Goal: Task Accomplishment & Management: Manage account settings

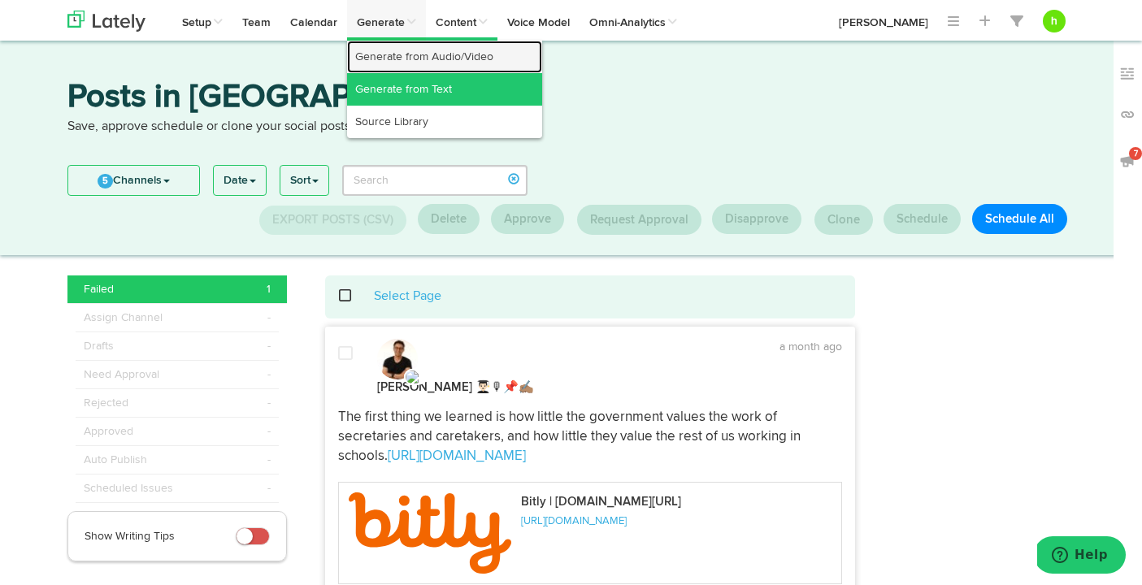
drag, startPoint x: 381, startPoint y: 65, endPoint x: 385, endPoint y: 88, distance: 23.1
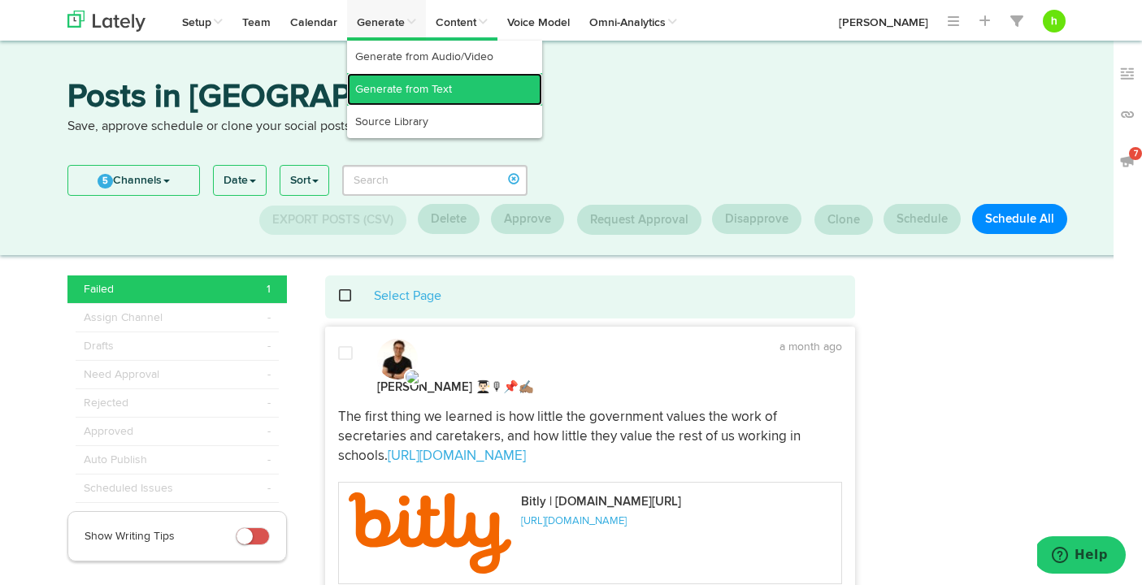
click at [385, 88] on link "Generate from Text" at bounding box center [444, 89] width 195 height 33
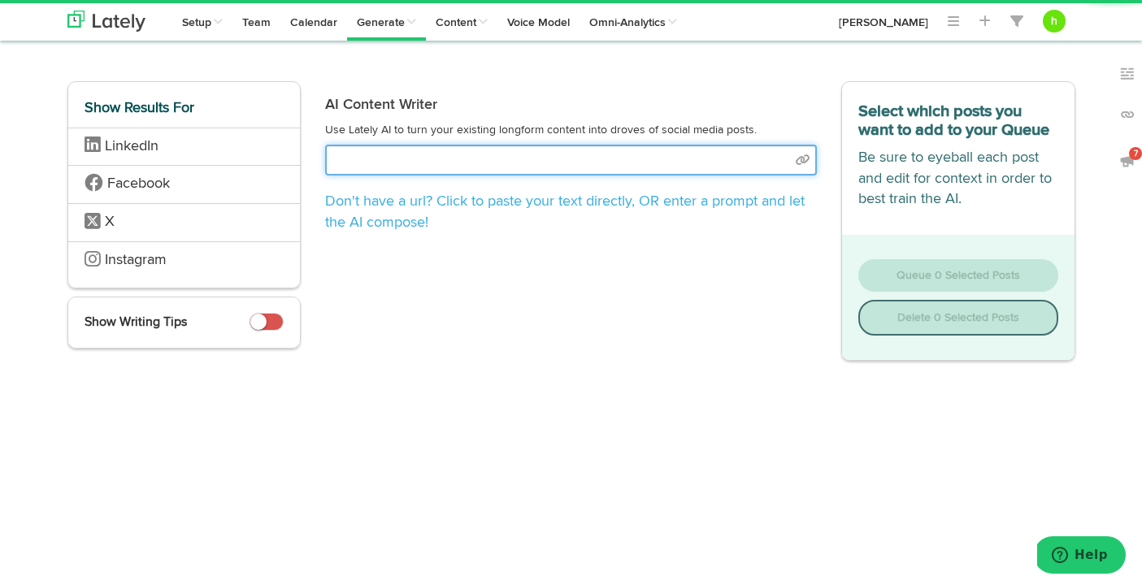
click at [376, 154] on input "text" at bounding box center [571, 160] width 492 height 31
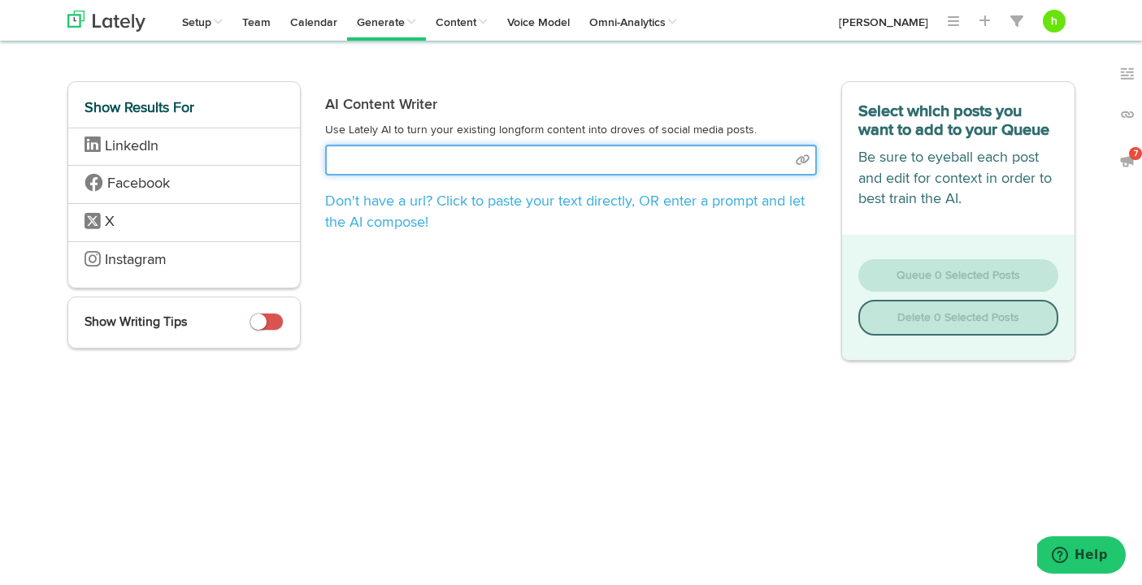
paste input "[URL][DOMAIN_NAME]"
type input "[URL][DOMAIN_NAME]"
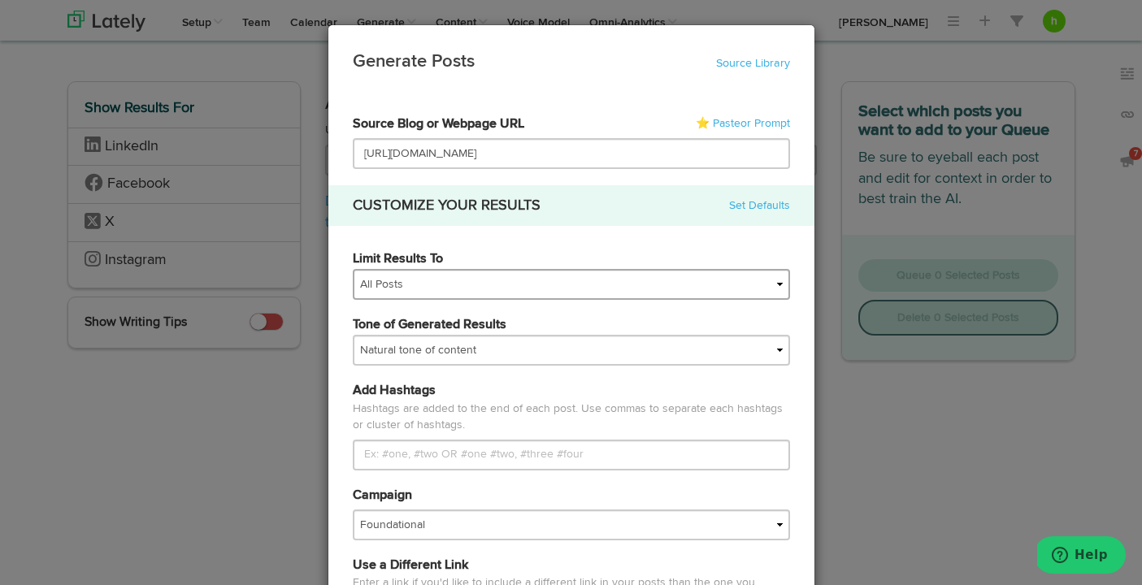
scroll to position [37, 0]
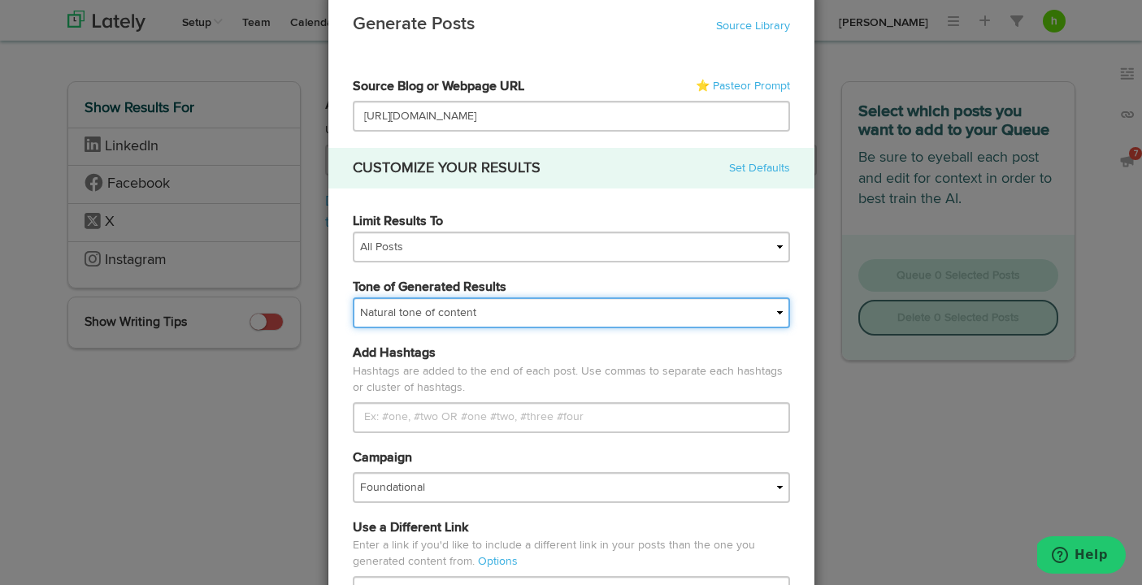
click at [508, 312] on select "My tone Official and professional Relaxed and conversational Light and humorous…" at bounding box center [571, 313] width 437 height 31
select select "brand"
click at [353, 298] on select "My tone Official and professional Relaxed and conversational Light and humorous…" at bounding box center [571, 313] width 437 height 31
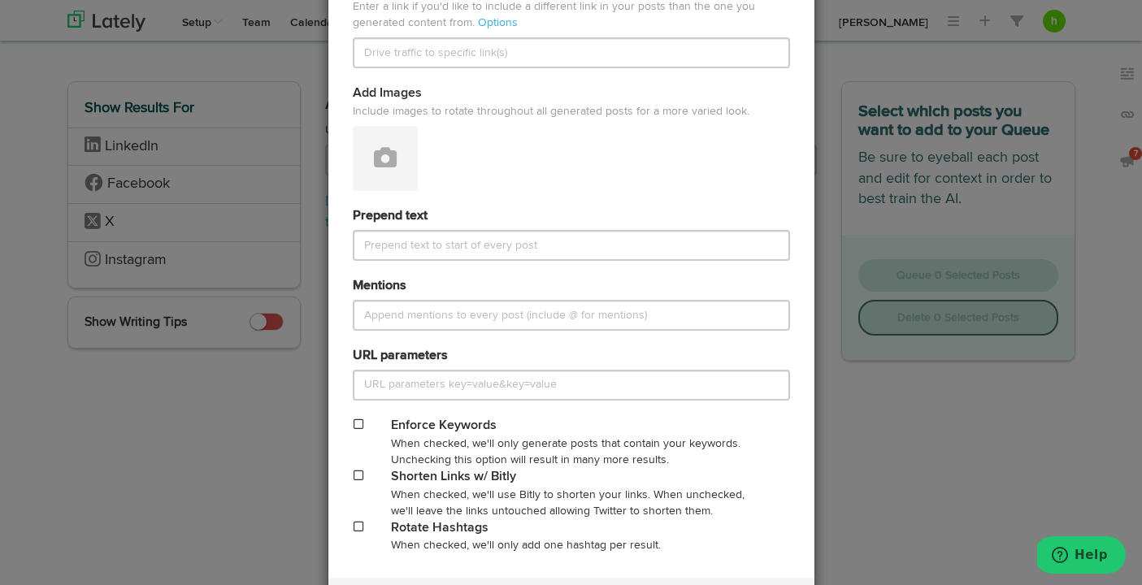
scroll to position [601, 0]
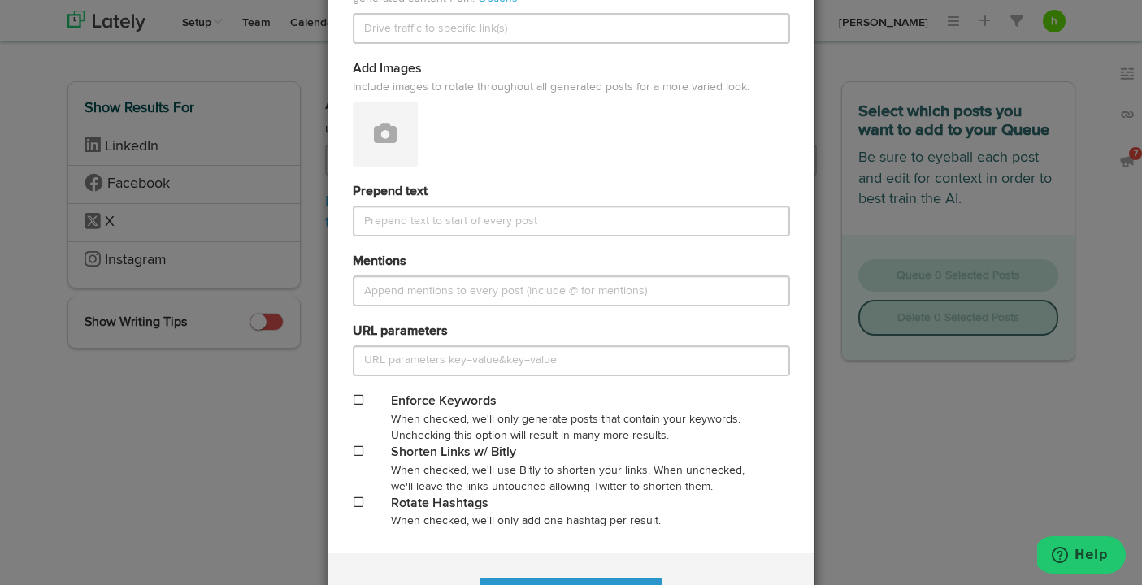
click at [419, 476] on div "When checked, we'll use Bitly to shorten your links. When unchecked, we'll leav…" at bounding box center [571, 479] width 360 height 33
click at [364, 462] on div "Shorten Links w/ Bitly When checked, we'll use Bitly to shorten your links. Whe…" at bounding box center [572, 469] width 462 height 51
click at [360, 452] on span at bounding box center [359, 450] width 10 height 11
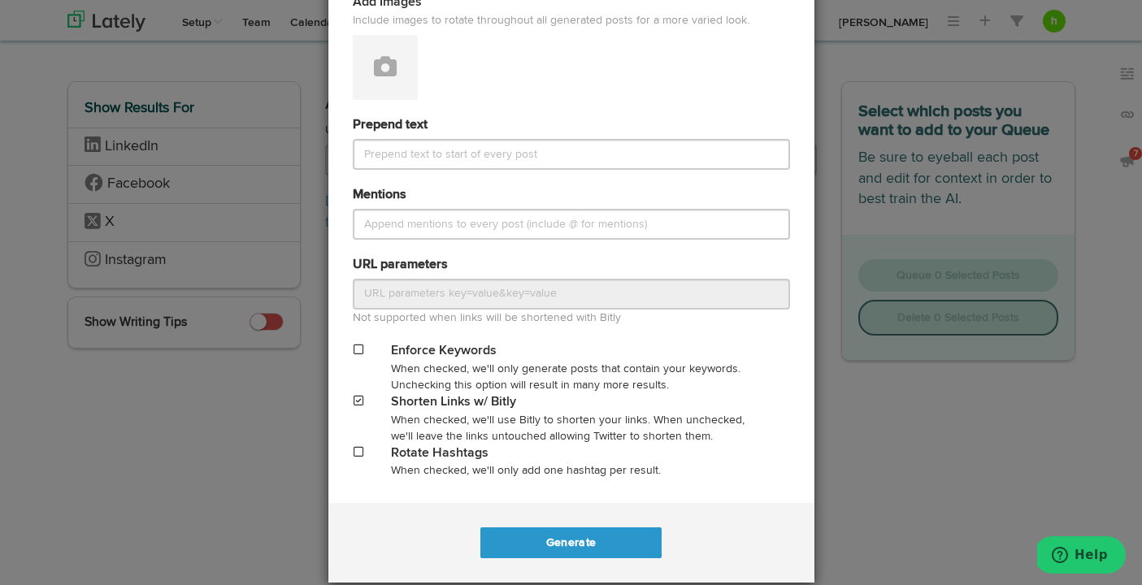
scroll to position [690, 0]
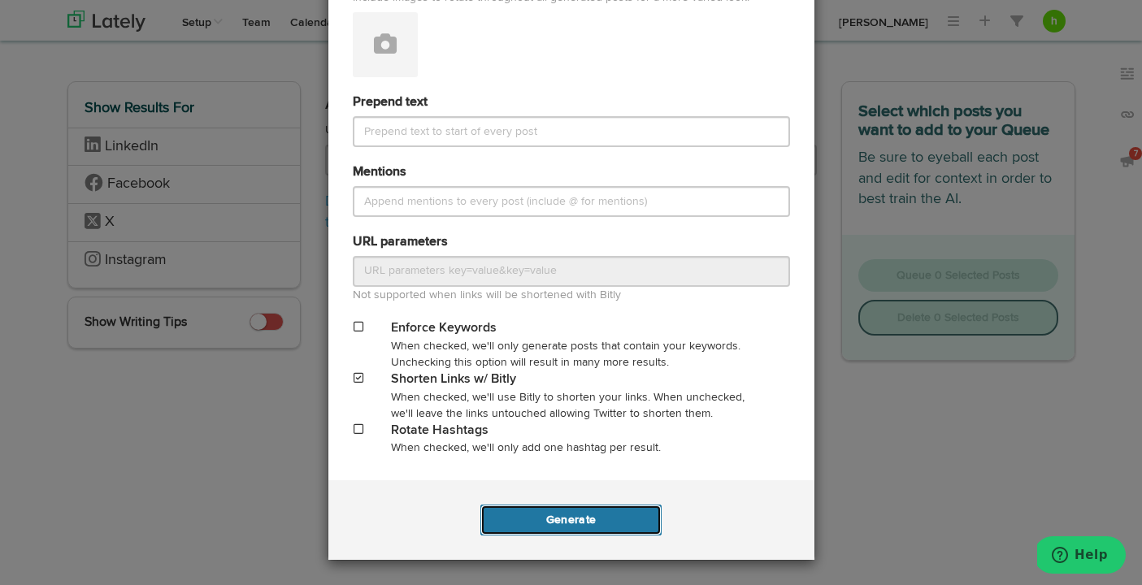
click at [554, 522] on button "Generate" at bounding box center [570, 520] width 181 height 31
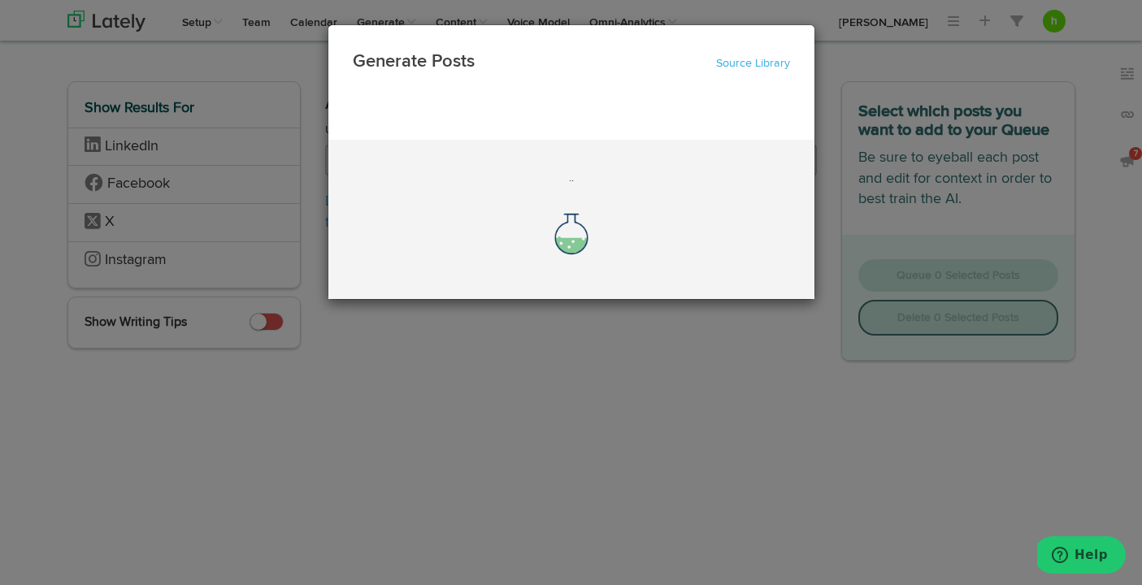
scroll to position [0, 0]
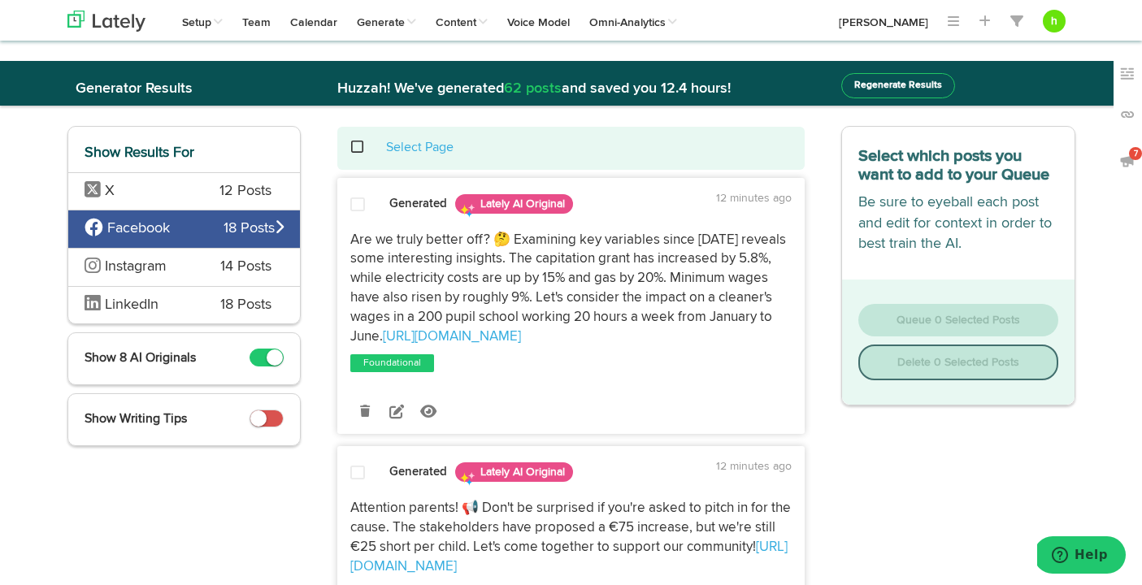
click at [184, 196] on span "X" at bounding box center [140, 191] width 111 height 21
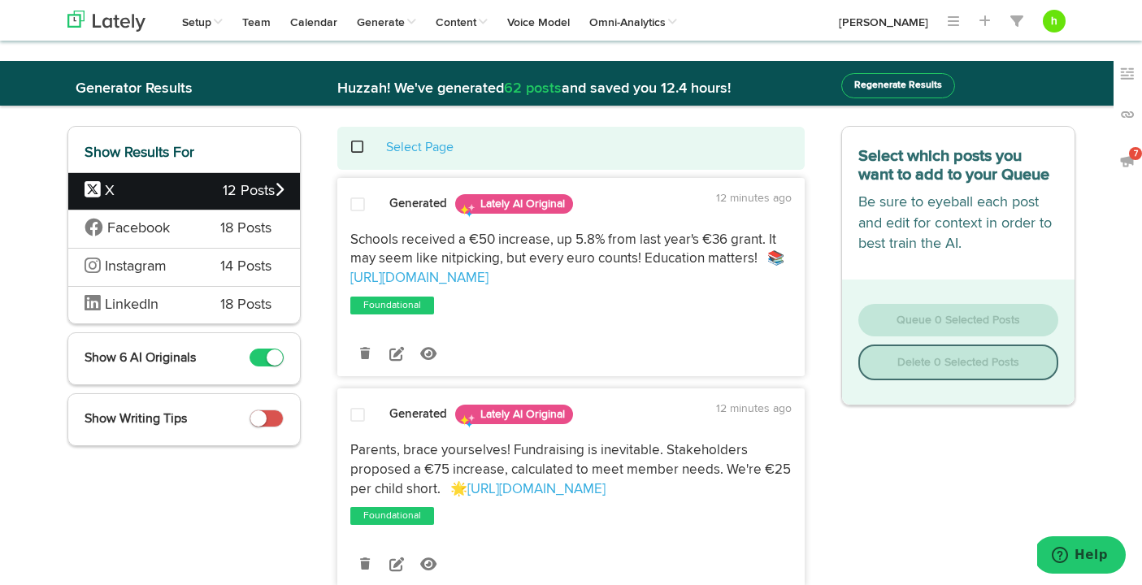
click at [261, 353] on span at bounding box center [267, 358] width 34 height 18
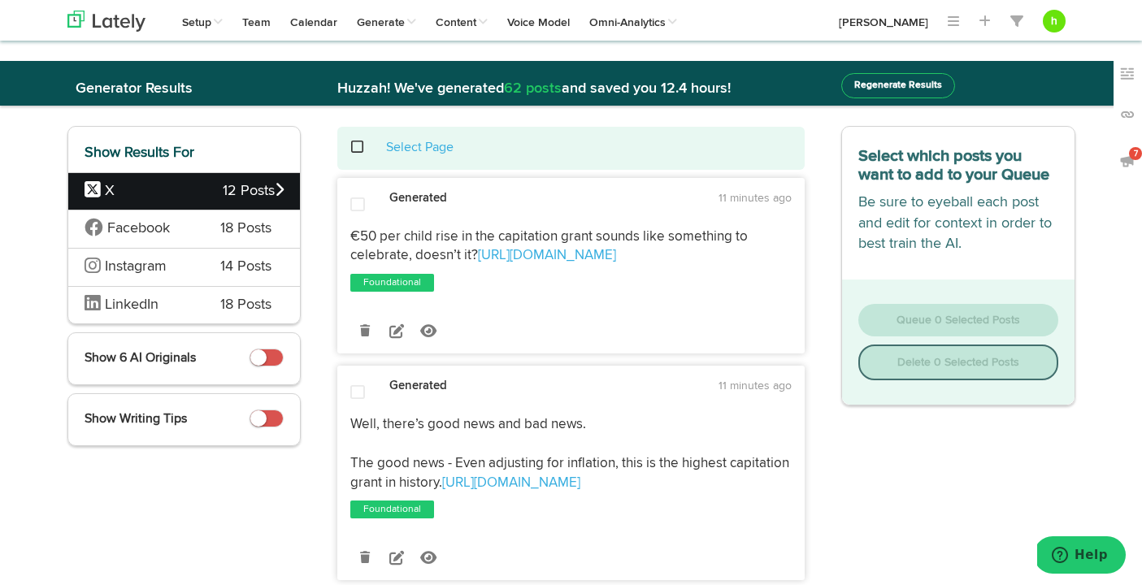
click at [354, 203] on span at bounding box center [357, 205] width 15 height 16
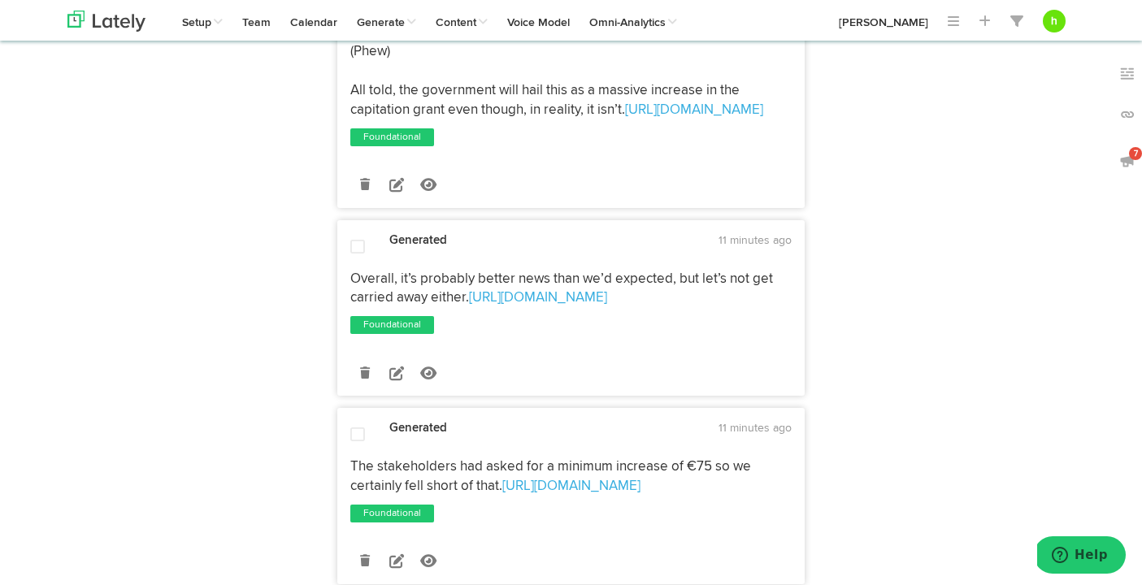
scroll to position [605, 0]
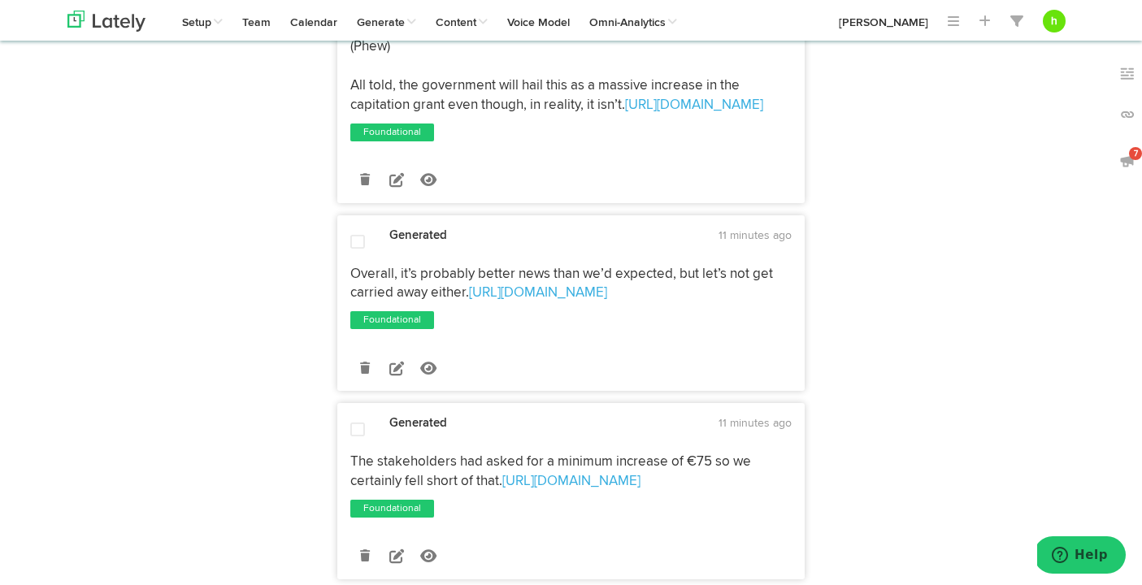
click at [353, 244] on span at bounding box center [357, 242] width 15 height 16
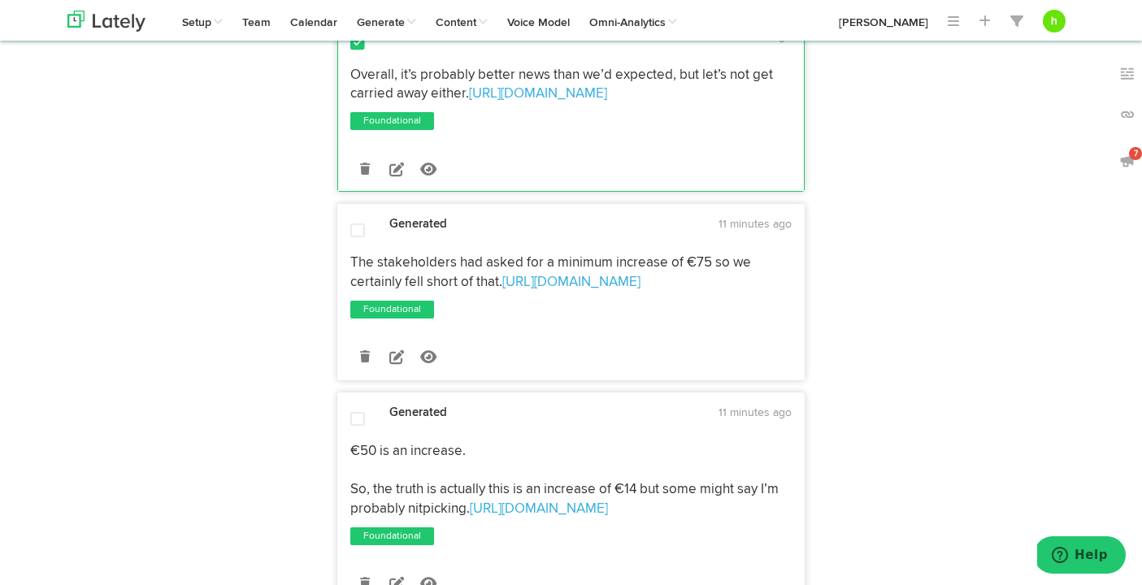
scroll to position [811, 0]
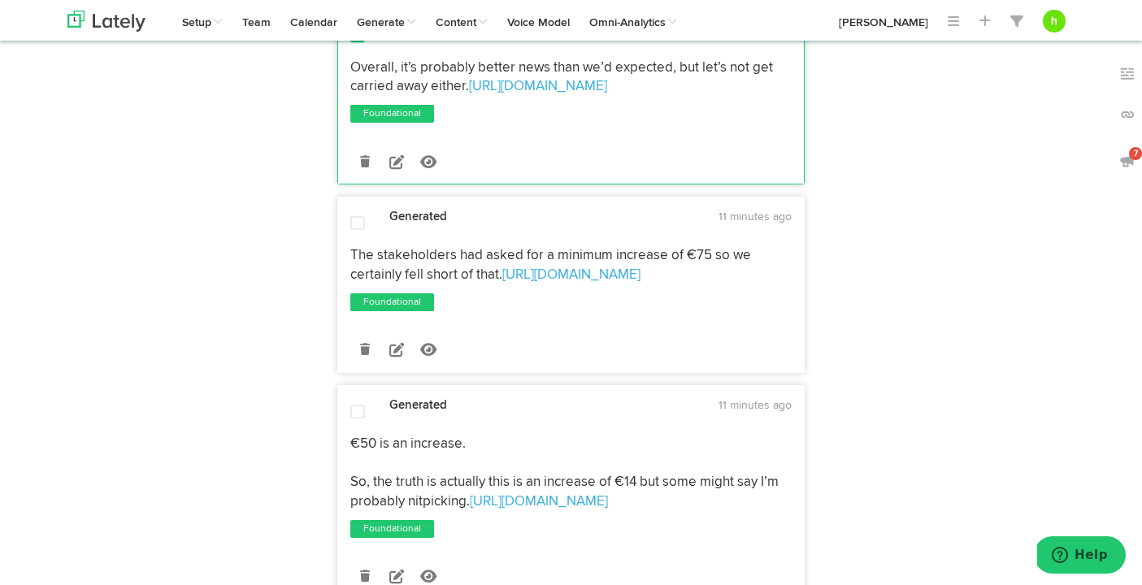
click at [354, 227] on span at bounding box center [357, 223] width 15 height 16
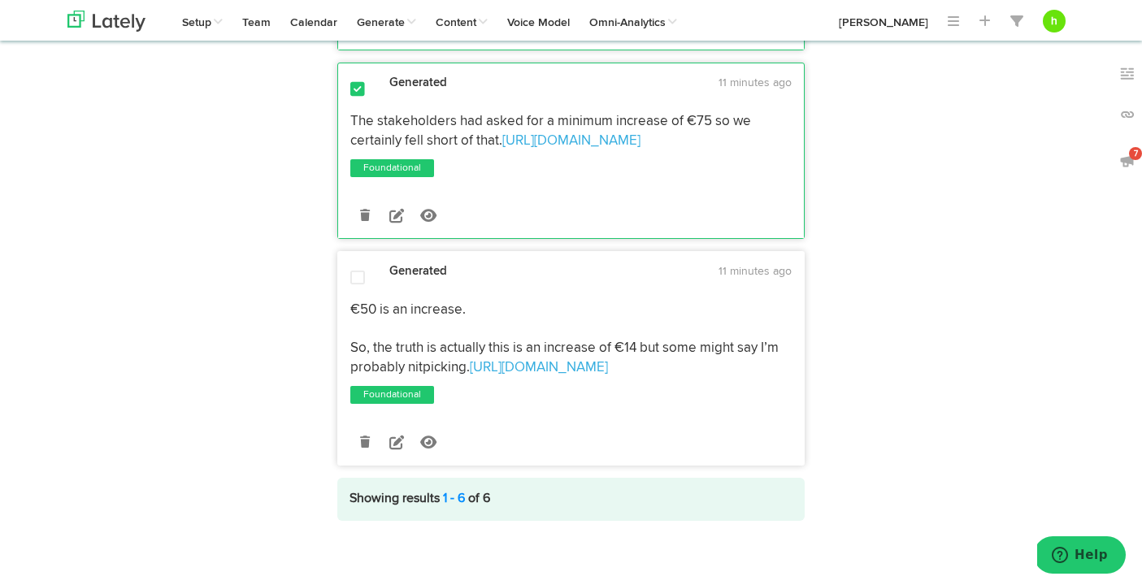
scroll to position [957, 0]
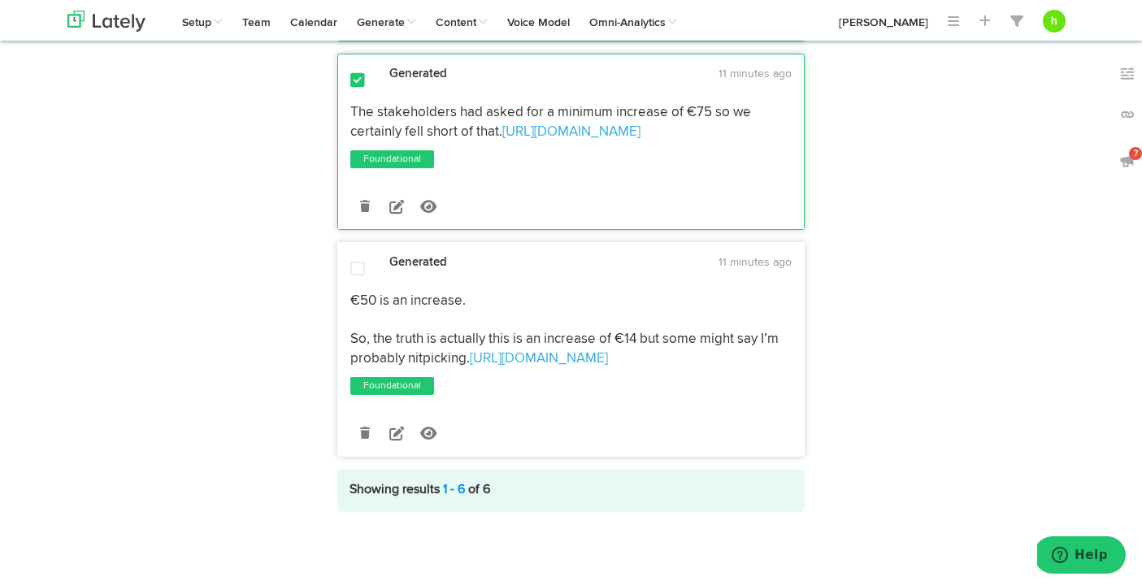
click at [354, 266] on span at bounding box center [357, 269] width 15 height 16
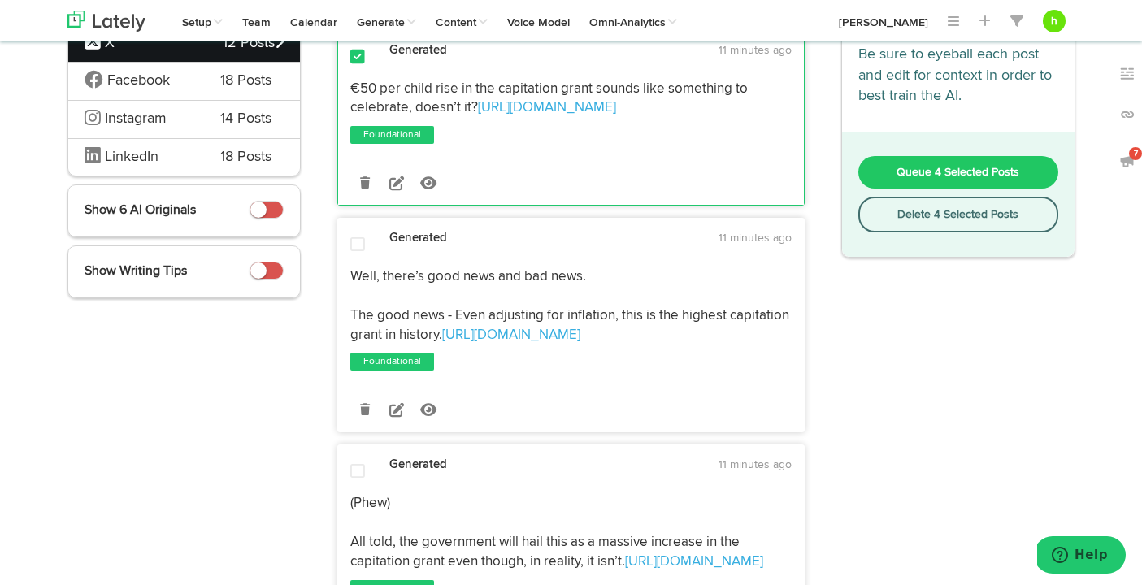
scroll to position [0, 0]
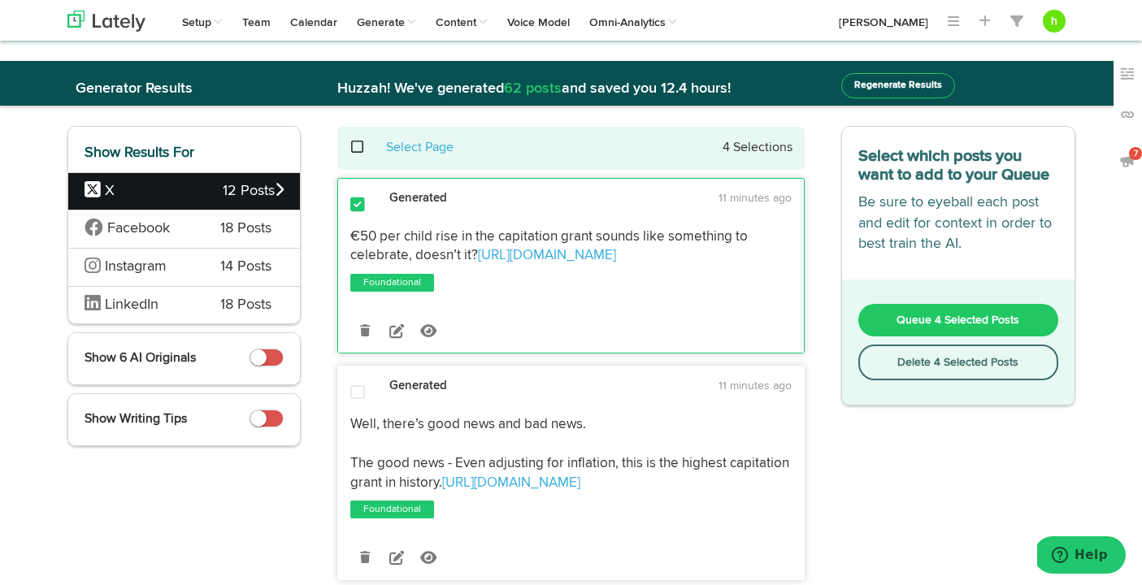
click at [925, 323] on span "Queue 4 Selected Posts" at bounding box center [958, 320] width 123 height 11
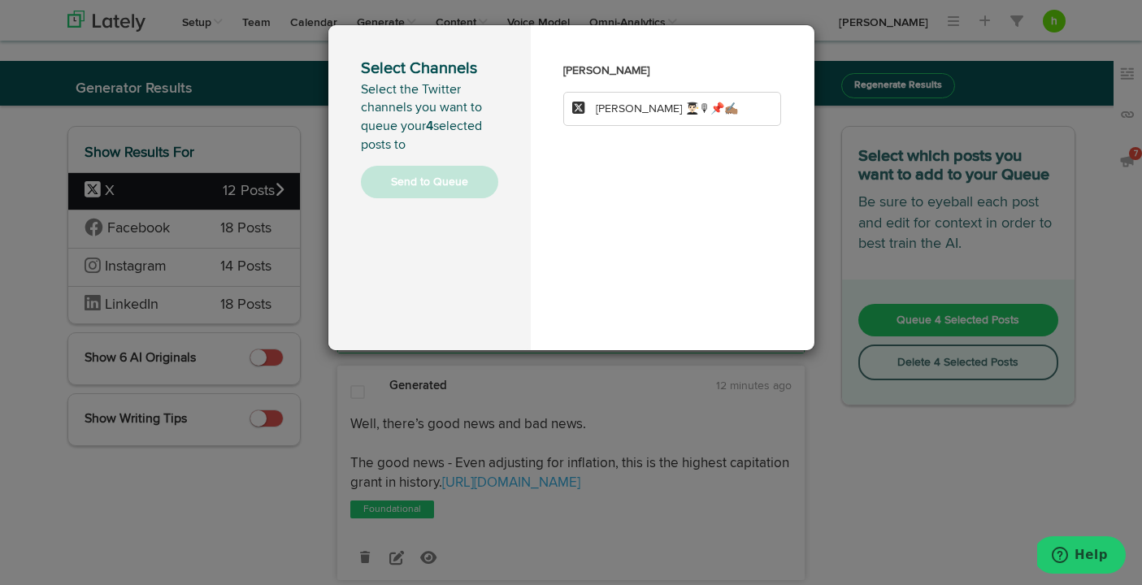
click at [632, 106] on span "[PERSON_NAME] 👨🏻‍🎓🎙📌✍🏽" at bounding box center [667, 108] width 142 height 11
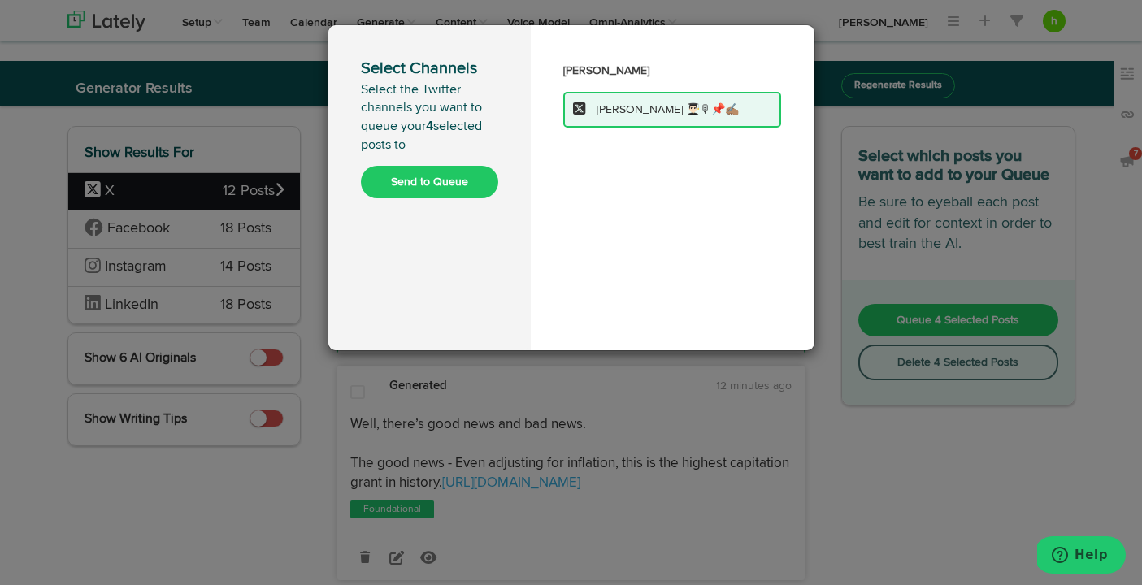
click at [441, 186] on button "Send to Queue" at bounding box center [429, 182] width 137 height 33
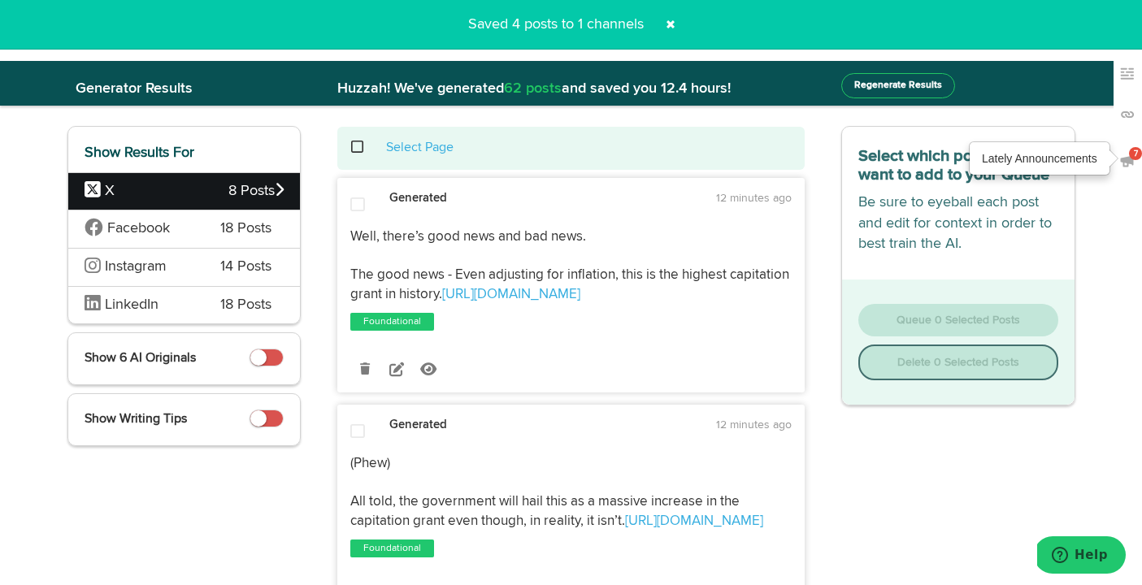
click at [1132, 163] on img at bounding box center [1127, 161] width 16 height 16
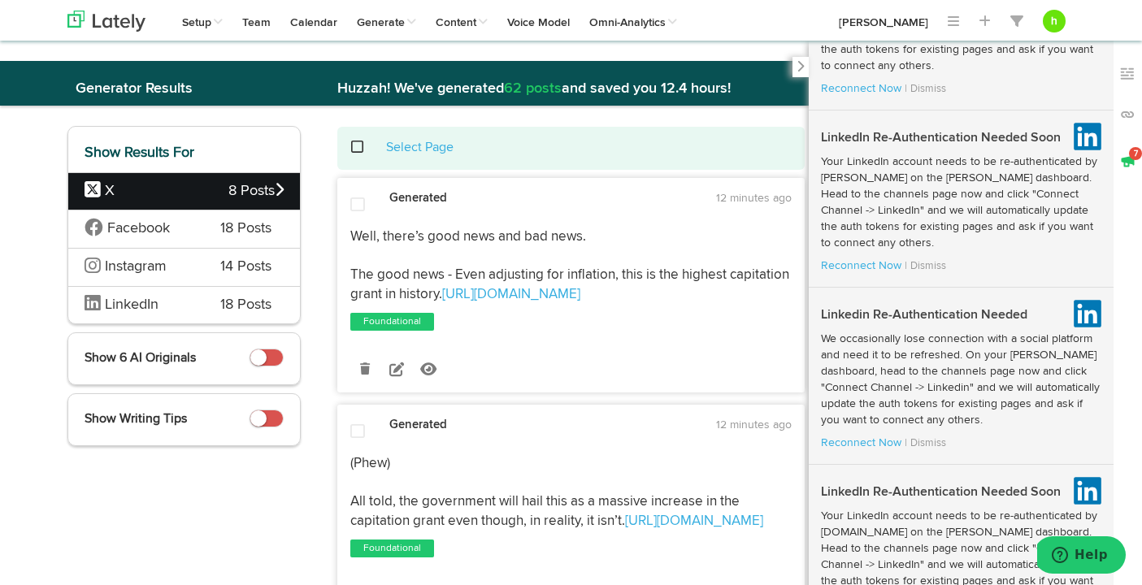
scroll to position [711, 0]
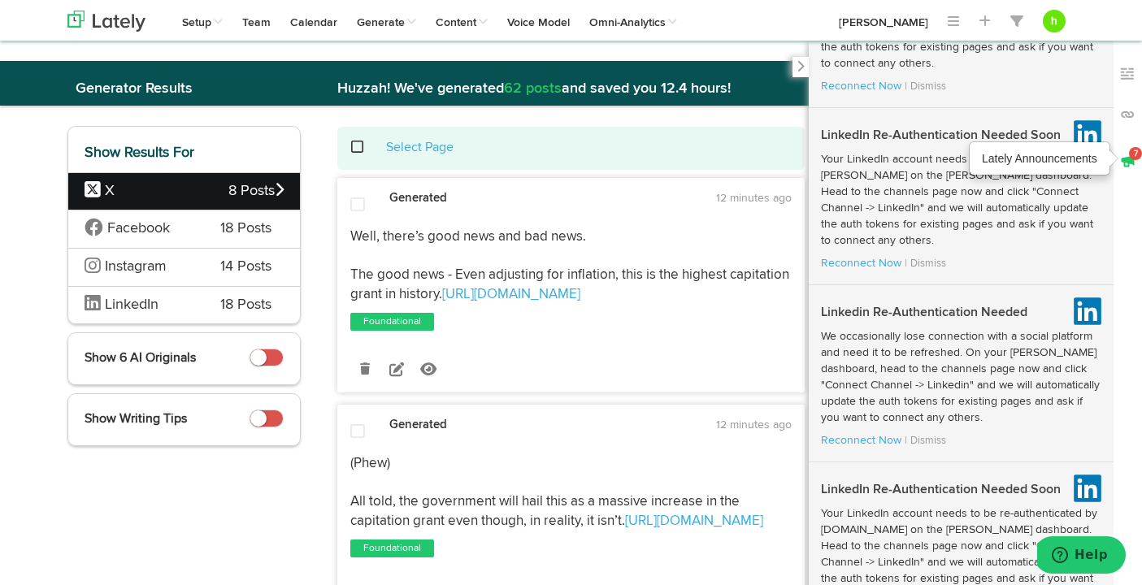
click at [1121, 155] on img at bounding box center [1127, 161] width 16 height 16
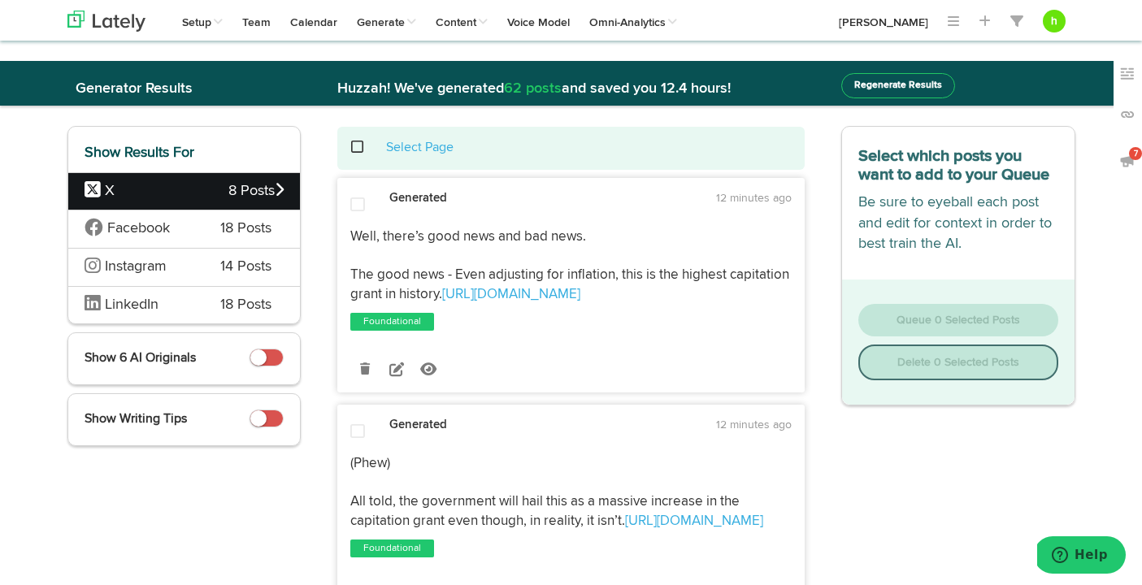
click at [207, 228] on div "Facebook 18 Posts" at bounding box center [184, 229] width 232 height 38
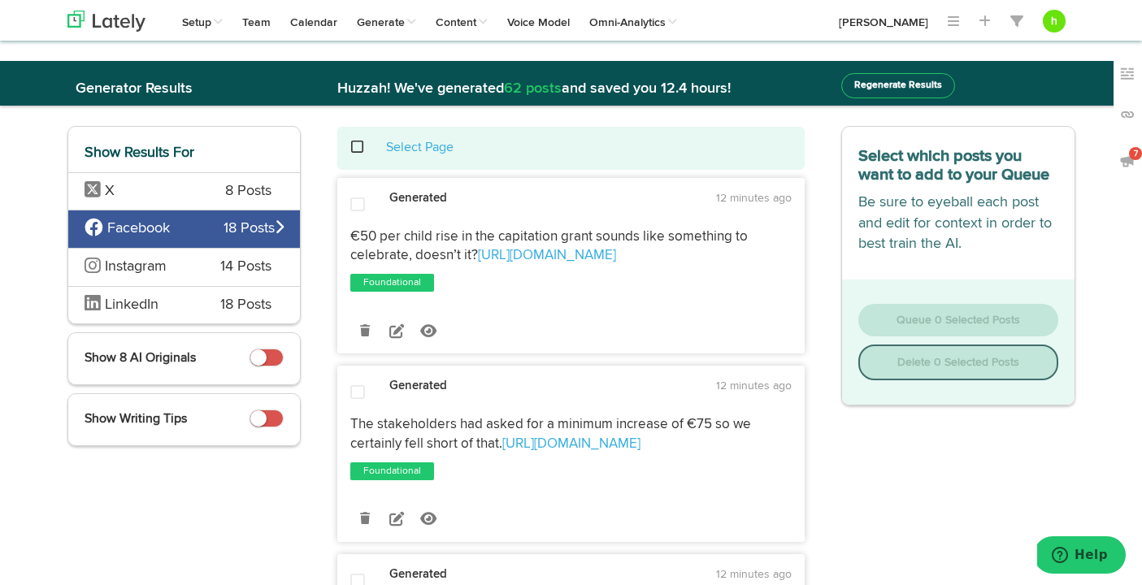
click at [260, 359] on small at bounding box center [258, 358] width 16 height 16
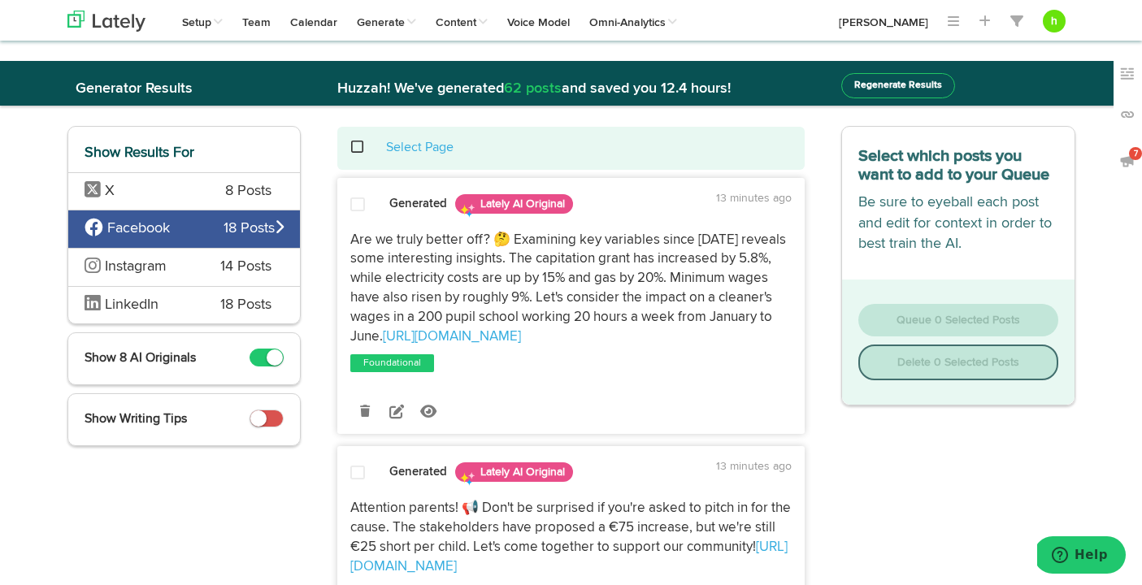
click at [278, 355] on small at bounding box center [275, 358] width 16 height 16
click at [268, 355] on small at bounding box center [275, 358] width 16 height 16
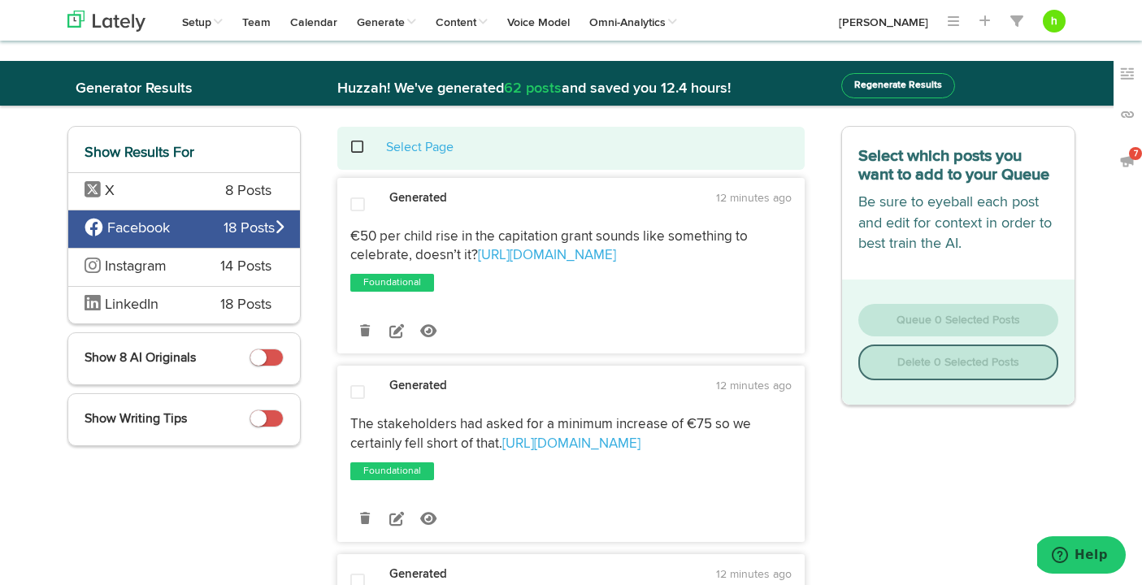
click at [358, 200] on span at bounding box center [357, 205] width 15 height 16
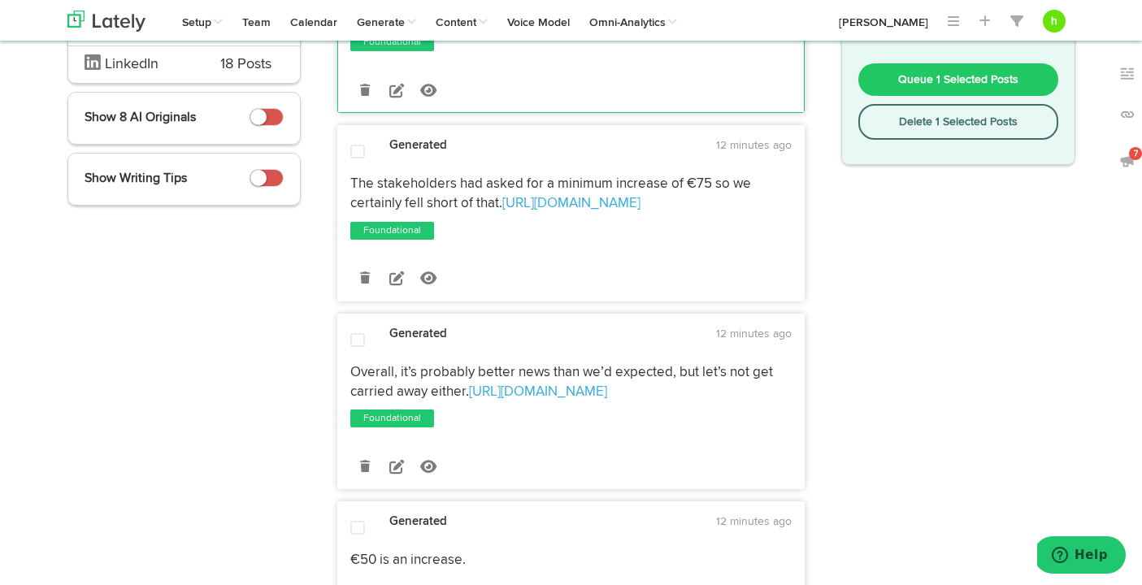
scroll to position [241, 0]
click at [354, 151] on span at bounding box center [357, 151] width 15 height 16
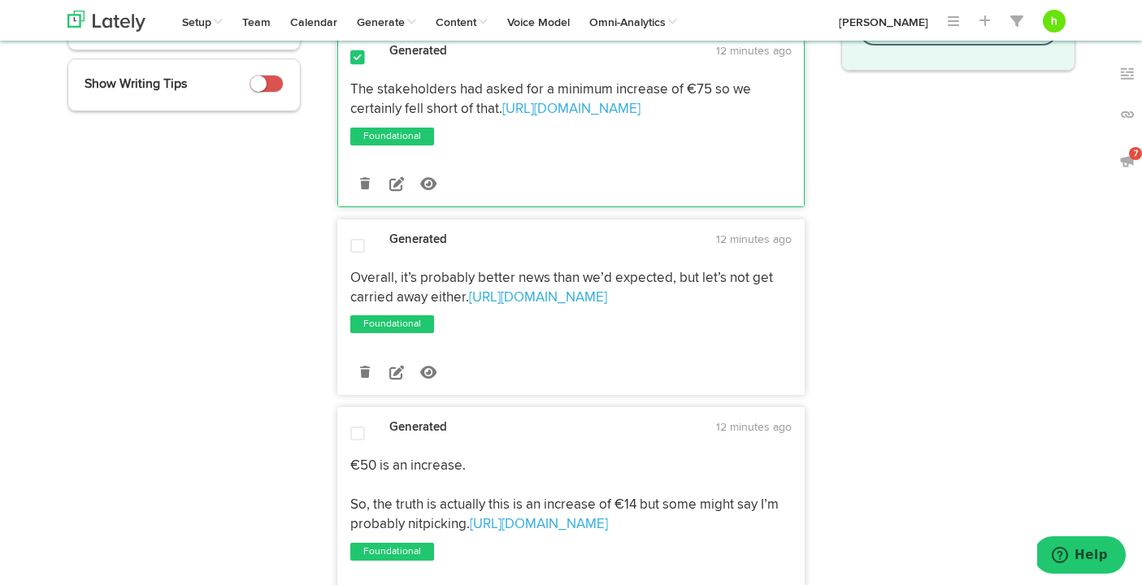
scroll to position [363, 0]
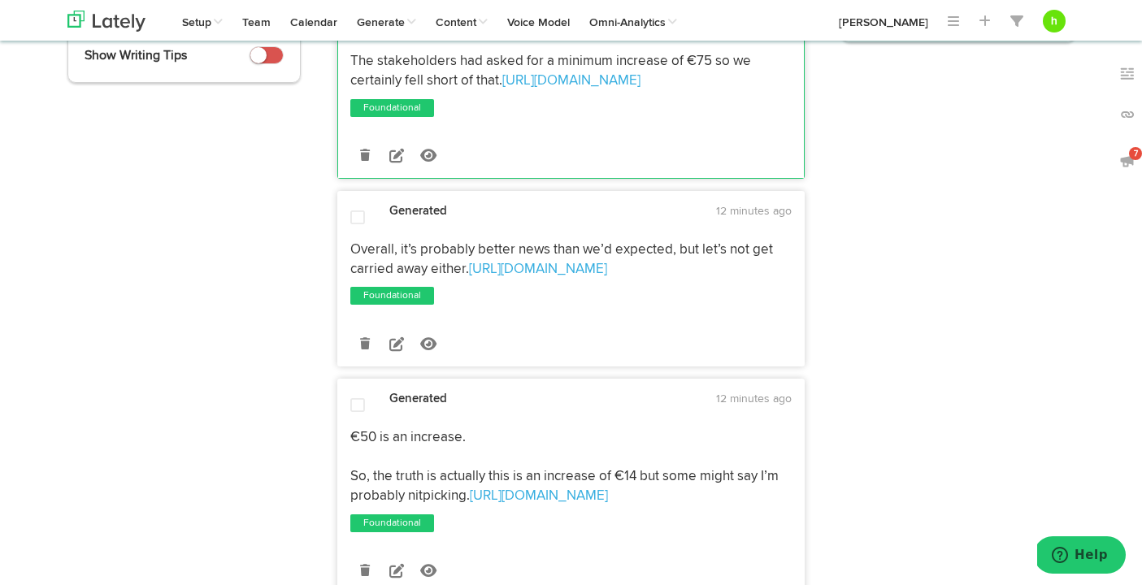
click at [359, 217] on span at bounding box center [357, 218] width 15 height 16
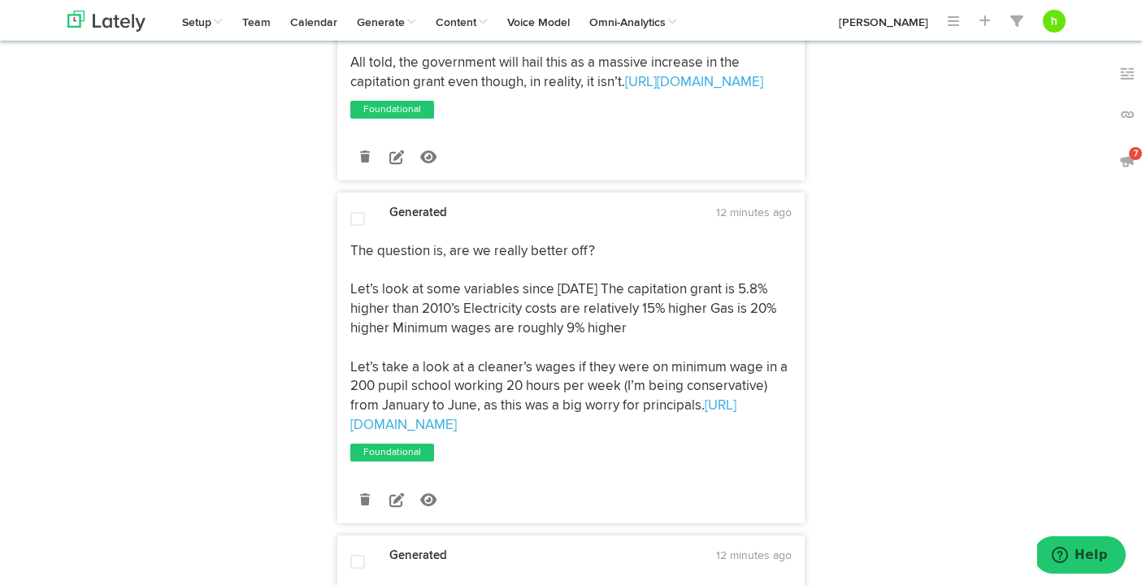
scroll to position [1010, 0]
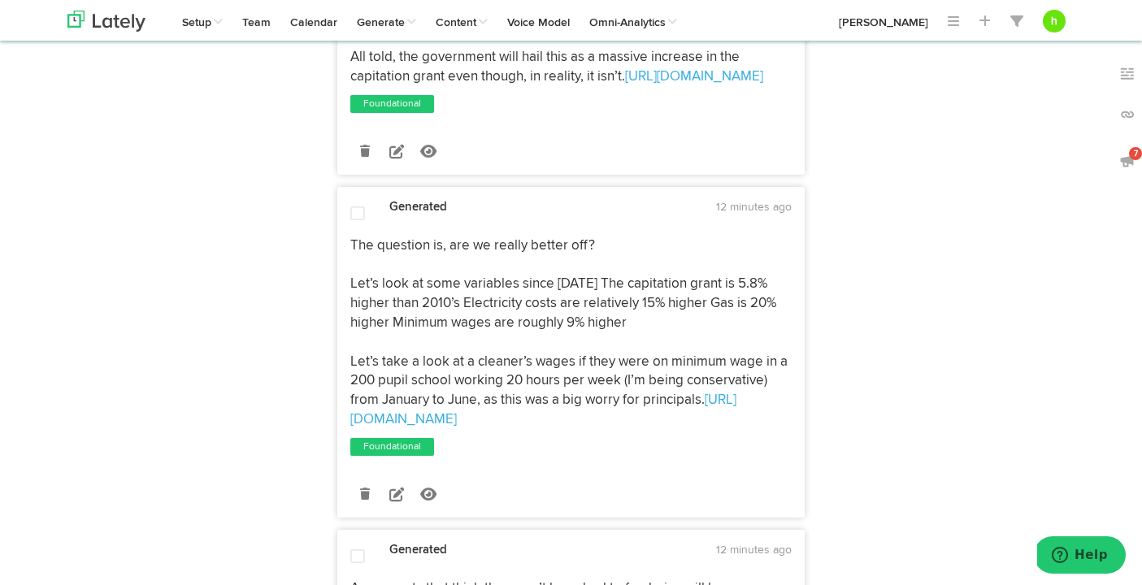
click at [355, 222] on span at bounding box center [357, 214] width 15 height 16
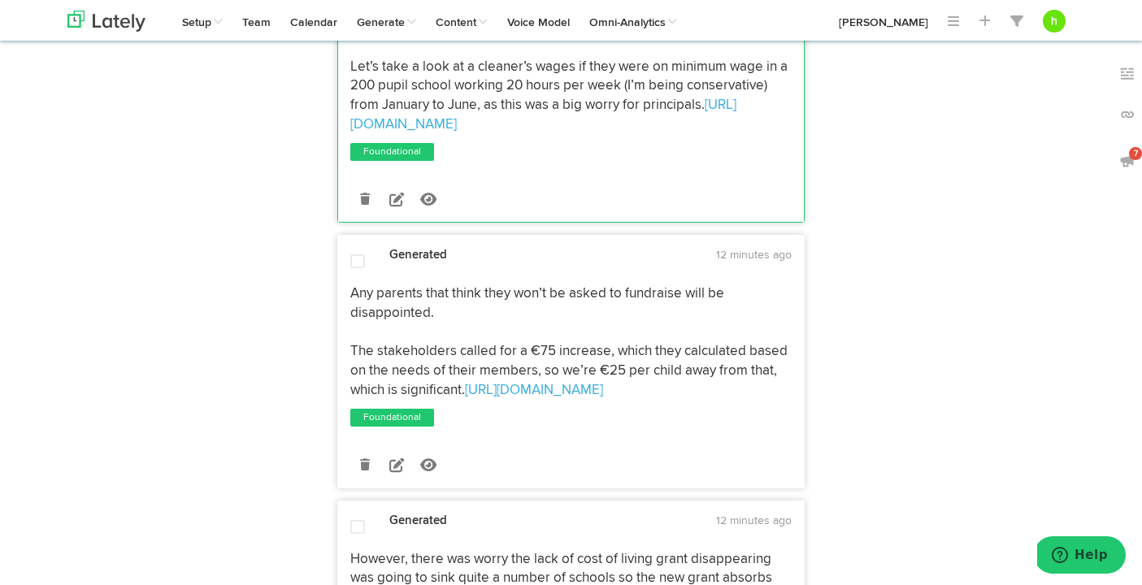
scroll to position [1313, 0]
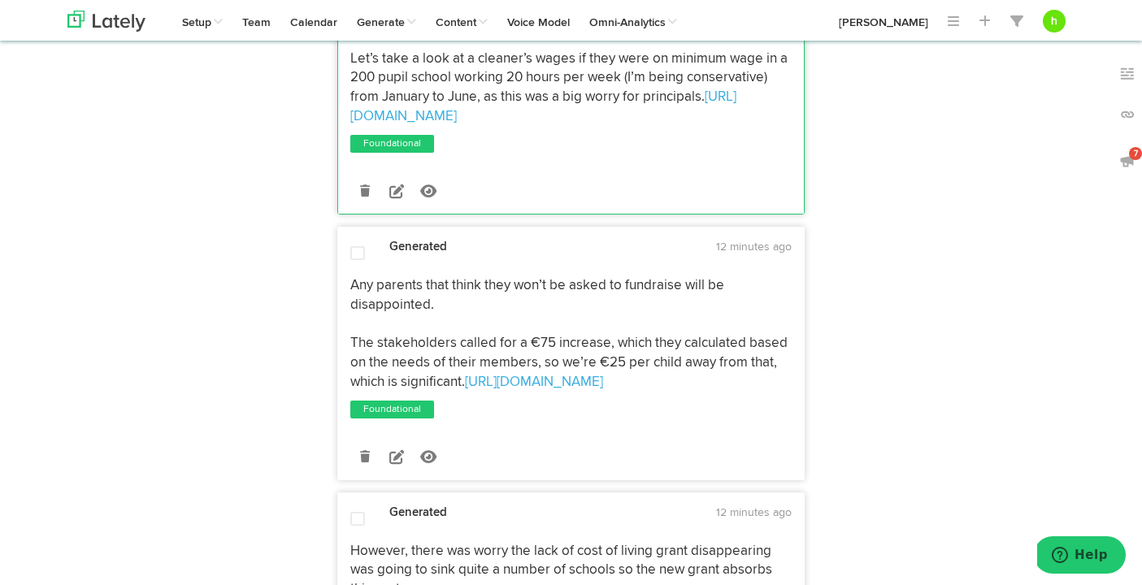
click at [351, 250] on span at bounding box center [357, 253] width 15 height 16
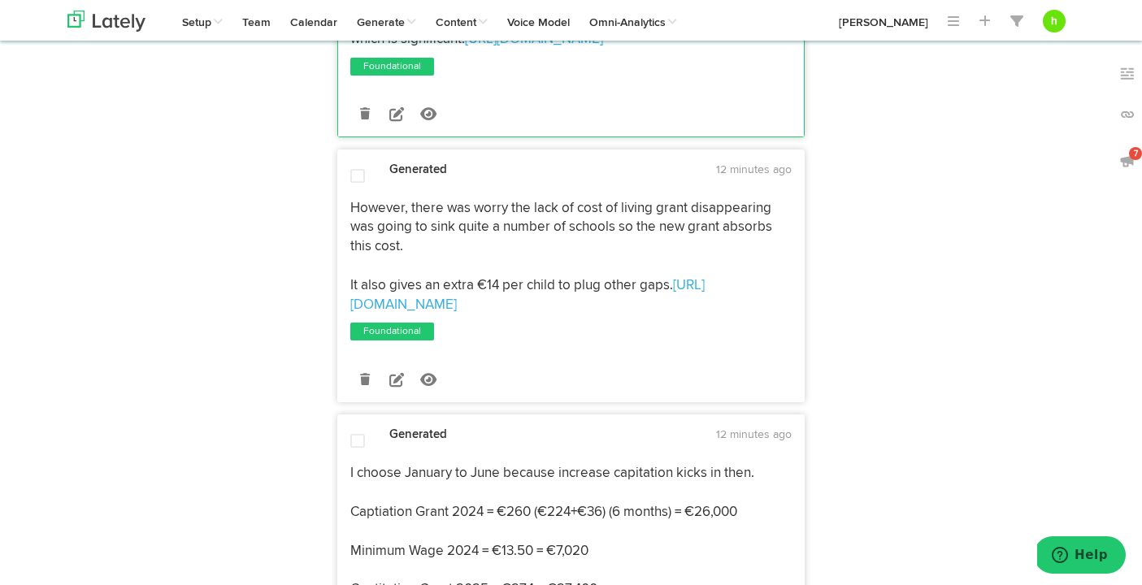
scroll to position [1659, 0]
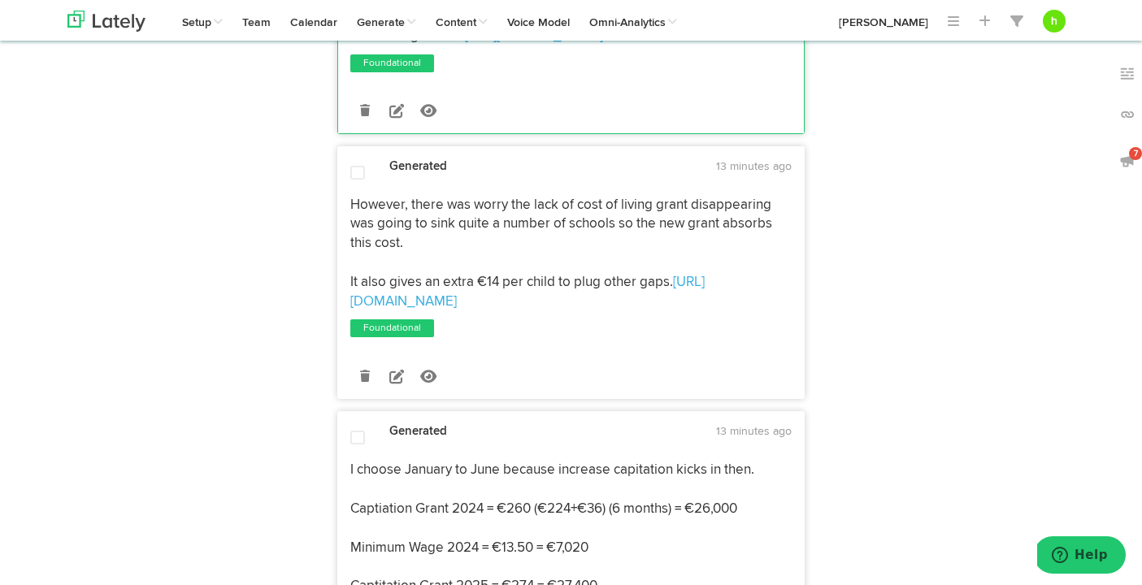
click at [356, 176] on span at bounding box center [357, 173] width 15 height 16
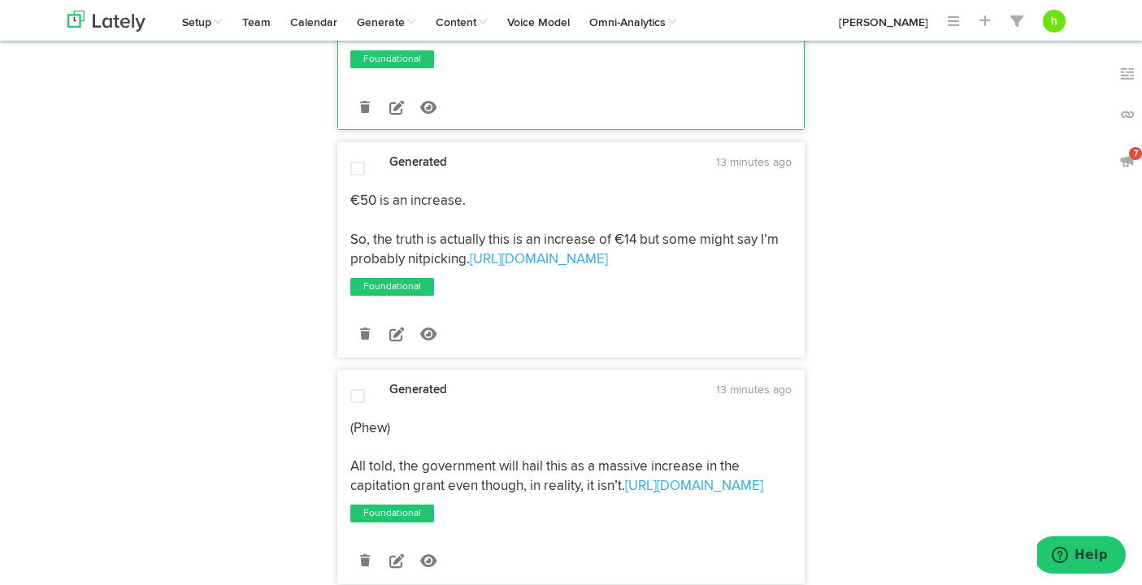
scroll to position [0, 0]
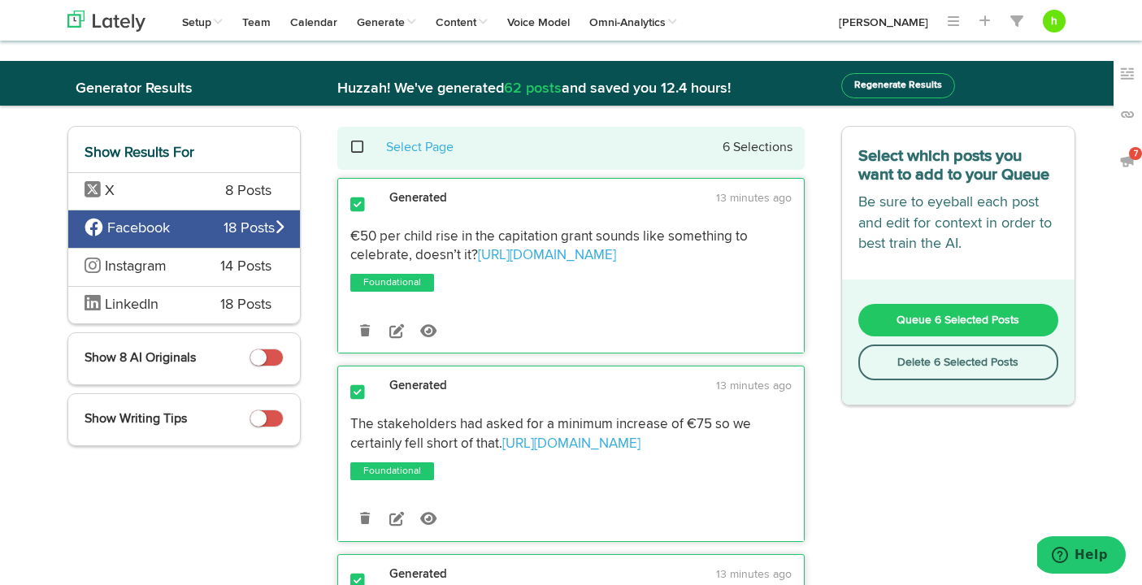
click at [952, 319] on span "Queue 6 Selected Posts" at bounding box center [958, 320] width 123 height 11
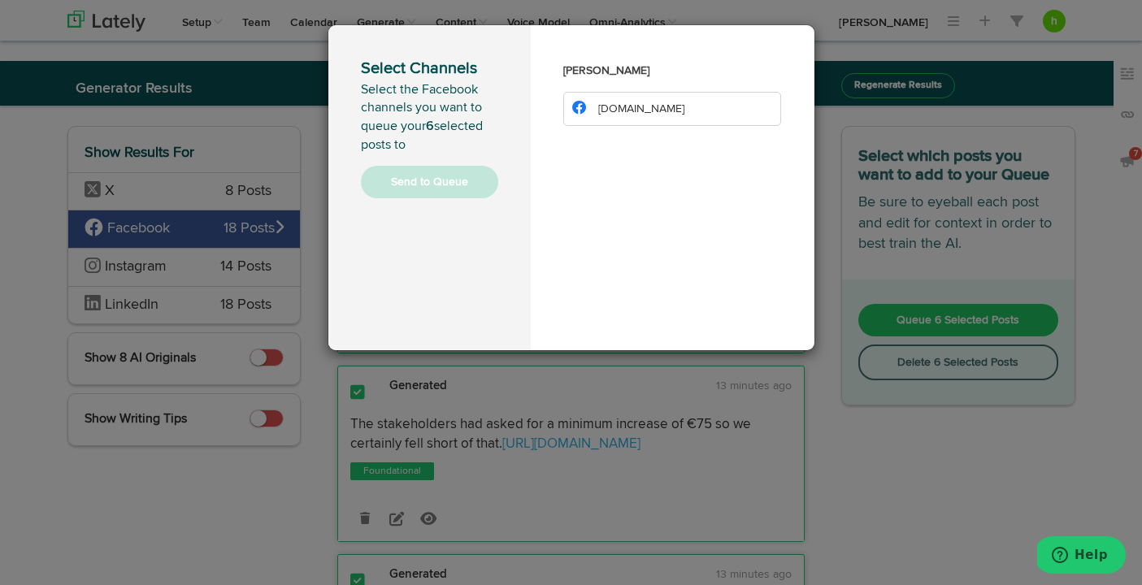
click at [641, 108] on span "[DOMAIN_NAME]" at bounding box center [641, 108] width 86 height 11
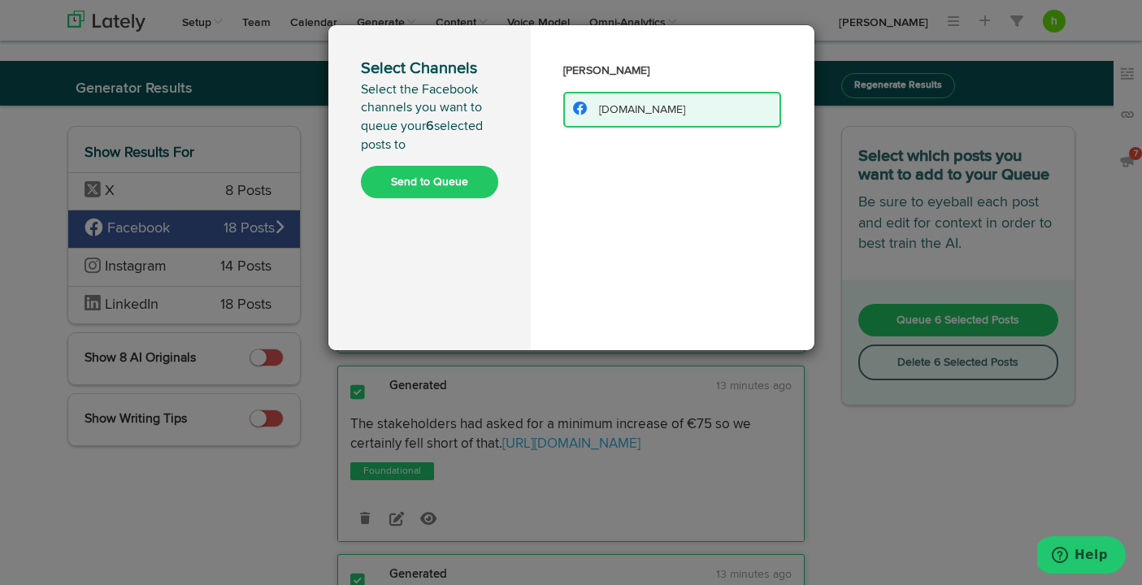
click at [415, 179] on button "Send to Queue" at bounding box center [429, 182] width 137 height 33
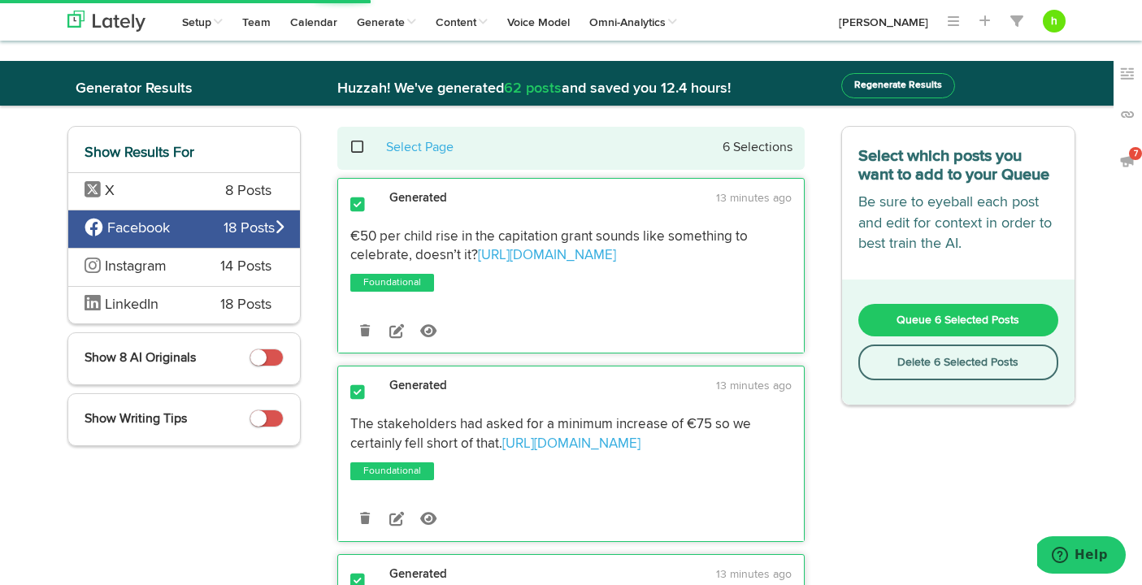
click at [155, 263] on span "Instagram" at bounding box center [136, 266] width 62 height 15
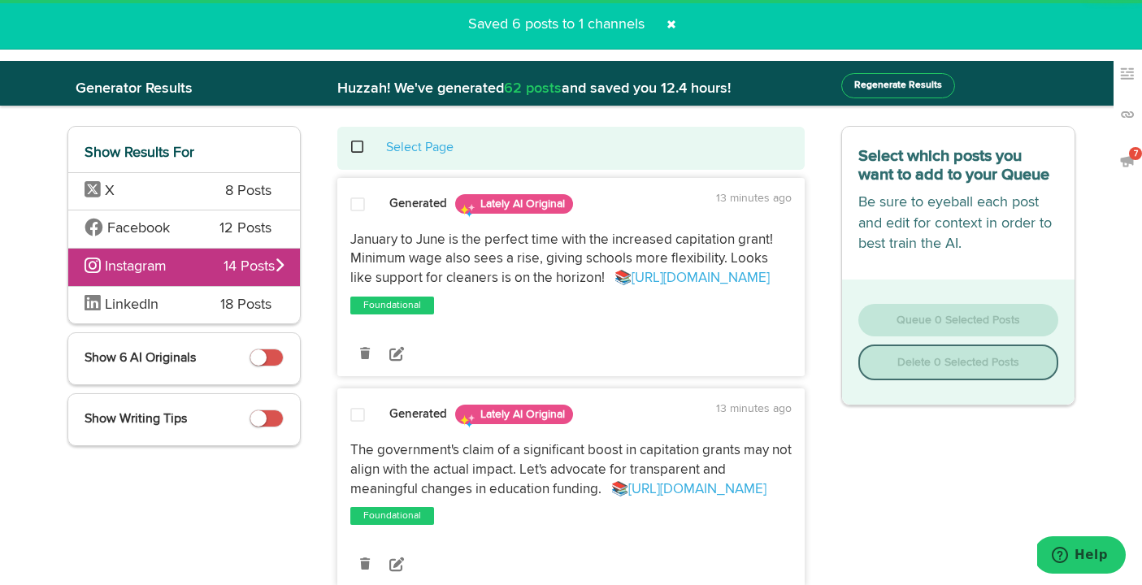
click at [146, 306] on span "LinkedIn" at bounding box center [132, 305] width 54 height 15
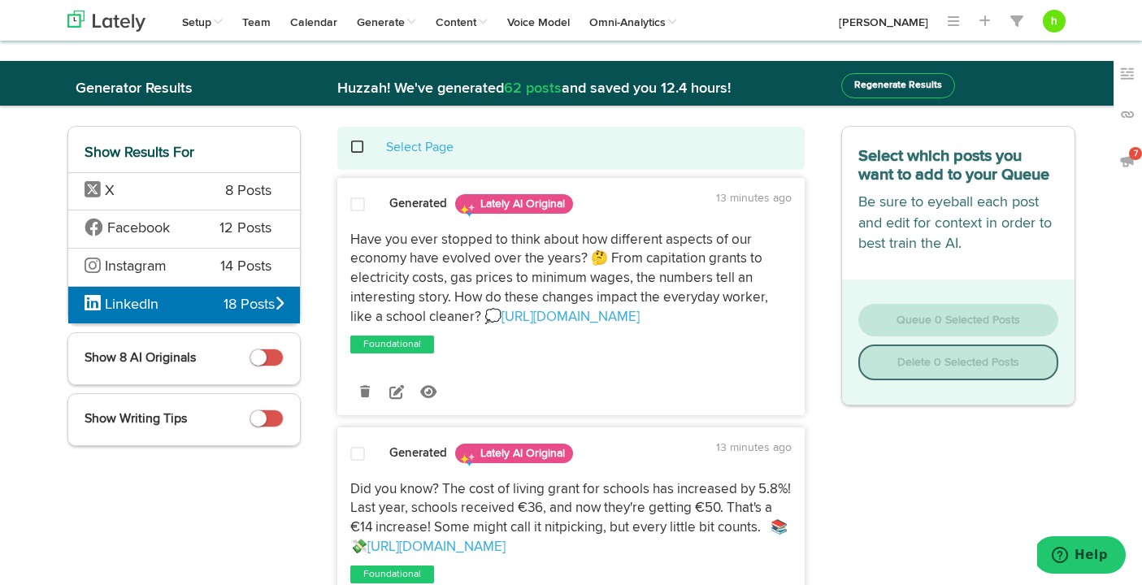
click at [228, 310] on span "18 Posts" at bounding box center [254, 305] width 60 height 21
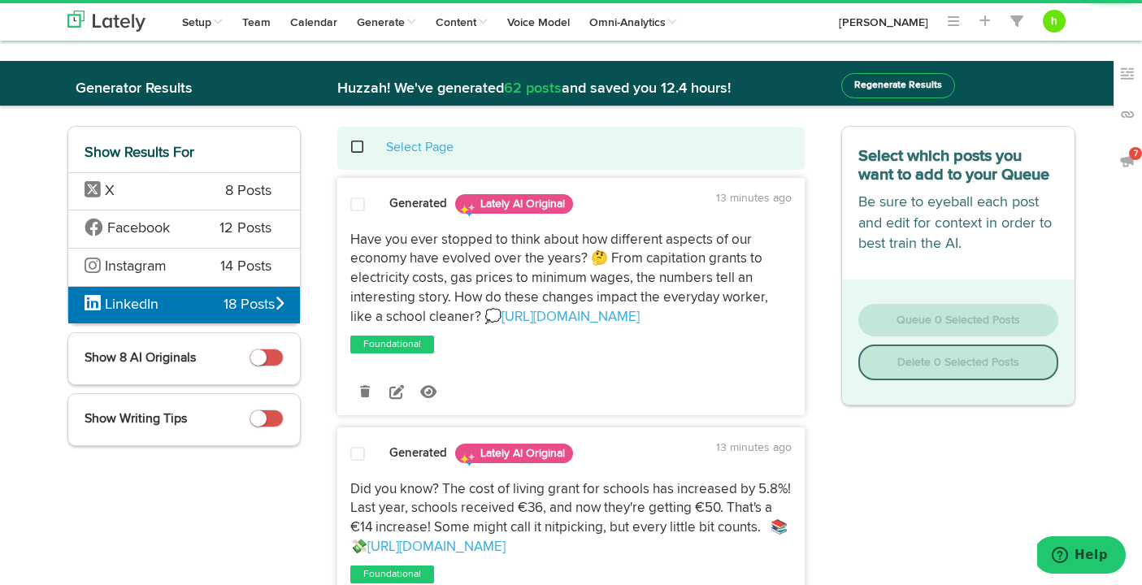
click at [265, 357] on small at bounding box center [258, 358] width 16 height 16
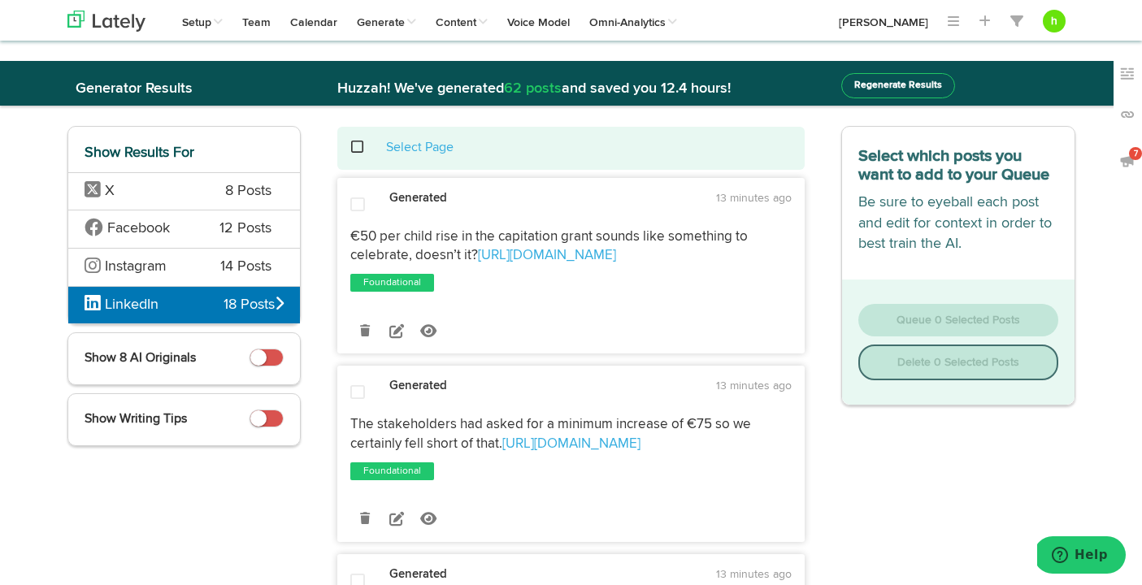
click at [360, 202] on span at bounding box center [357, 205] width 15 height 16
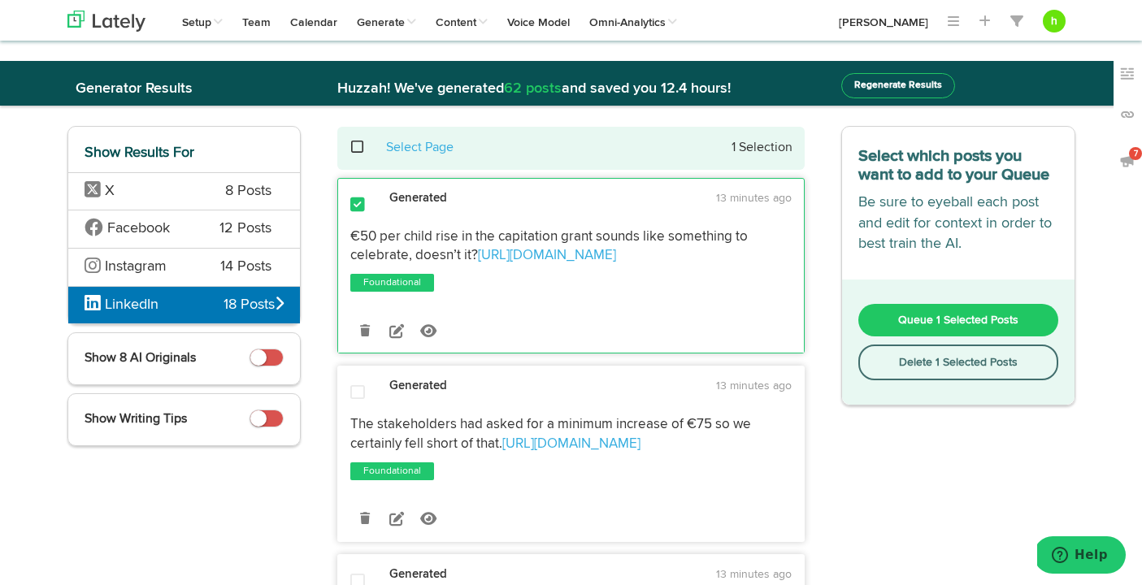
click at [354, 389] on span at bounding box center [357, 393] width 15 height 16
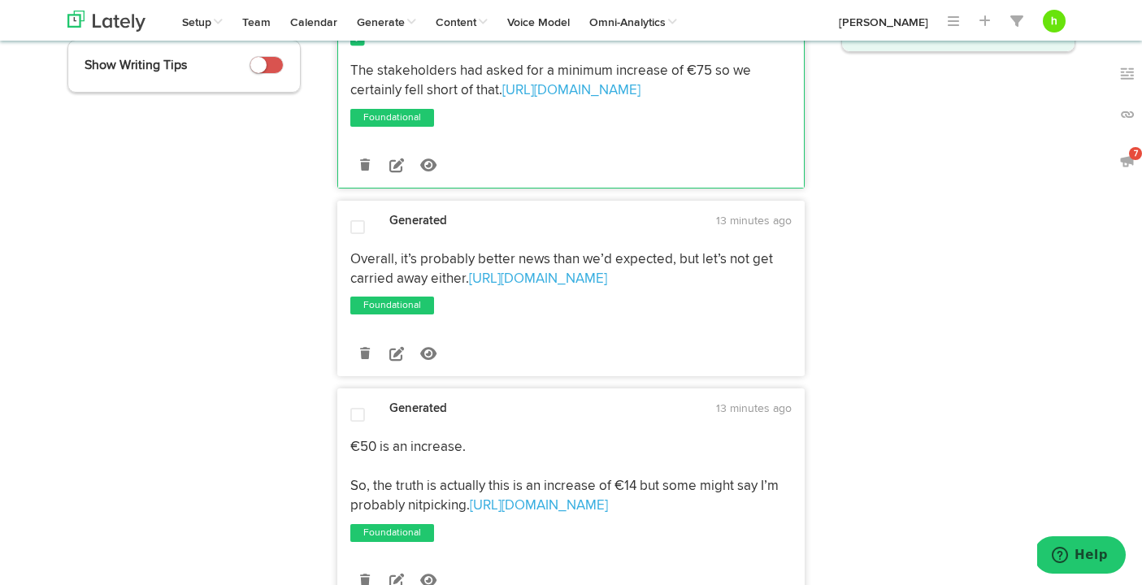
scroll to position [358, 0]
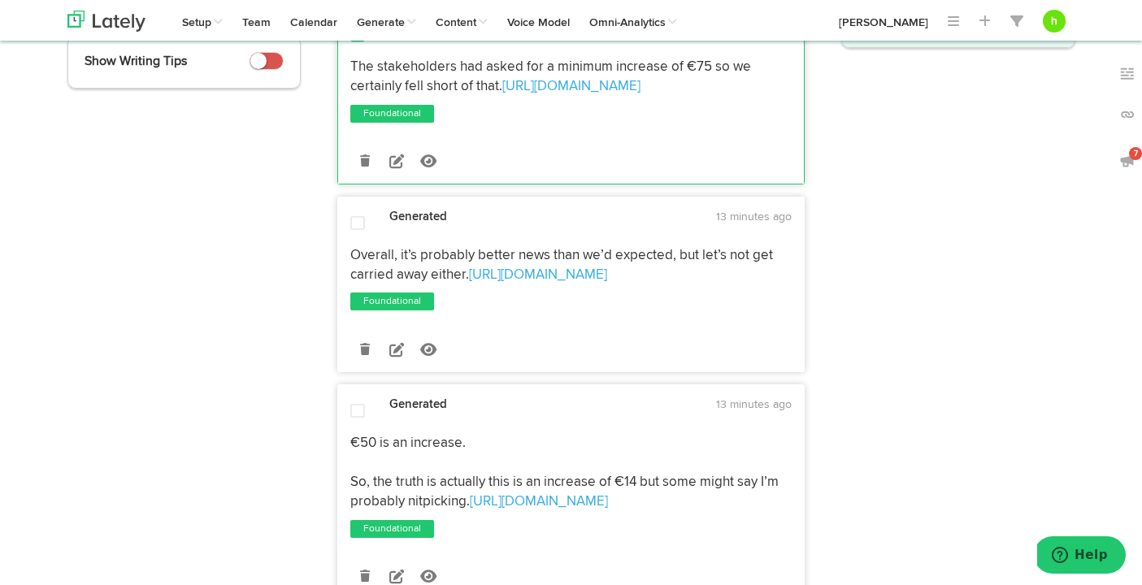
click at [356, 224] on span at bounding box center [357, 223] width 15 height 16
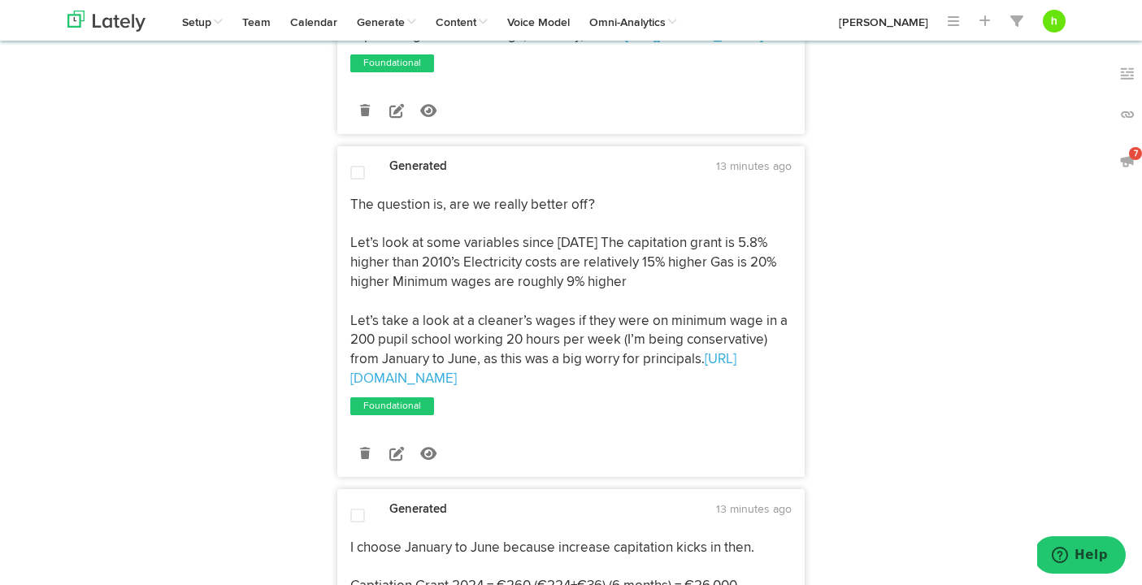
scroll to position [1053, 0]
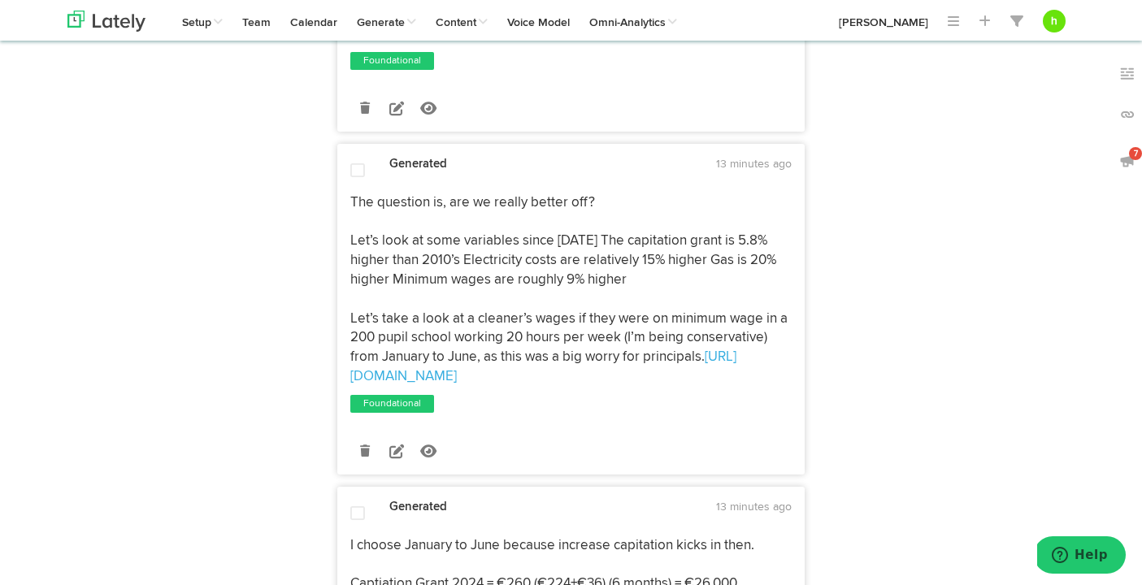
click at [352, 175] on span at bounding box center [357, 171] width 15 height 16
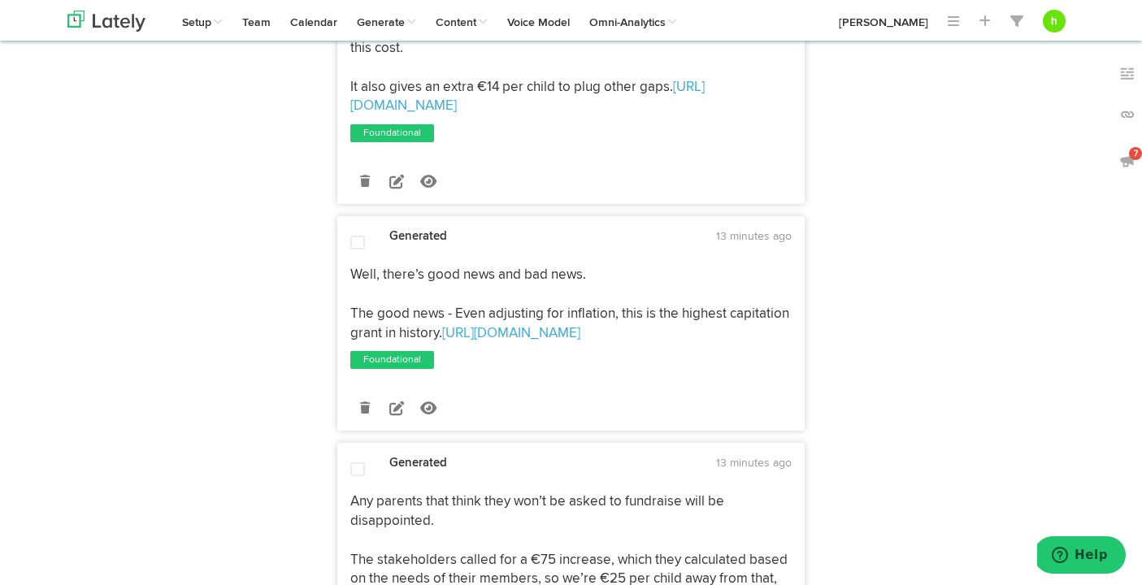
scroll to position [2214, 0]
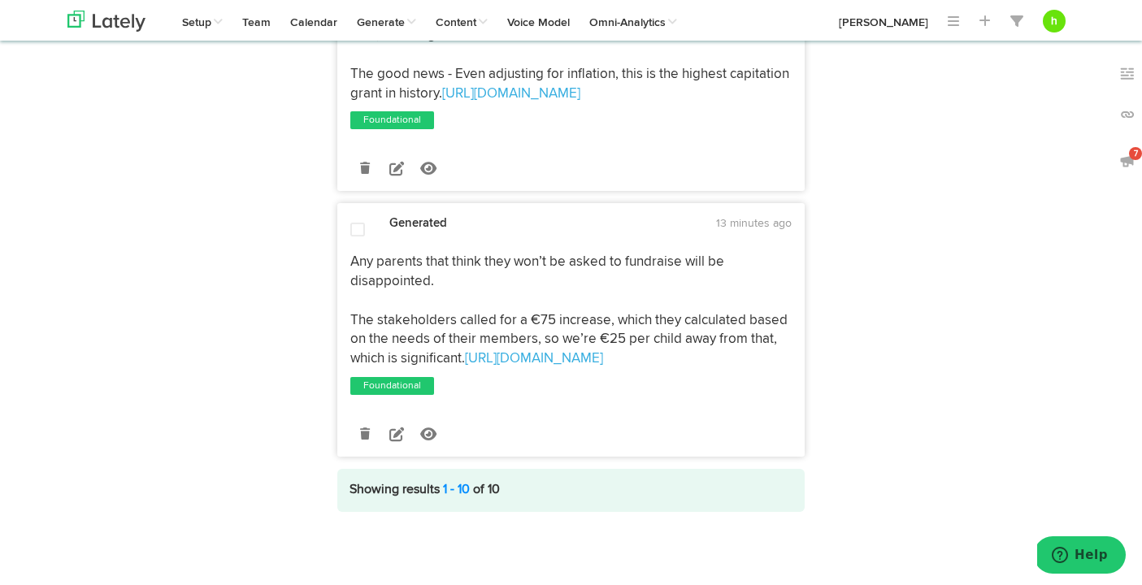
click at [356, 230] on span at bounding box center [357, 230] width 15 height 16
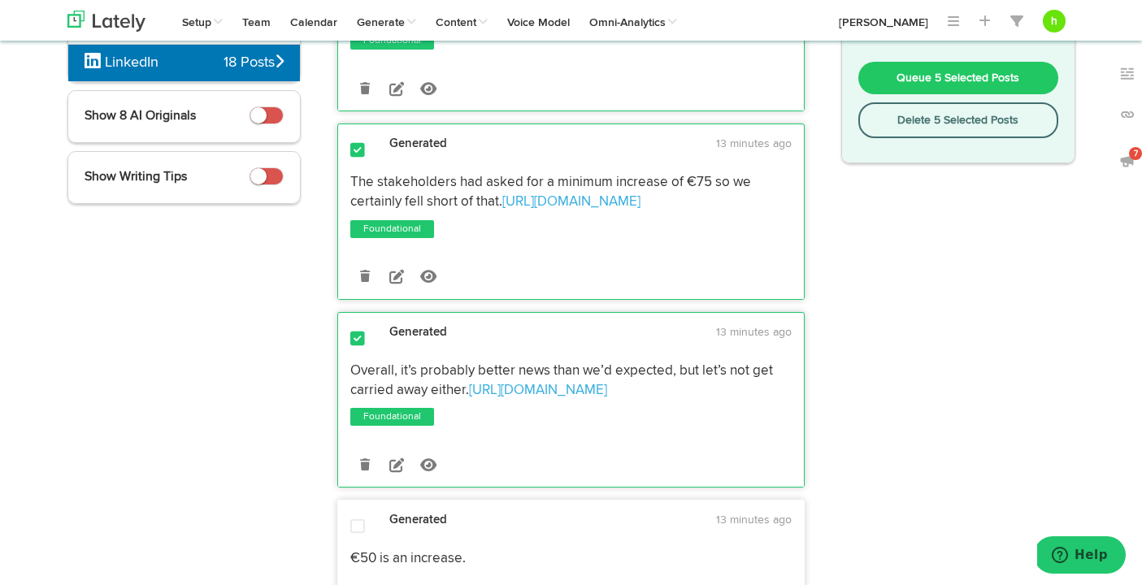
scroll to position [0, 0]
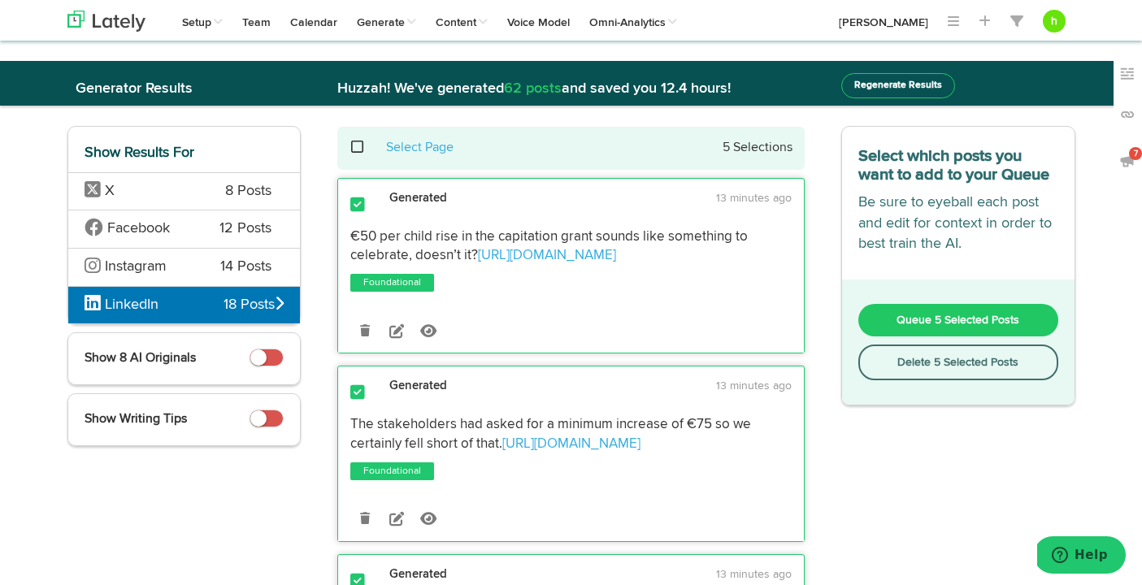
click at [937, 335] on button "Queue 5 Selected Posts" at bounding box center [958, 320] width 200 height 33
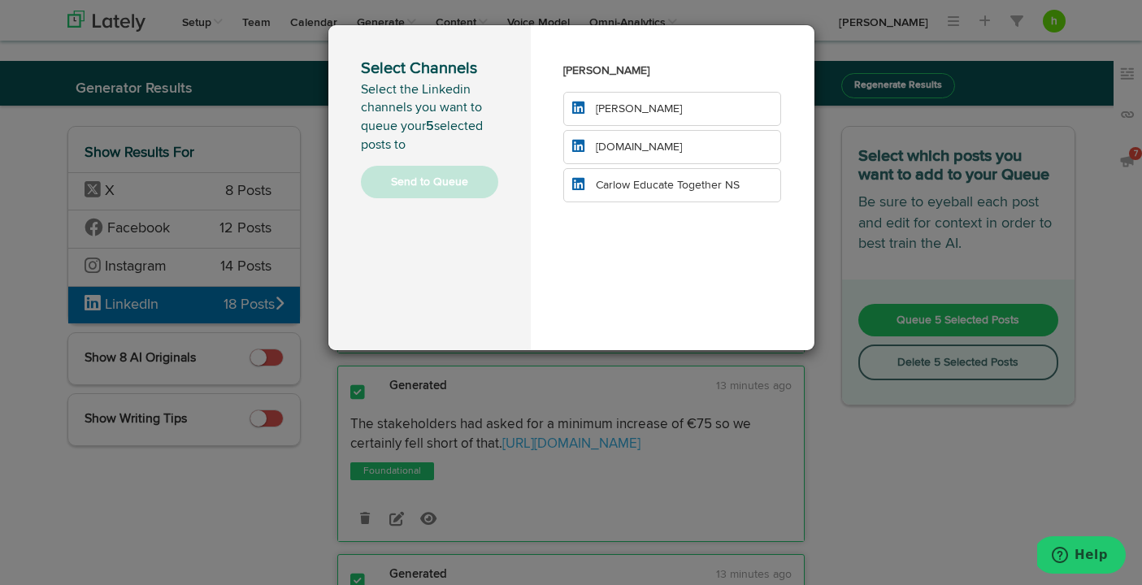
click at [630, 111] on span "[PERSON_NAME]" at bounding box center [639, 108] width 86 height 11
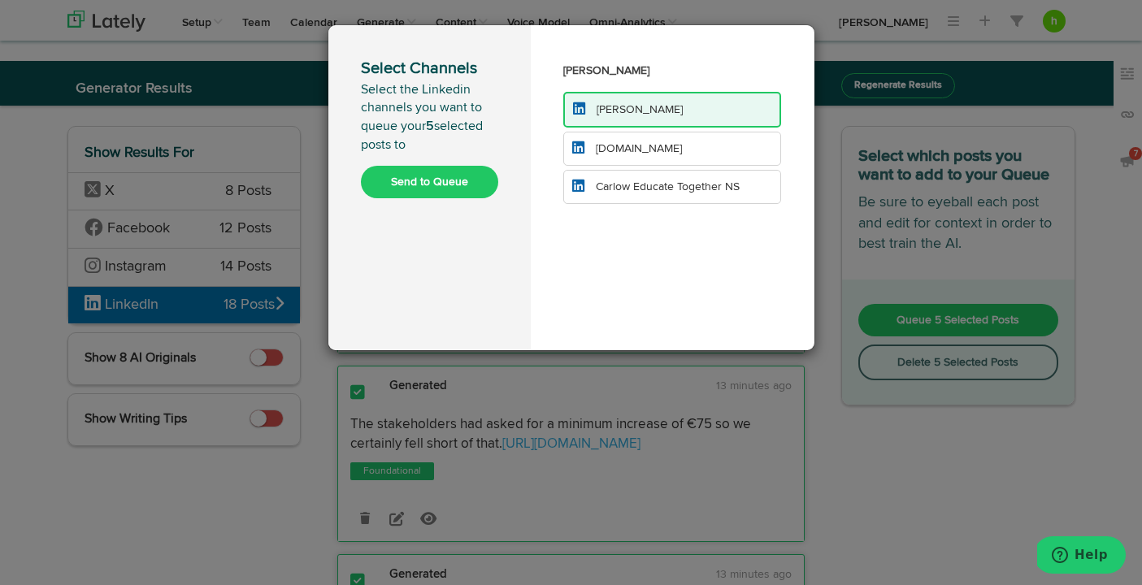
click at [613, 145] on span "[DOMAIN_NAME]" at bounding box center [639, 148] width 86 height 11
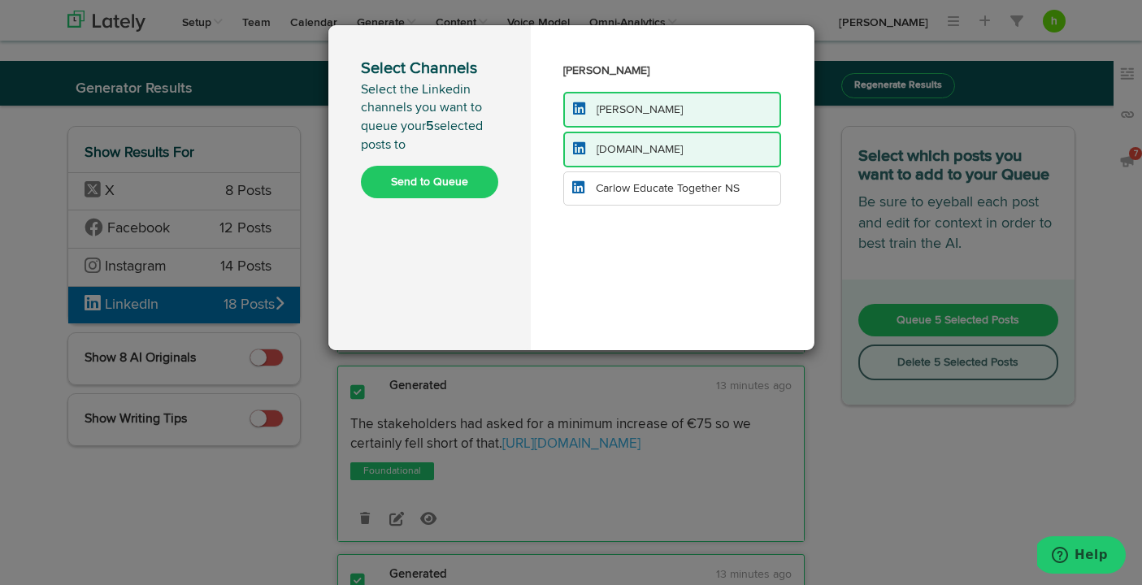
click at [411, 179] on button "Send to Queue" at bounding box center [429, 182] width 137 height 33
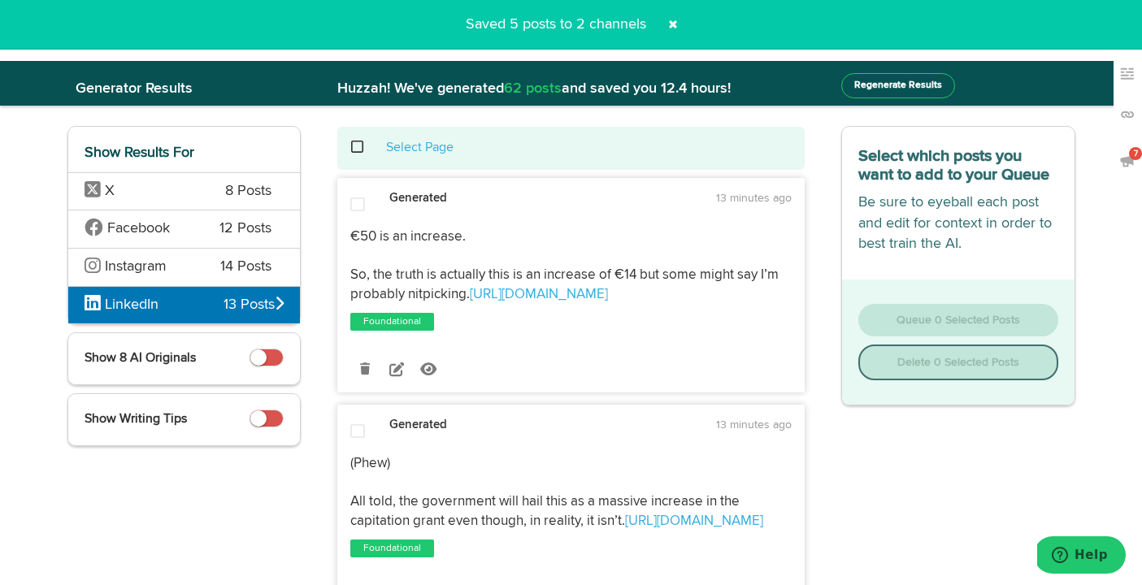
click at [676, 24] on span at bounding box center [673, 24] width 26 height 26
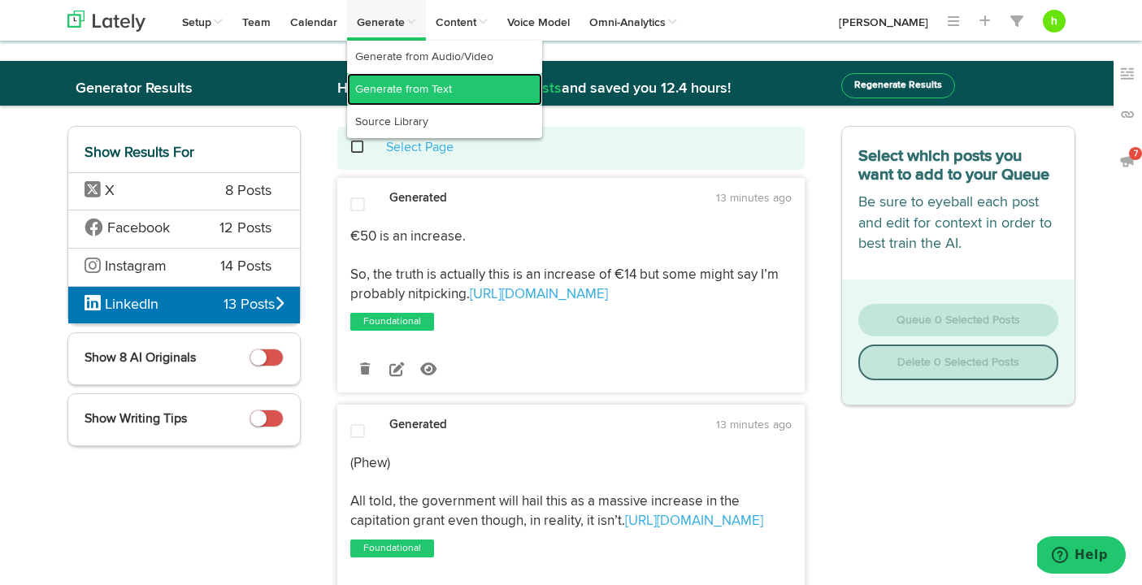
click at [385, 82] on link "Generate from Text" at bounding box center [444, 89] width 195 height 33
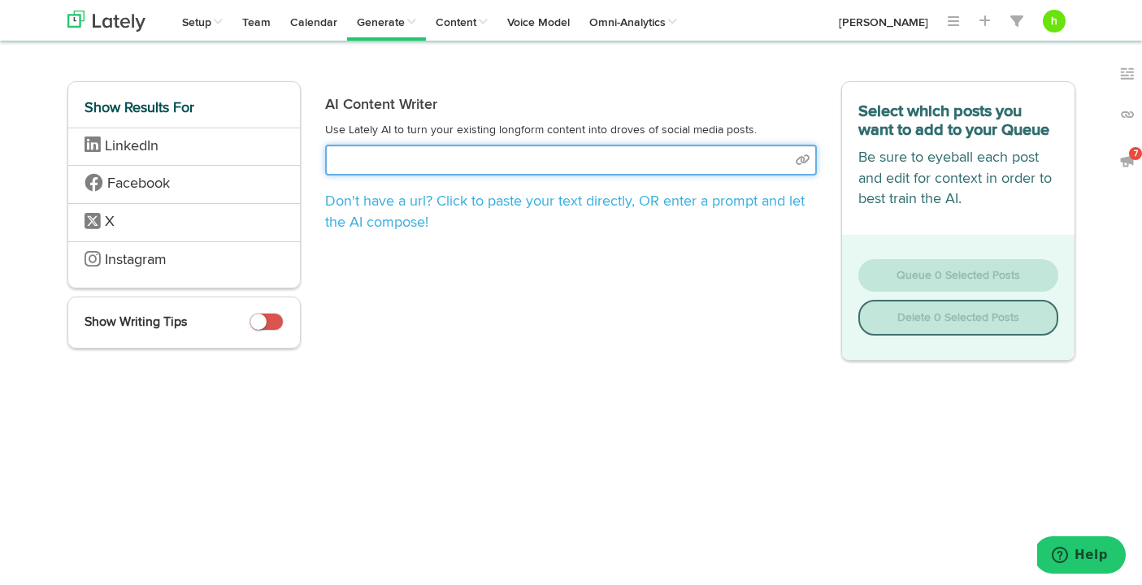
click at [444, 167] on input "text" at bounding box center [571, 160] width 492 height 31
select select "natural"
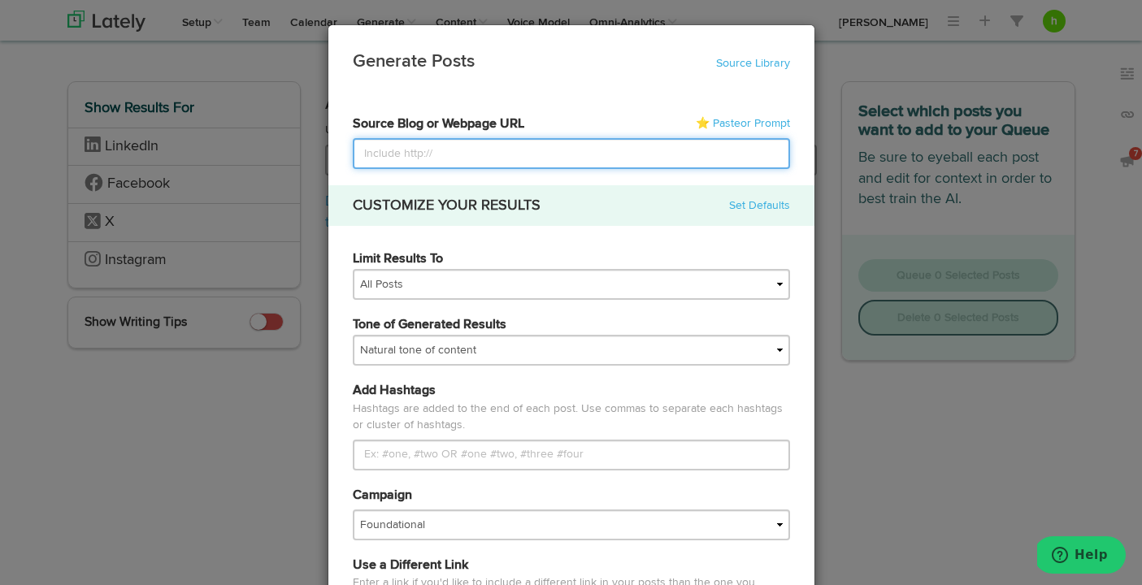
paste input "[URL][DOMAIN_NAME]"
type input "[URL][DOMAIN_NAME]"
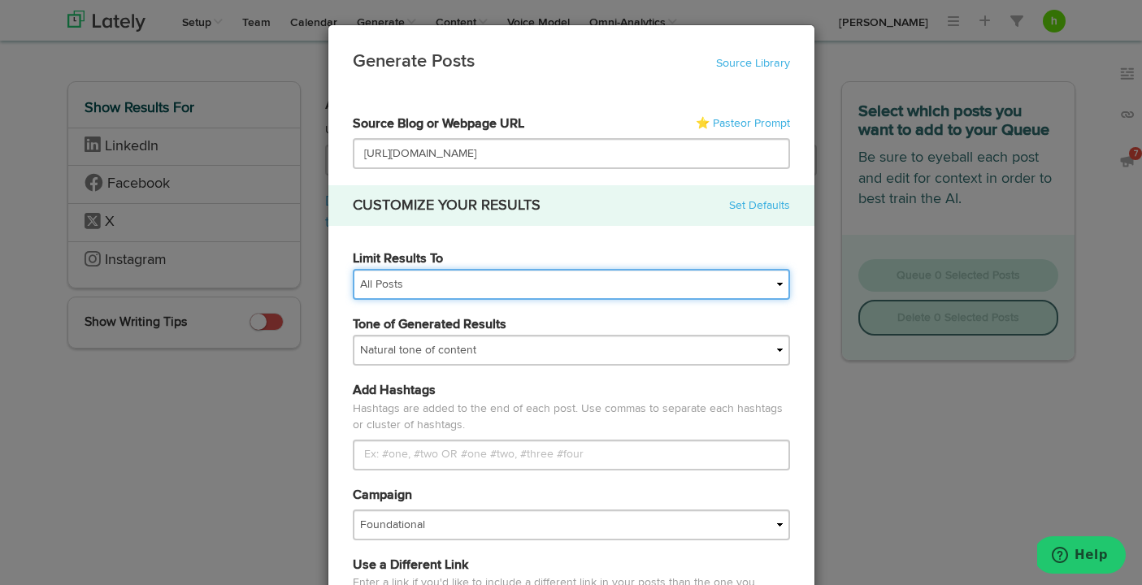
click at [431, 292] on select "All Posts Top 30 Posts Top 25 Posts Top 20 Posts Top 15 Posts Top 10 Posts" at bounding box center [571, 284] width 437 height 31
click at [353, 269] on select "All Posts Top 30 Posts Top 25 Posts Top 20 Posts Top 15 Posts Top 10 Posts" at bounding box center [571, 284] width 437 height 31
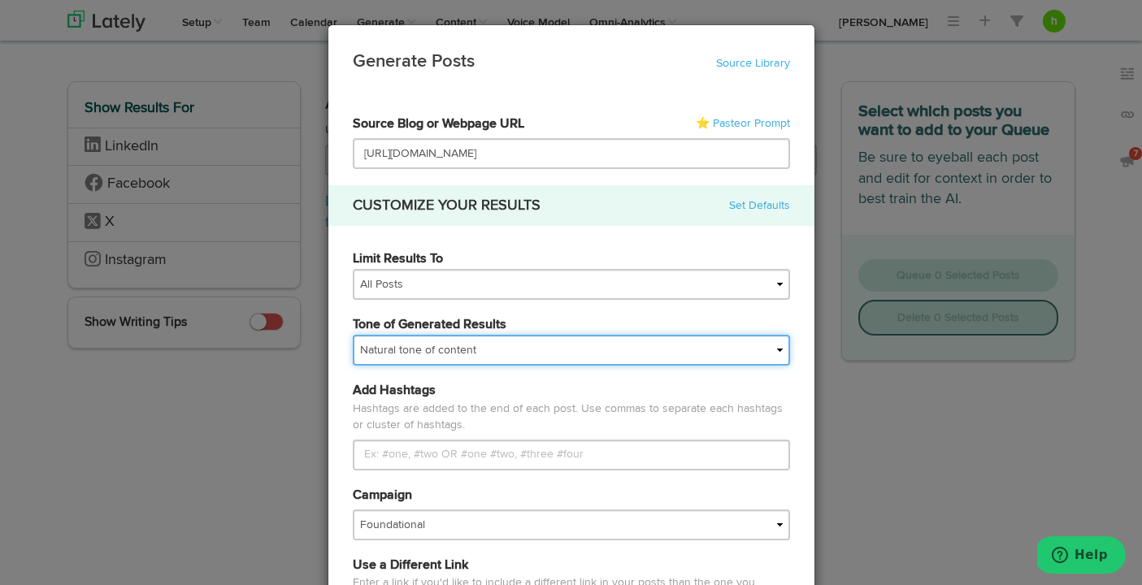
click at [415, 351] on select "My tone Official and professional Relaxed and conversational Light and humorous…" at bounding box center [571, 350] width 437 height 31
select select "brand"
click at [353, 335] on select "My tone Official and professional Relaxed and conversational Light and humorous…" at bounding box center [571, 350] width 437 height 31
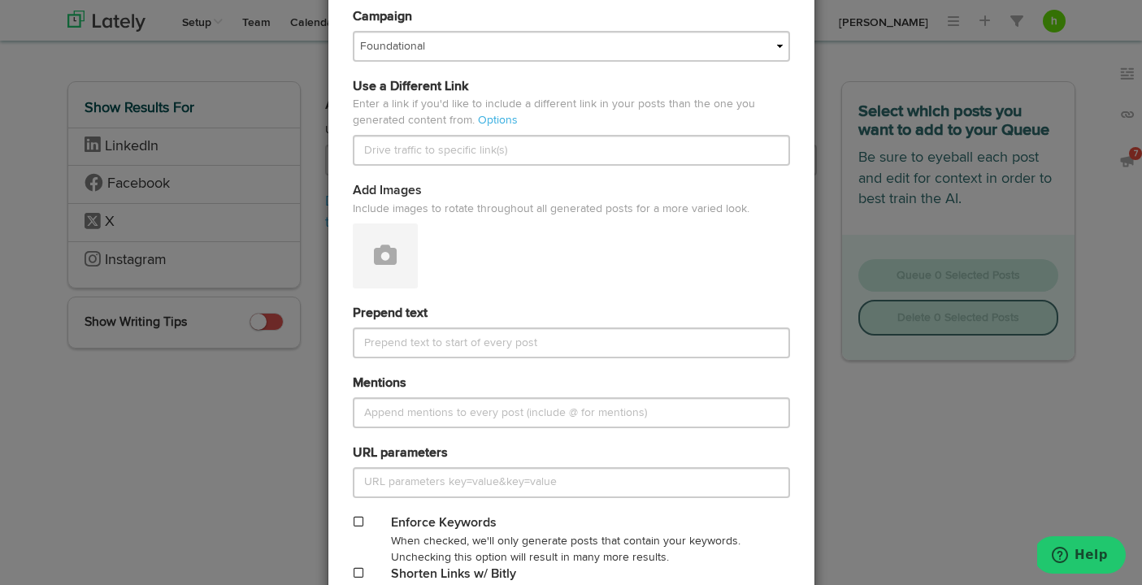
scroll to position [674, 0]
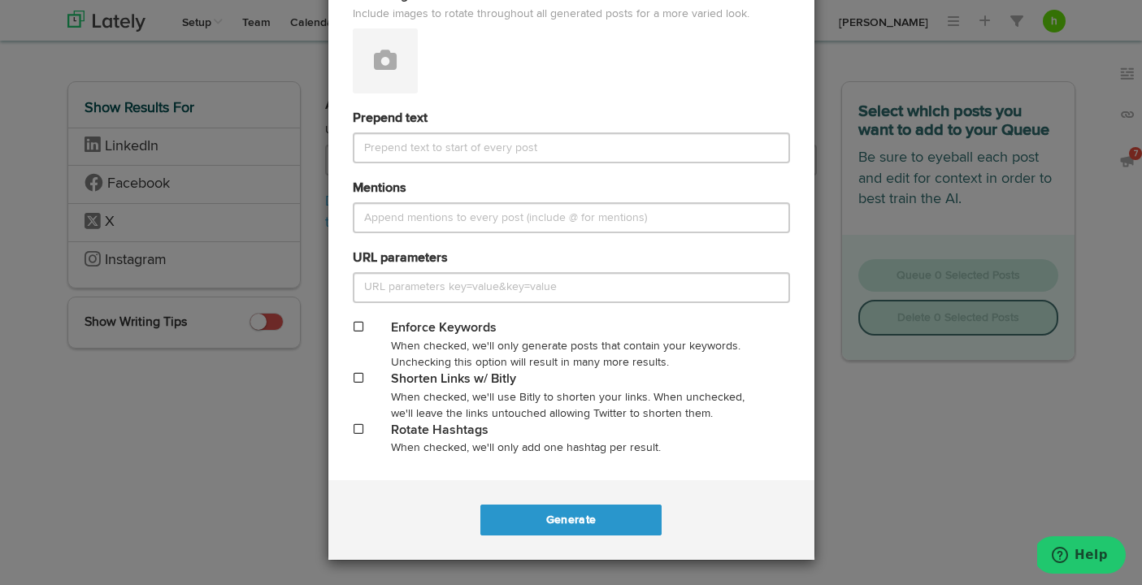
click at [357, 376] on span at bounding box center [359, 377] width 10 height 11
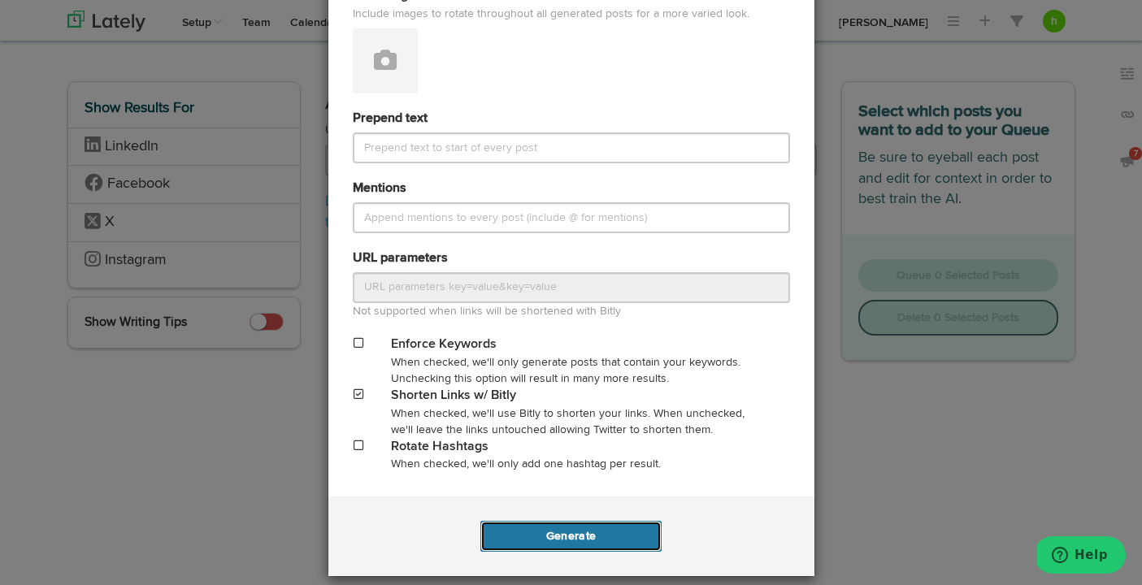
click at [584, 532] on button "Generate" at bounding box center [570, 536] width 181 height 31
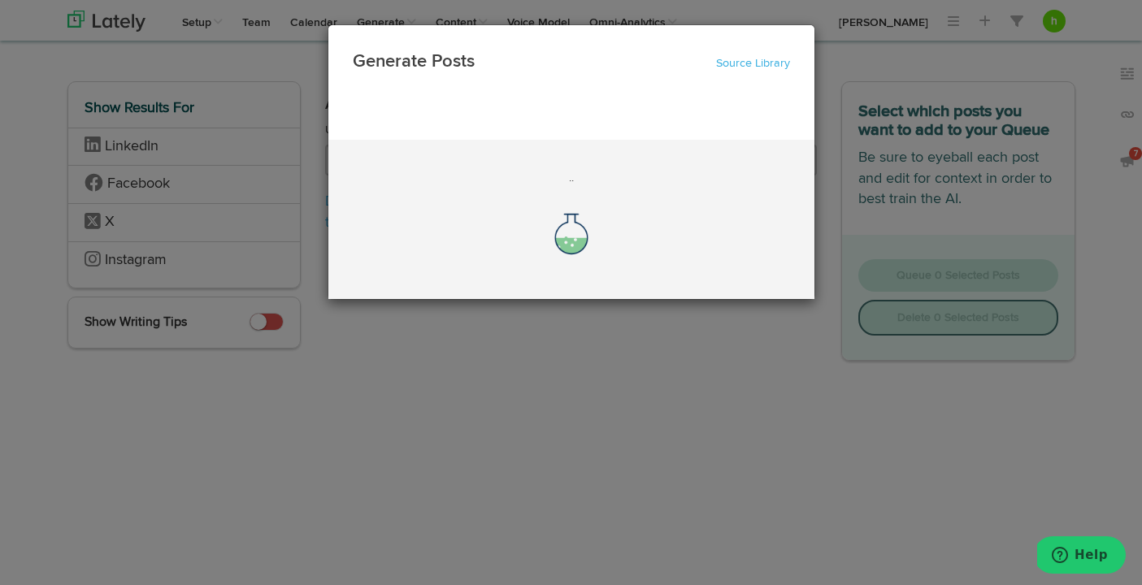
scroll to position [0, 0]
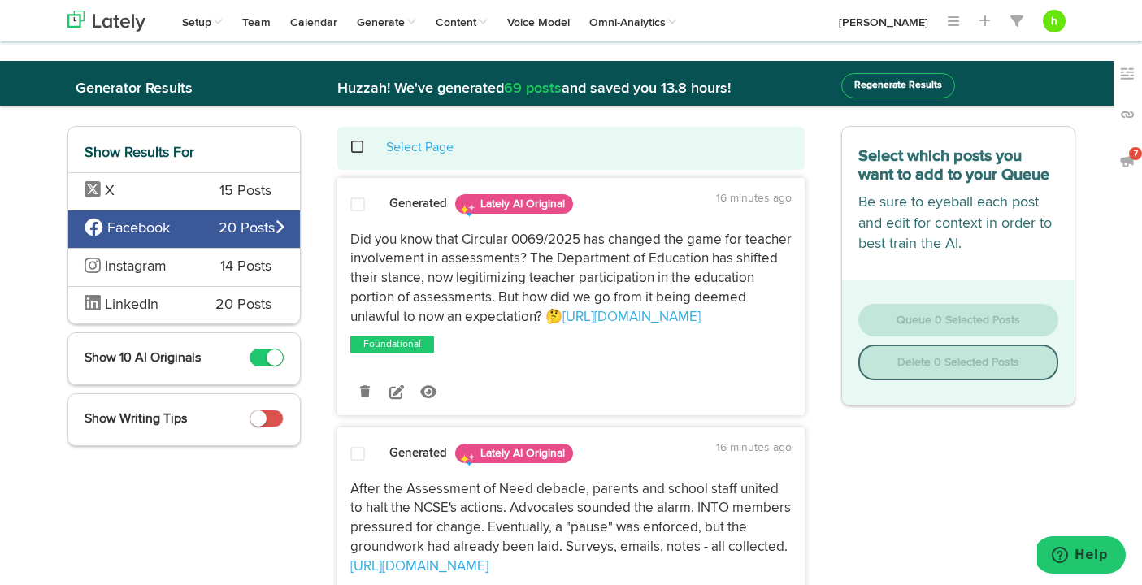
click at [199, 193] on div "X 15 Posts" at bounding box center [184, 191] width 232 height 38
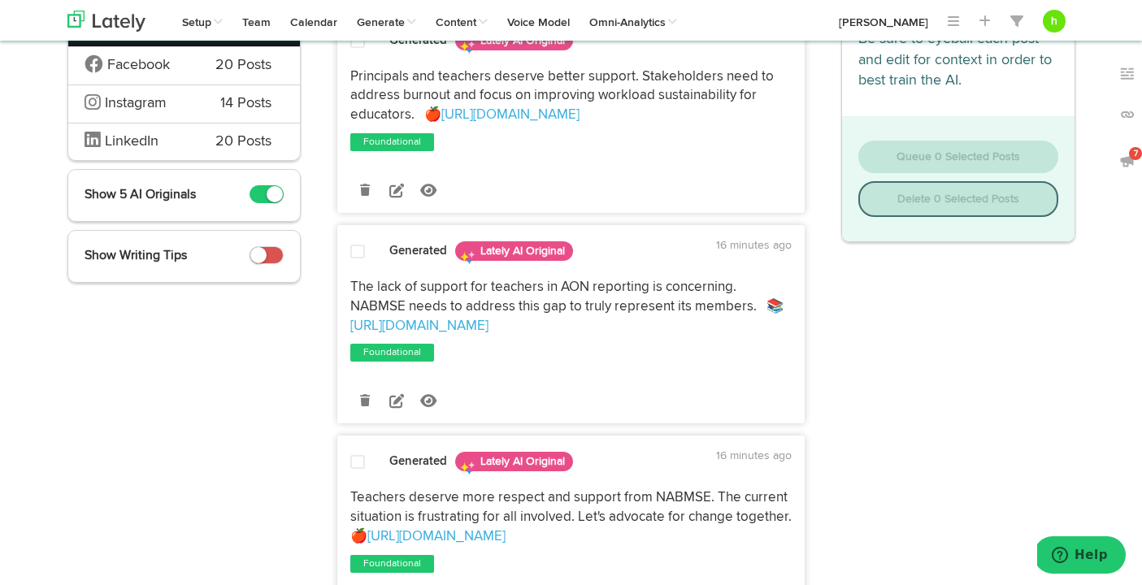
scroll to position [169, 0]
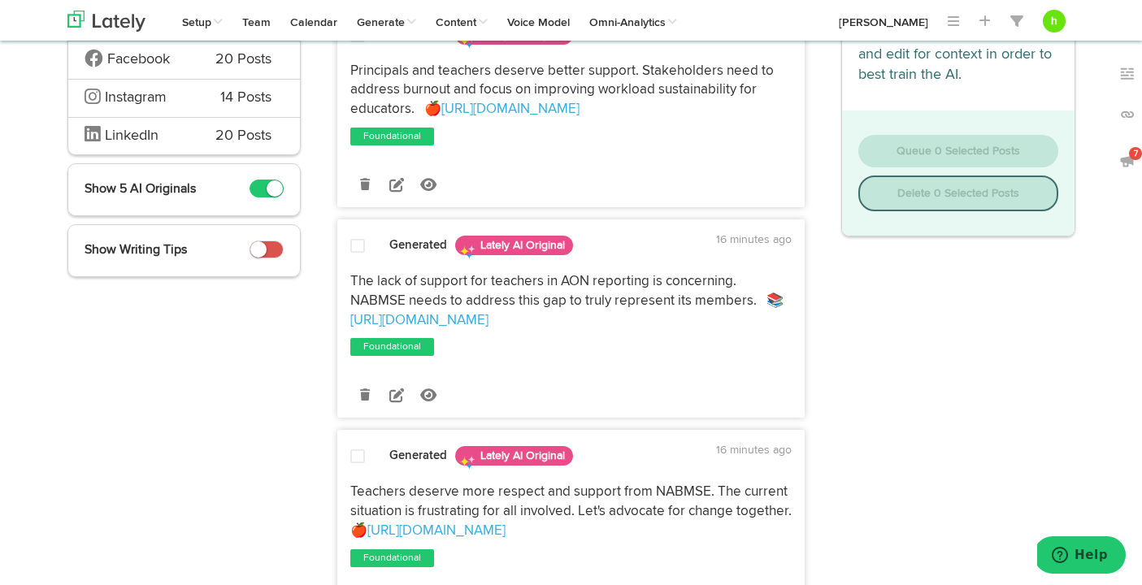
click at [267, 192] on small at bounding box center [275, 188] width 16 height 16
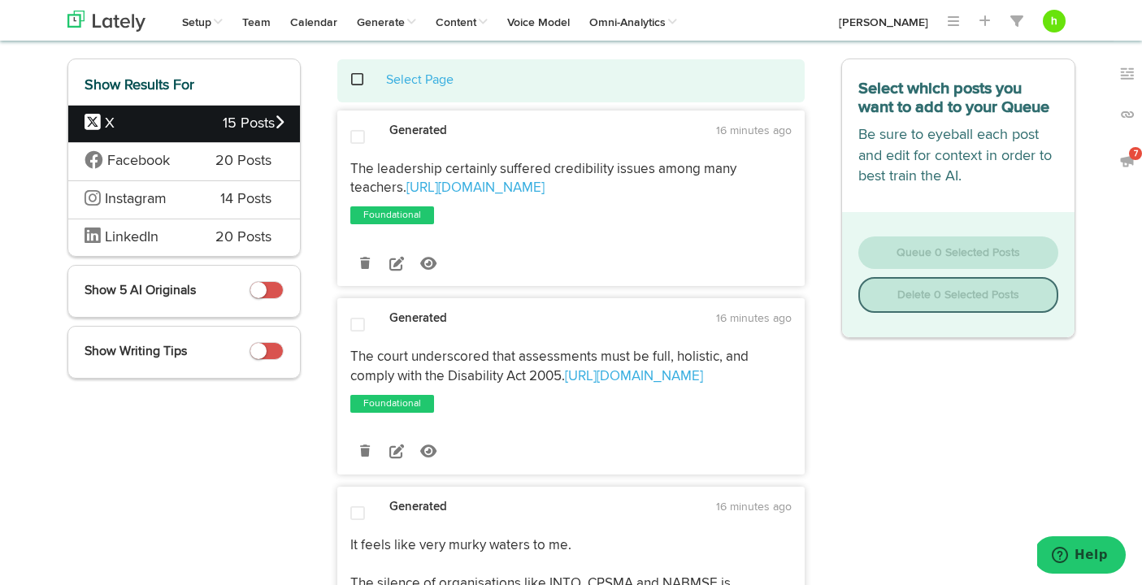
scroll to position [69, 0]
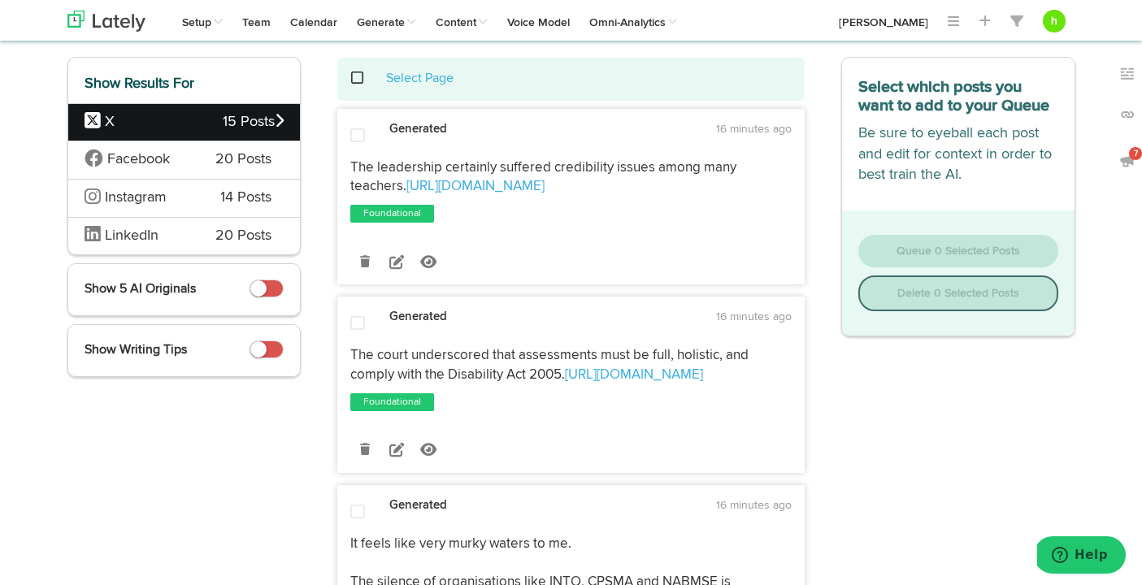
click at [358, 130] on span at bounding box center [357, 136] width 15 height 16
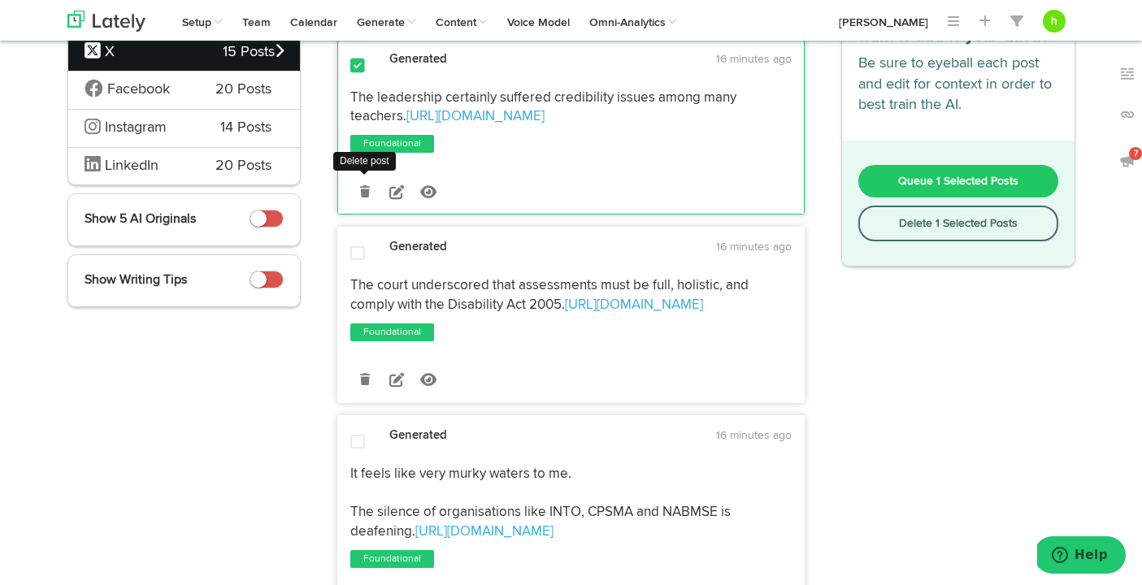
scroll to position [159, 0]
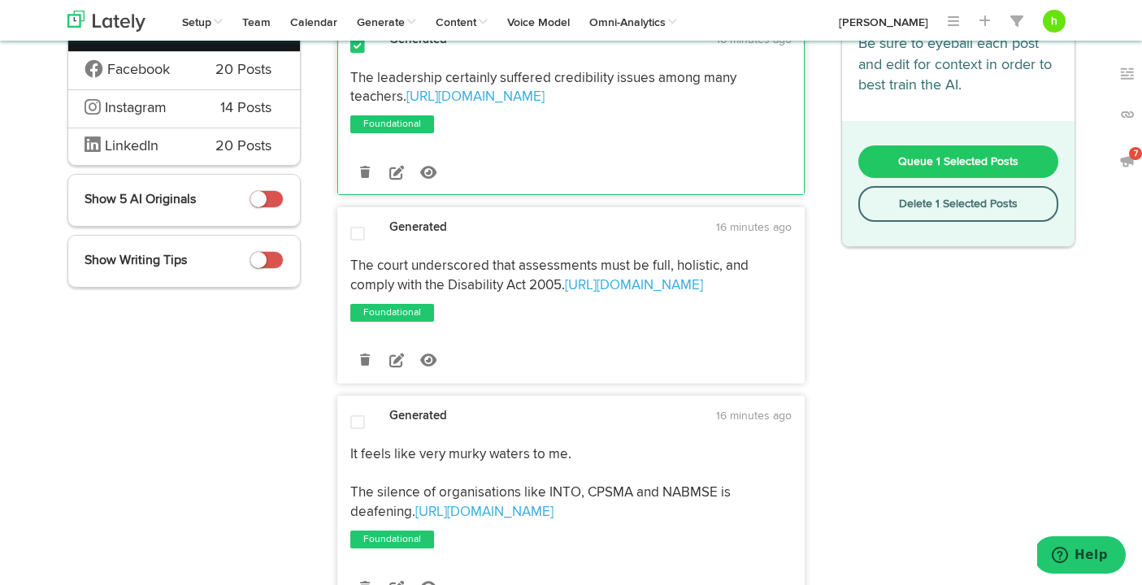
click at [356, 232] on span at bounding box center [357, 234] width 15 height 16
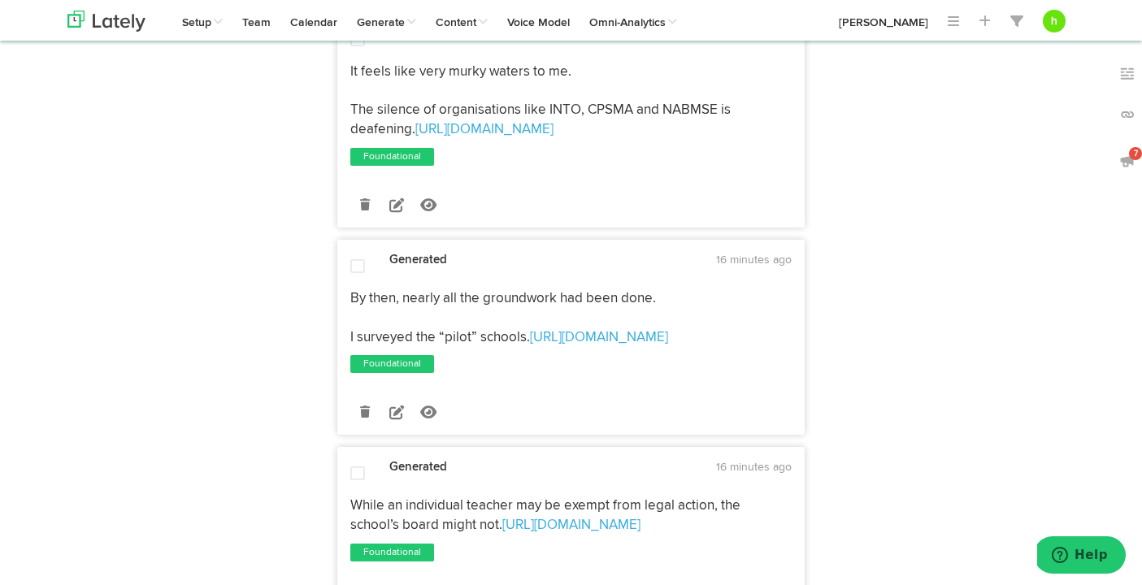
scroll to position [547, 0]
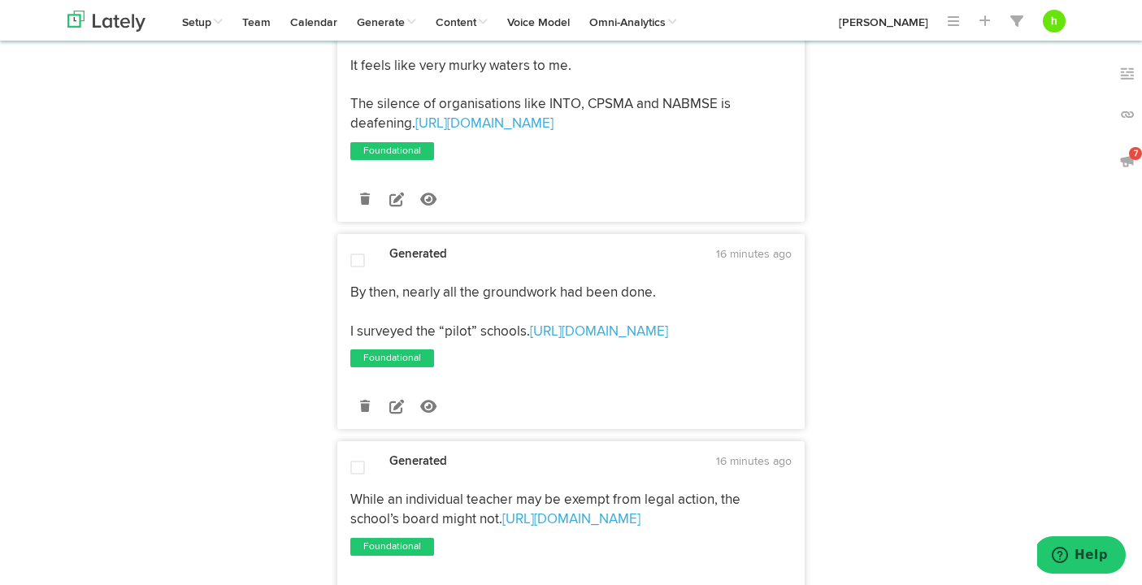
click at [354, 259] on span at bounding box center [357, 261] width 15 height 16
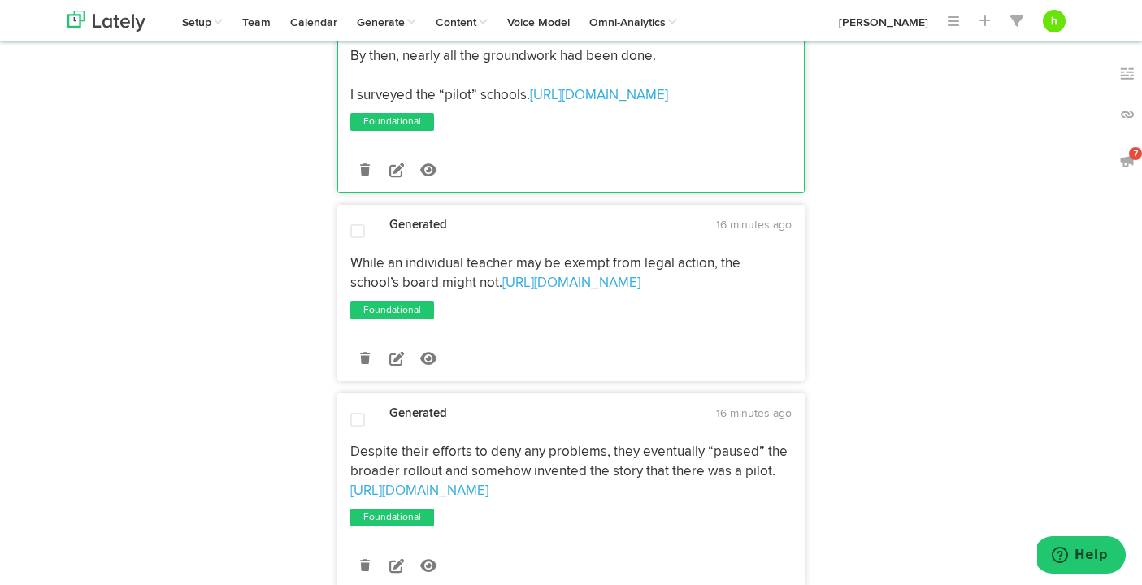
scroll to position [803, 0]
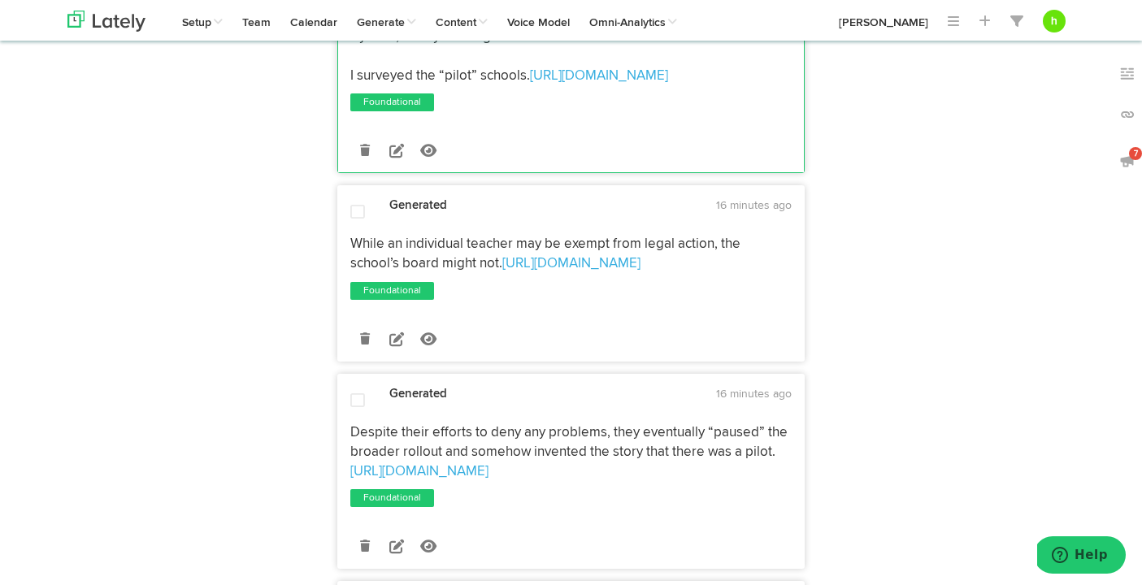
click at [354, 212] on span at bounding box center [357, 212] width 15 height 16
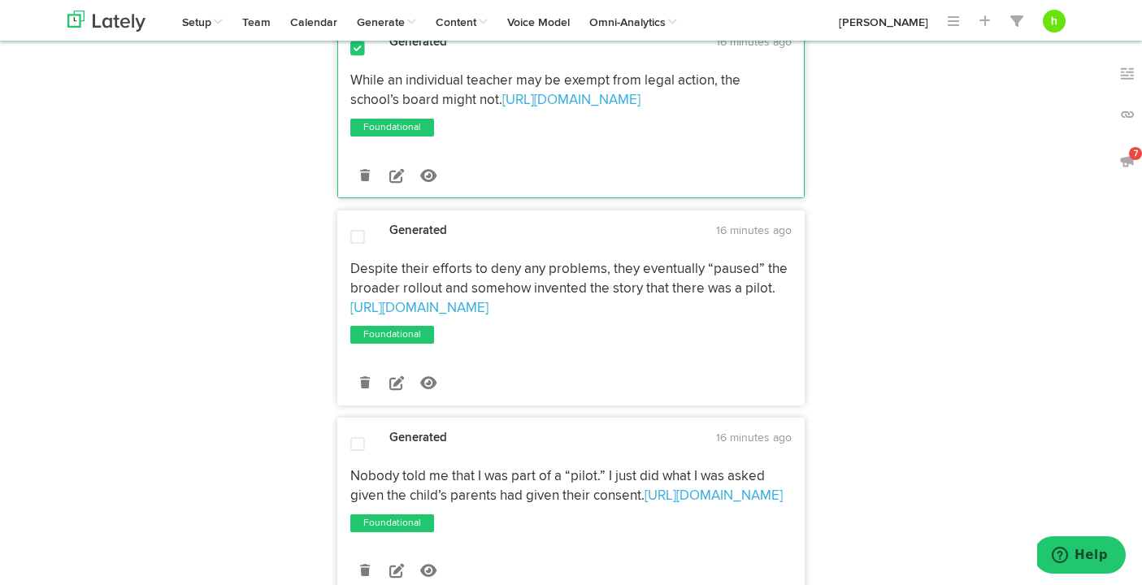
scroll to position [986, 0]
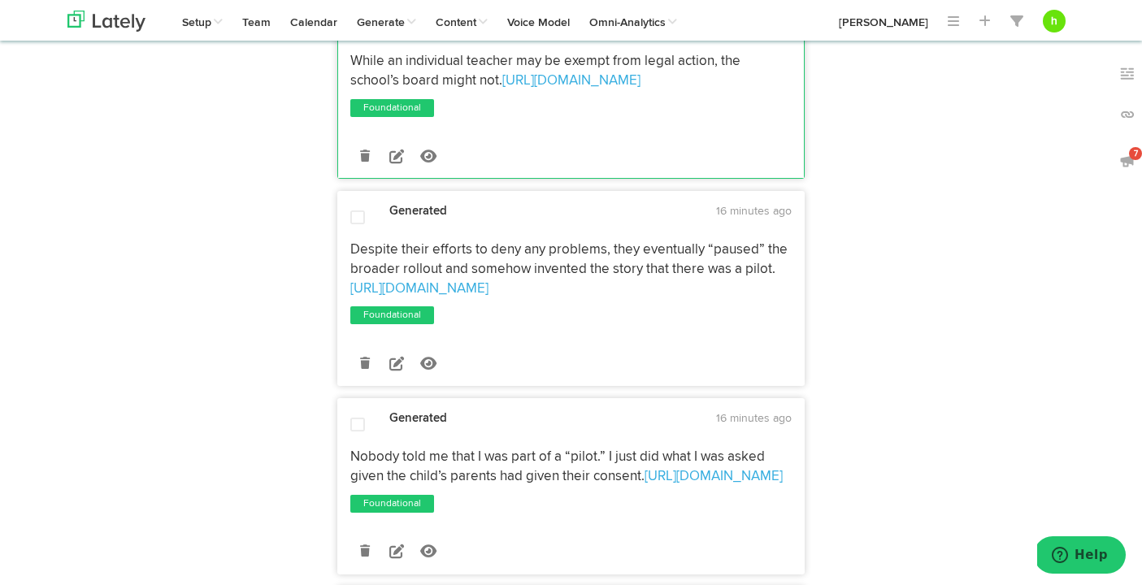
click at [351, 219] on span at bounding box center [357, 218] width 15 height 16
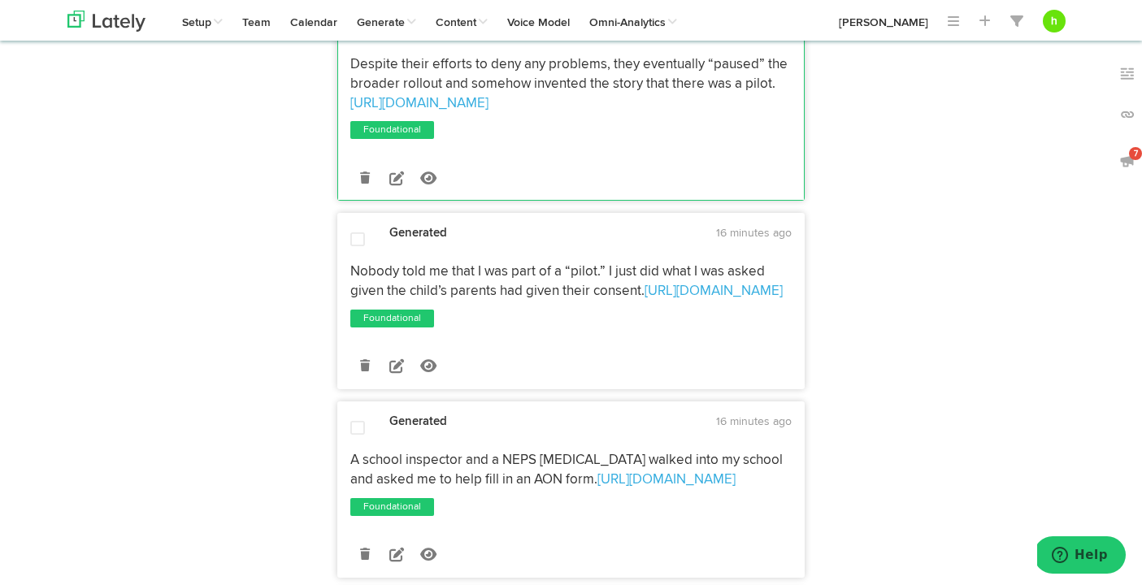
scroll to position [1183, 0]
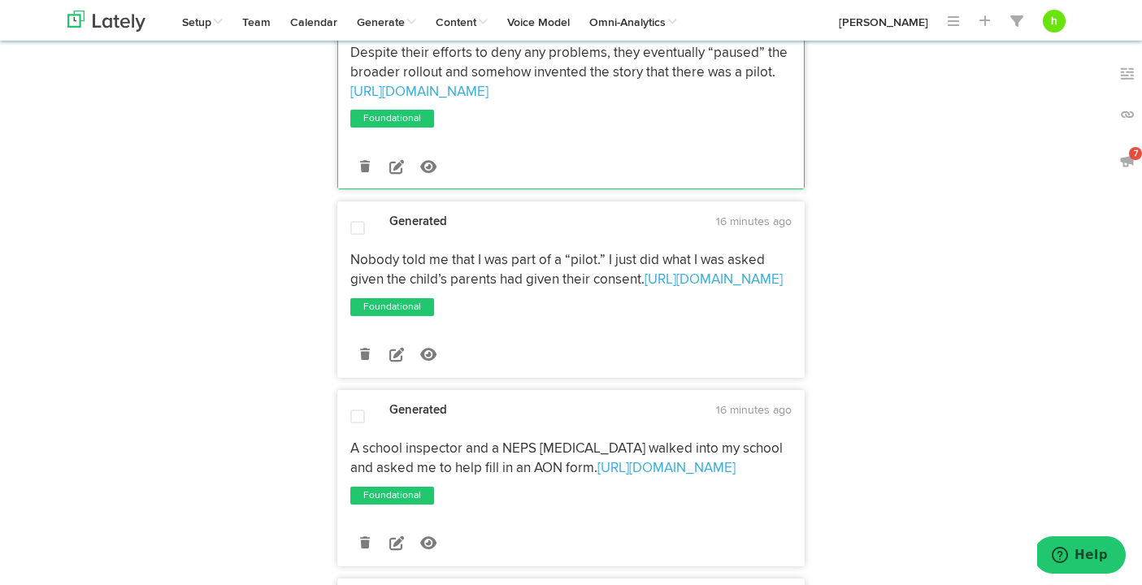
click at [355, 228] on span at bounding box center [357, 228] width 15 height 16
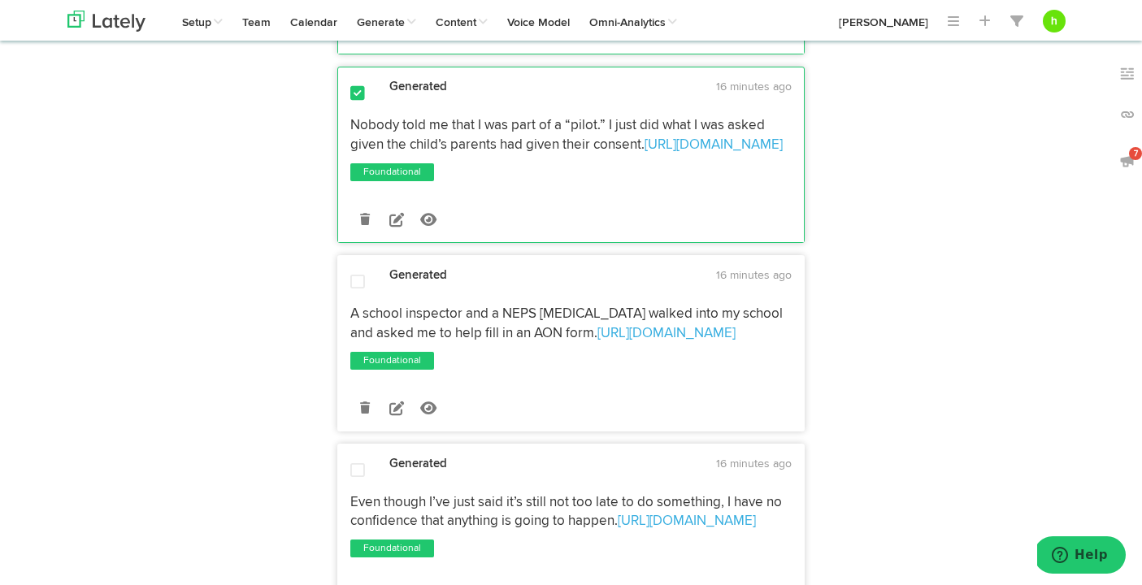
scroll to position [1338, 0]
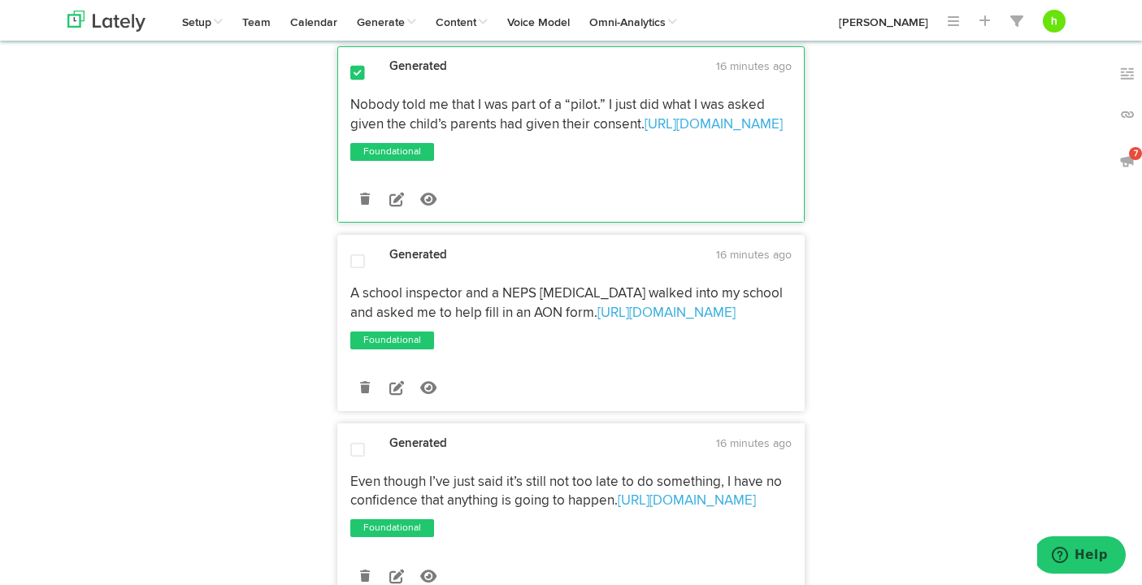
click at [352, 263] on span at bounding box center [357, 262] width 15 height 16
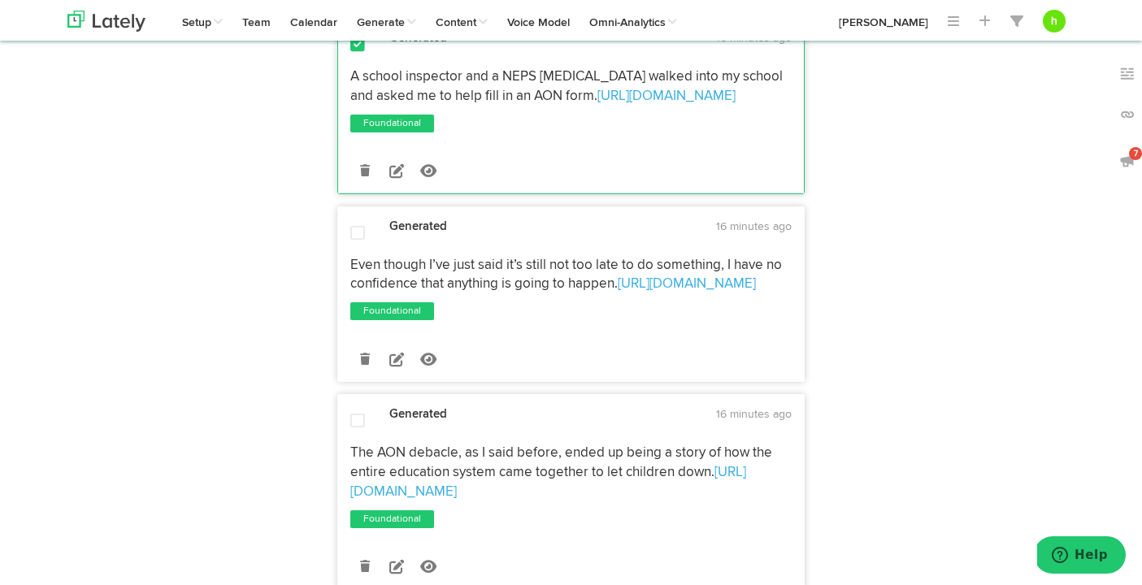
scroll to position [1558, 0]
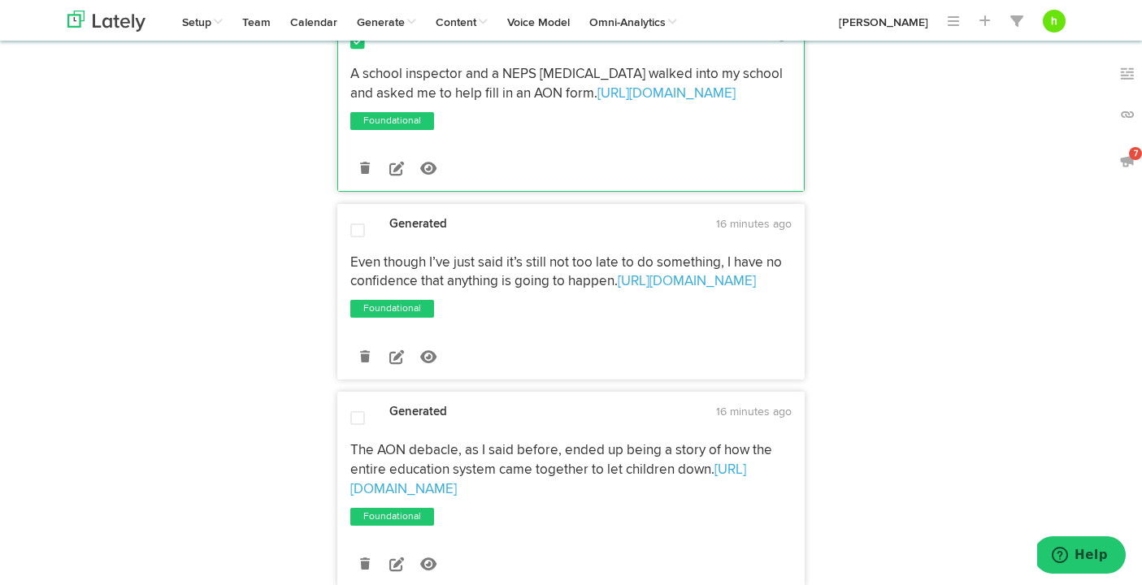
click at [353, 232] on span at bounding box center [357, 231] width 15 height 16
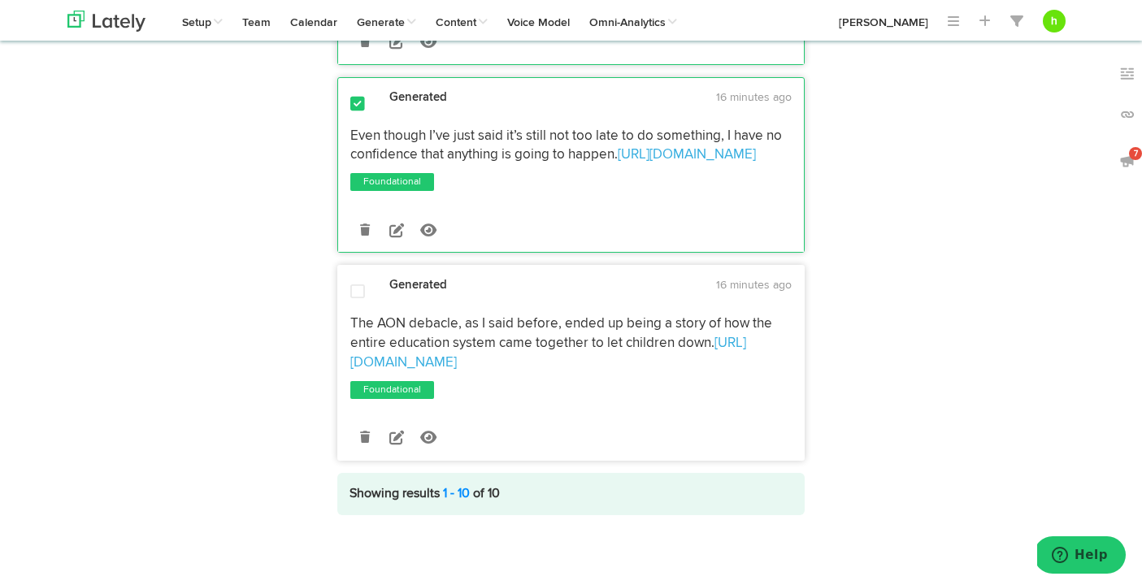
scroll to position [1692, 0]
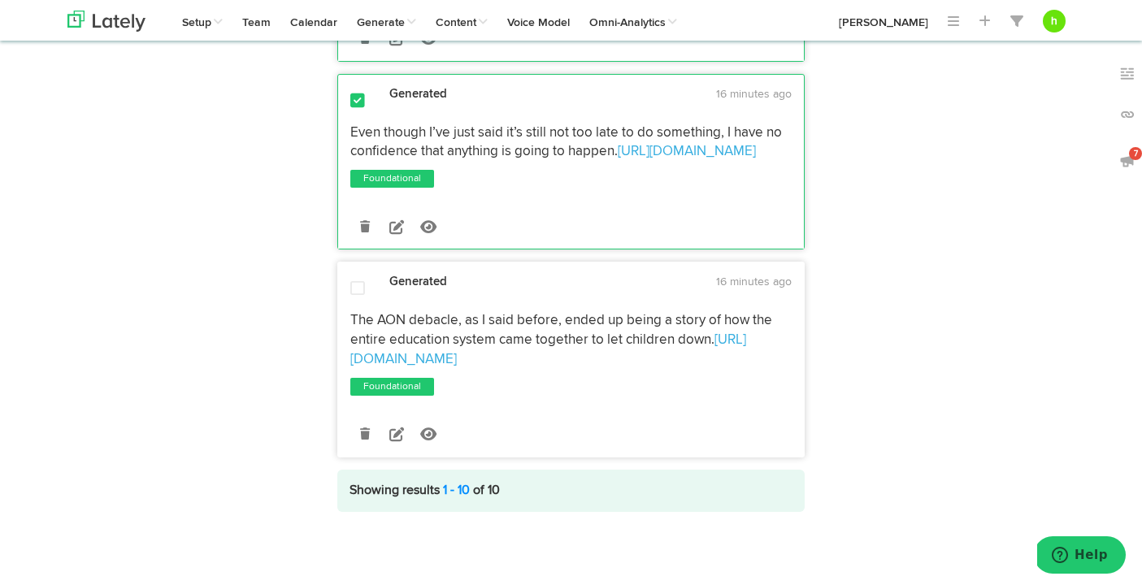
click at [352, 288] on span at bounding box center [357, 288] width 15 height 16
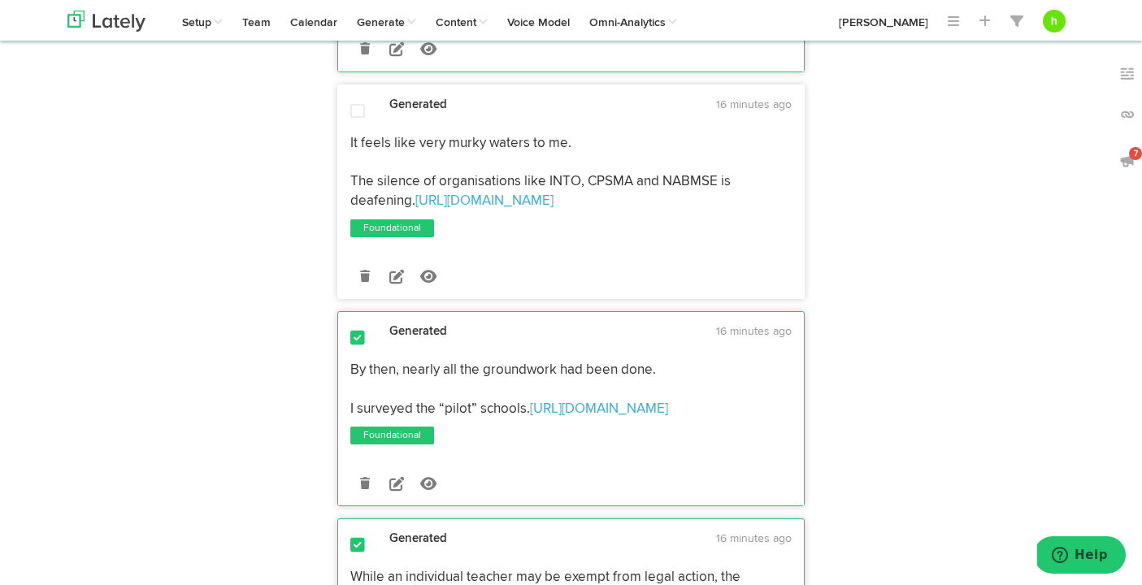
scroll to position [0, 0]
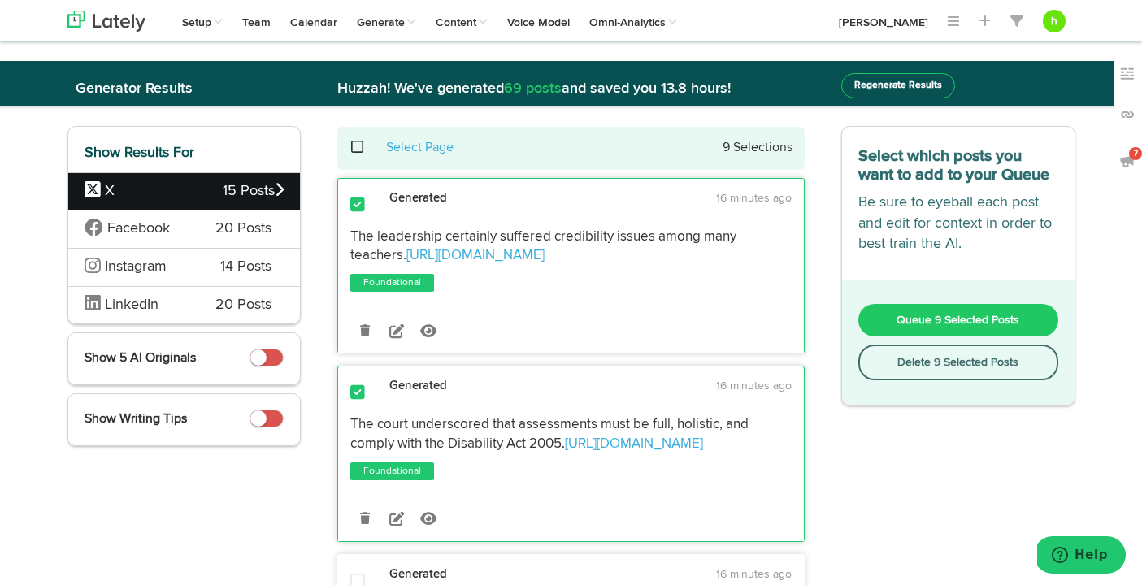
click at [923, 326] on button "Queue 9 Selected Posts" at bounding box center [958, 320] width 200 height 33
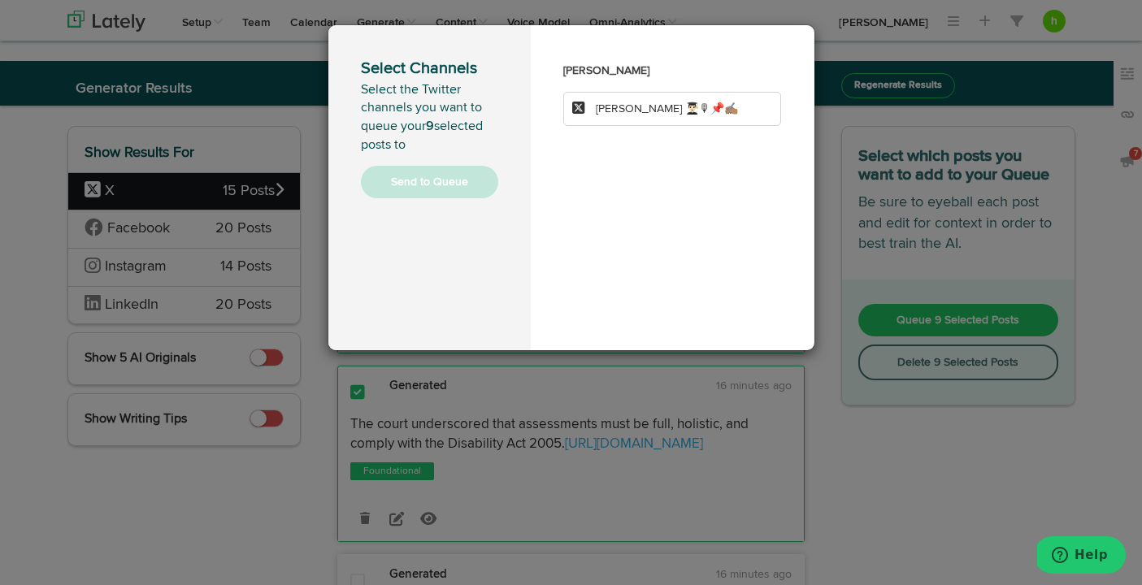
click at [637, 87] on div "[PERSON_NAME] [PERSON_NAME] 👨🏻‍🎓🎙📌✍🏽" at bounding box center [672, 92] width 219 height 68
click at [624, 104] on span "[PERSON_NAME] 👨🏻‍🎓🎙📌✍🏽" at bounding box center [667, 108] width 142 height 11
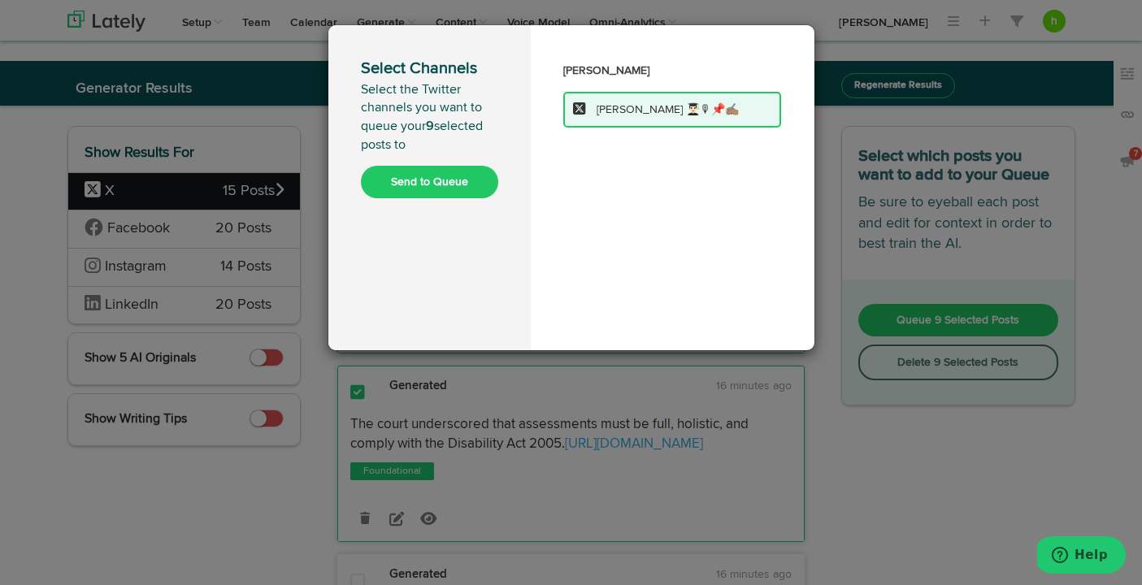
click at [439, 171] on button "Send to Queue" at bounding box center [429, 182] width 137 height 33
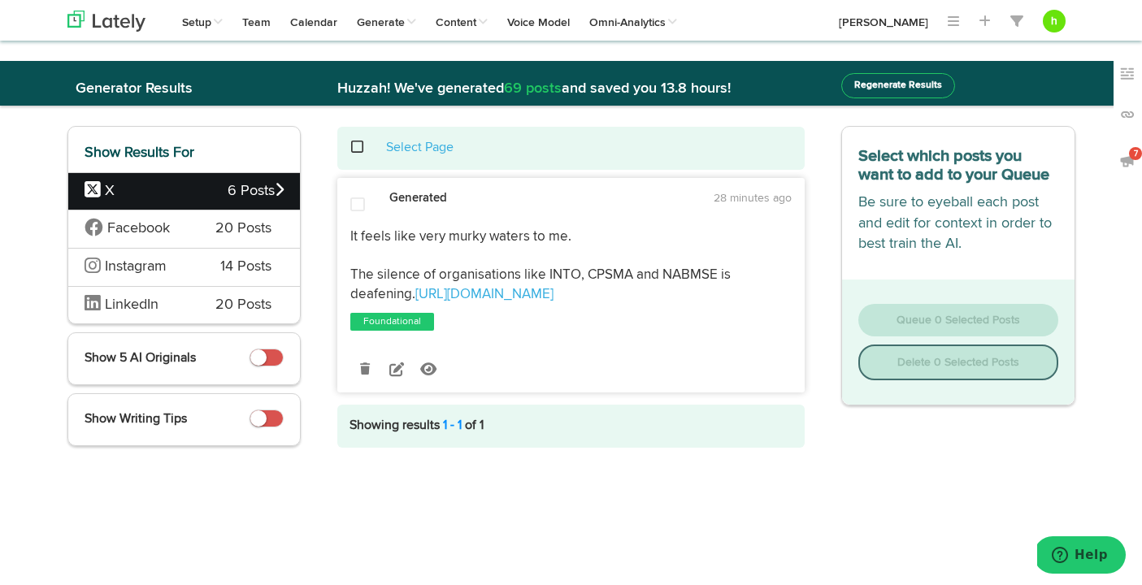
click at [185, 227] on span "Facebook" at bounding box center [138, 229] width 107 height 21
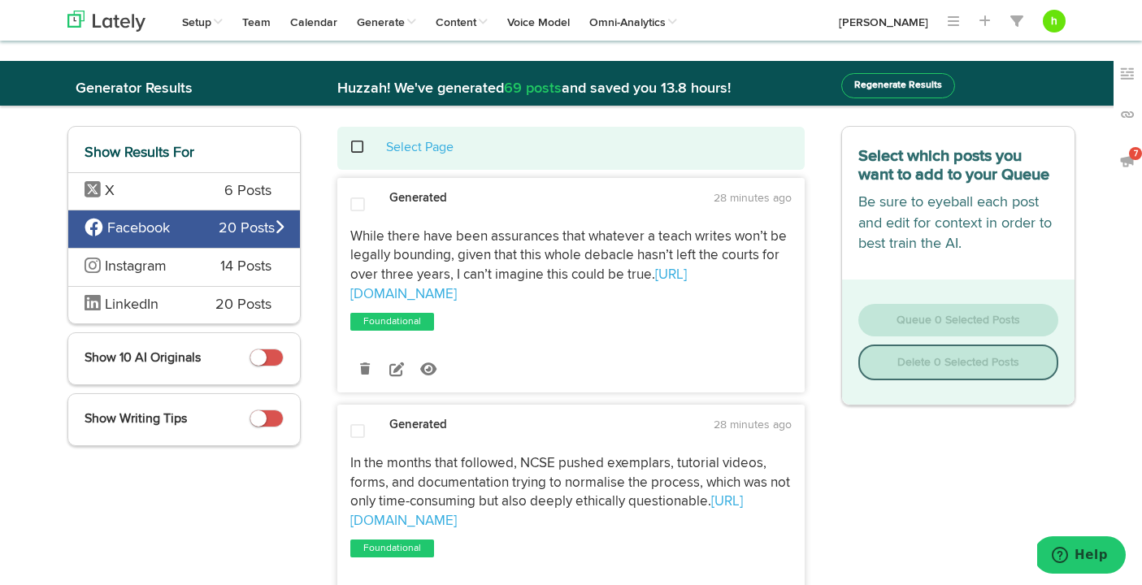
scroll to position [30, 0]
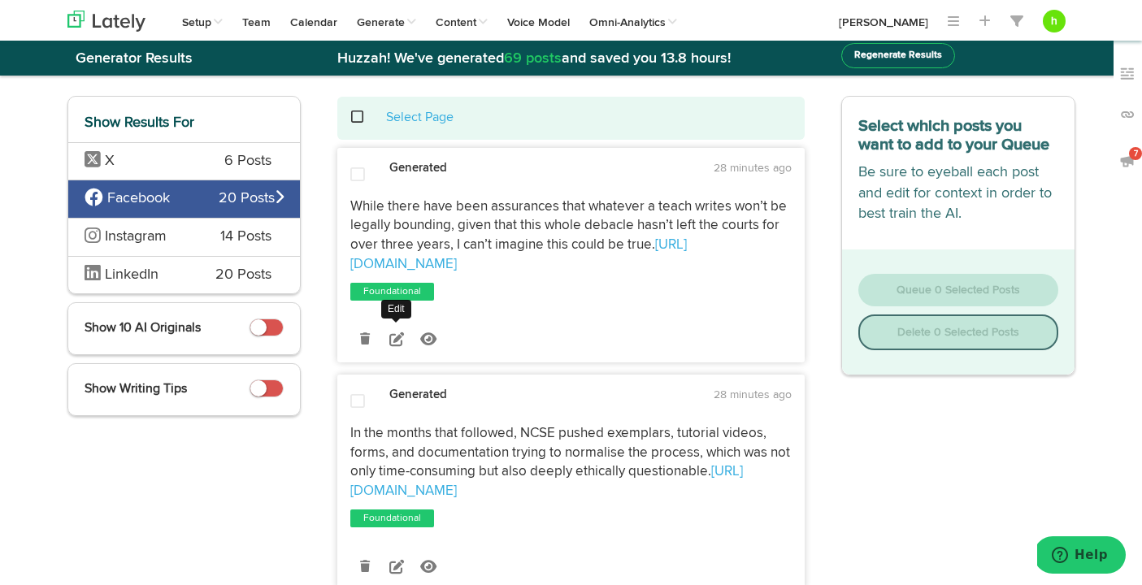
click at [400, 332] on icon at bounding box center [396, 339] width 15 height 15
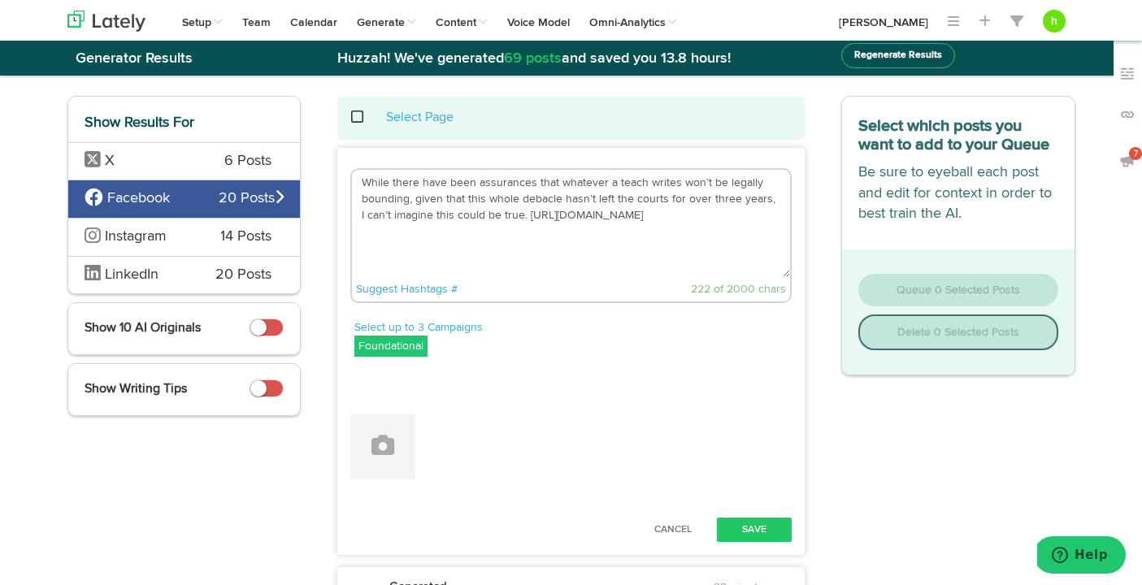
click at [641, 180] on textarea "While there have been assurances that whatever a teach writes won’t be legally …" at bounding box center [571, 223] width 438 height 107
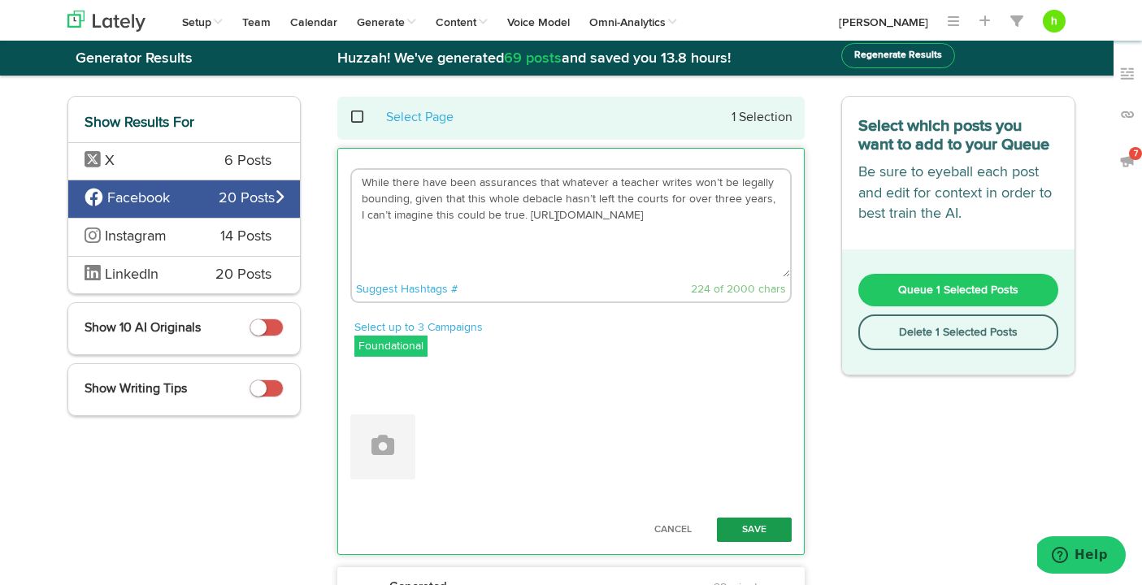
type textarea "While there have been assurances that whatever a teacher writes won’t be legall…"
click at [767, 541] on button "Save" at bounding box center [754, 530] width 75 height 24
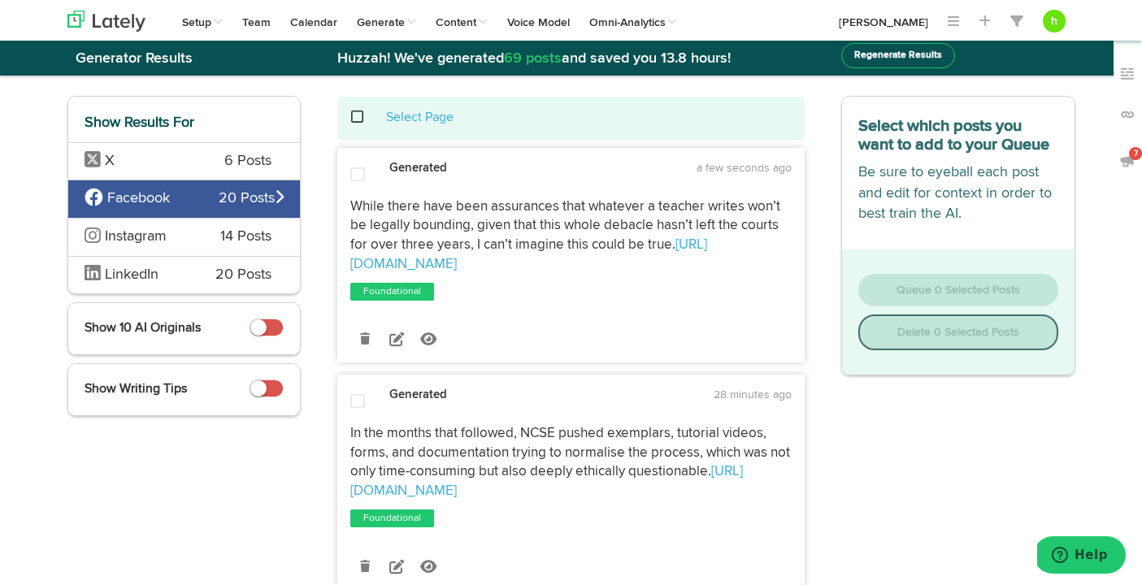
click at [354, 172] on span at bounding box center [357, 175] width 15 height 16
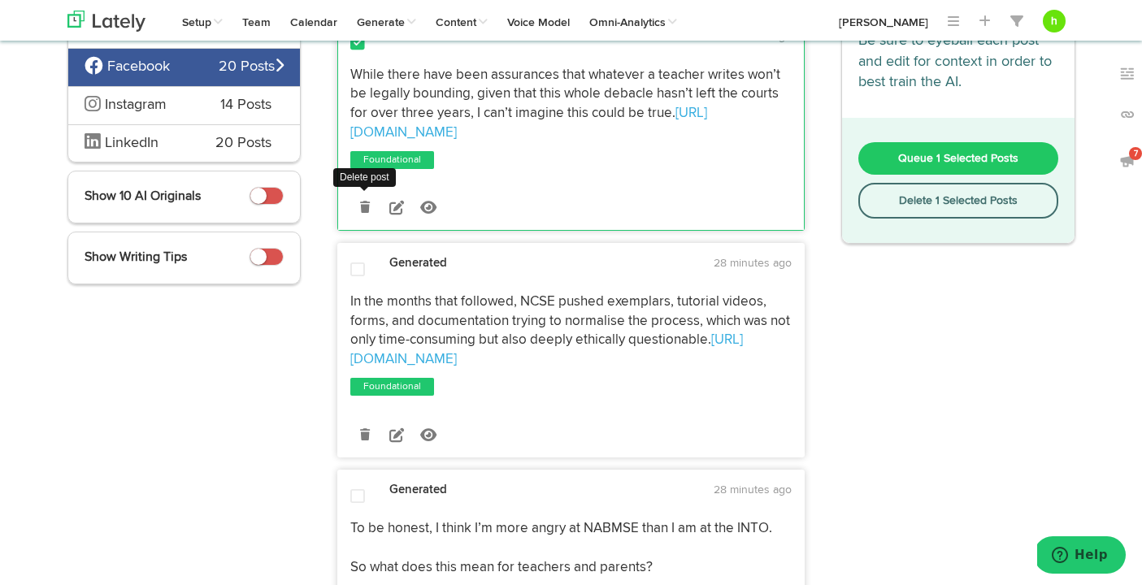
scroll to position [177, 0]
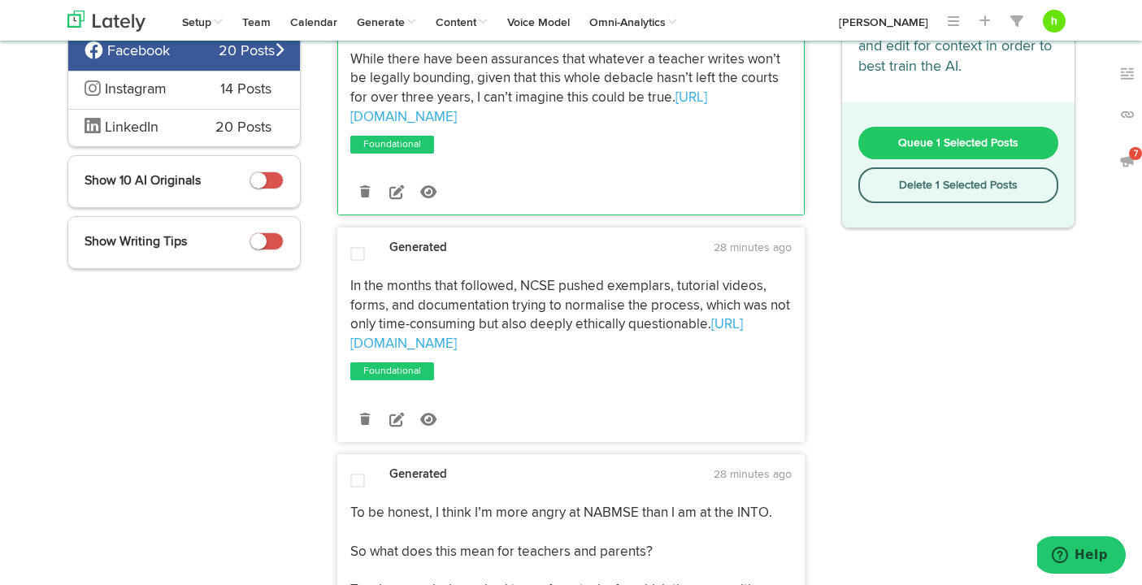
click at [353, 251] on span at bounding box center [357, 254] width 15 height 16
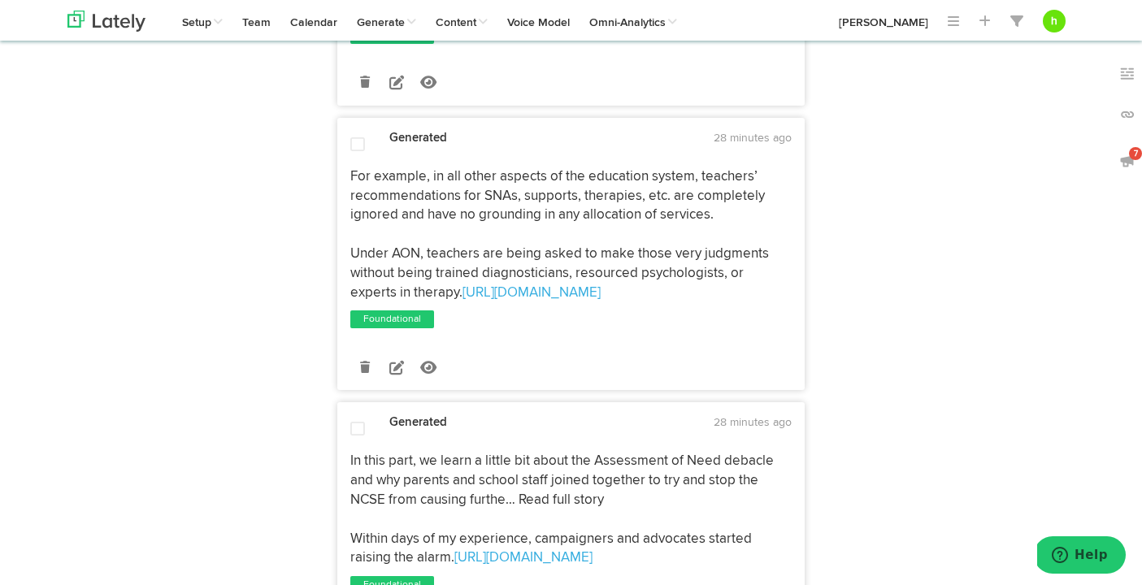
scroll to position [792, 0]
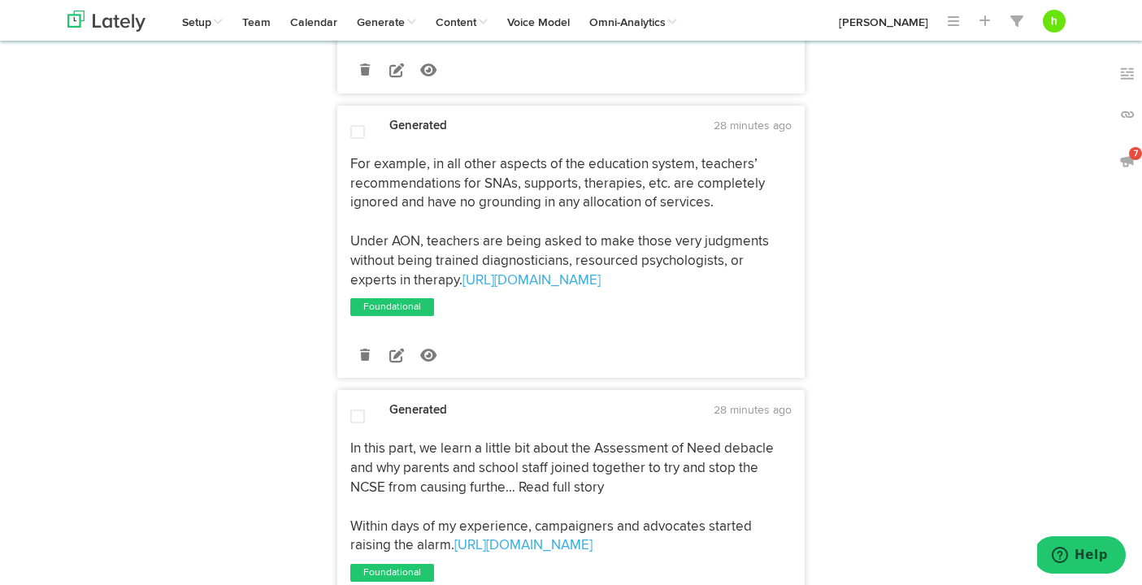
click at [350, 136] on span at bounding box center [357, 132] width 15 height 16
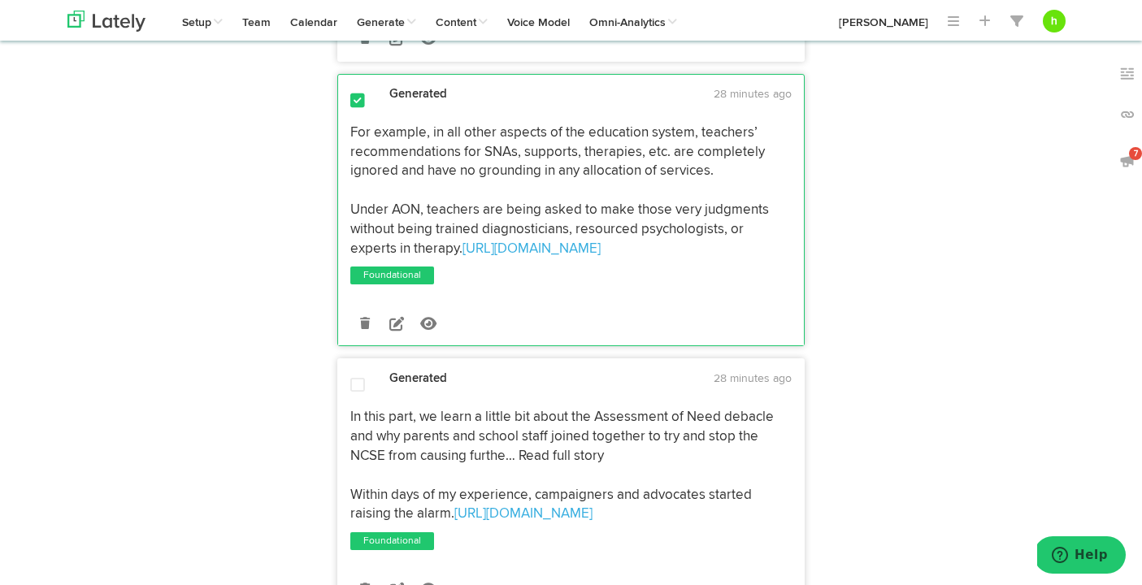
scroll to position [823, 0]
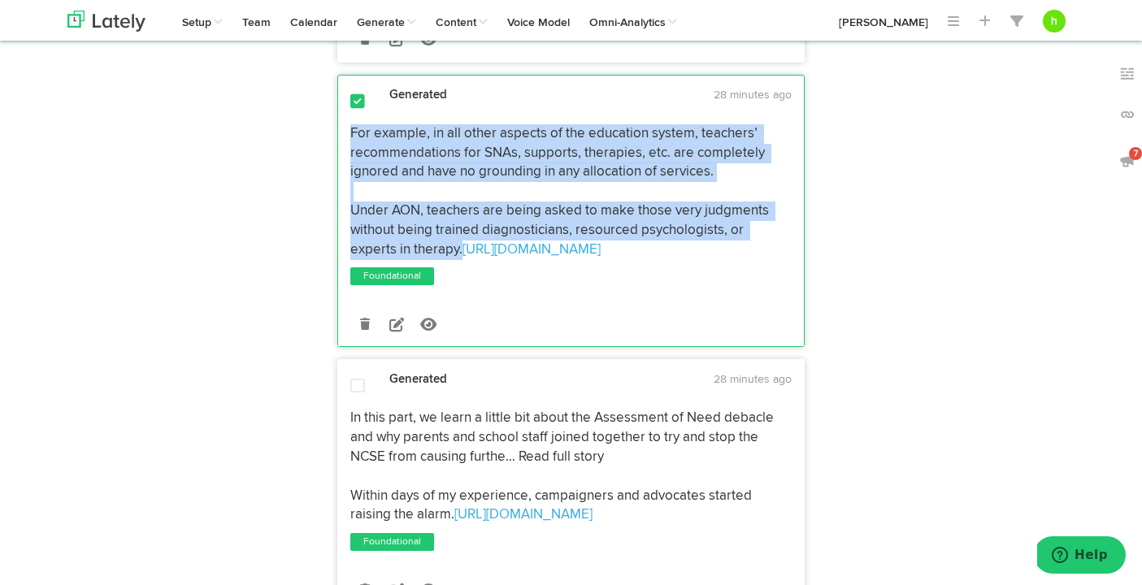
drag, startPoint x: 351, startPoint y: 132, endPoint x: 412, endPoint y: 250, distance: 133.4
click at [412, 250] on p "For example, in all other aspects of the education system, teachers’ recommenda…" at bounding box center [570, 192] width 441 height 136
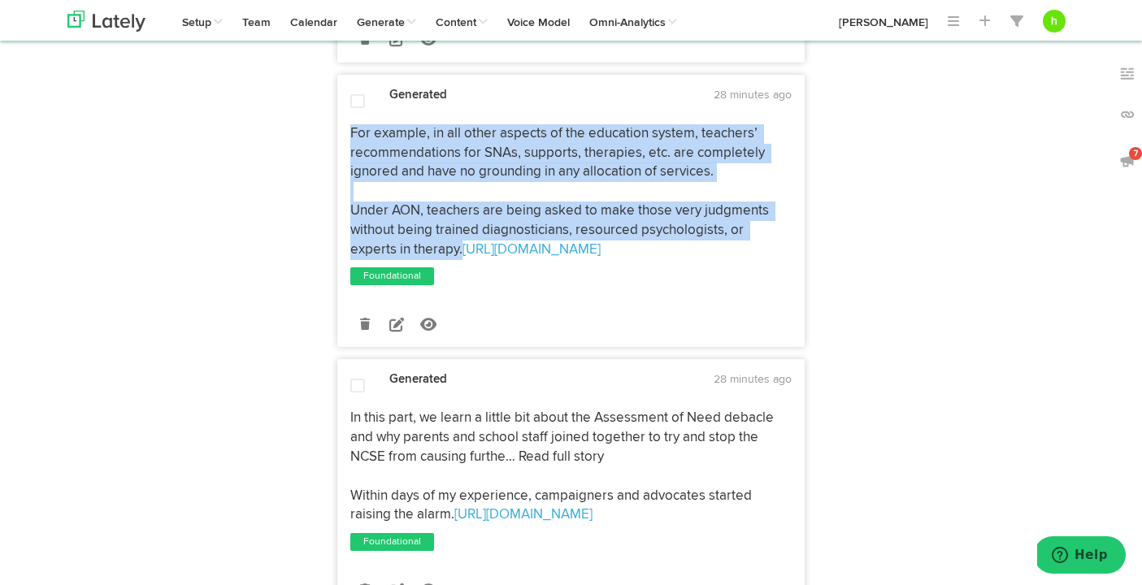
copy p "For example, in all other aspects of the education system, teachers’ recommenda…"
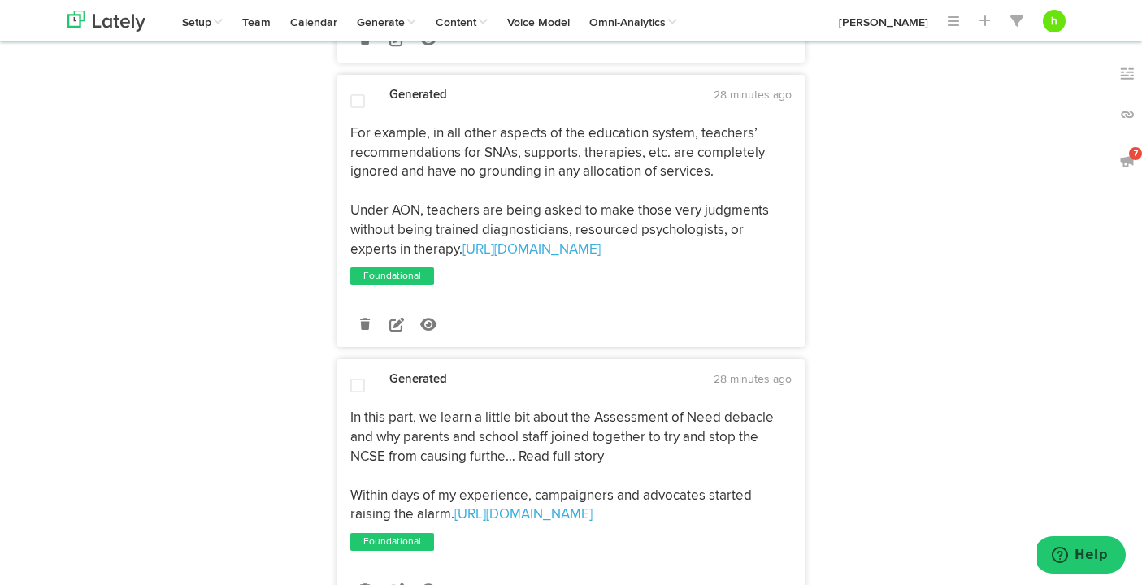
click at [355, 102] on span at bounding box center [357, 101] width 15 height 16
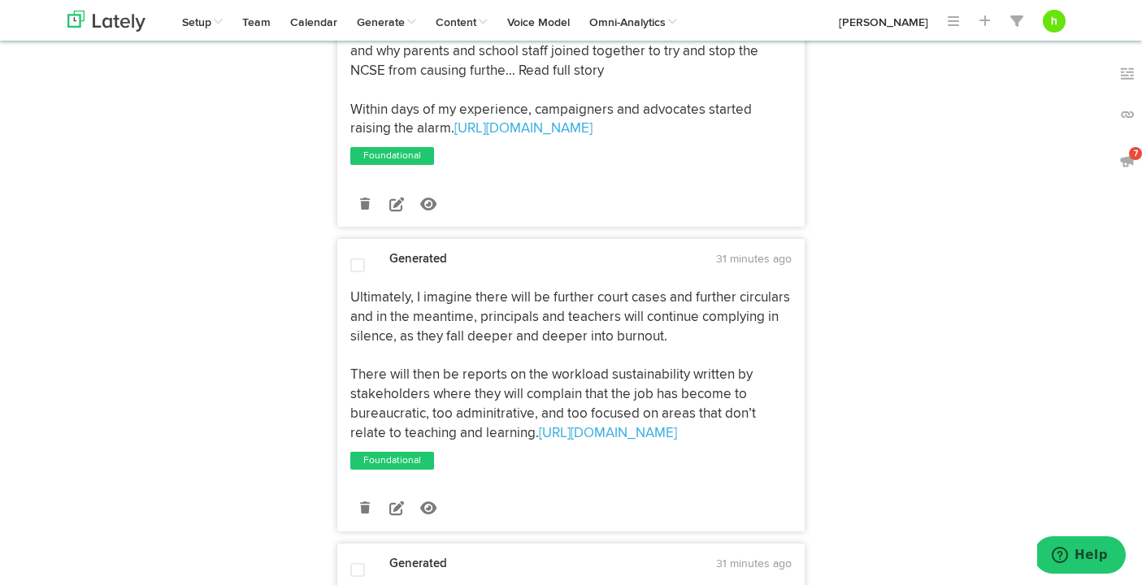
scroll to position [1225, 0]
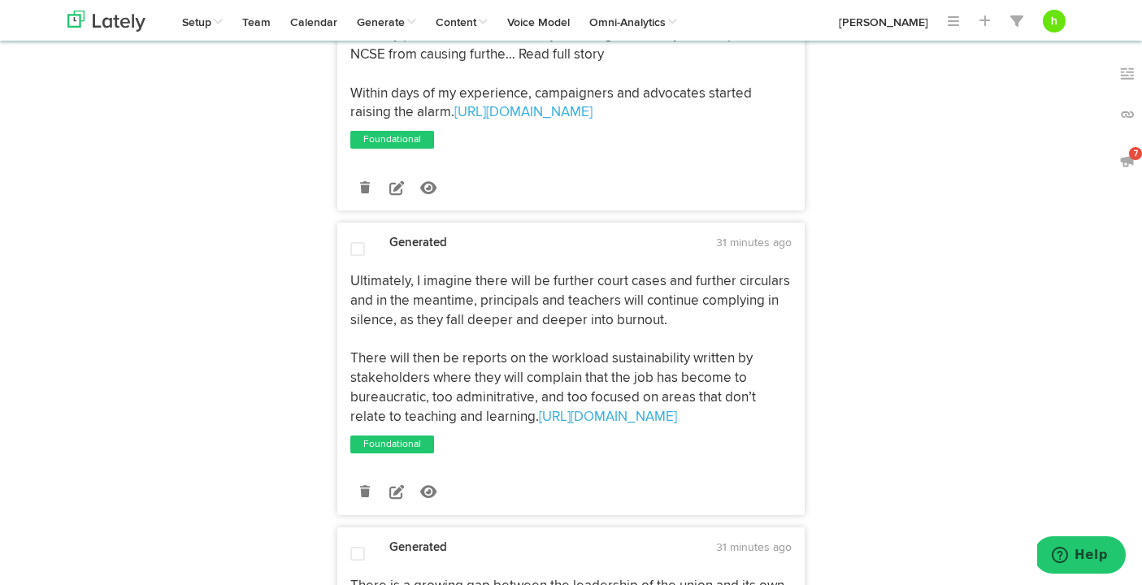
click at [354, 249] on span at bounding box center [357, 249] width 15 height 16
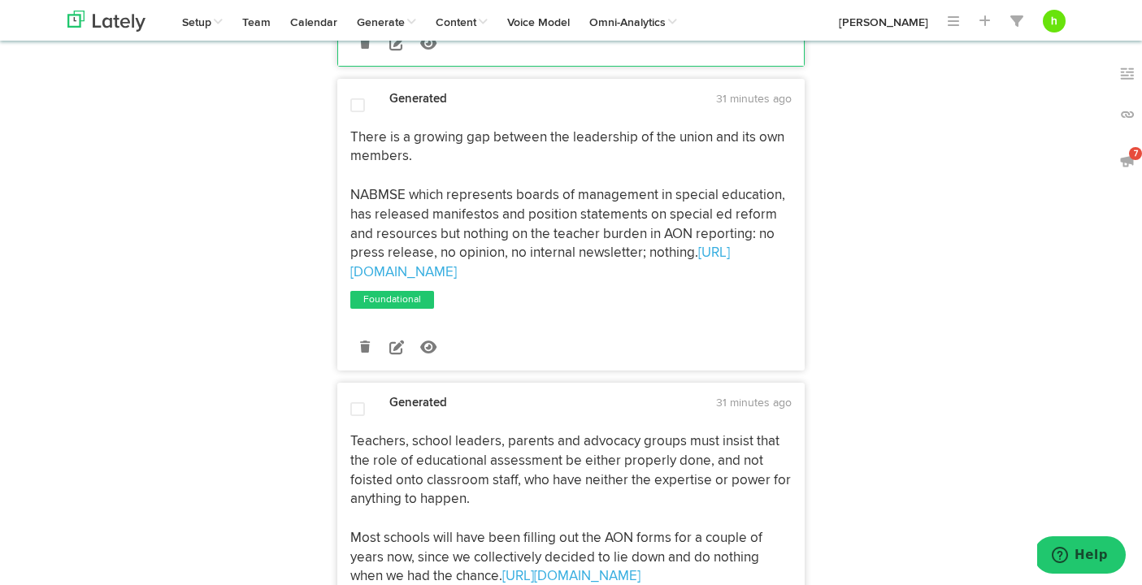
scroll to position [1708, 0]
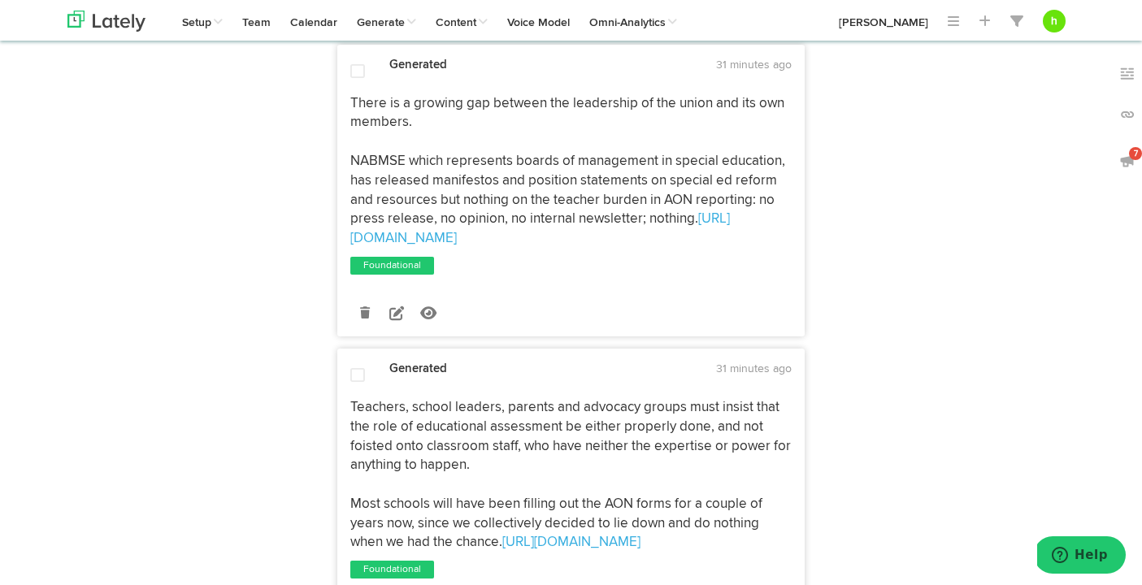
click at [354, 71] on span at bounding box center [357, 71] width 15 height 16
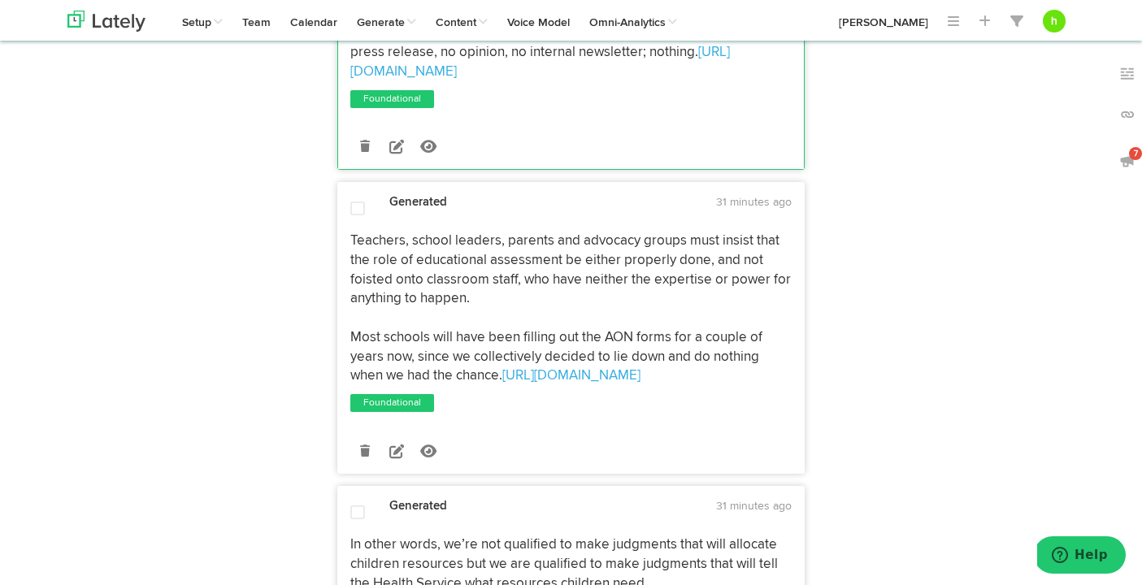
scroll to position [1899, 0]
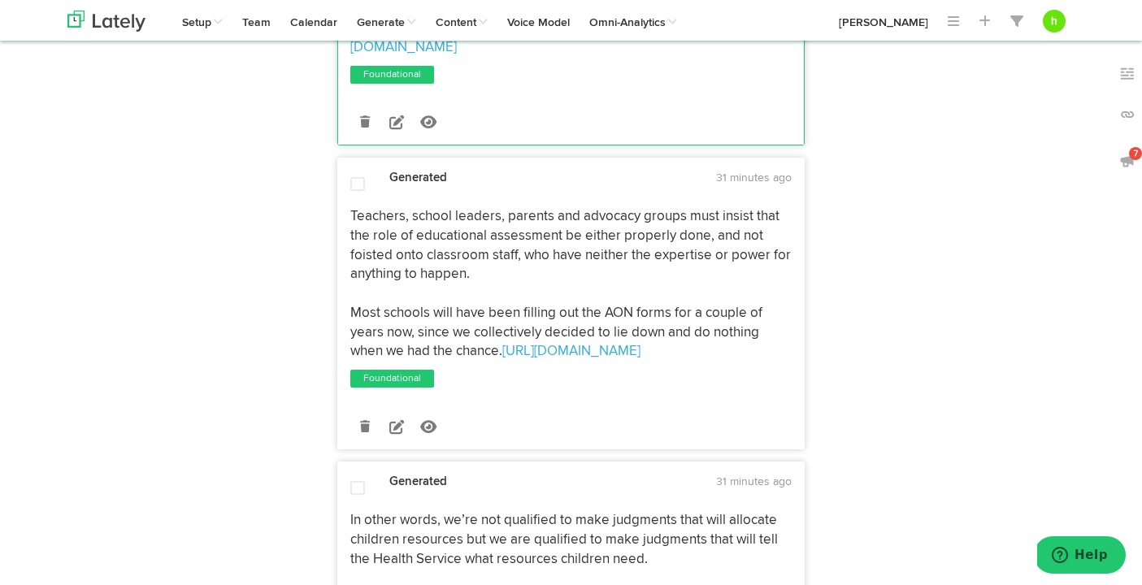
click at [353, 182] on span at bounding box center [357, 184] width 15 height 16
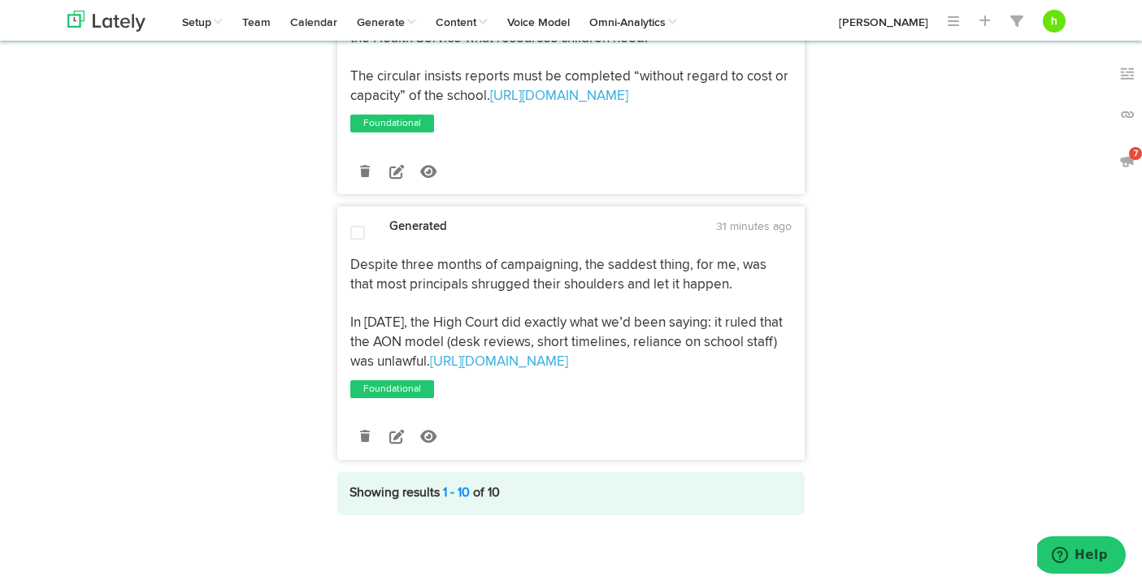
scroll to position [2427, 0]
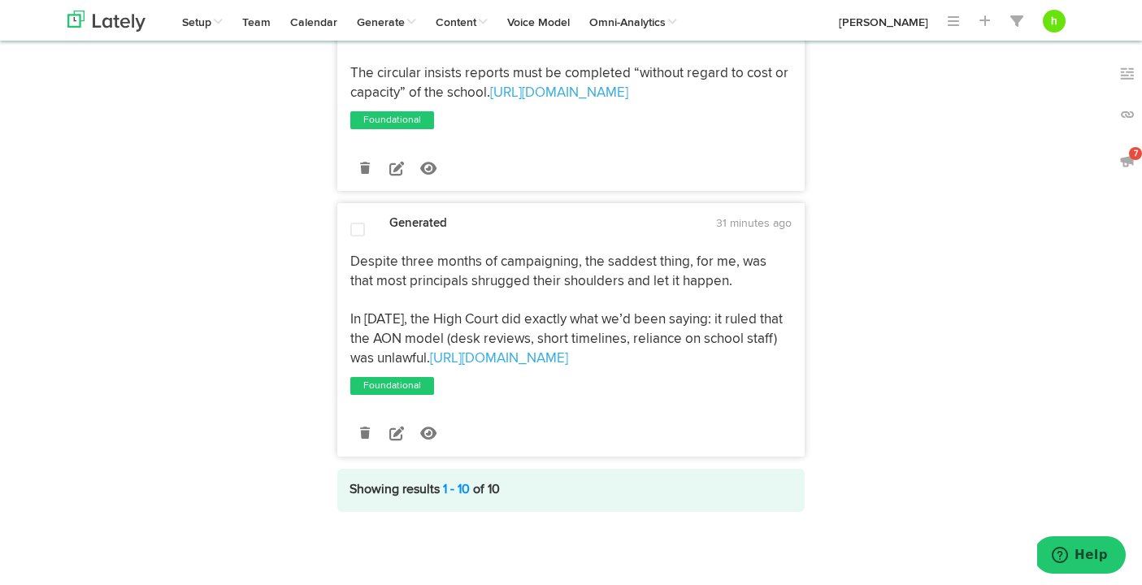
click at [358, 232] on span at bounding box center [357, 230] width 15 height 16
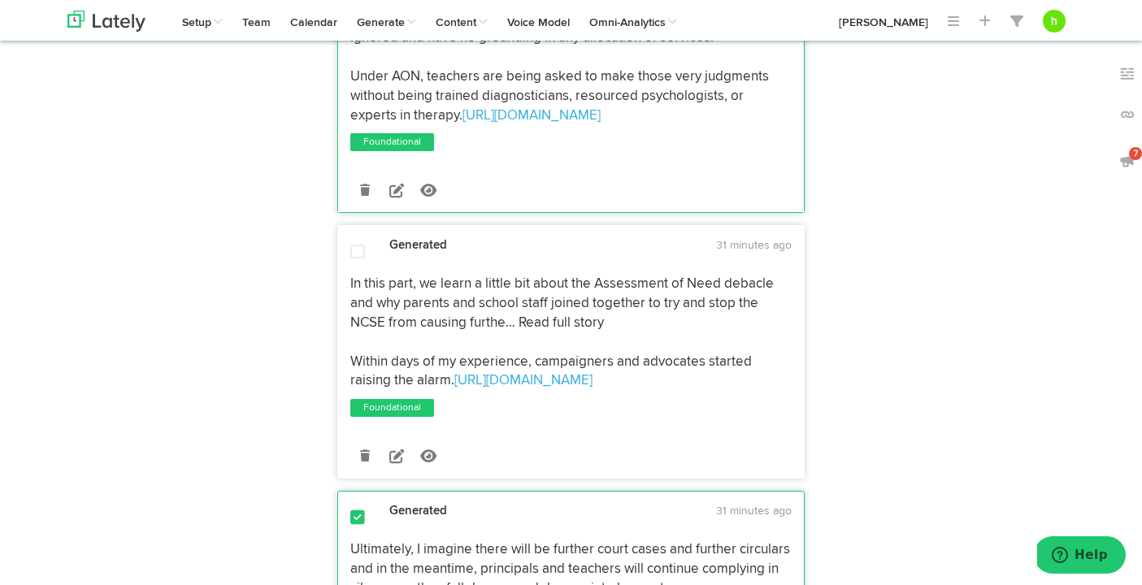
scroll to position [0, 0]
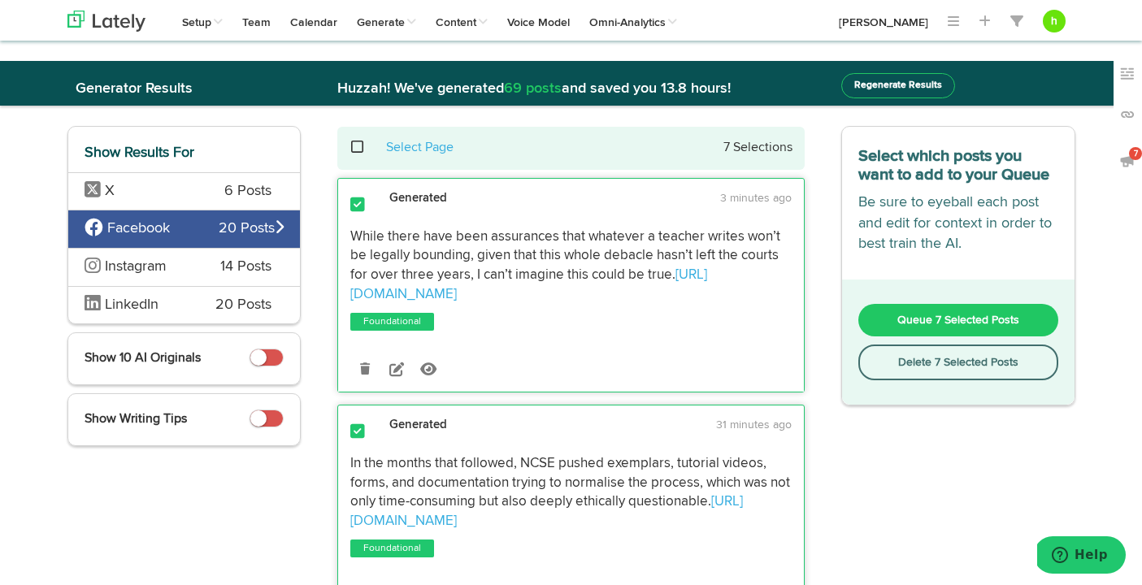
click at [982, 319] on span "Queue 7 Selected Posts" at bounding box center [958, 320] width 122 height 11
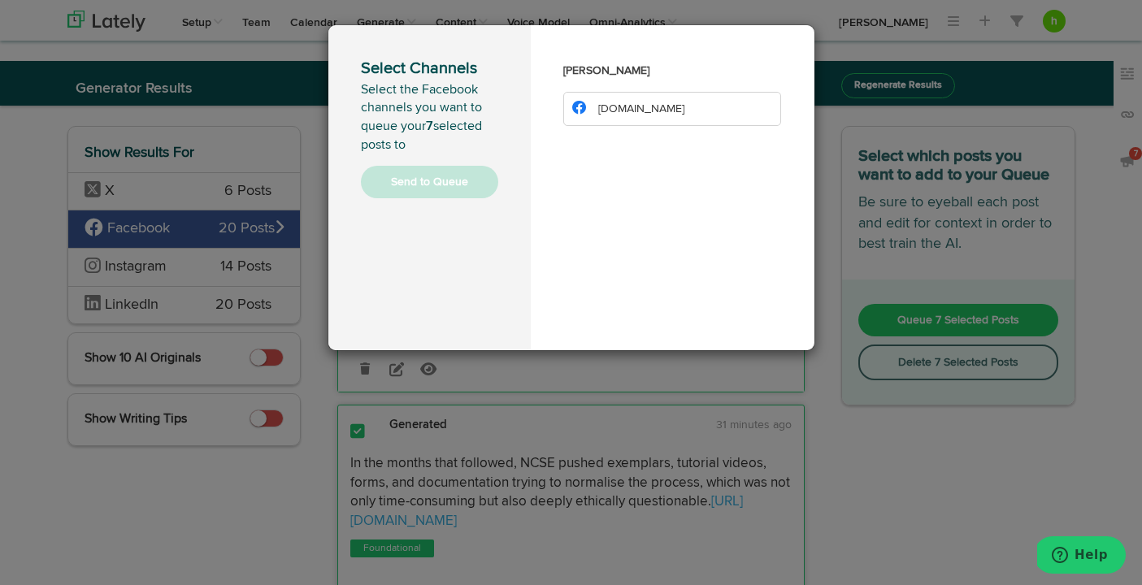
click at [613, 113] on span "[DOMAIN_NAME]" at bounding box center [641, 108] width 86 height 11
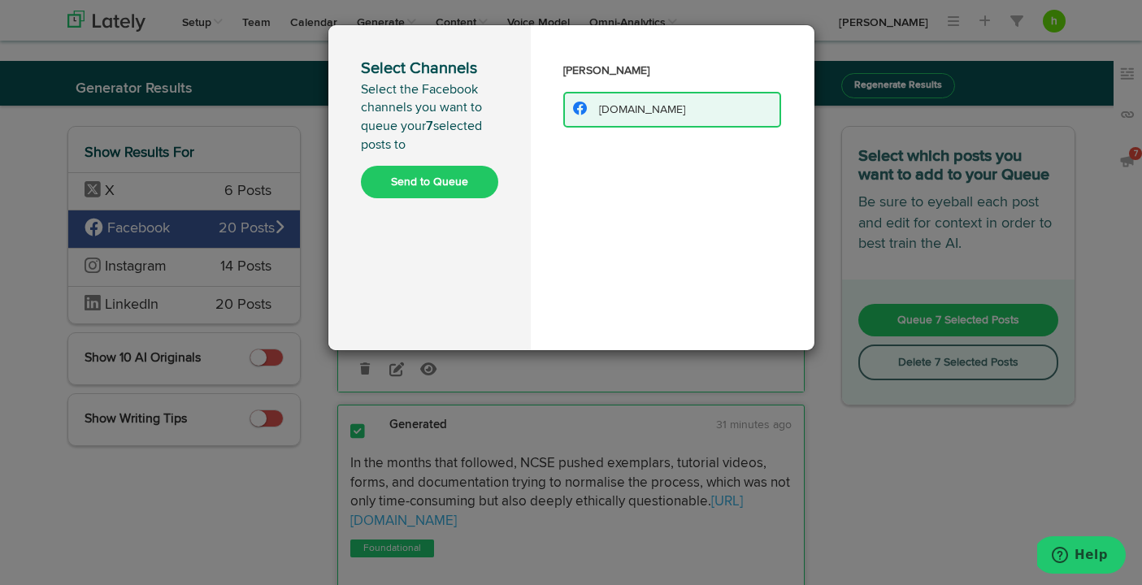
click at [441, 184] on button "Send to Queue" at bounding box center [429, 182] width 137 height 33
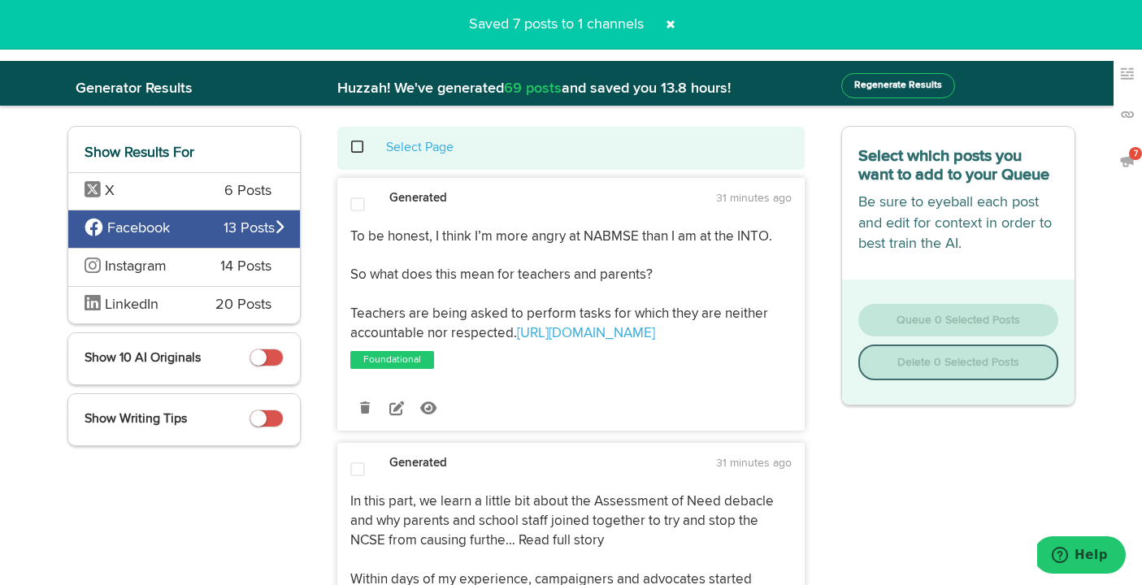
click at [148, 319] on div "LinkedIn 20 Posts" at bounding box center [184, 305] width 232 height 38
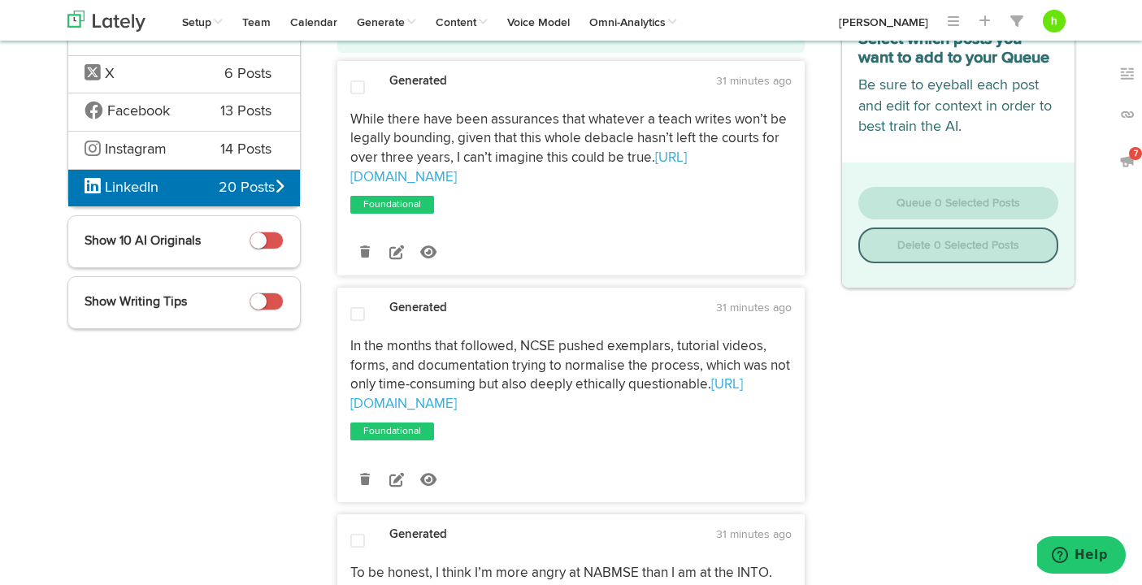
scroll to position [131, 0]
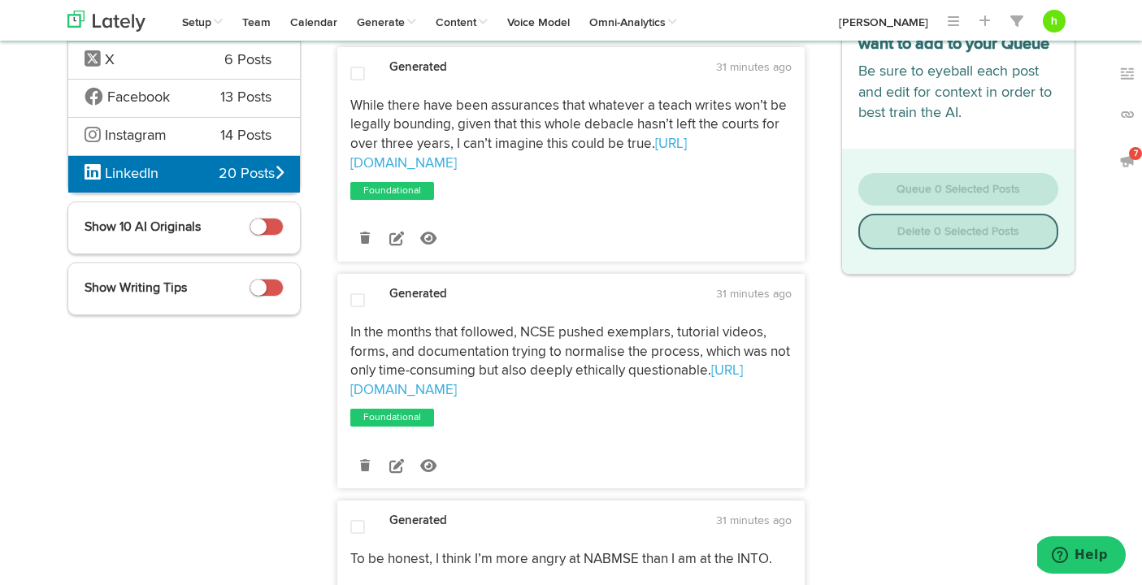
click at [341, 293] on div at bounding box center [357, 302] width 39 height 19
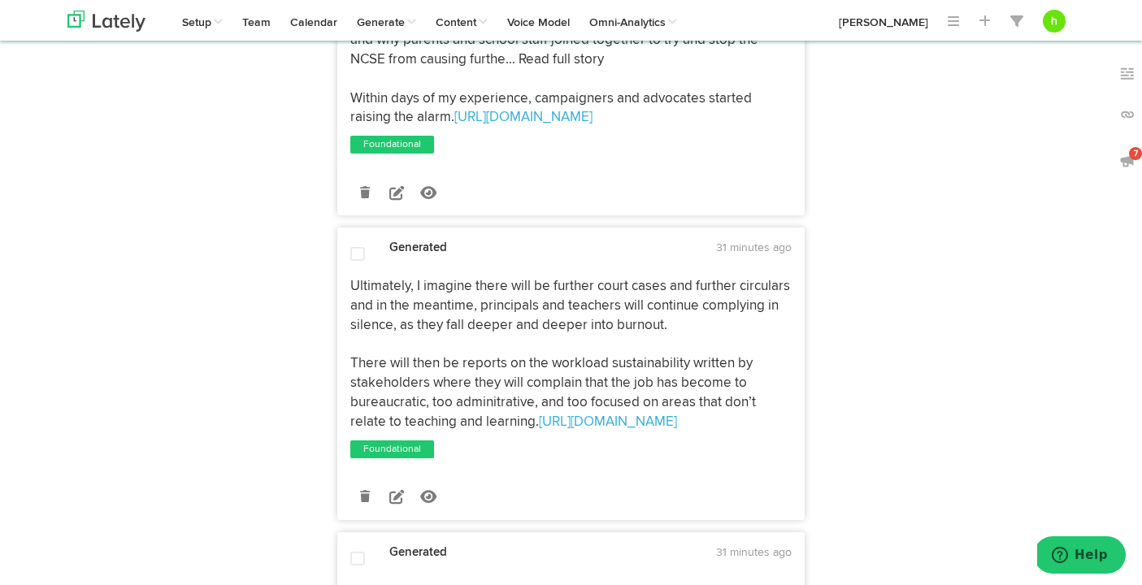
scroll to position [1239, 0]
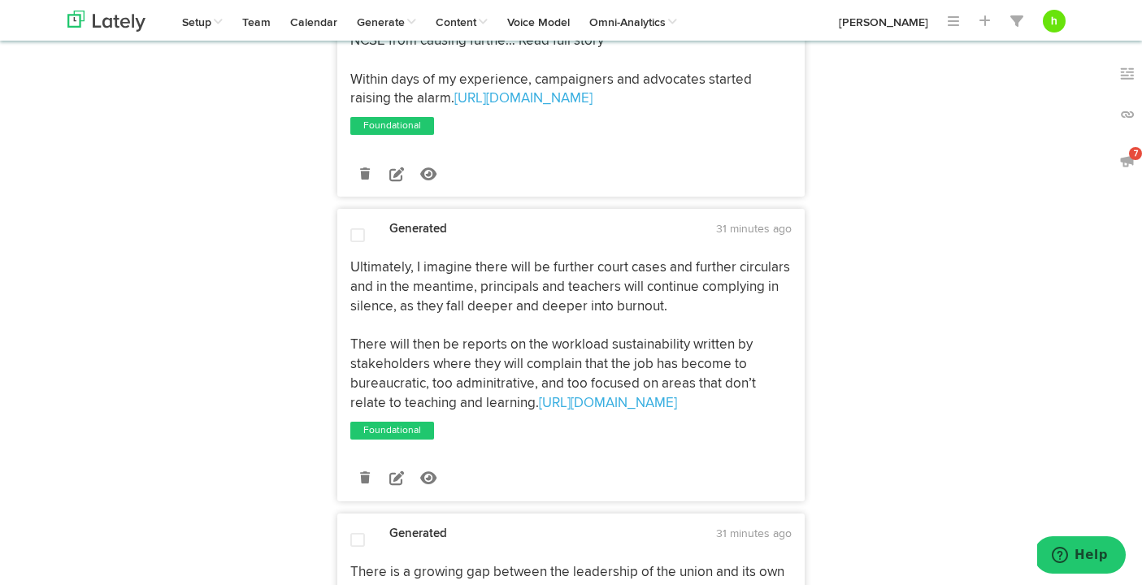
click at [351, 228] on span at bounding box center [357, 236] width 15 height 16
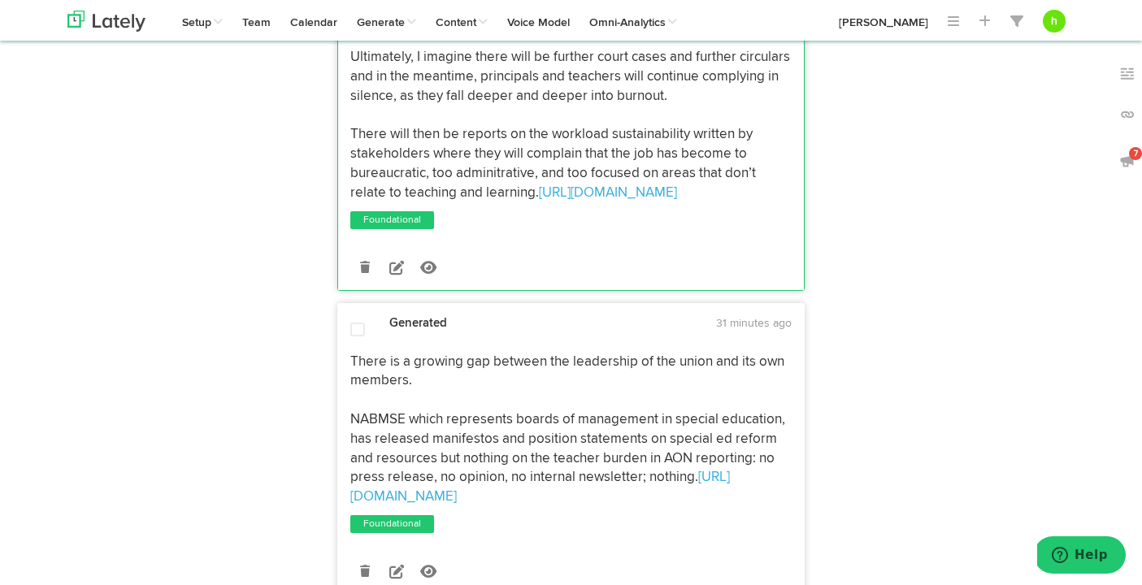
scroll to position [1589, 0]
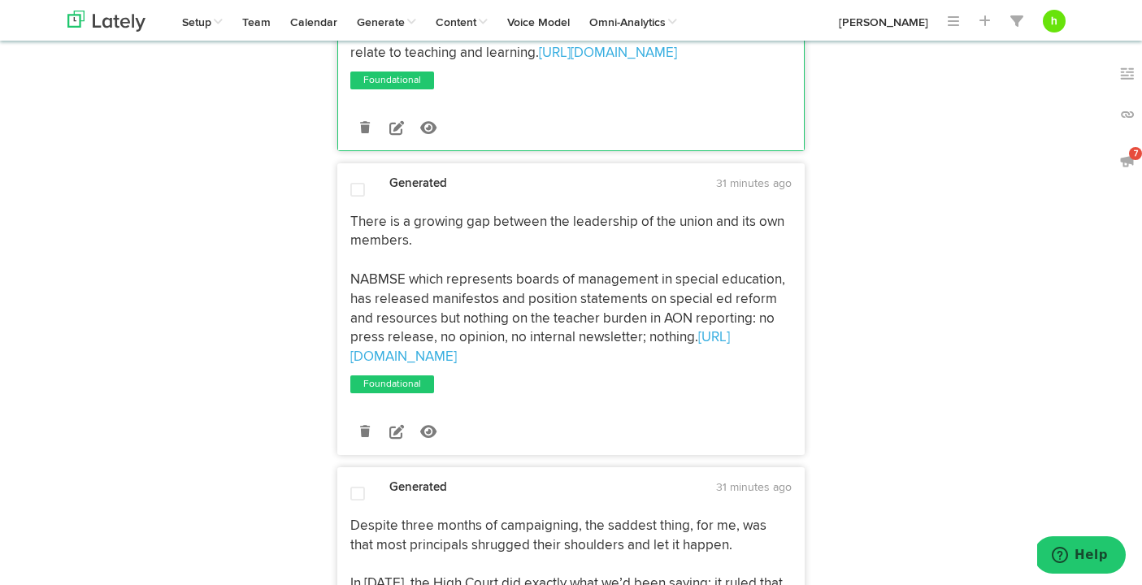
click at [354, 182] on span at bounding box center [357, 190] width 15 height 16
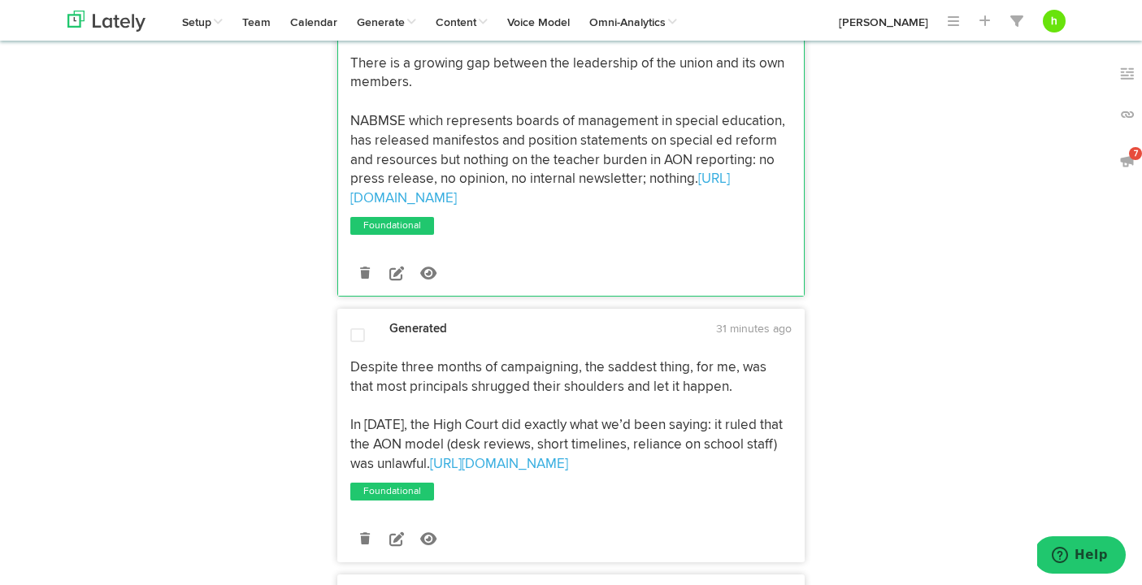
scroll to position [1788, 0]
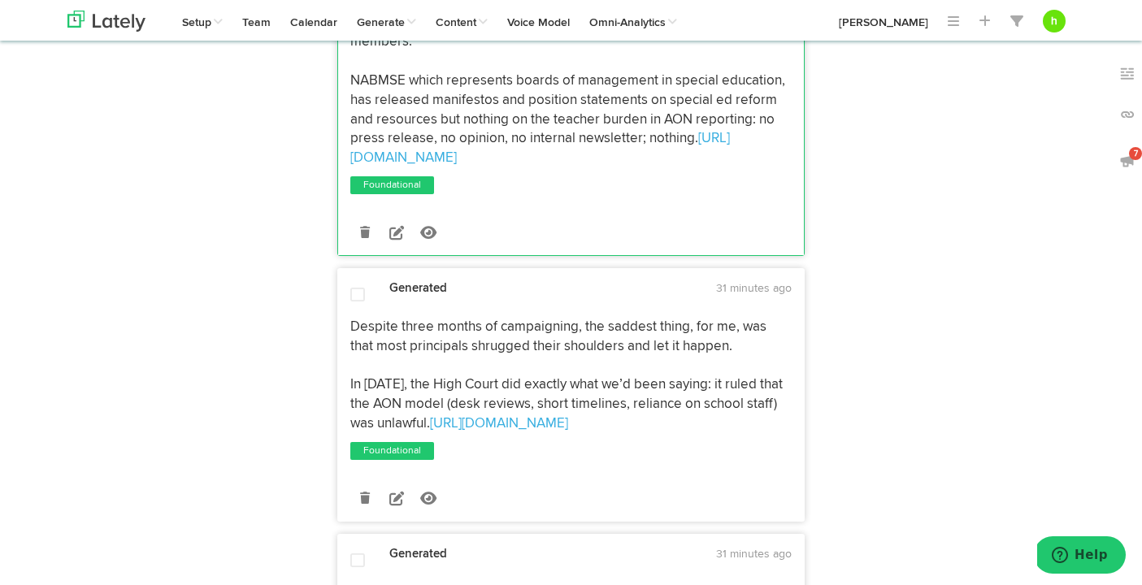
click at [350, 287] on span at bounding box center [357, 295] width 15 height 16
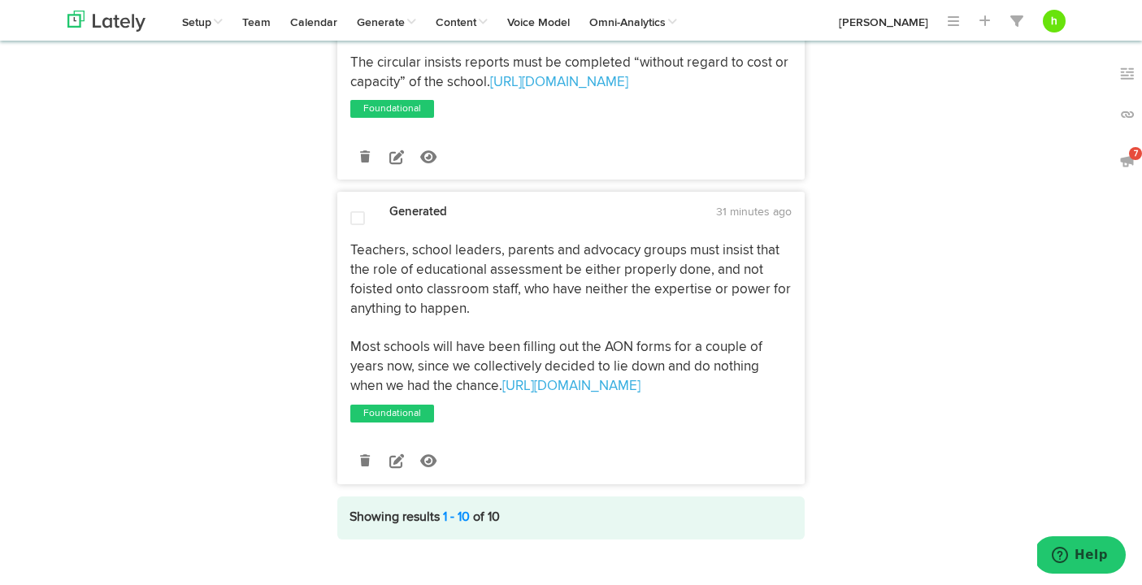
scroll to position [2408, 0]
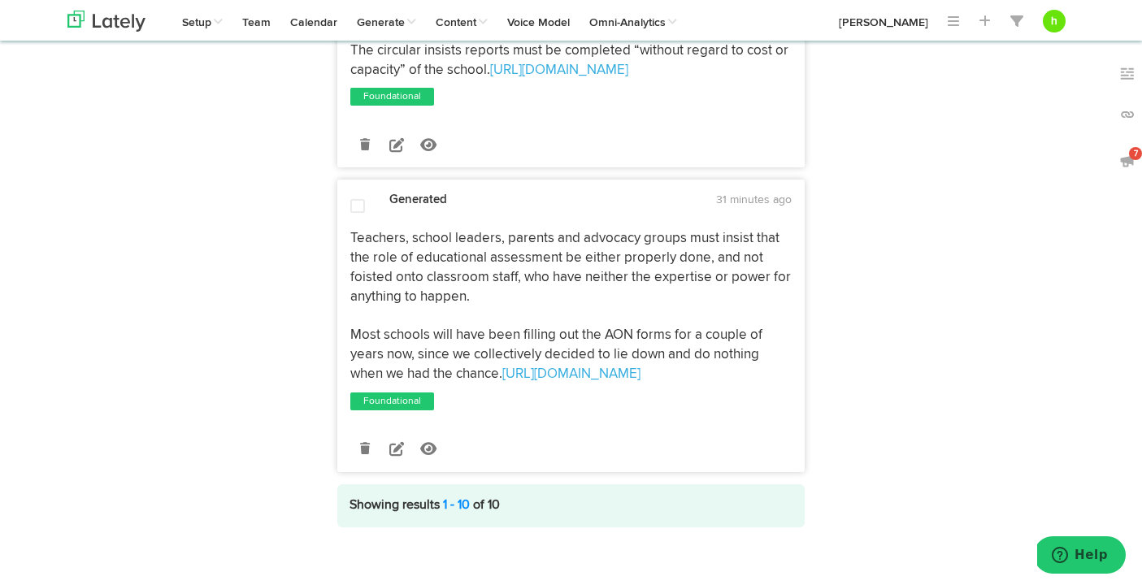
click at [358, 198] on span at bounding box center [357, 206] width 15 height 16
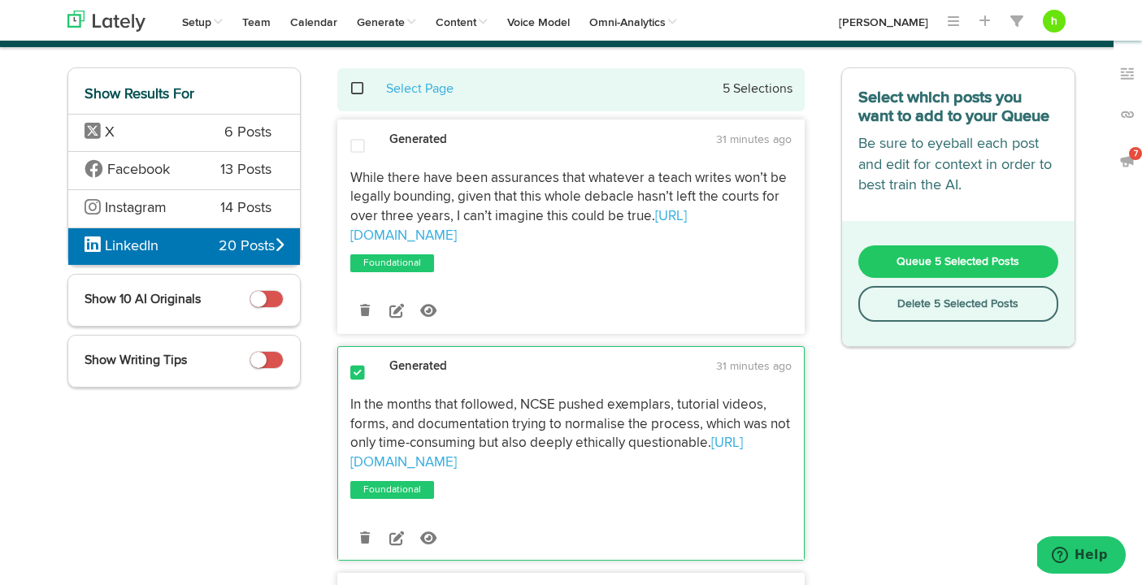
scroll to position [0, 0]
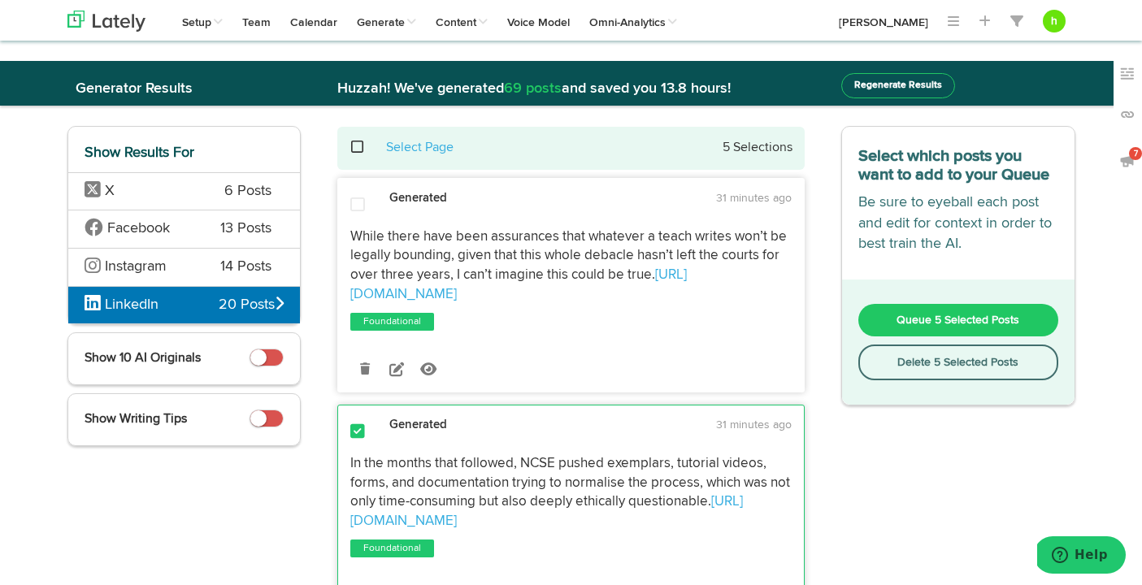
click at [930, 313] on button "Queue 5 Selected Posts" at bounding box center [958, 320] width 200 height 33
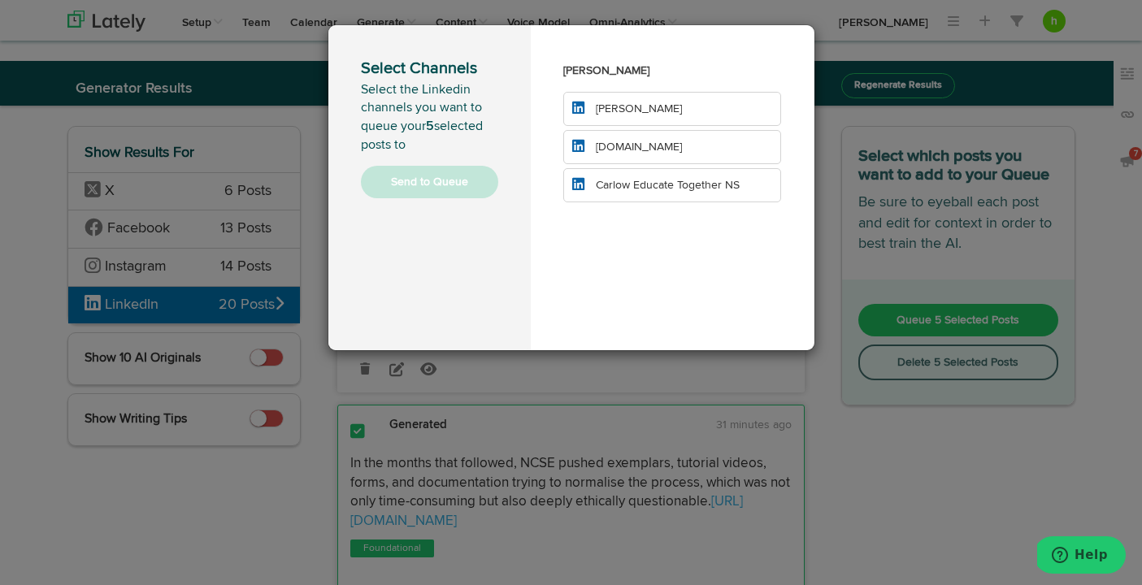
click at [655, 119] on li "[PERSON_NAME]" at bounding box center [672, 109] width 219 height 34
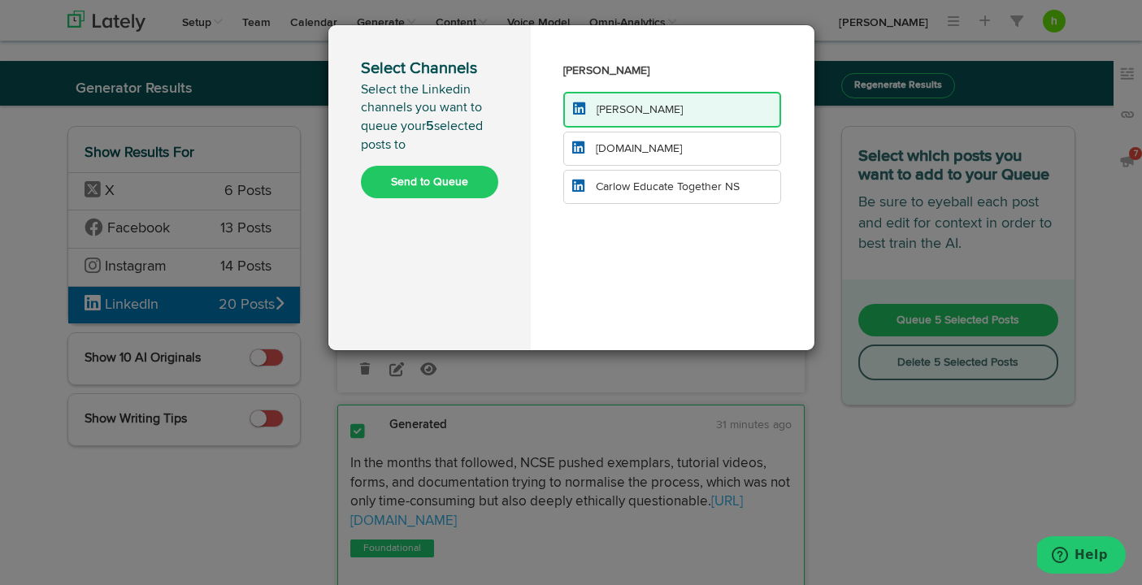
click at [632, 139] on li "[DOMAIN_NAME]" at bounding box center [672, 149] width 219 height 34
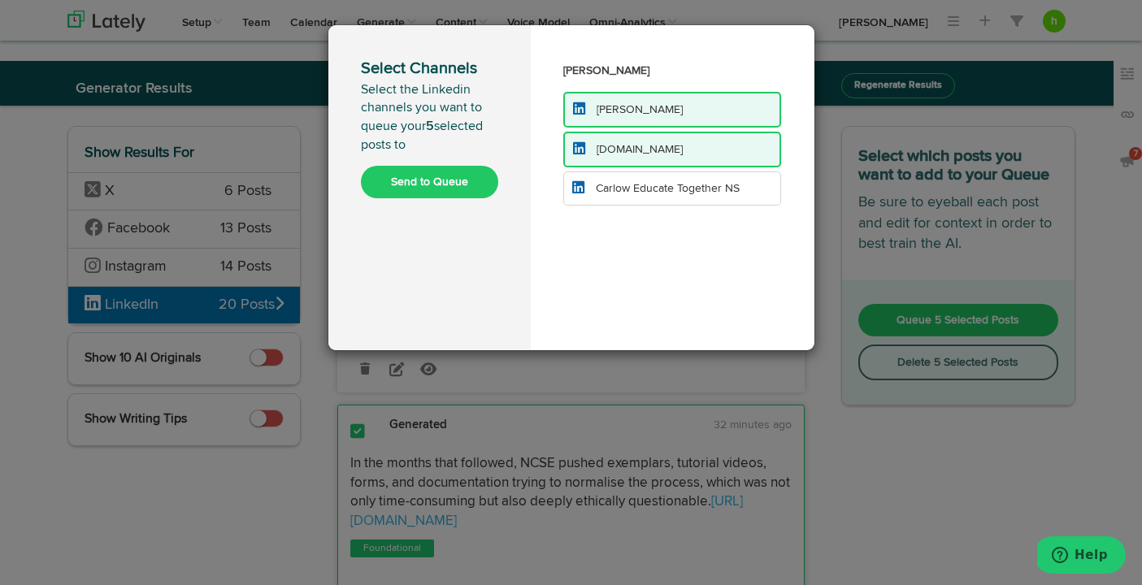
click at [415, 182] on button "Send to Queue" at bounding box center [429, 182] width 137 height 33
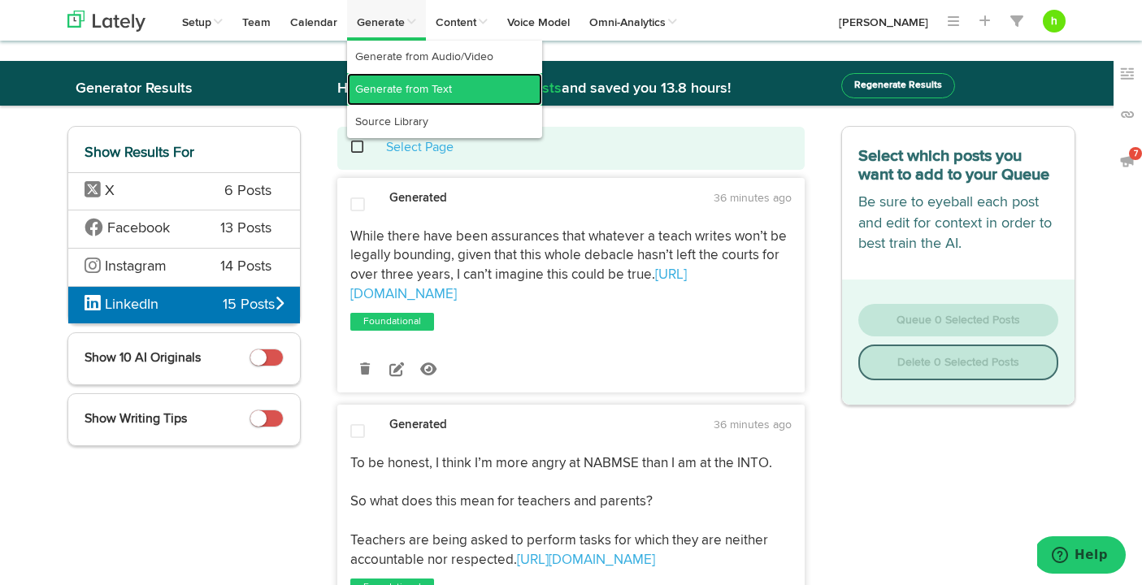
click at [393, 77] on link "Generate from Text" at bounding box center [444, 89] width 195 height 33
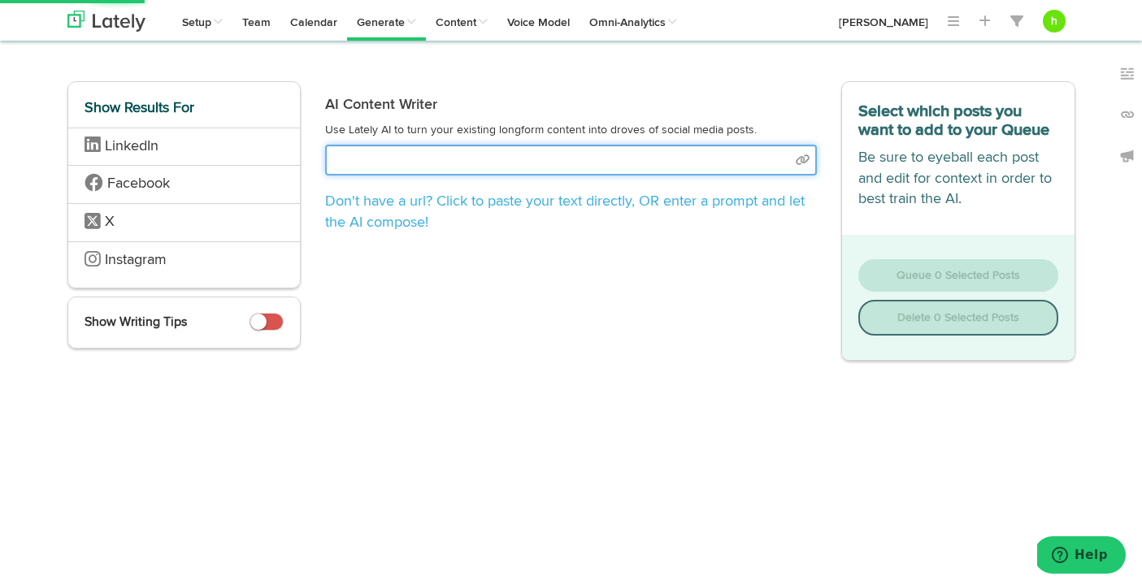
click at [434, 151] on input "text" at bounding box center [571, 160] width 492 height 31
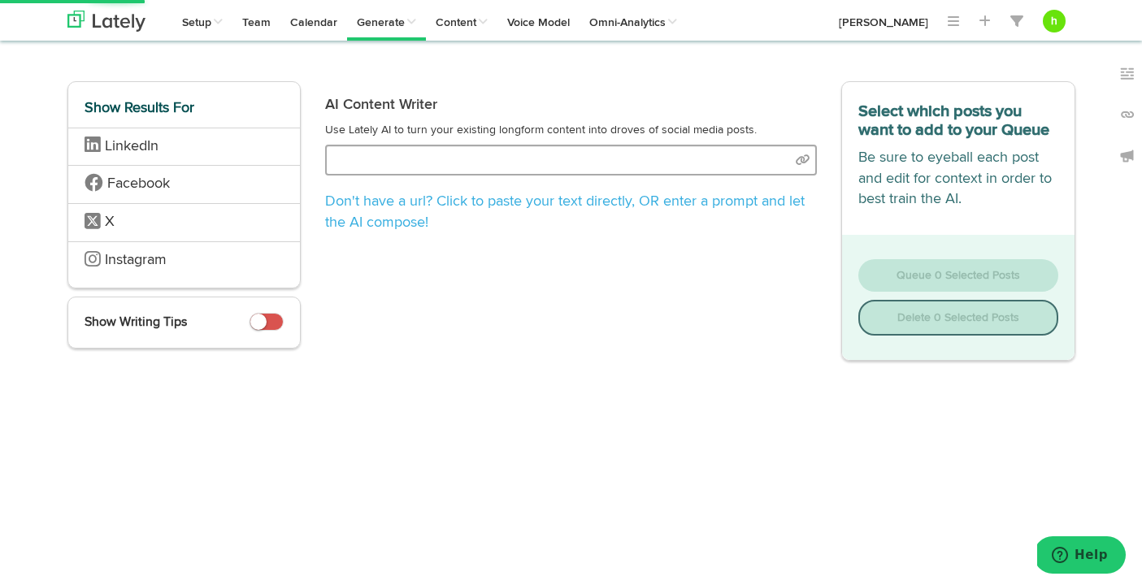
select select "natural"
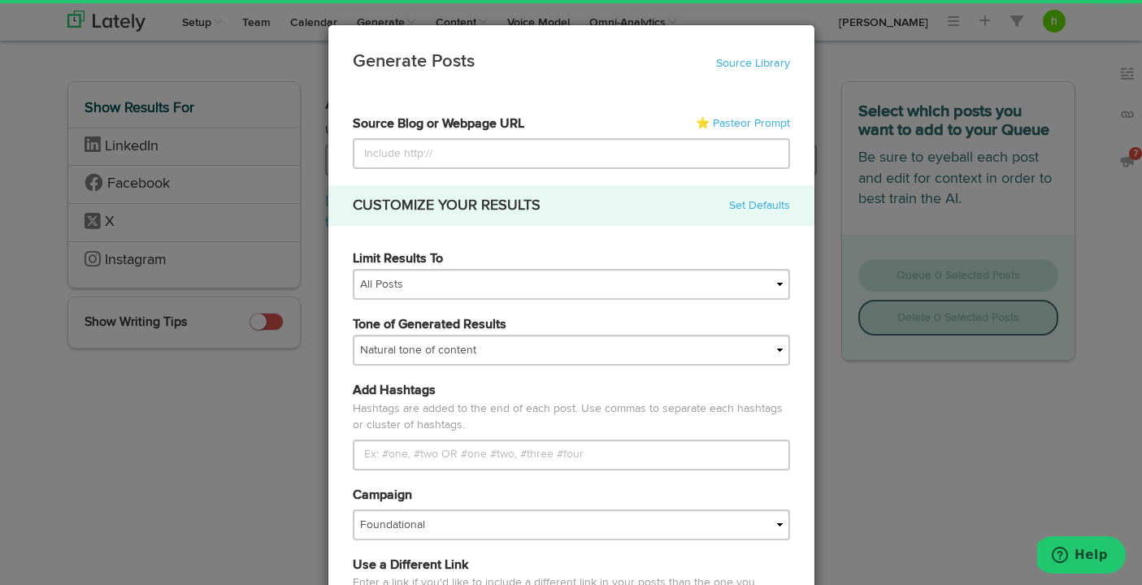
type input "[URL][DOMAIN_NAME]"
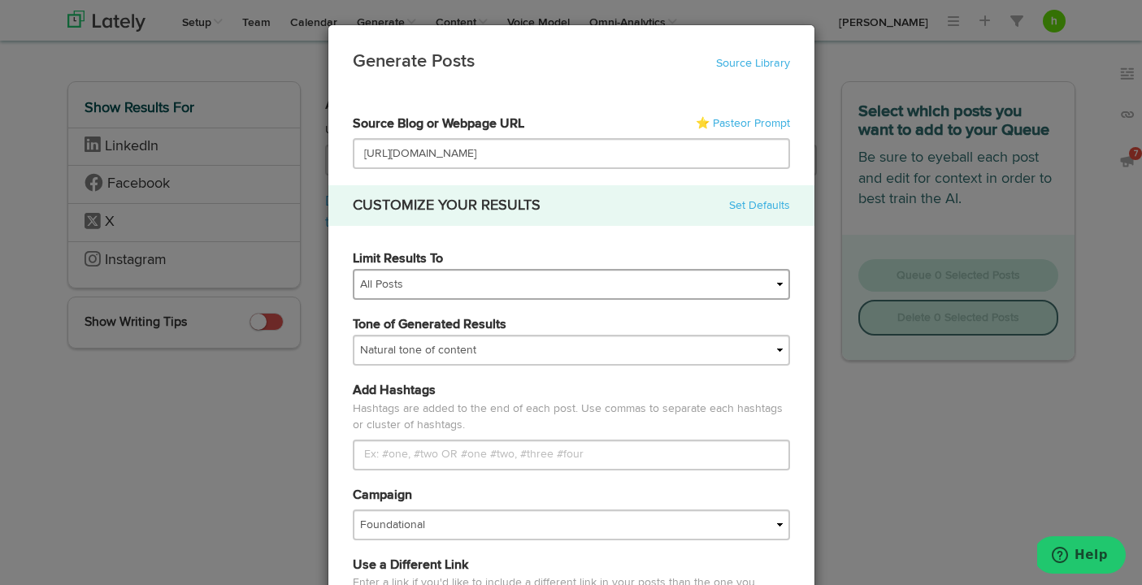
type input "[URL][DOMAIN_NAME]"
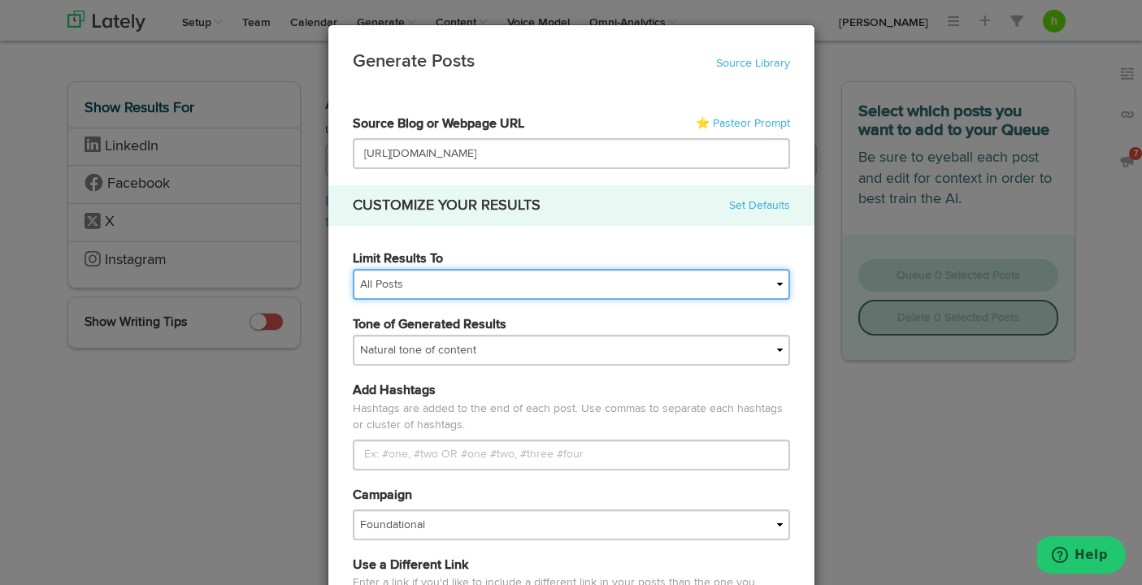
click at [405, 289] on select "All Posts Top 30 Posts Top 25 Posts Top 20 Posts Top 15 Posts Top 10 Posts" at bounding box center [571, 284] width 437 height 31
click at [353, 269] on select "All Posts Top 30 Posts Top 25 Posts Top 20 Posts Top 15 Posts Top 10 Posts" at bounding box center [571, 284] width 437 height 31
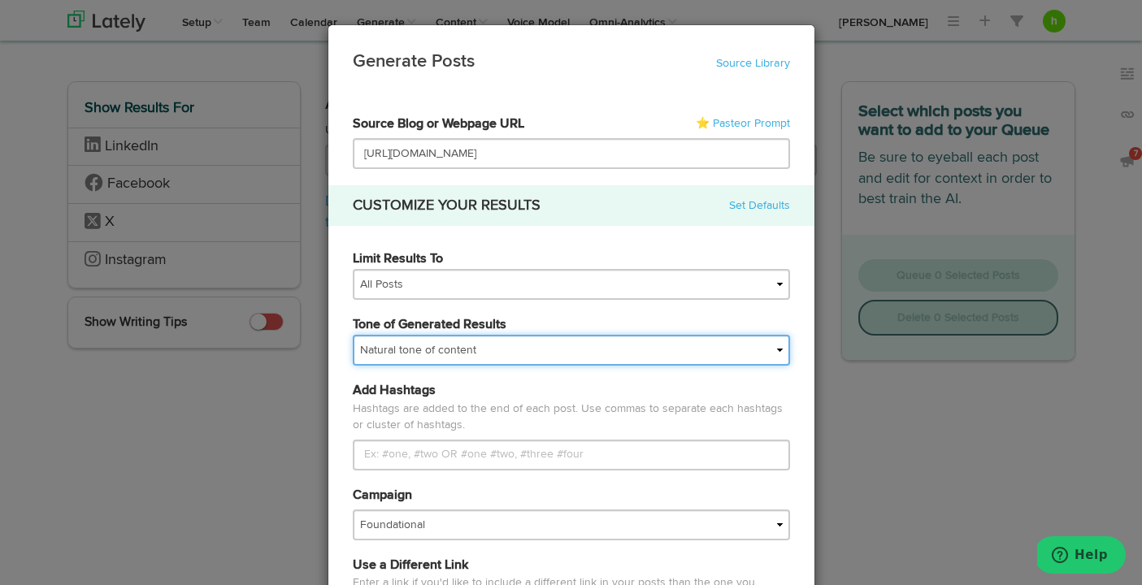
click at [398, 354] on select "My tone Official and professional Relaxed and conversational Light and humorous…" at bounding box center [571, 350] width 437 height 31
select select "brand"
click at [353, 335] on select "My tone Official and professional Relaxed and conversational Light and humorous…" at bounding box center [571, 350] width 437 height 31
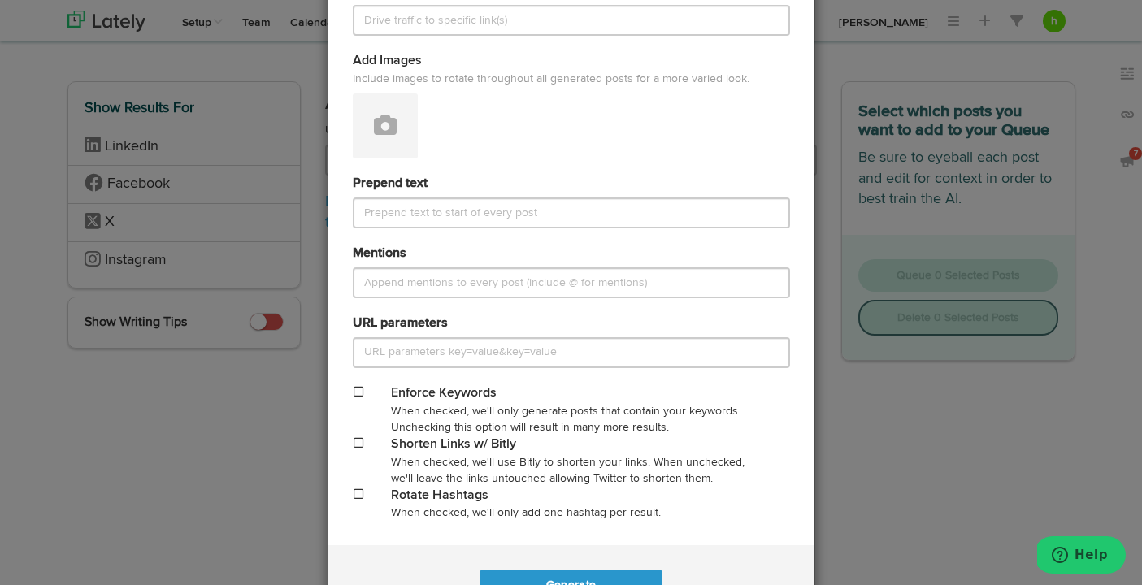
scroll to position [674, 0]
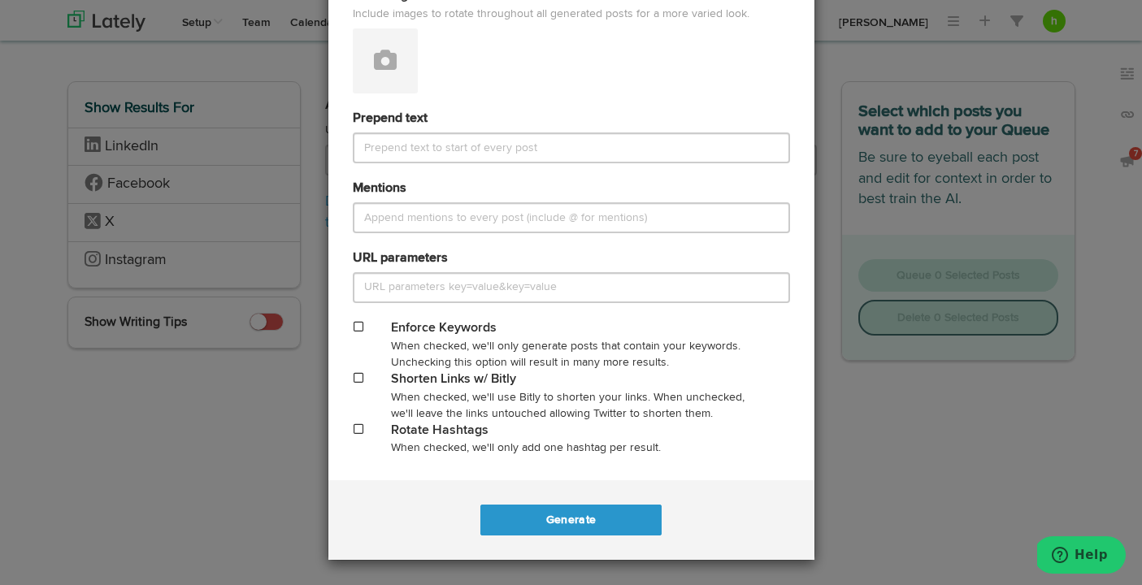
click at [360, 377] on span at bounding box center [359, 377] width 10 height 11
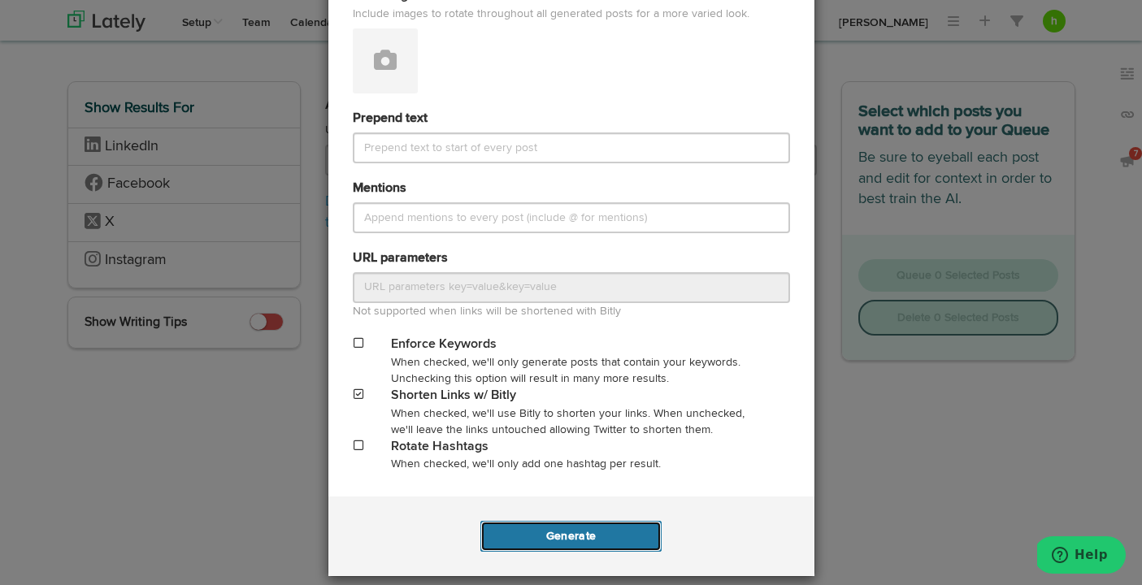
click at [541, 541] on button "Generate" at bounding box center [570, 536] width 181 height 31
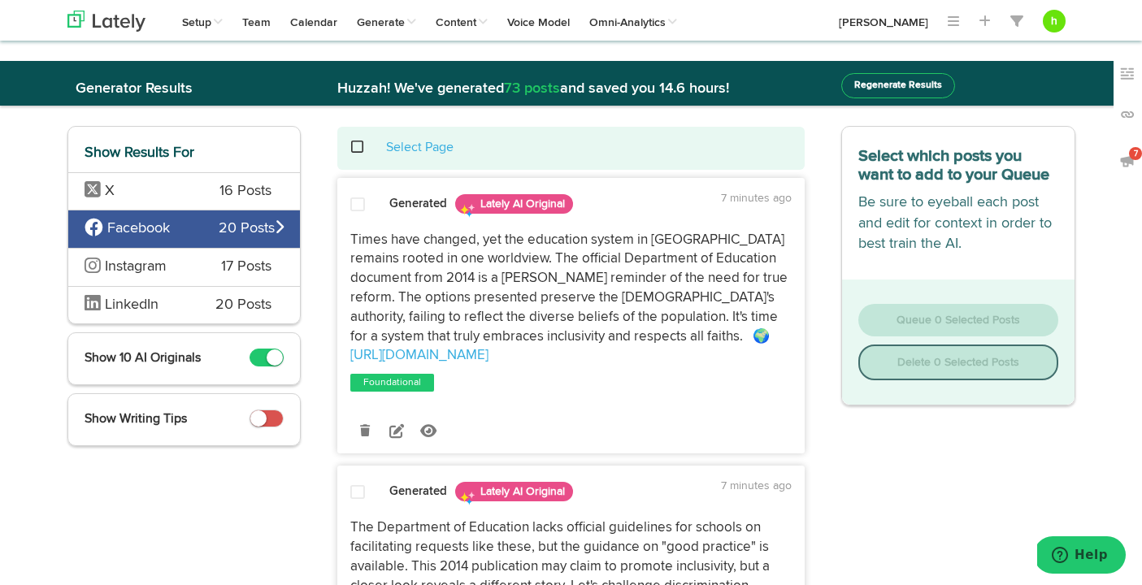
click at [269, 359] on small at bounding box center [275, 358] width 16 height 16
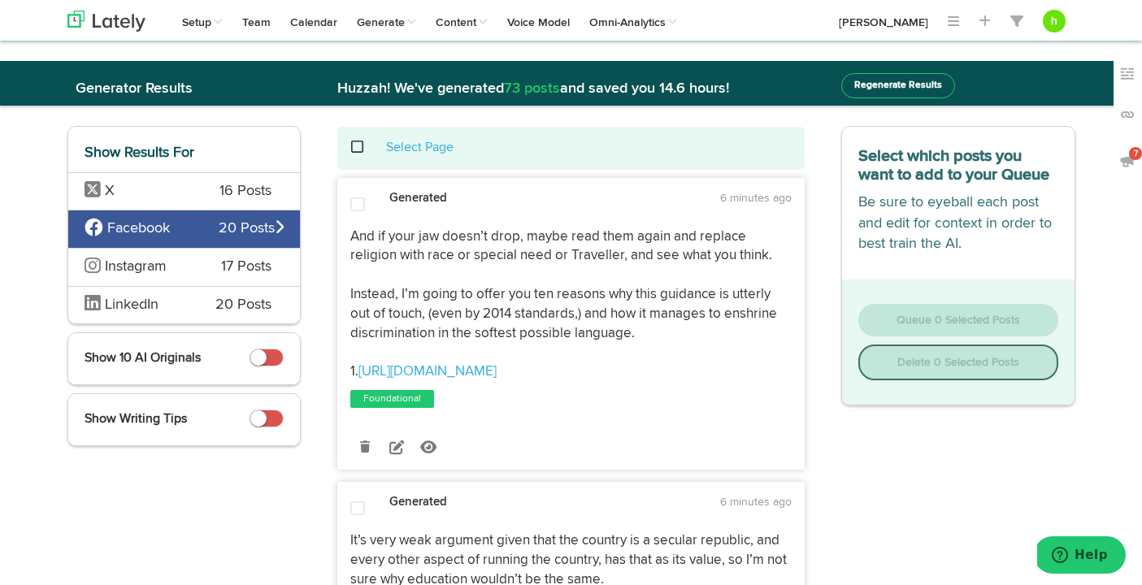
click at [173, 185] on span "X" at bounding box center [140, 191] width 111 height 21
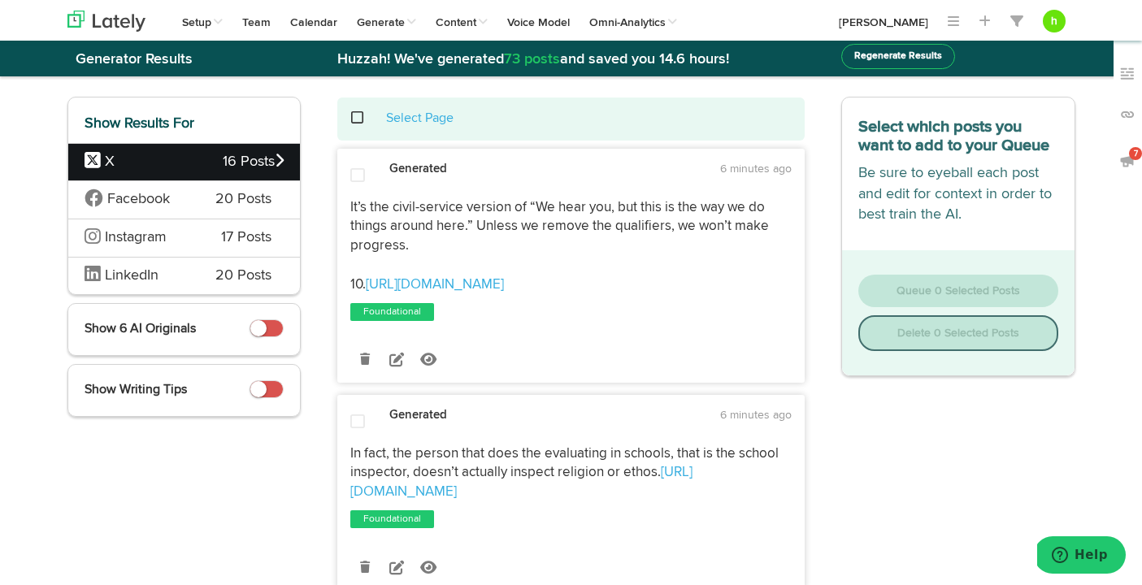
scroll to position [33, 0]
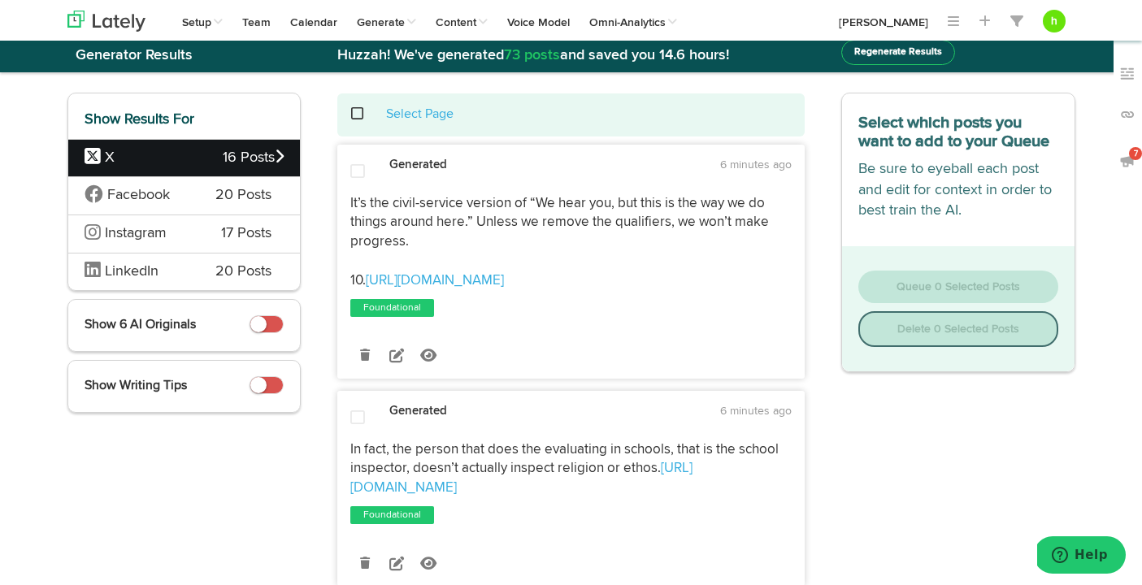
click at [357, 166] on span at bounding box center [357, 171] width 15 height 16
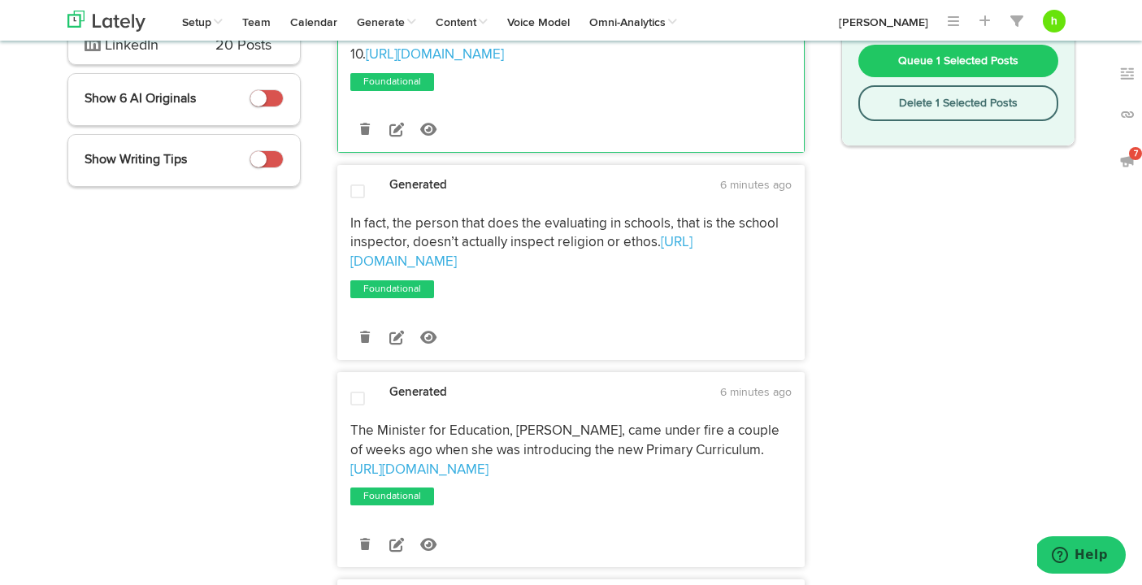
scroll to position [276, 0]
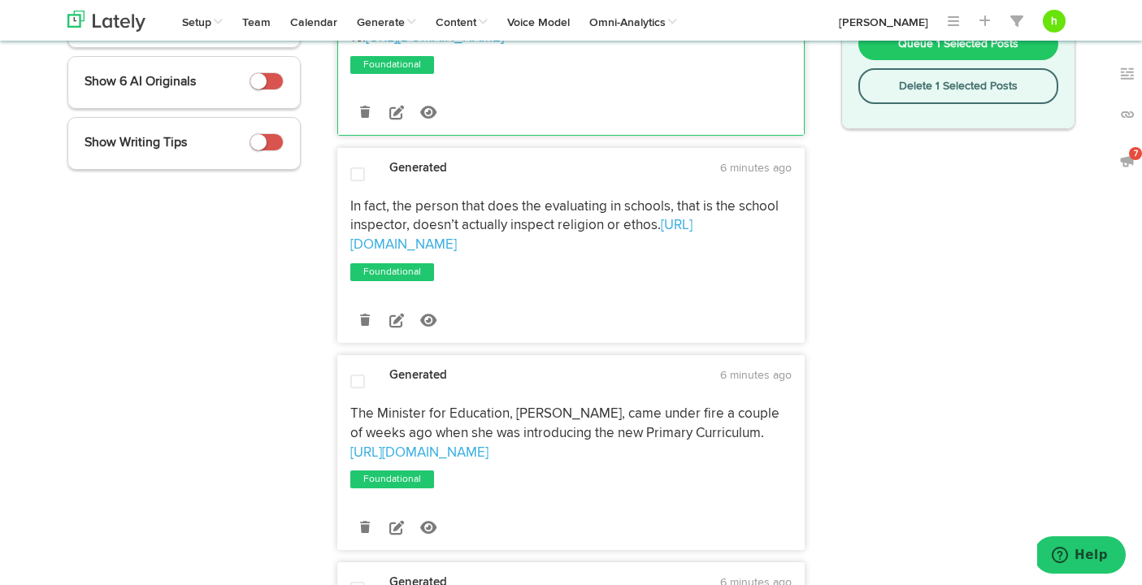
click at [357, 173] on span at bounding box center [357, 175] width 15 height 16
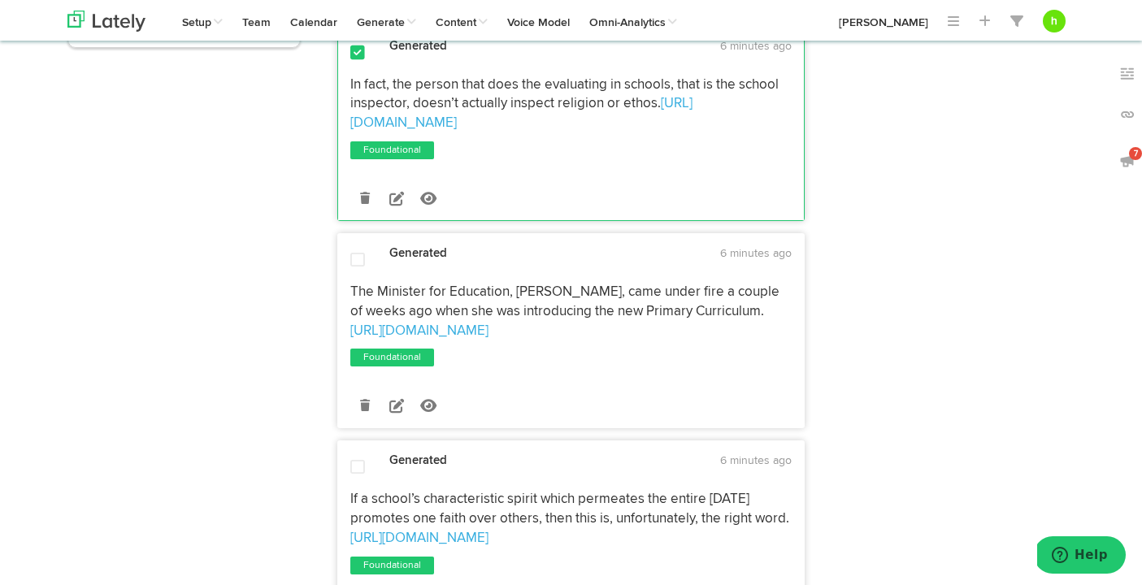
scroll to position [415, 0]
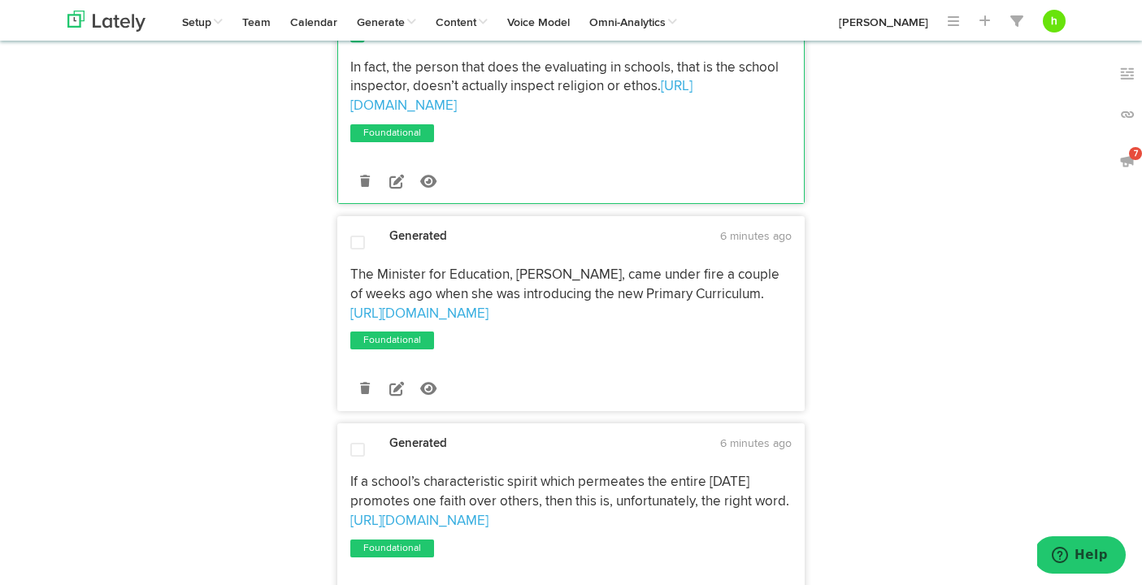
click at [351, 235] on span at bounding box center [357, 243] width 15 height 16
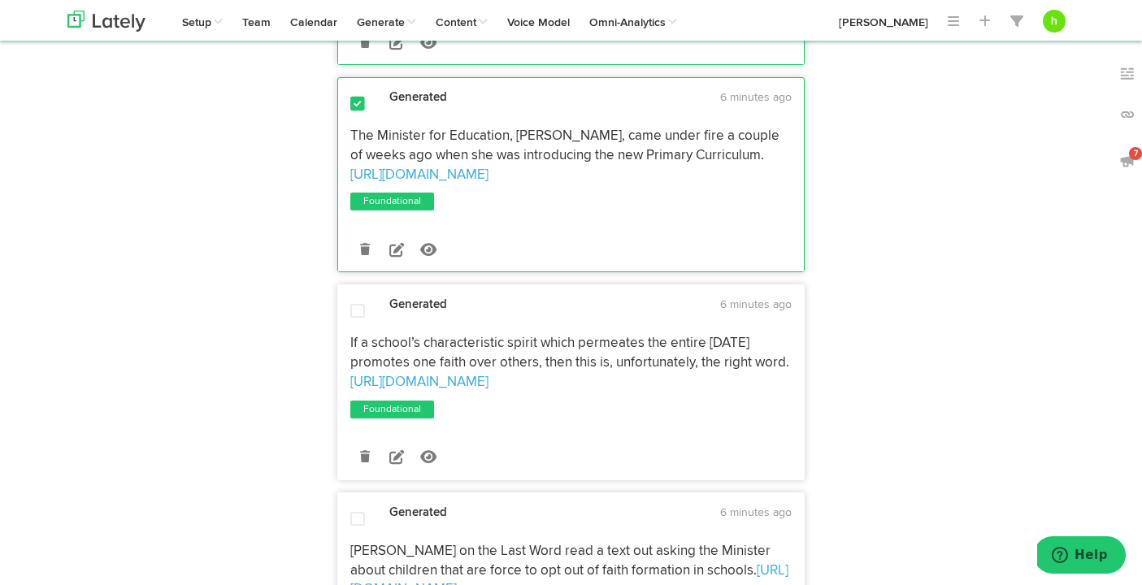
scroll to position [560, 0]
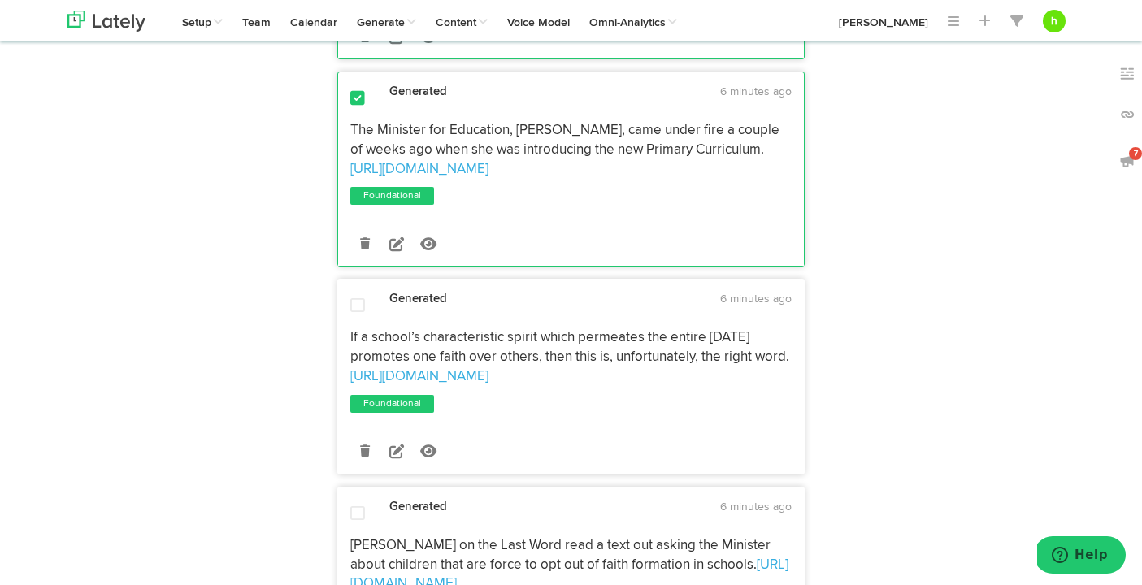
click at [351, 298] on span at bounding box center [357, 306] width 15 height 16
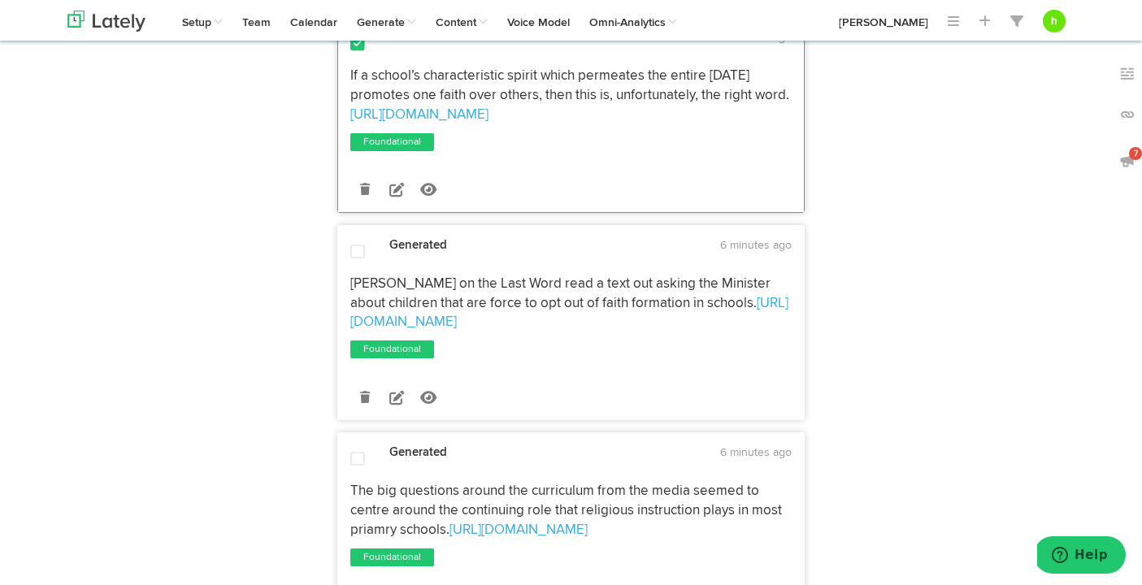
scroll to position [828, 0]
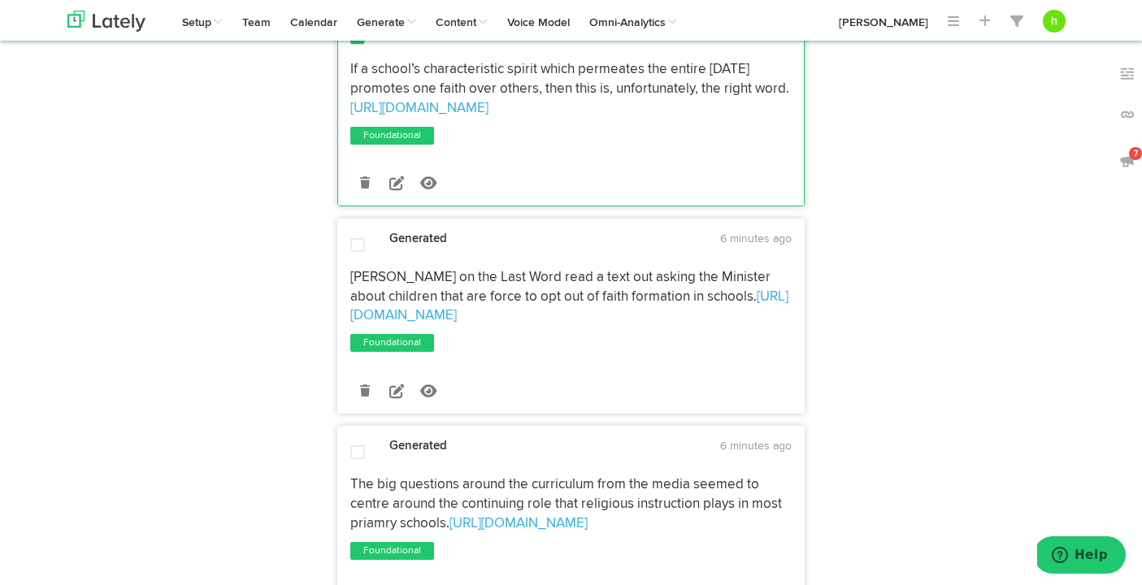
click at [354, 237] on span at bounding box center [357, 245] width 15 height 16
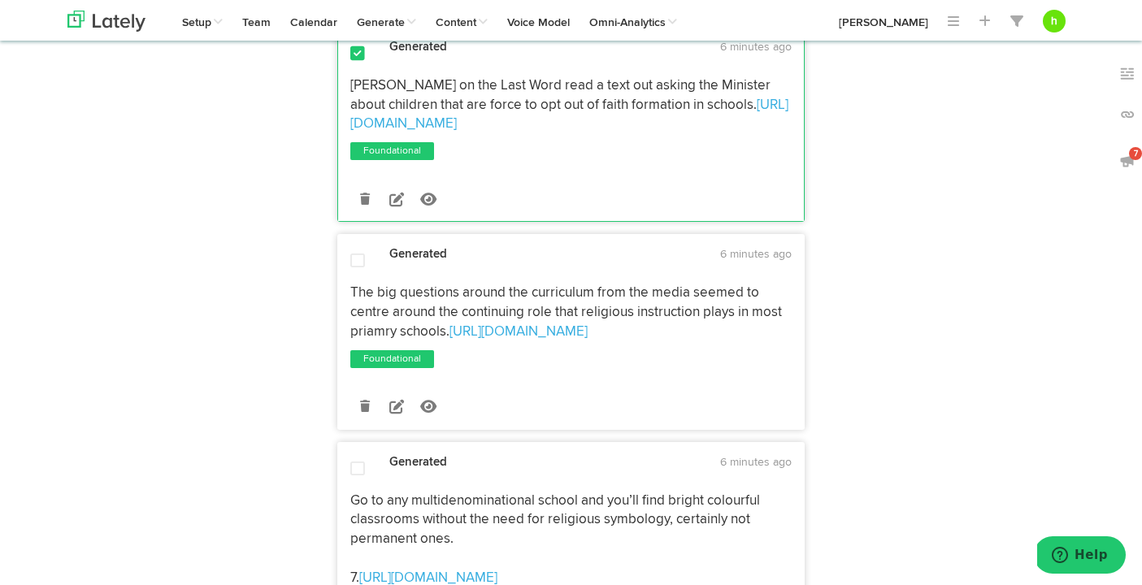
scroll to position [1024, 0]
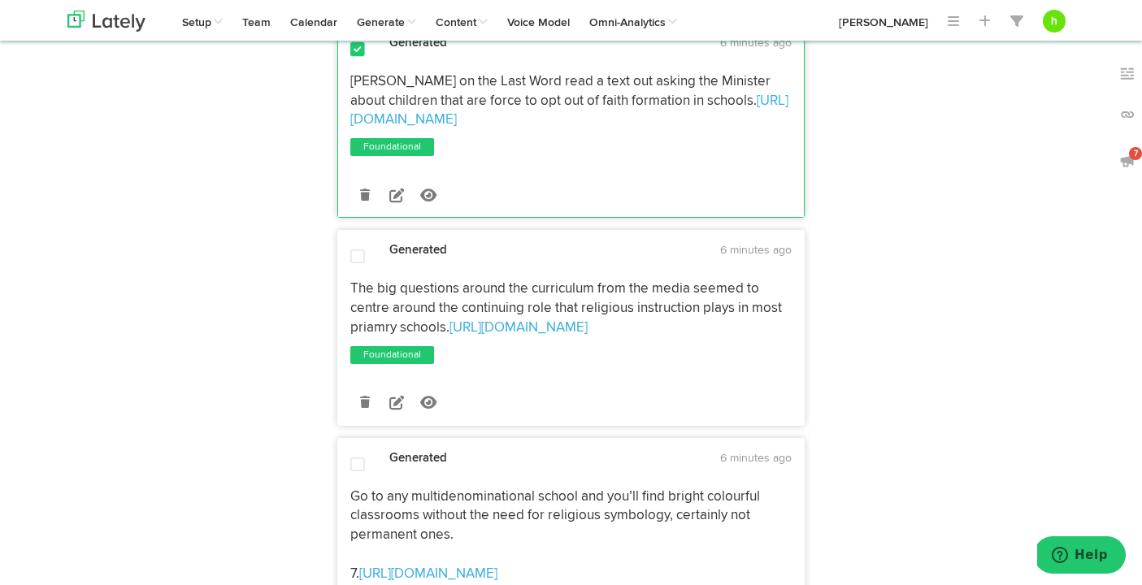
click at [351, 249] on span at bounding box center [357, 257] width 15 height 16
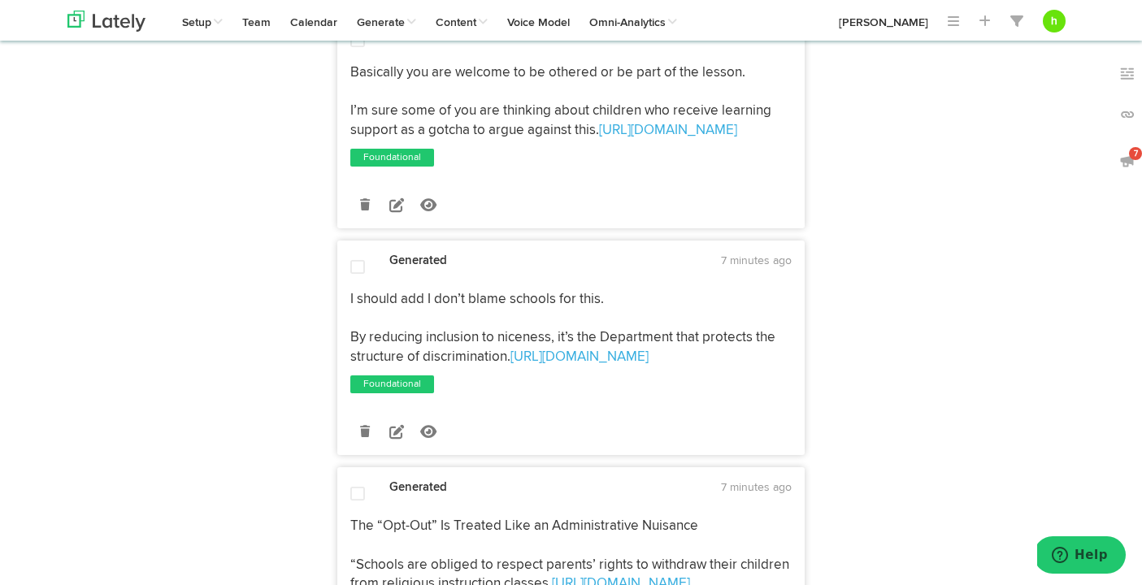
scroll to position [1698, 0]
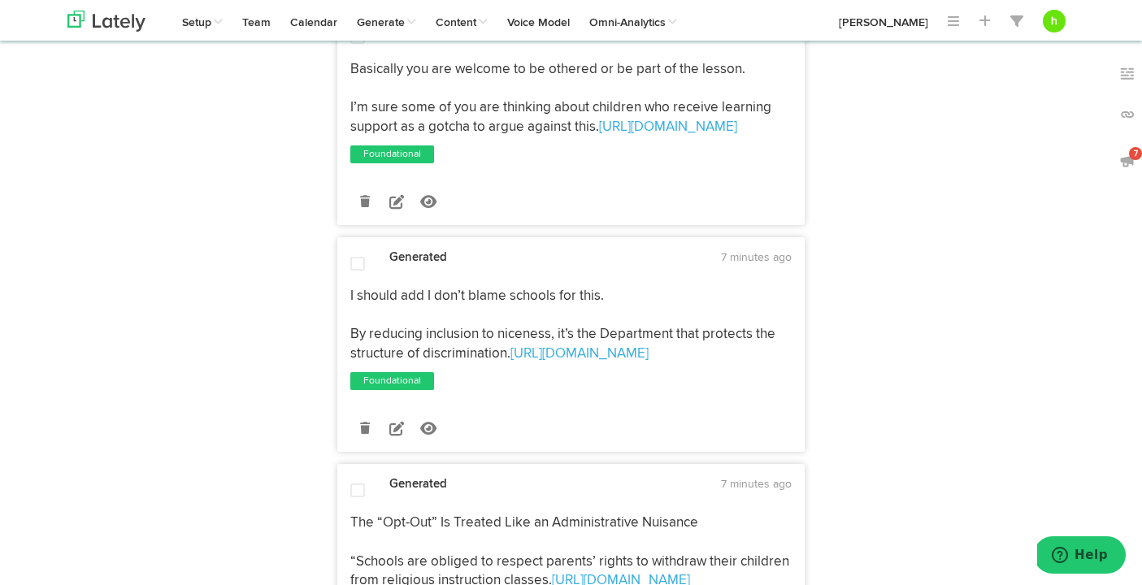
click at [357, 256] on span at bounding box center [357, 264] width 15 height 16
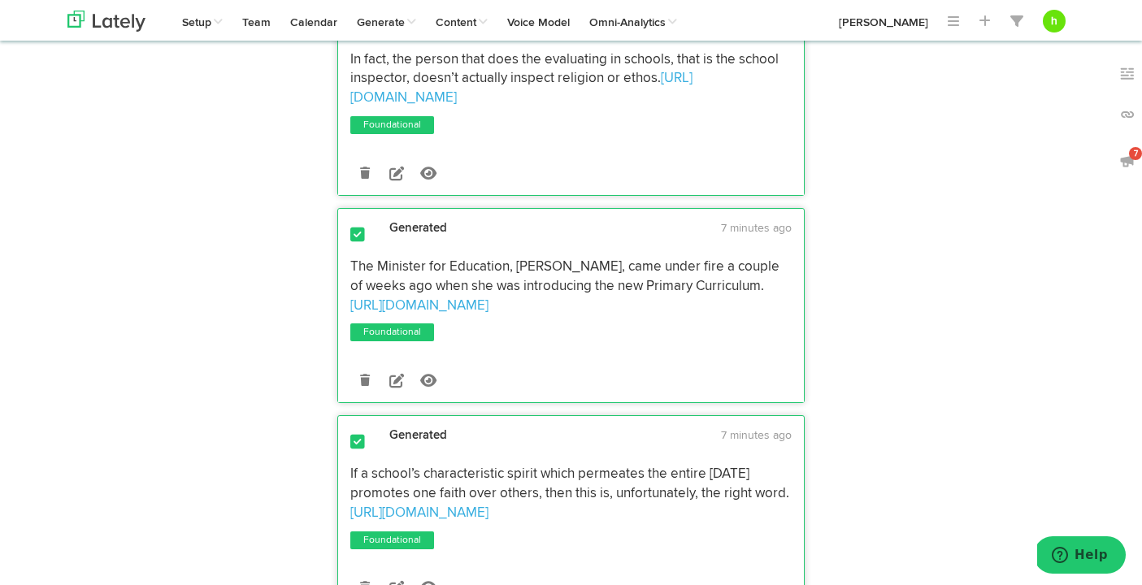
scroll to position [0, 0]
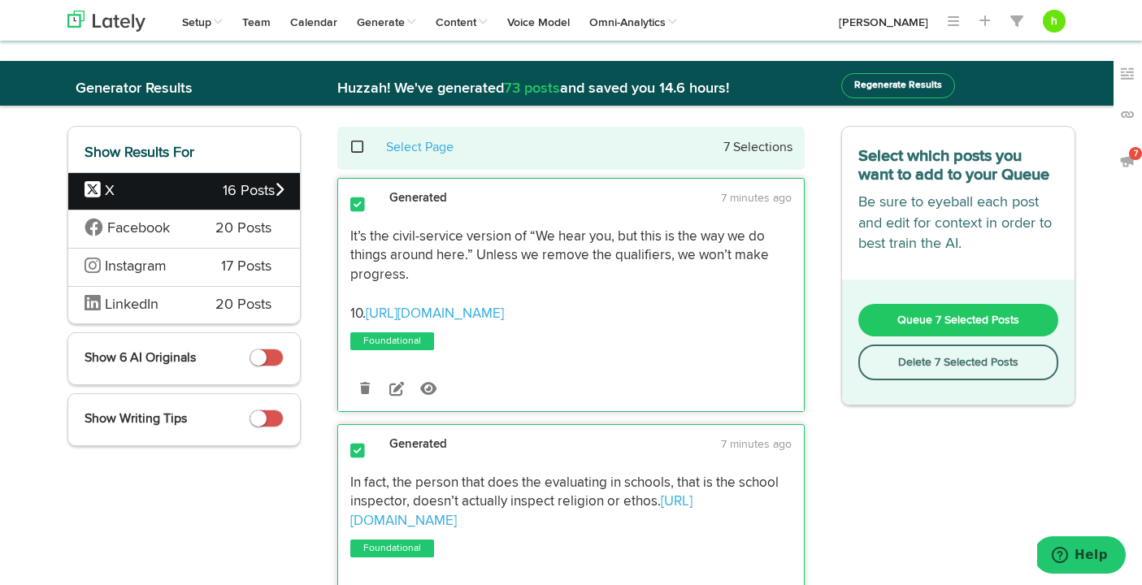
click at [929, 321] on span "Queue 7 Selected Posts" at bounding box center [958, 320] width 122 height 11
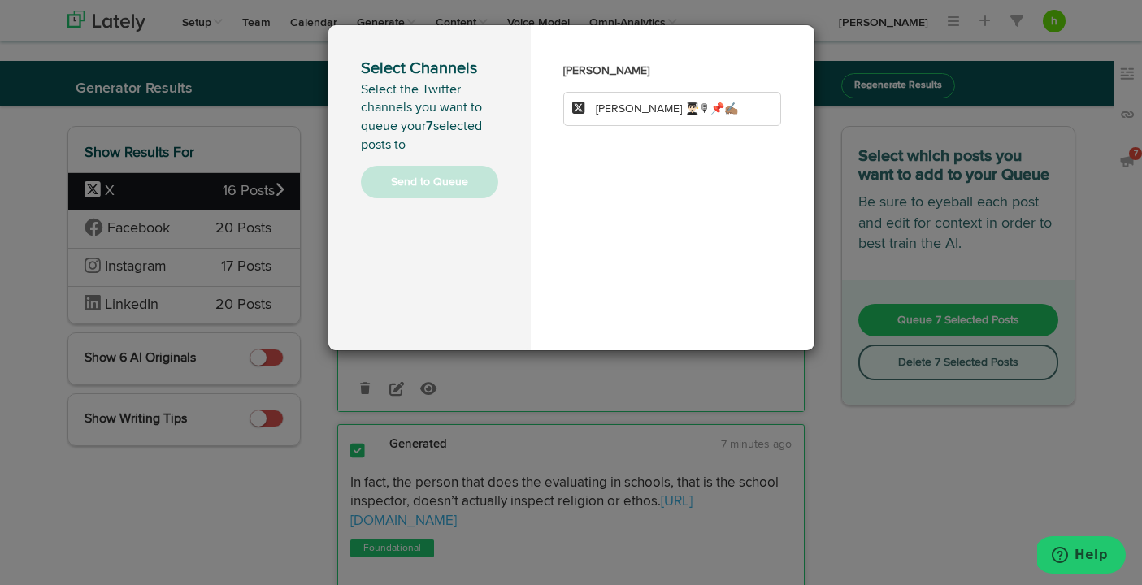
click at [652, 101] on li "[PERSON_NAME] 👨🏻‍🎓🎙📌✍🏽" at bounding box center [672, 109] width 219 height 34
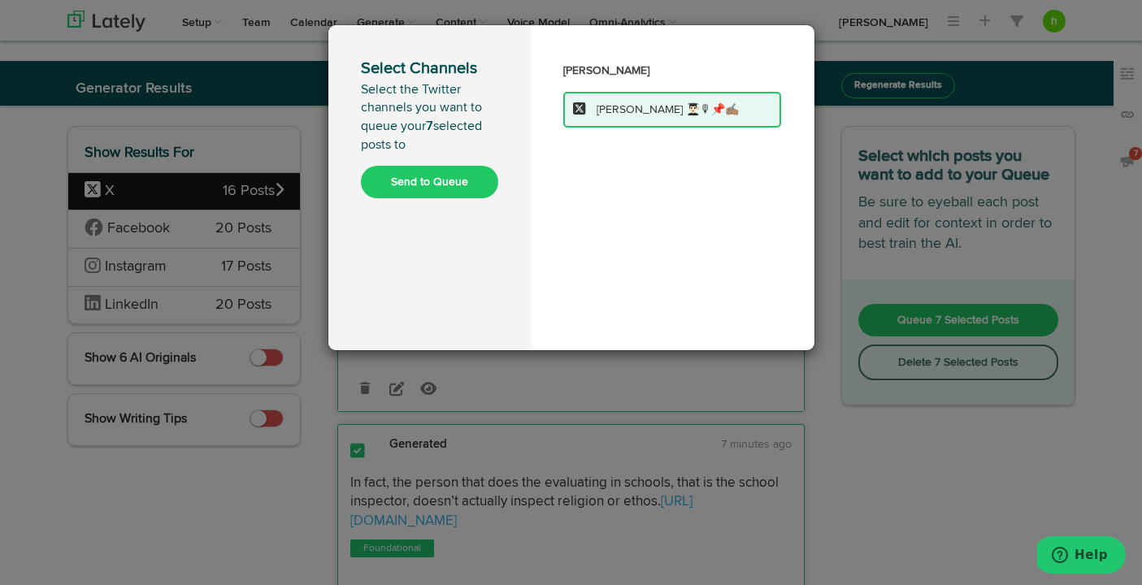
click at [415, 180] on button "Send to Queue" at bounding box center [429, 182] width 137 height 33
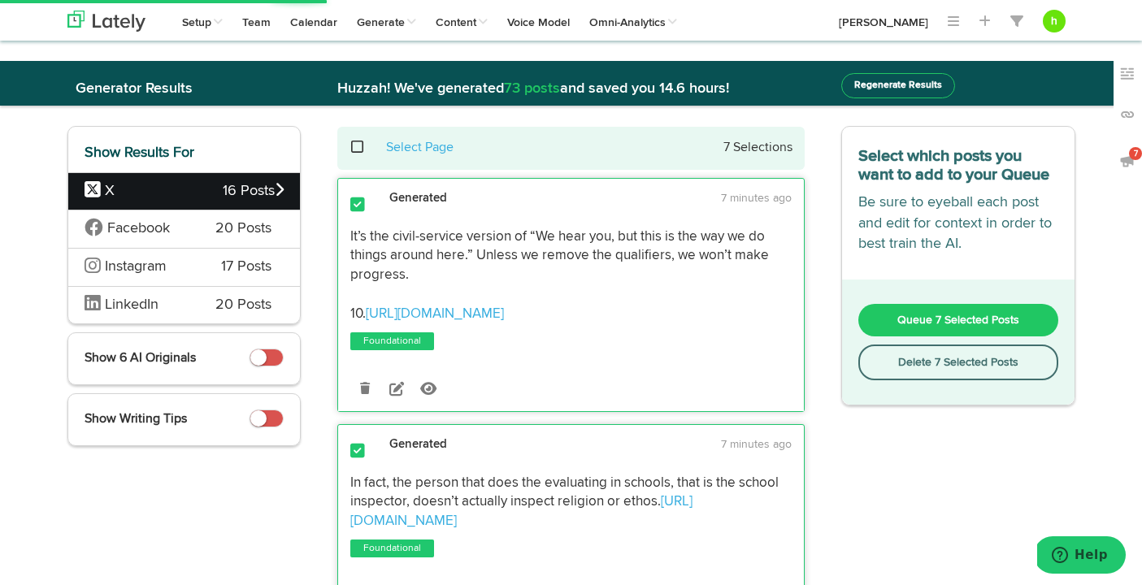
click at [155, 230] on span "Facebook" at bounding box center [138, 228] width 63 height 15
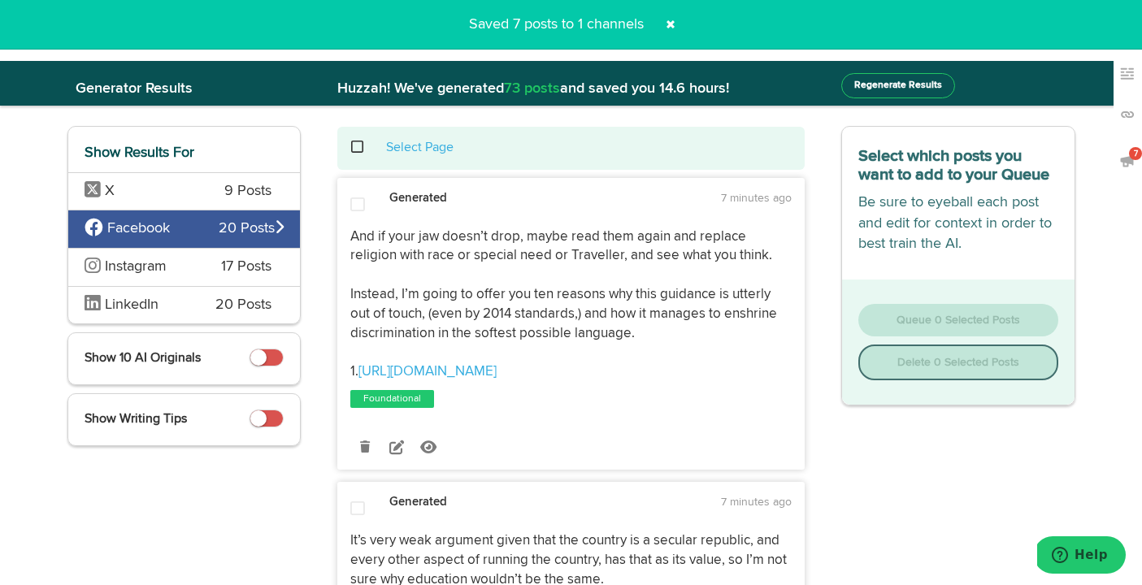
click at [354, 198] on span at bounding box center [357, 205] width 15 height 16
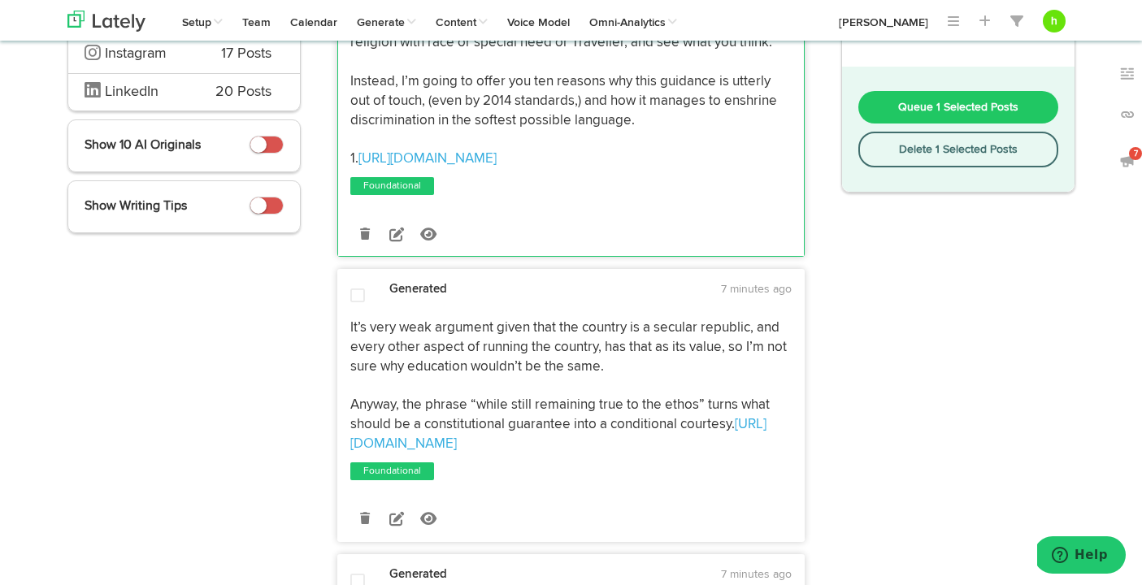
scroll to position [218, 0]
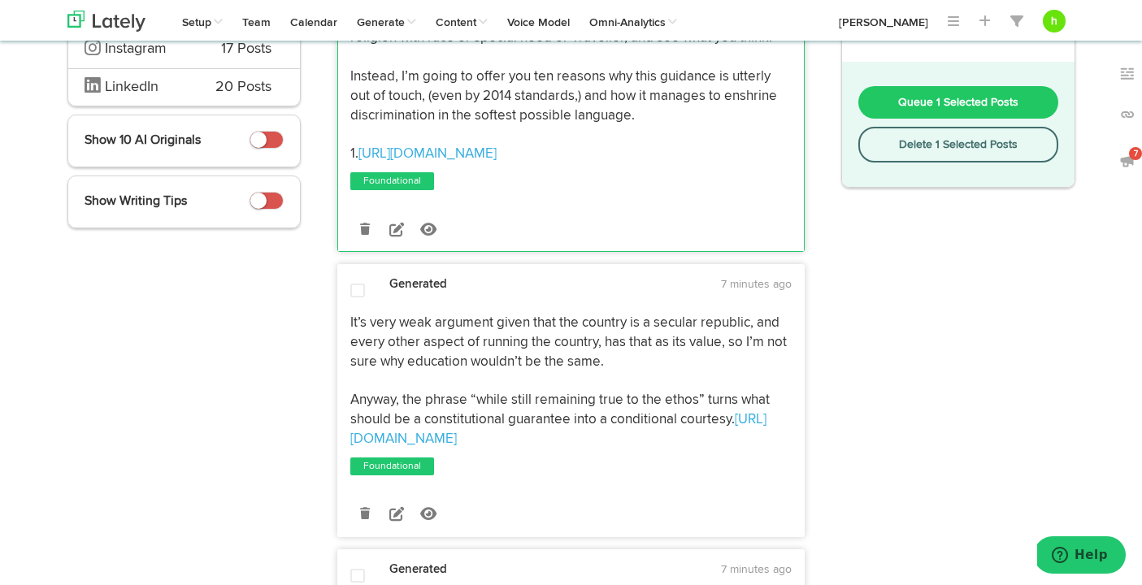
click at [356, 289] on span at bounding box center [357, 291] width 15 height 16
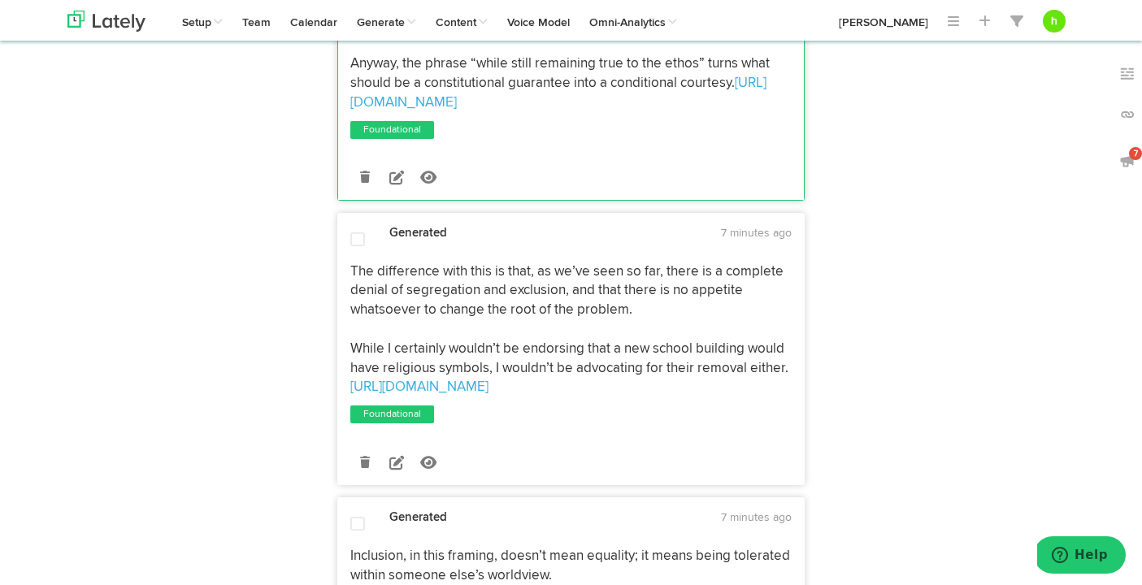
scroll to position [558, 0]
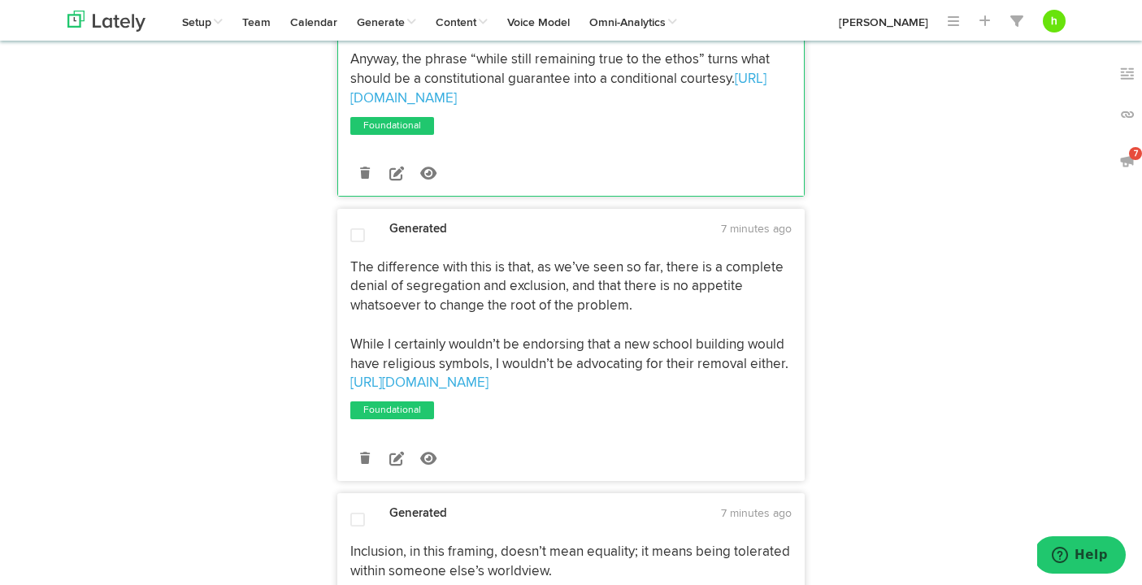
click at [363, 235] on span at bounding box center [357, 236] width 15 height 16
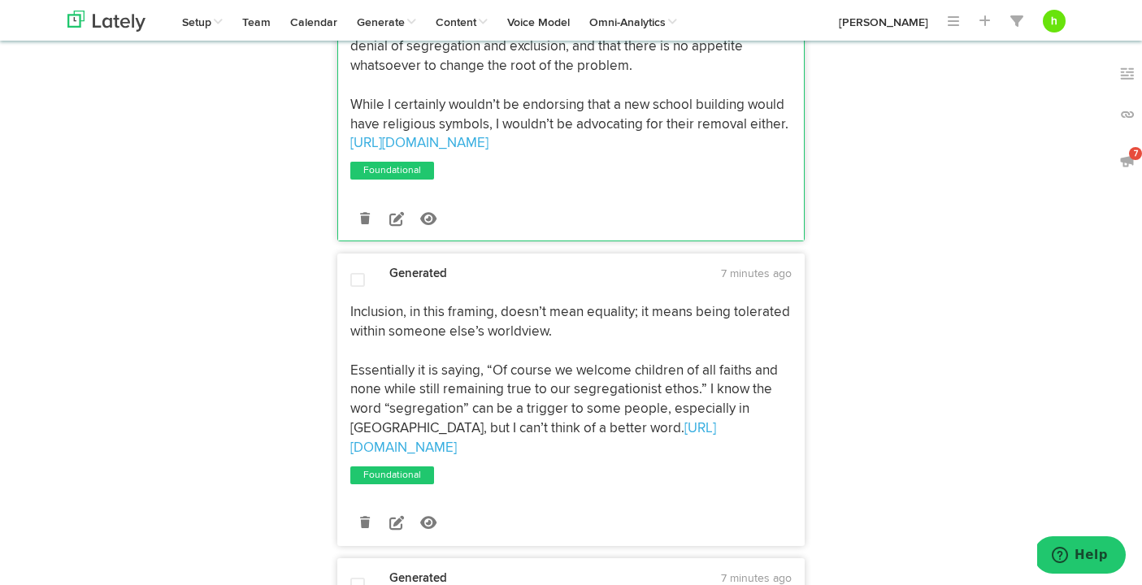
scroll to position [814, 0]
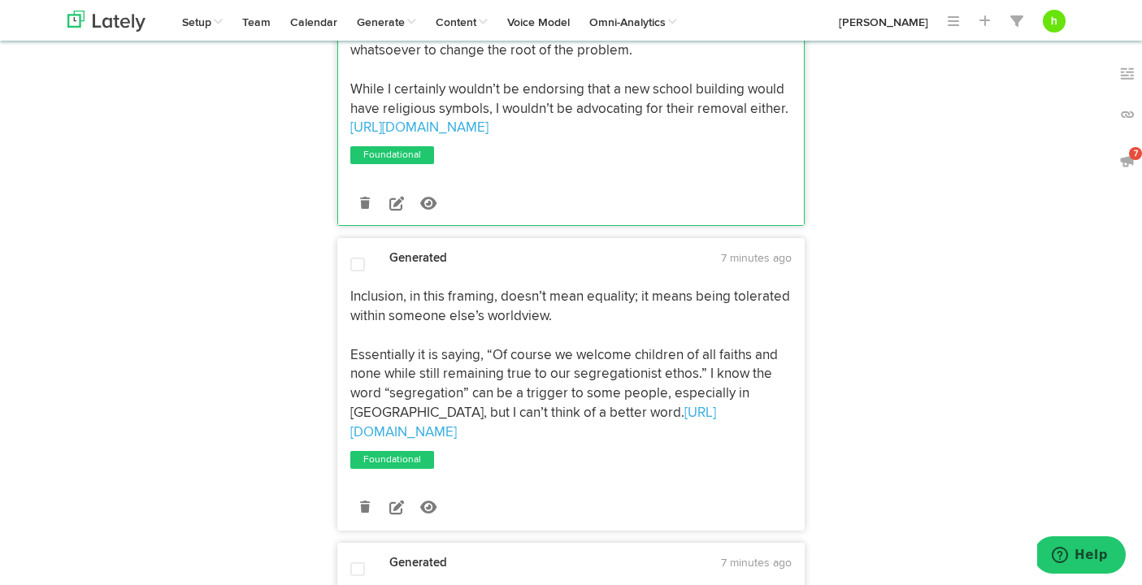
click at [352, 261] on span at bounding box center [357, 265] width 15 height 16
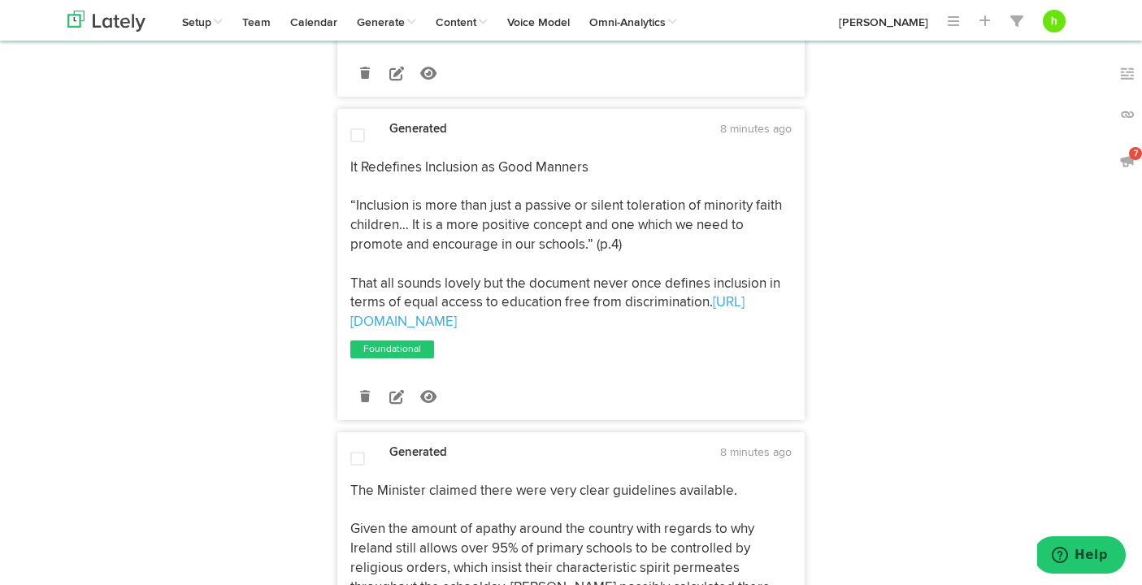
scroll to position [1573, 0]
click at [358, 126] on span at bounding box center [357, 134] width 15 height 16
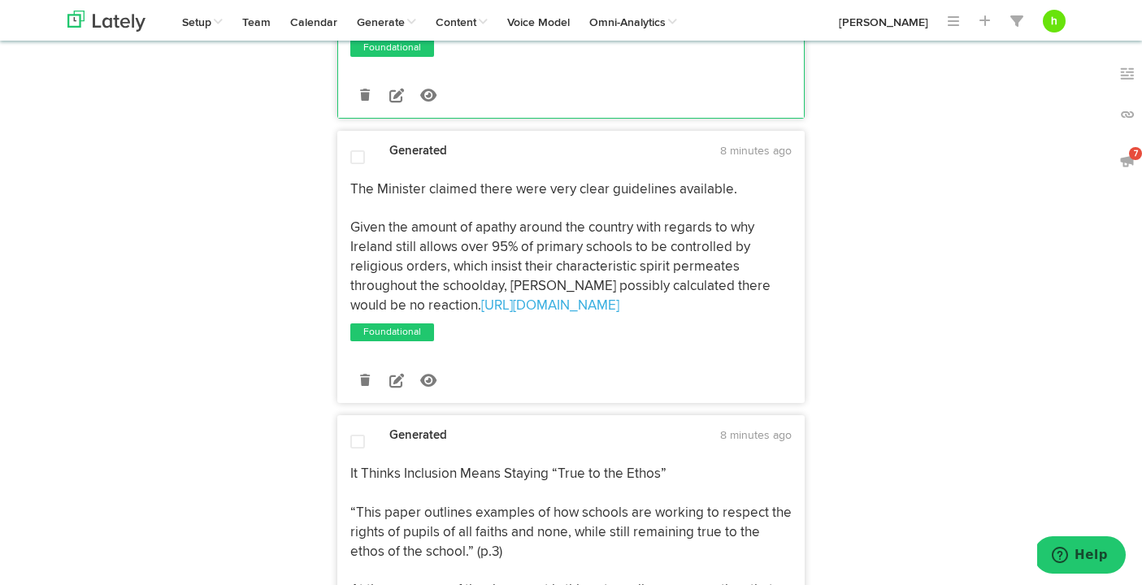
scroll to position [1842, 0]
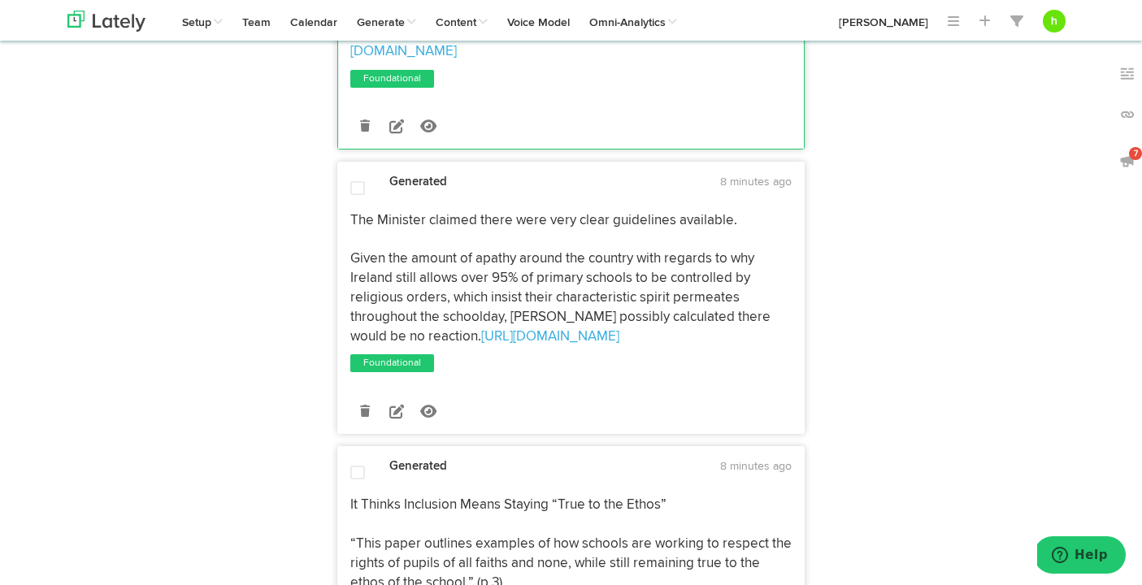
click at [358, 180] on span at bounding box center [357, 188] width 15 height 16
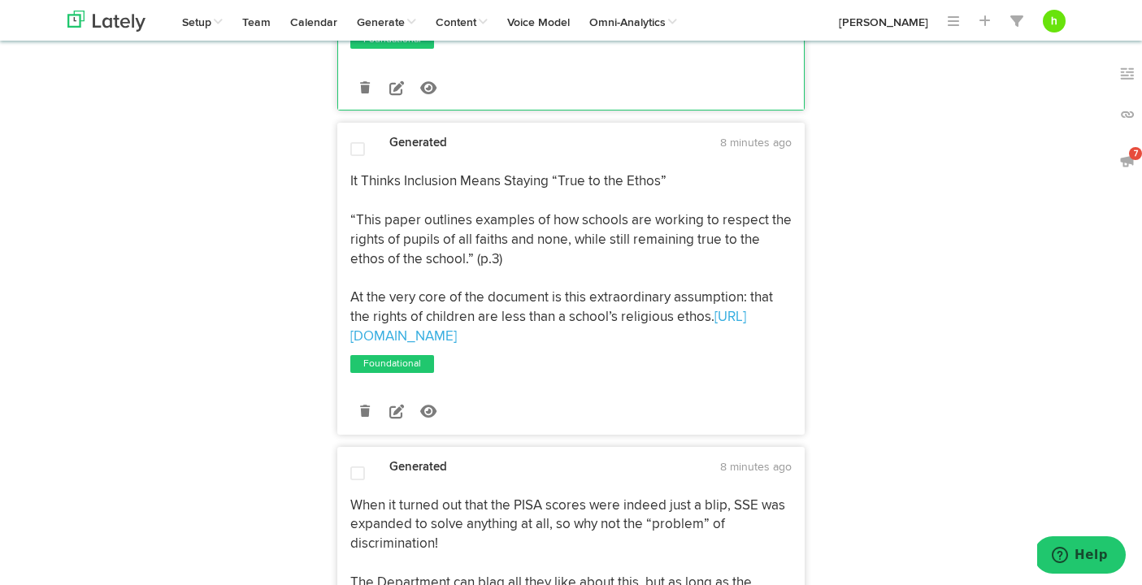
scroll to position [2176, 0]
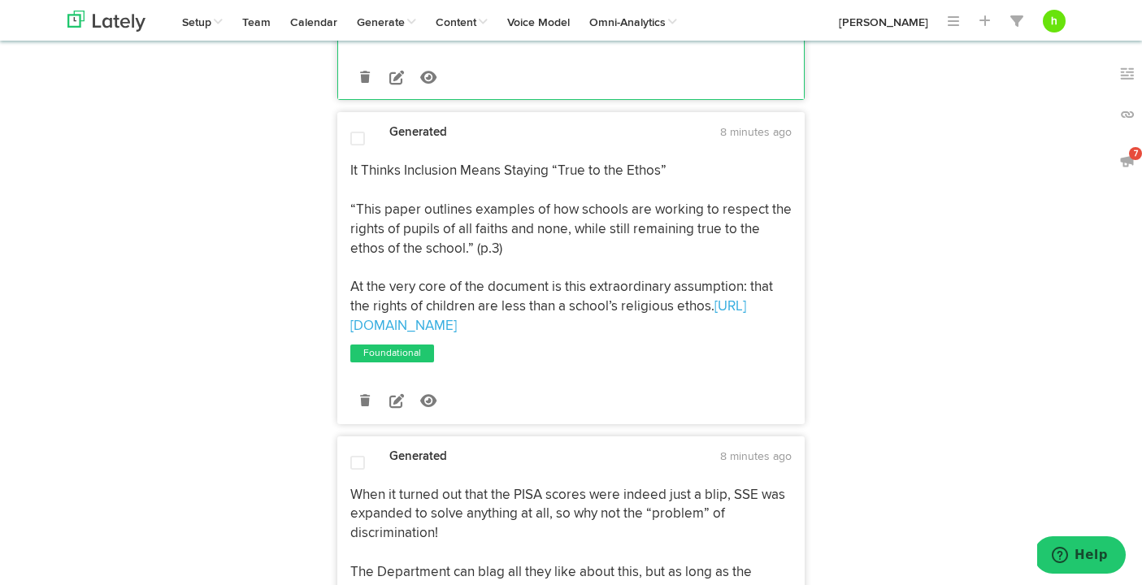
click at [354, 131] on span at bounding box center [357, 139] width 15 height 16
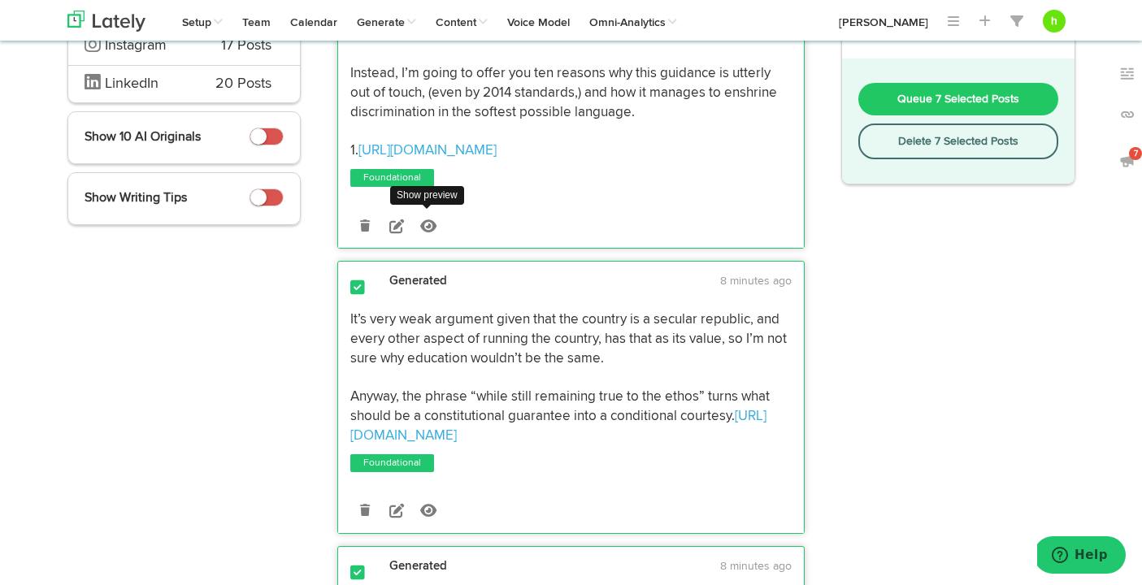
scroll to position [0, 0]
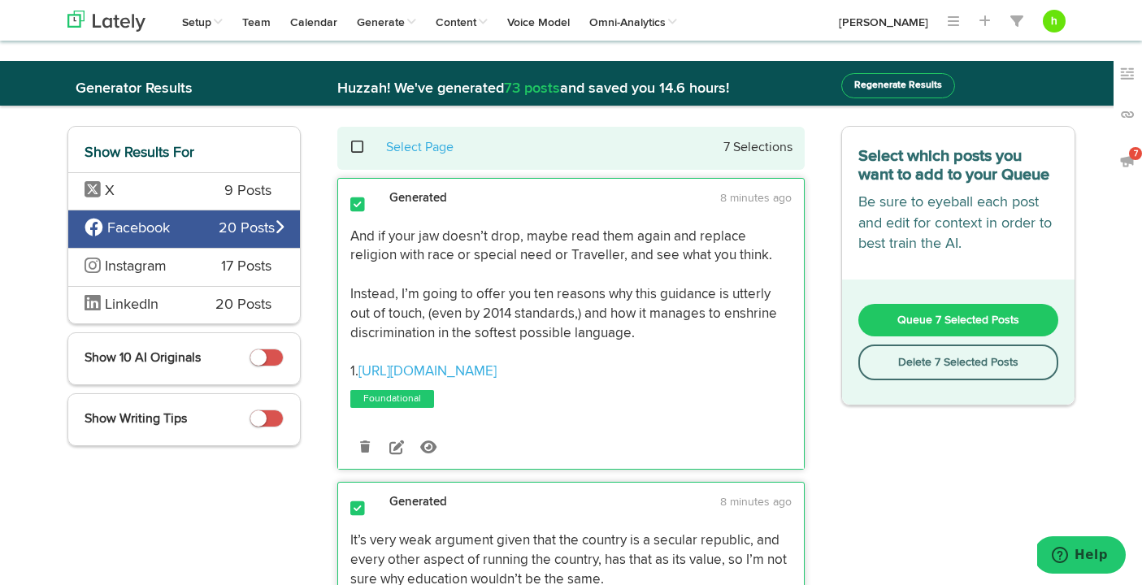
click at [919, 317] on span "Queue 7 Selected Posts" at bounding box center [958, 320] width 122 height 11
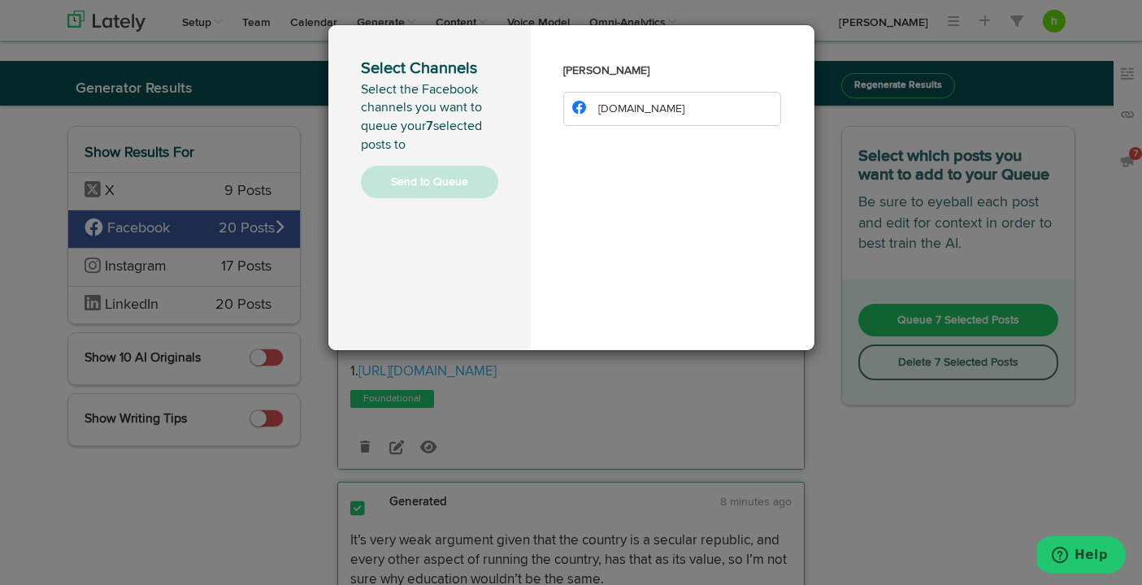
click at [629, 107] on span "[DOMAIN_NAME]" at bounding box center [641, 108] width 86 height 11
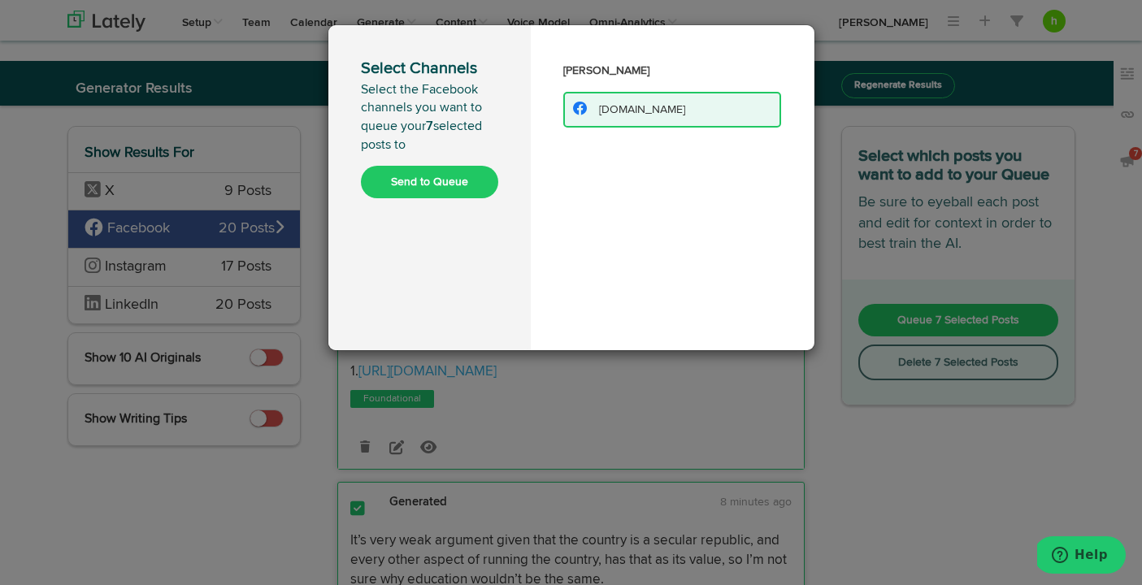
click at [448, 174] on button "Send to Queue" at bounding box center [429, 182] width 137 height 33
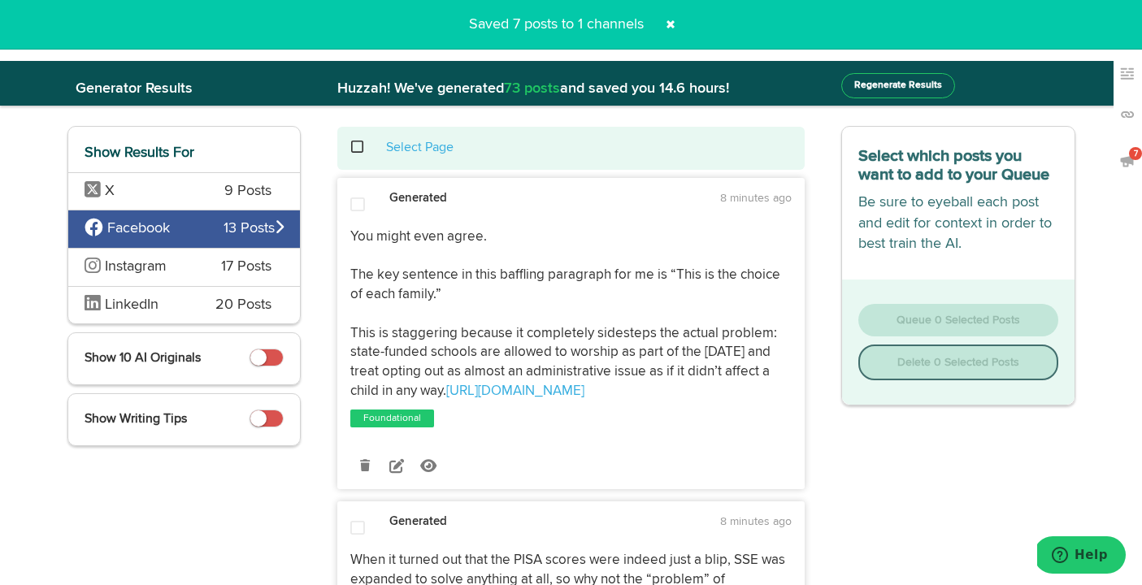
click at [161, 302] on span "LinkedIn" at bounding box center [138, 305] width 107 height 21
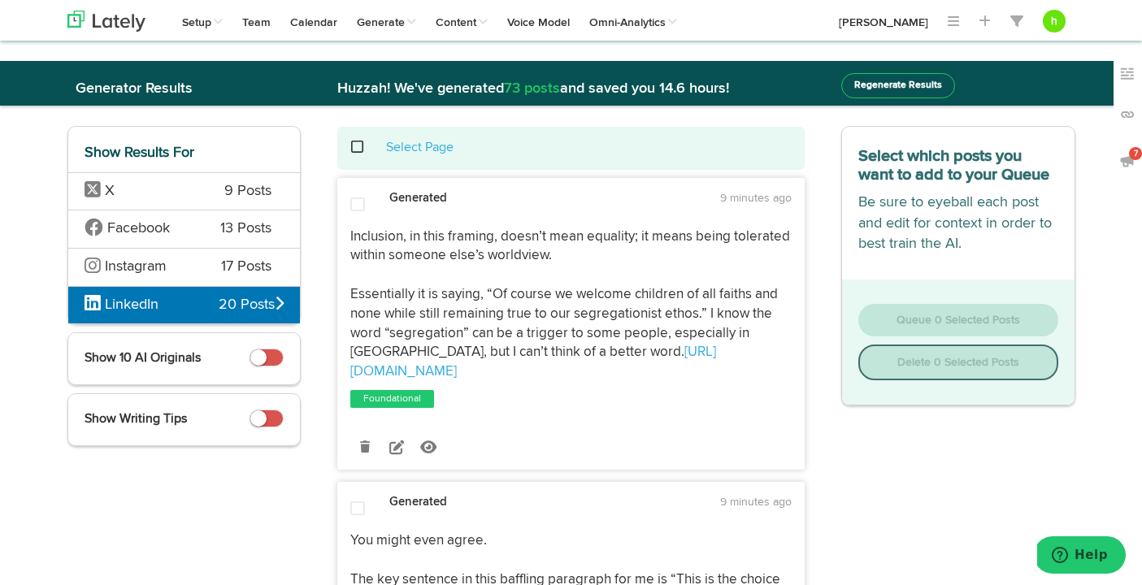
click at [354, 202] on span at bounding box center [357, 205] width 15 height 16
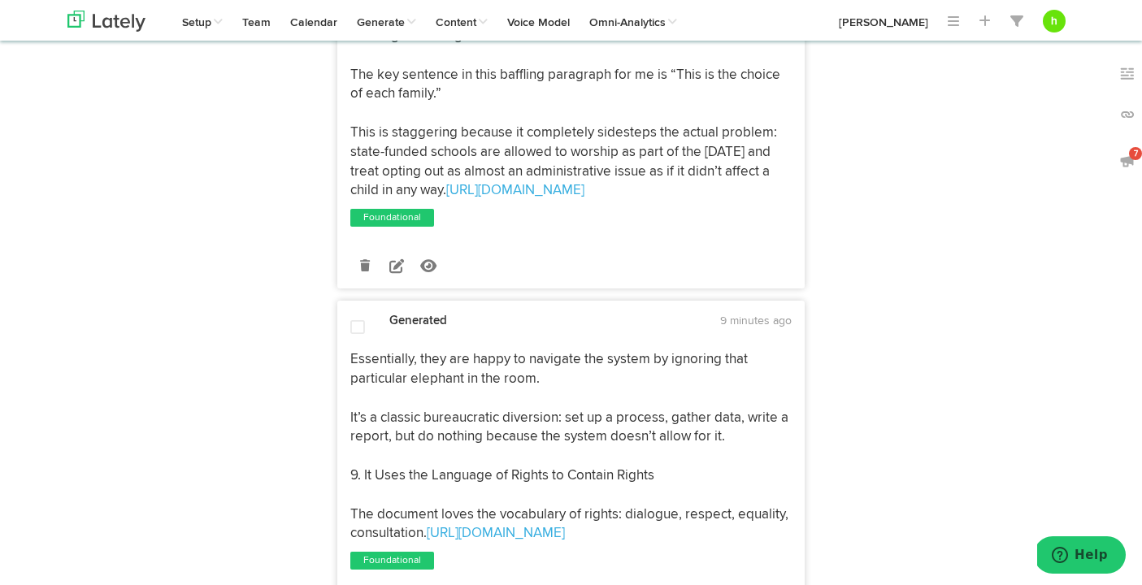
scroll to position [519, 0]
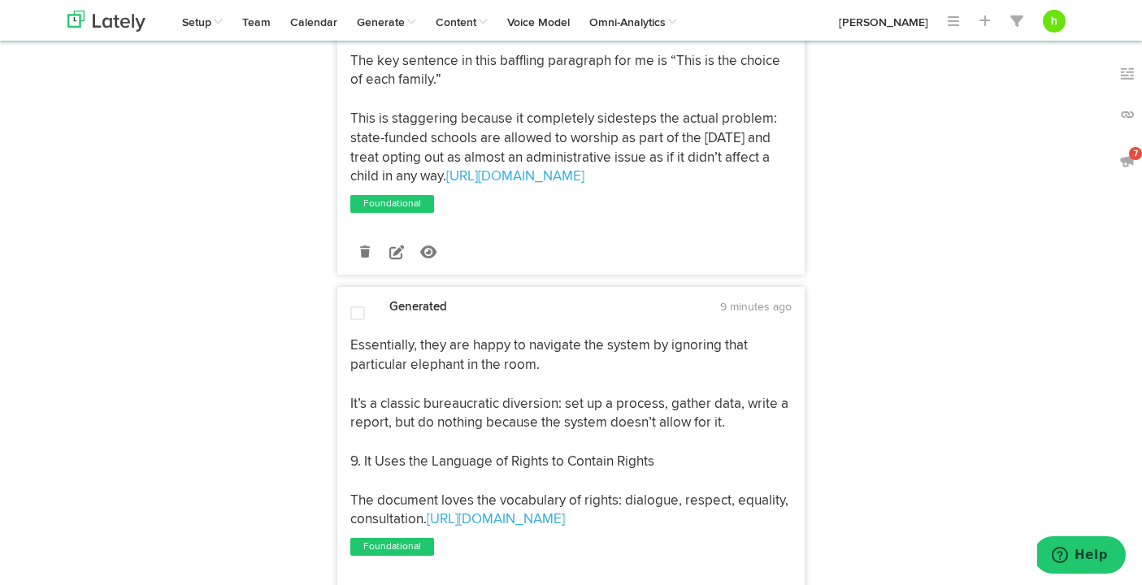
click at [356, 306] on span at bounding box center [357, 314] width 15 height 16
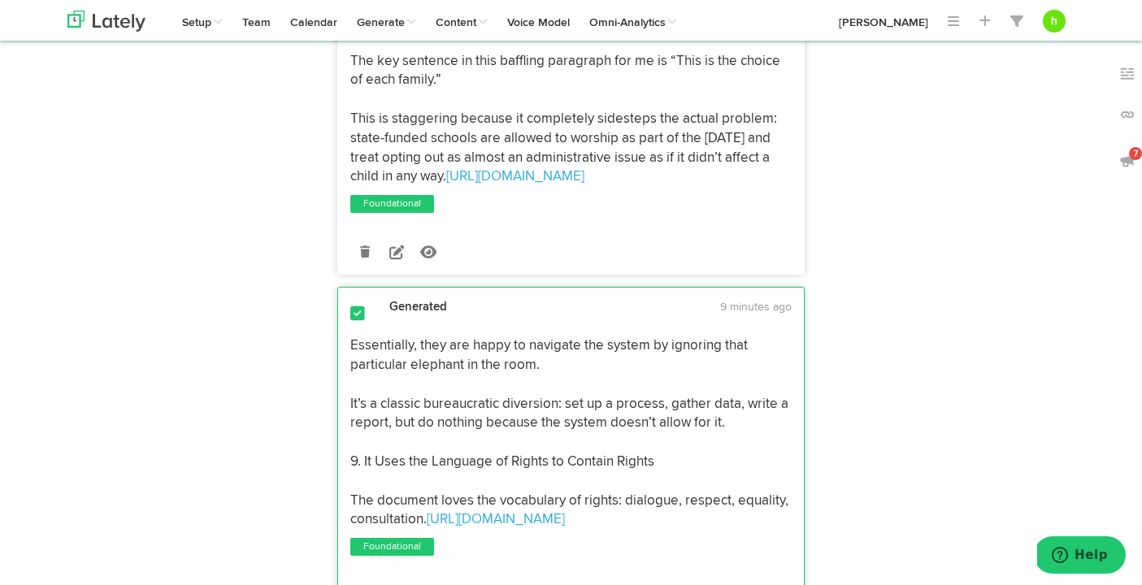
click at [356, 306] on span at bounding box center [357, 314] width 15 height 16
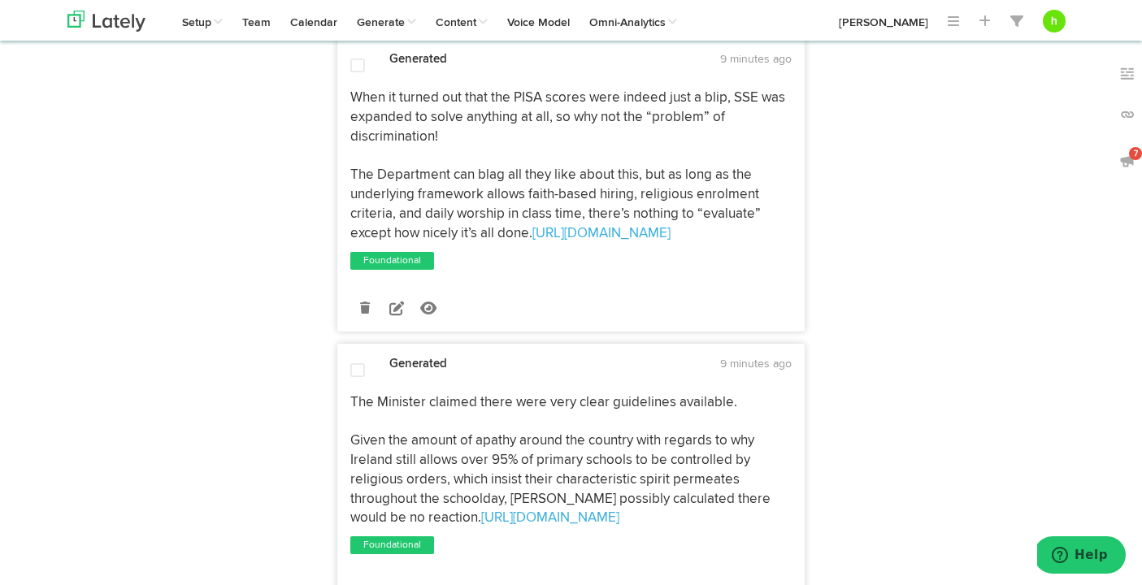
scroll to position [1179, 0]
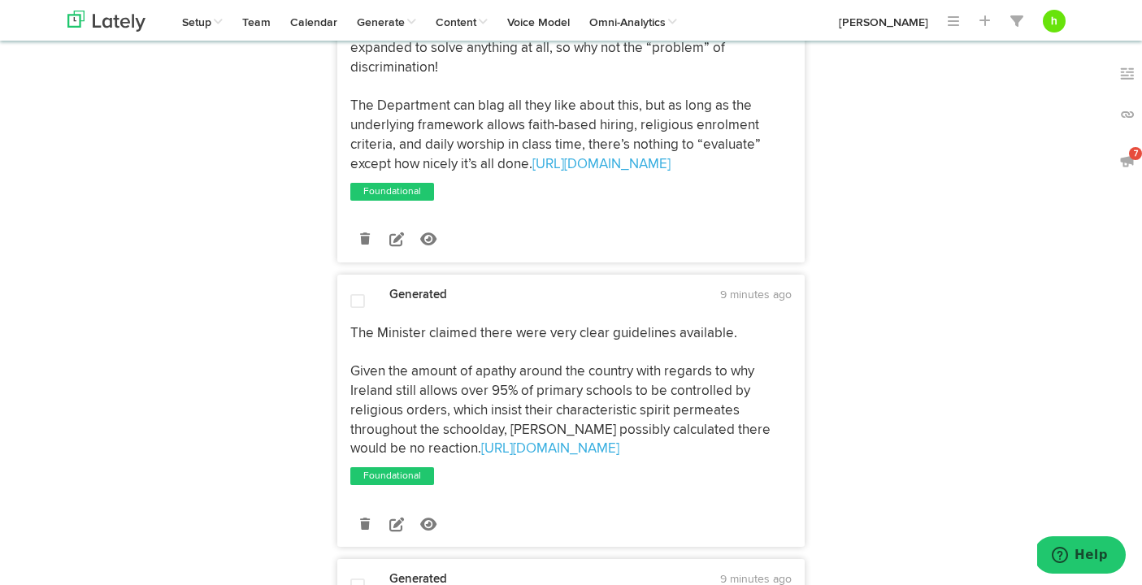
click at [357, 287] on div "Generated 9 minutes ago" at bounding box center [571, 299] width 466 height 25
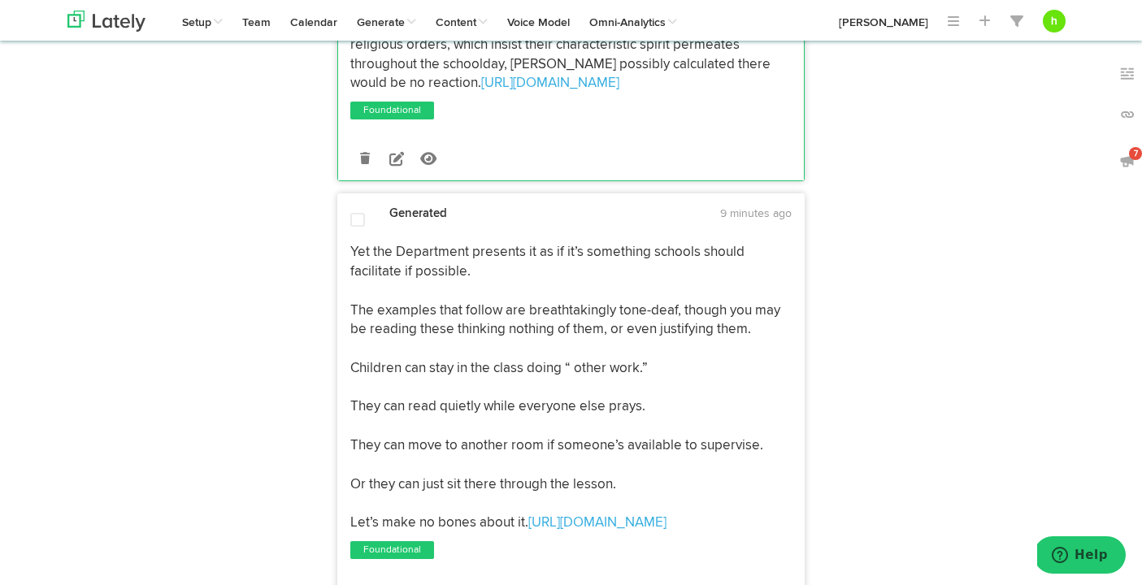
scroll to position [1545, 0]
click at [355, 211] on span at bounding box center [357, 219] width 15 height 16
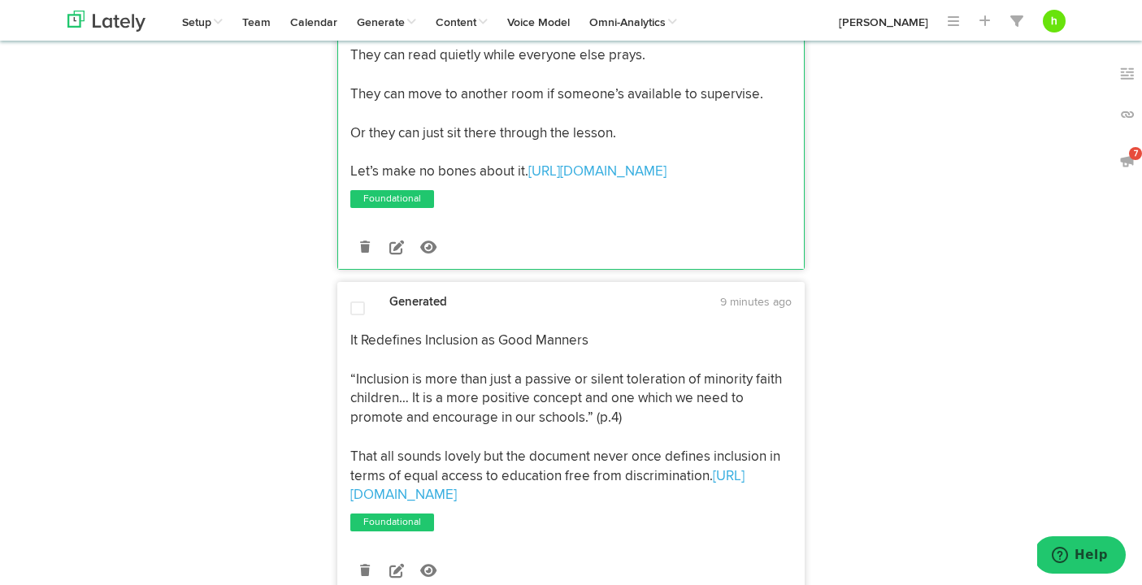
scroll to position [1900, 0]
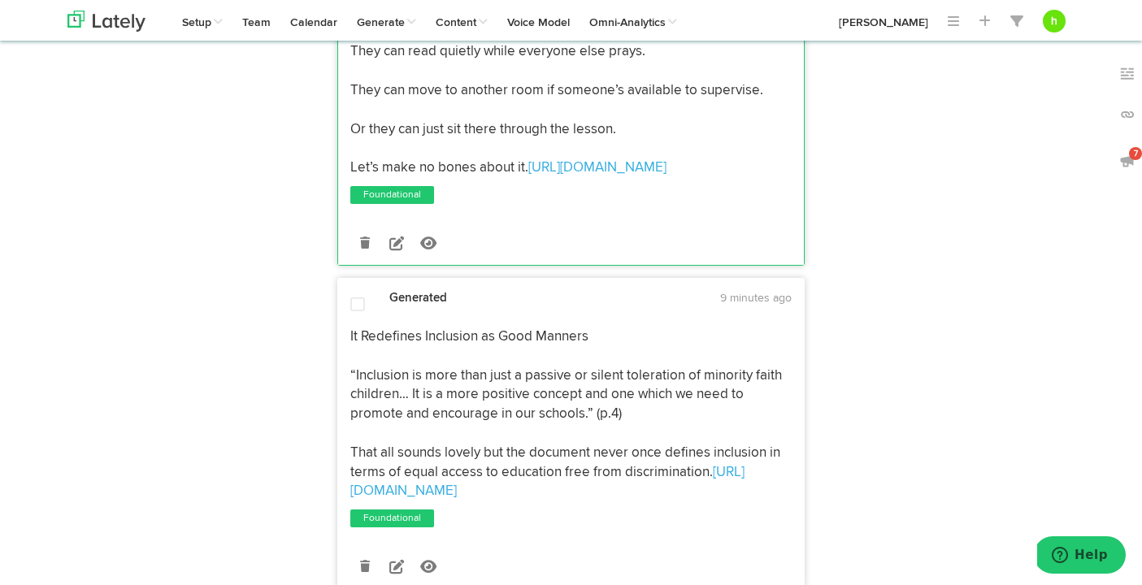
click at [359, 297] on span at bounding box center [357, 305] width 15 height 16
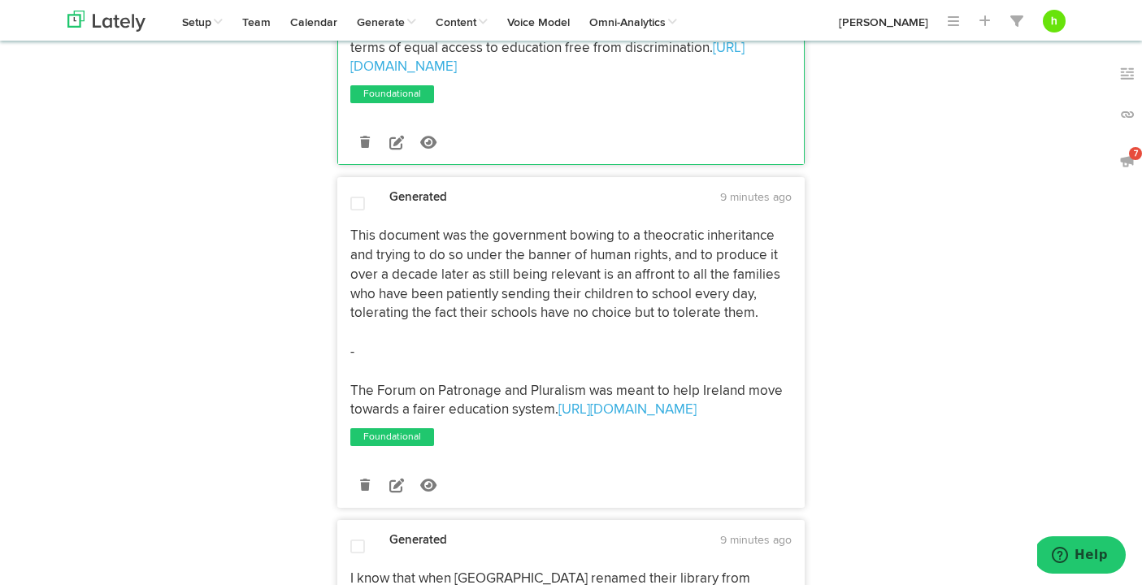
scroll to position [2342, 0]
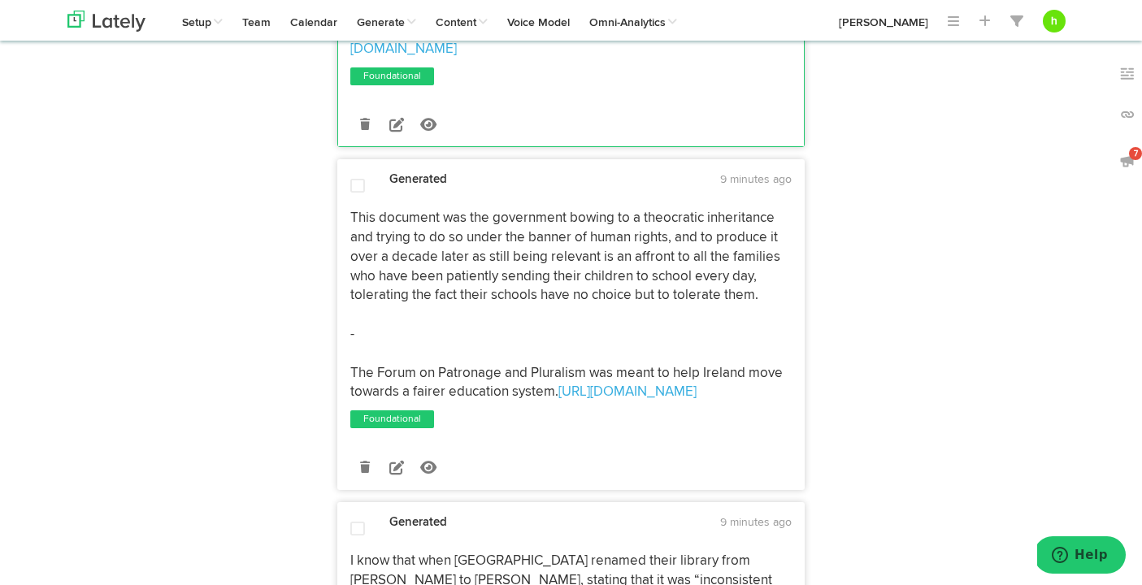
click at [357, 178] on span at bounding box center [357, 186] width 15 height 16
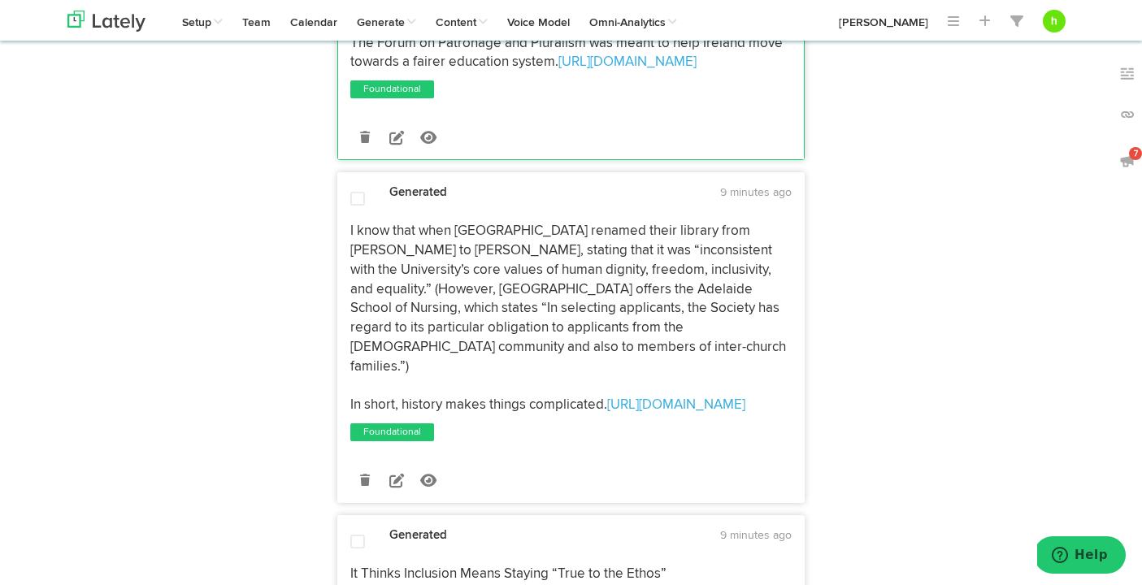
scroll to position [2683, 0]
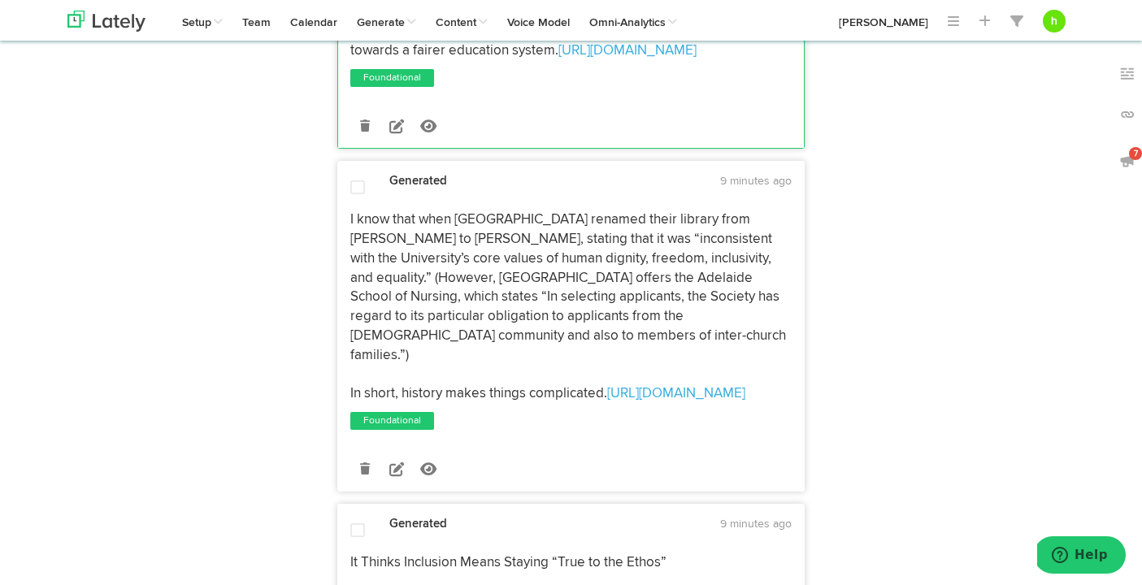
click at [358, 180] on span at bounding box center [357, 188] width 15 height 16
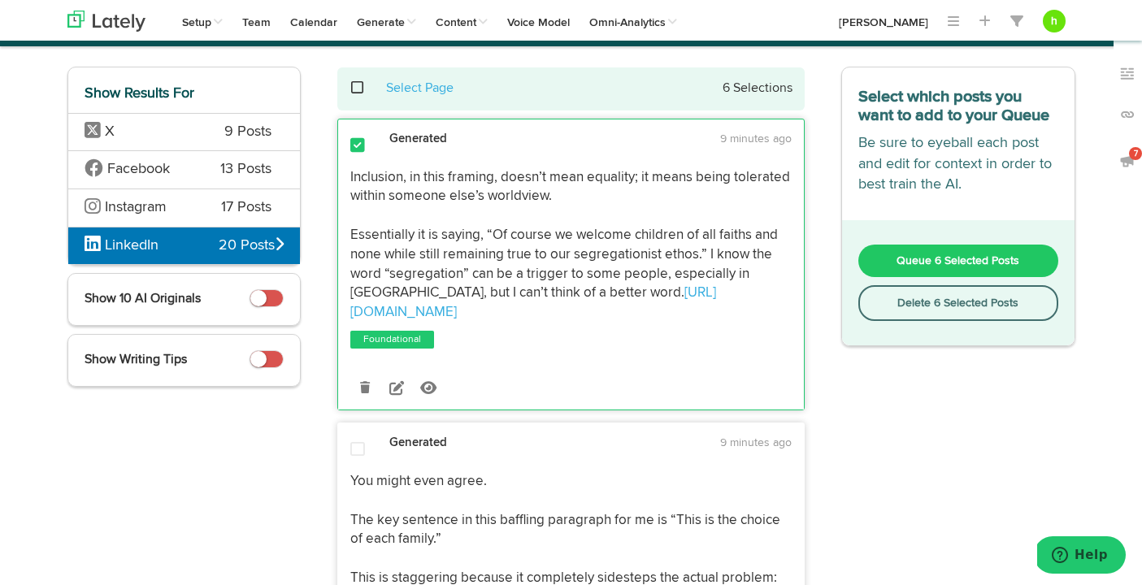
scroll to position [0, 0]
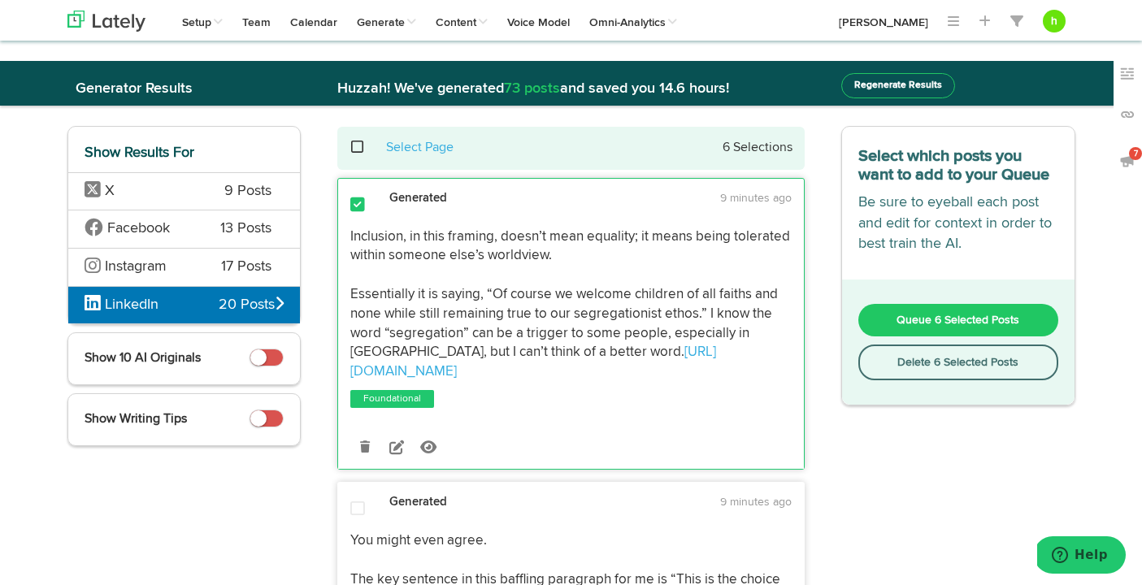
click at [993, 313] on button "Queue 6 Selected Posts" at bounding box center [958, 320] width 200 height 33
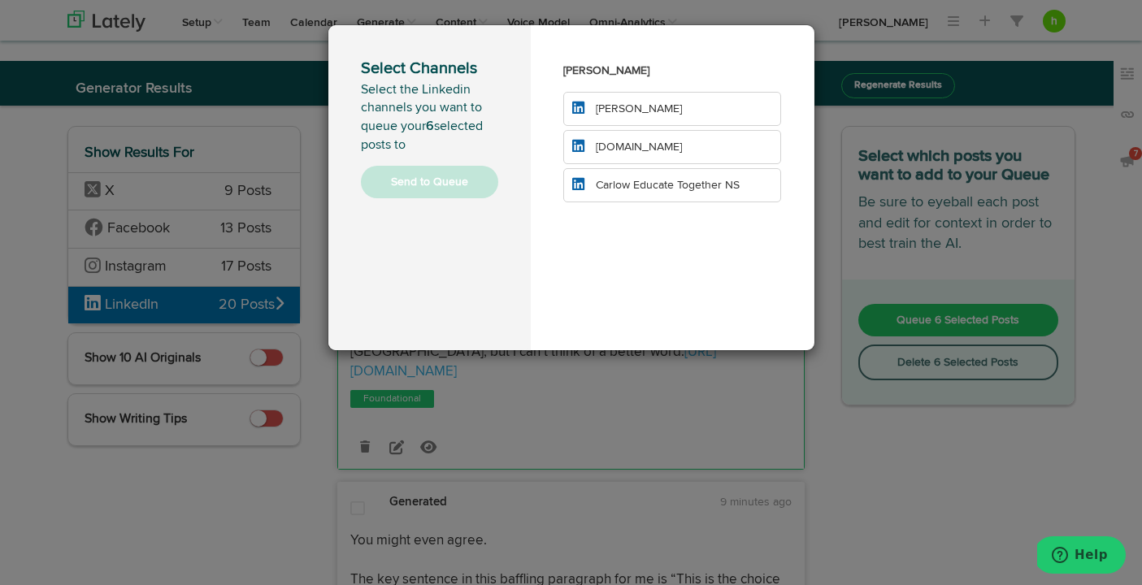
click at [592, 155] on li "[DOMAIN_NAME]" at bounding box center [672, 147] width 219 height 34
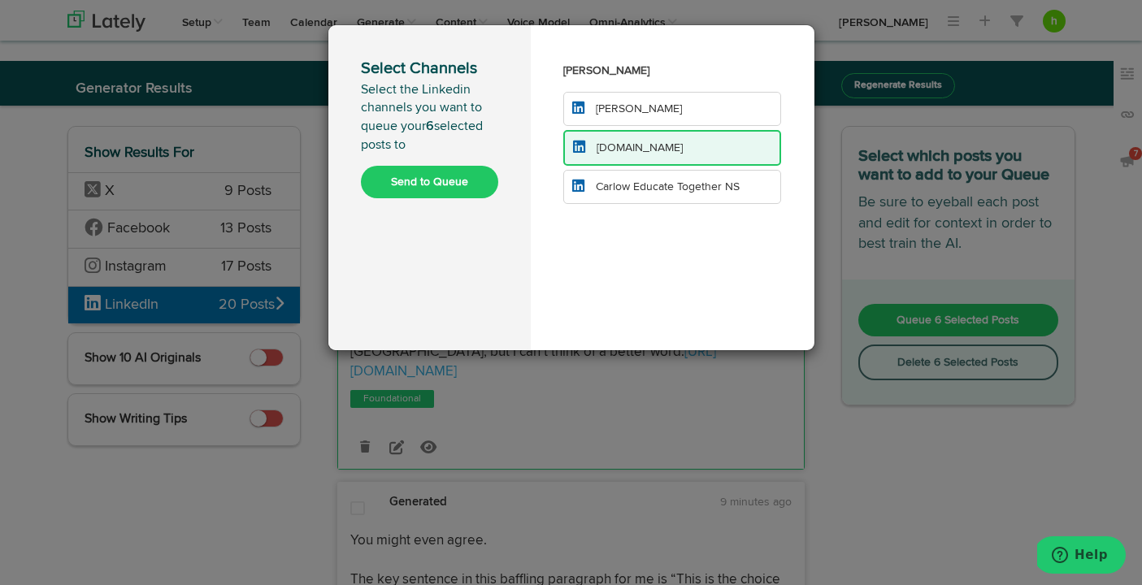
click at [596, 110] on span "[PERSON_NAME]" at bounding box center [639, 108] width 86 height 11
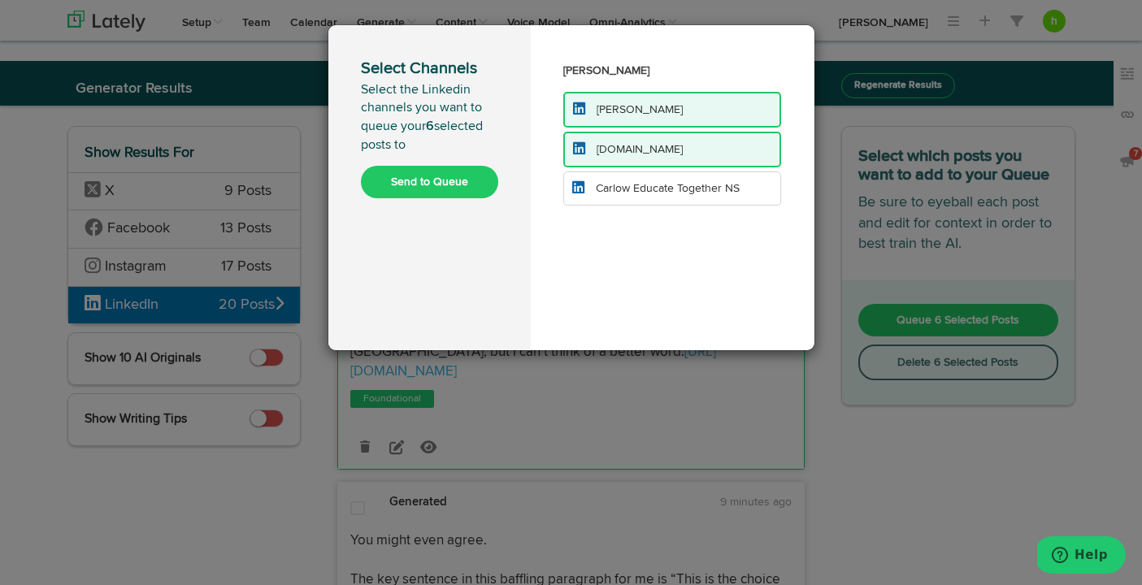
click at [409, 183] on button "Send to Queue" at bounding box center [429, 182] width 137 height 33
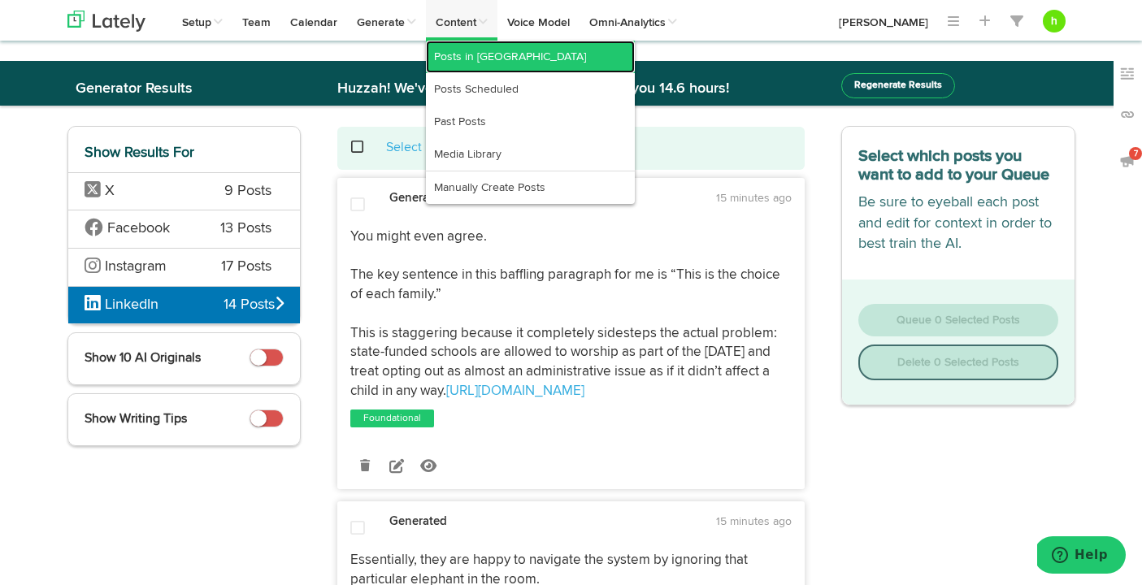
click at [465, 56] on link "Posts in [GEOGRAPHIC_DATA]" at bounding box center [530, 57] width 209 height 33
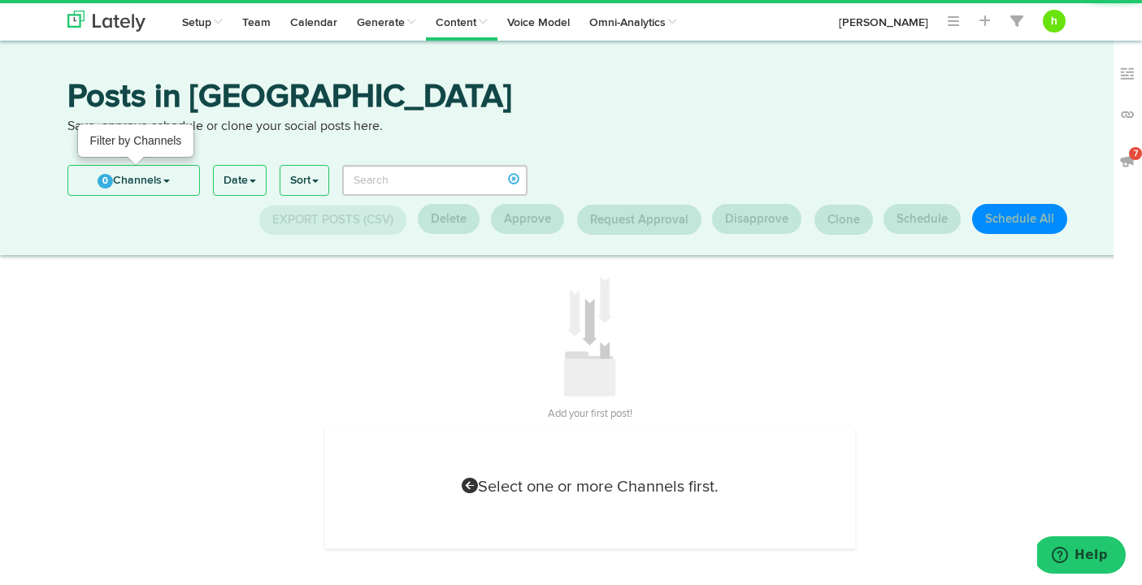
click at [139, 180] on link "0 Channels" at bounding box center [133, 180] width 131 height 29
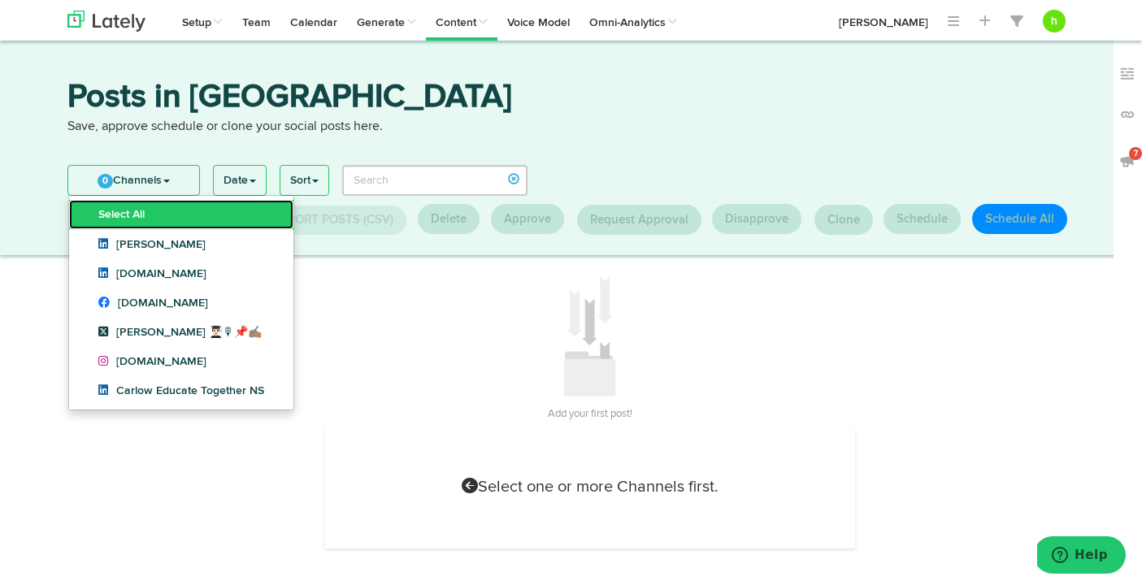
click at [134, 214] on link "Select All" at bounding box center [181, 214] width 224 height 29
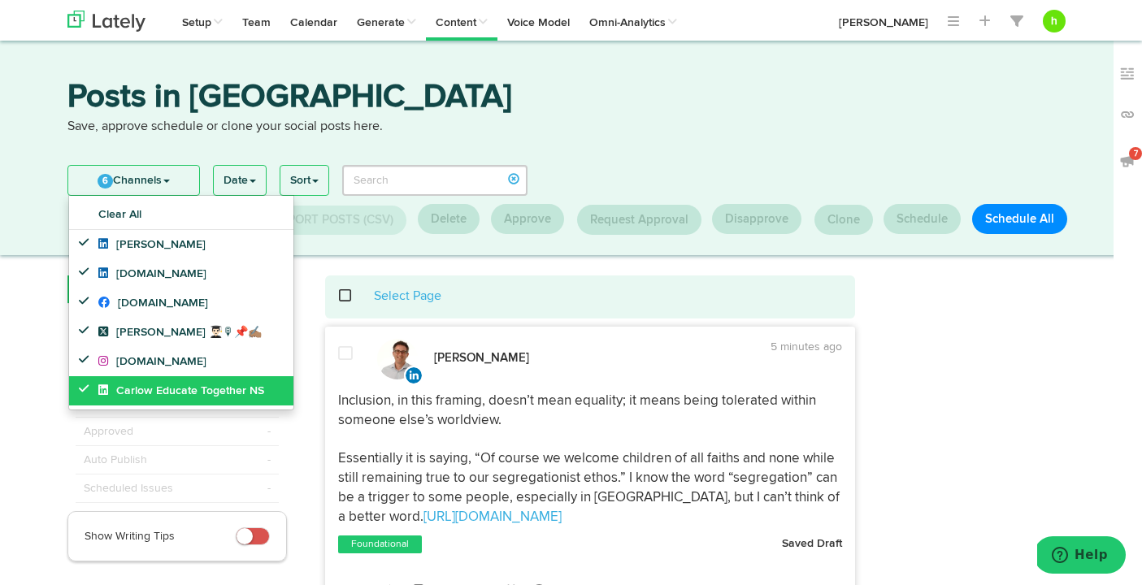
click at [79, 392] on icon at bounding box center [88, 388] width 18 height 11
click at [232, 142] on div "Posts in [GEOGRAPHIC_DATA] Save, approve schedule or clone your social posts he…" at bounding box center [571, 119] width 1032 height 76
click at [1004, 221] on button "Schedule All" at bounding box center [1019, 219] width 95 height 30
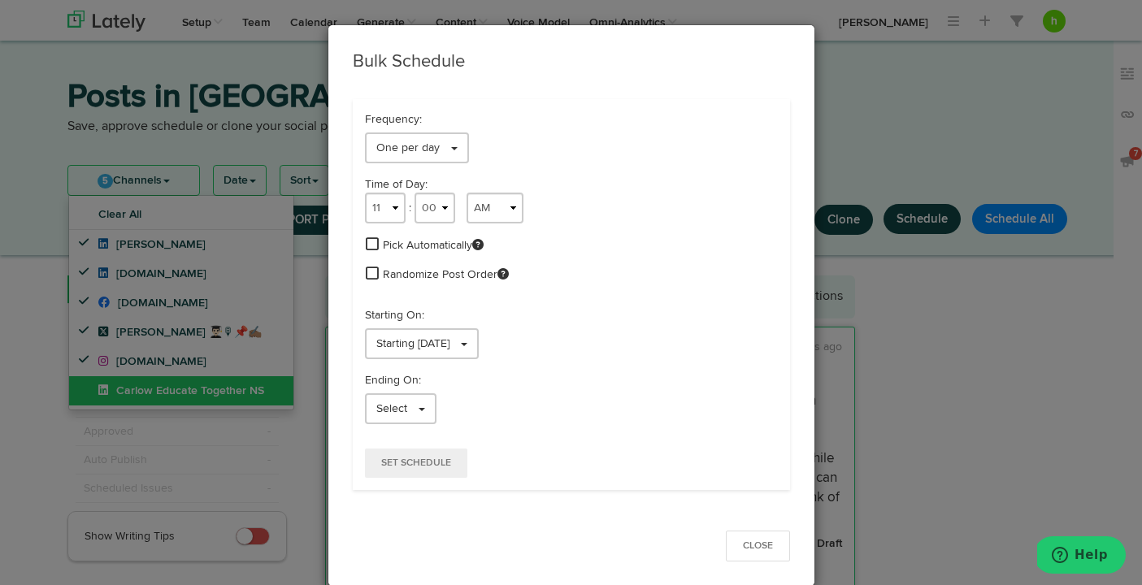
click at [372, 276] on span at bounding box center [372, 273] width 13 height 15
click at [380, 209] on select "1 2 3 4 5 6 7 8 9 10 11 12" at bounding box center [385, 208] width 41 height 31
select select "8"
click at [365, 193] on select "1 2 3 4 5 6 7 8 9 10 11 12" at bounding box center [385, 208] width 41 height 31
click at [501, 207] on select "AM PM" at bounding box center [495, 208] width 57 height 31
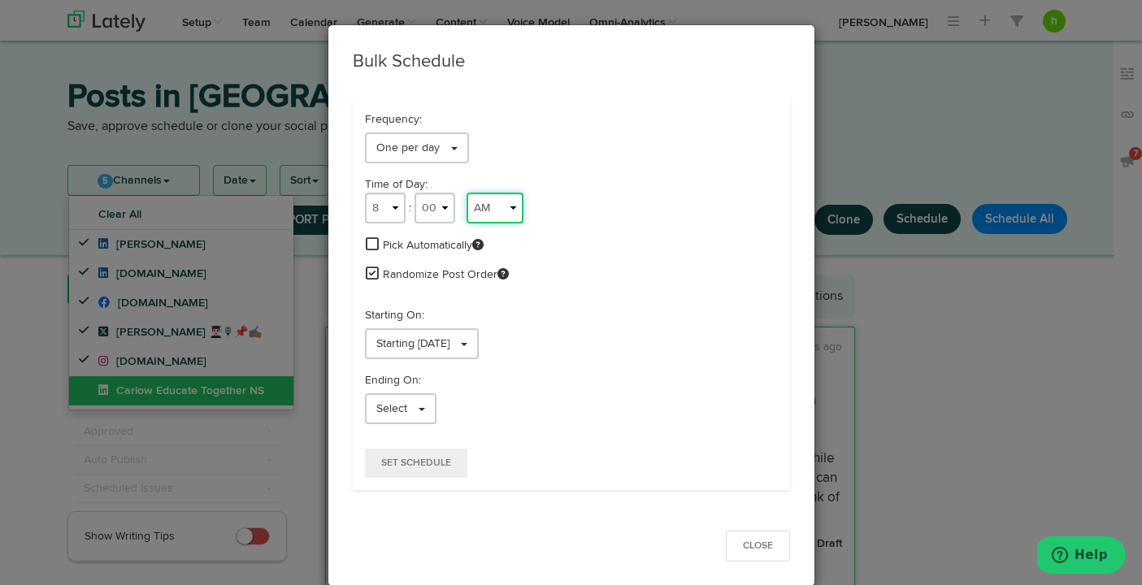
select select "PM"
click at [467, 193] on select "AM PM" at bounding box center [495, 208] width 57 height 31
click at [409, 138] on link "One per day" at bounding box center [417, 148] width 104 height 31
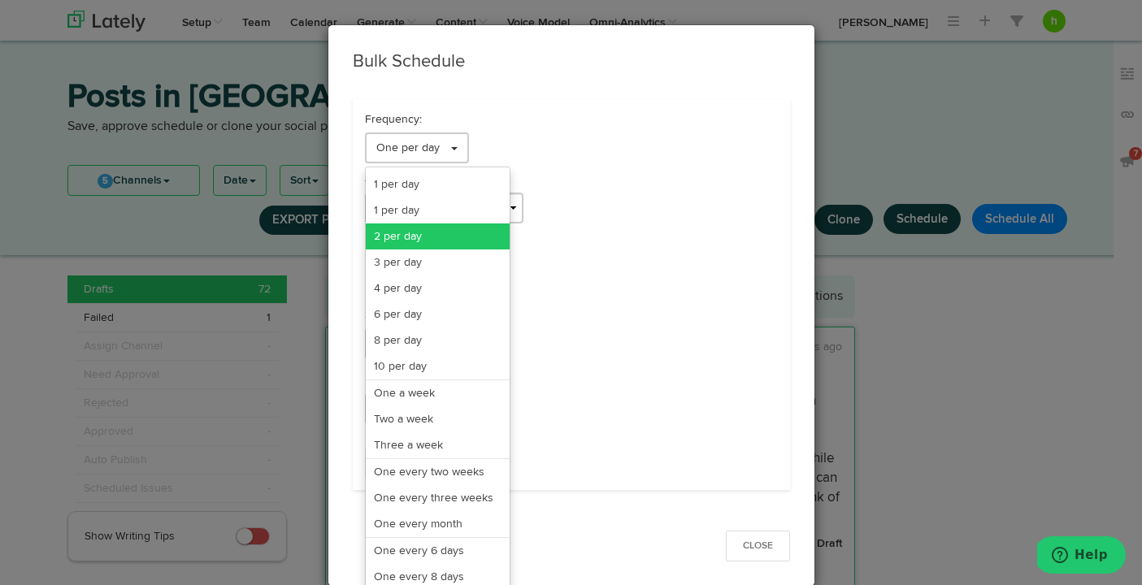
click at [394, 245] on link "2 per day" at bounding box center [438, 237] width 144 height 26
select select "11"
select select "6"
select select "PM"
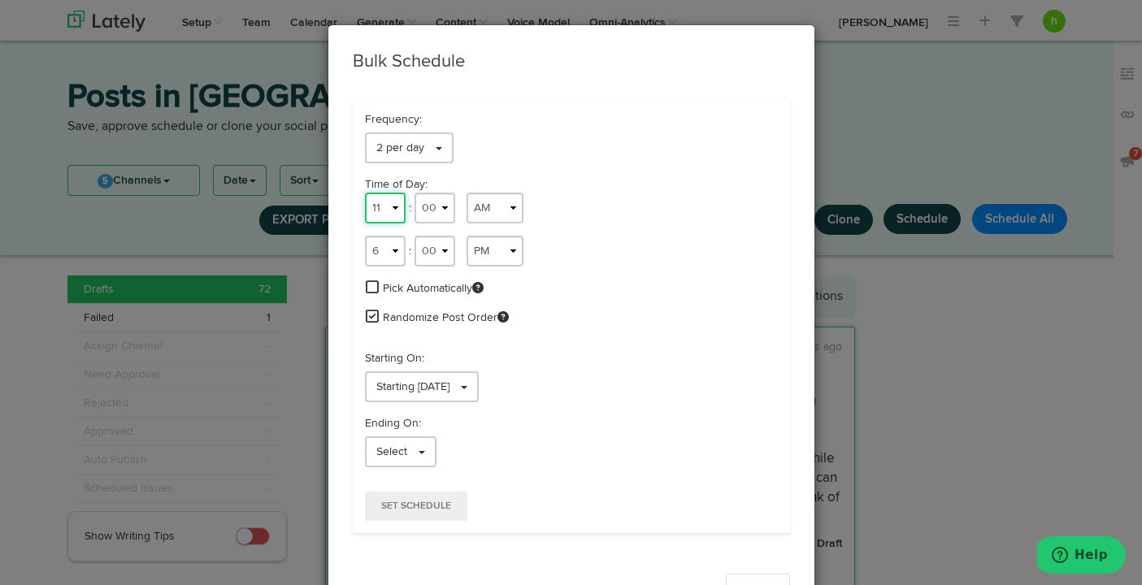
click at [380, 212] on select "1 2 3 4 5 6 7 8 9 10 11 12" at bounding box center [385, 208] width 41 height 31
select select "8"
click at [365, 193] on select "1 2 3 4 5 6 7 8 9 10 11 12" at bounding box center [385, 208] width 41 height 31
click at [511, 215] on select "AM PM" at bounding box center [495, 208] width 57 height 31
select select "PM"
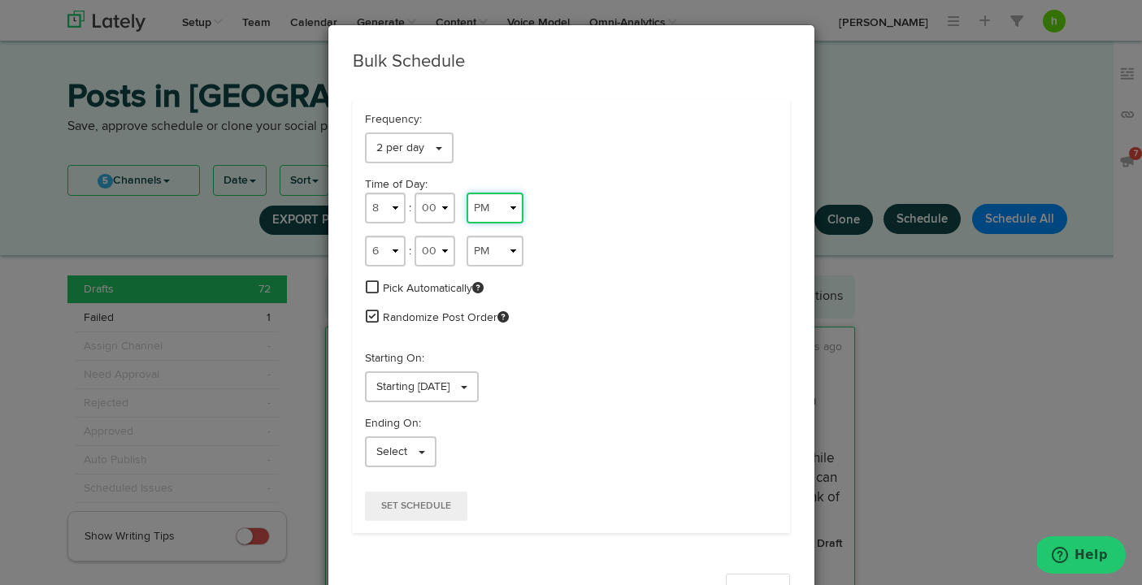
click at [467, 193] on select "AM PM" at bounding box center [495, 208] width 57 height 31
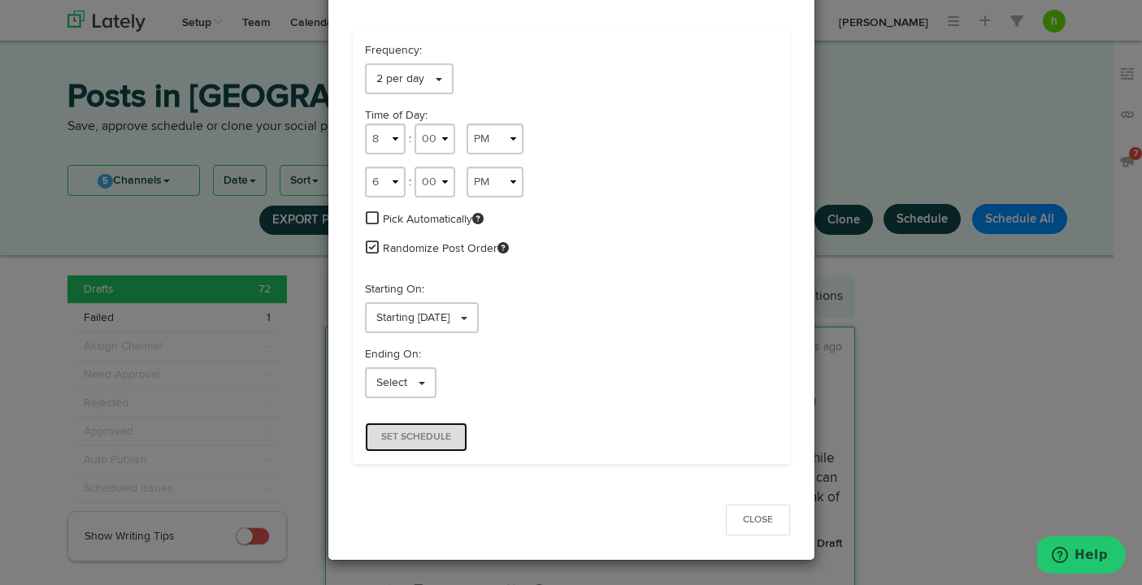
click at [404, 438] on span "Set Schedule" at bounding box center [416, 437] width 70 height 10
